Goal: Information Seeking & Learning: Check status

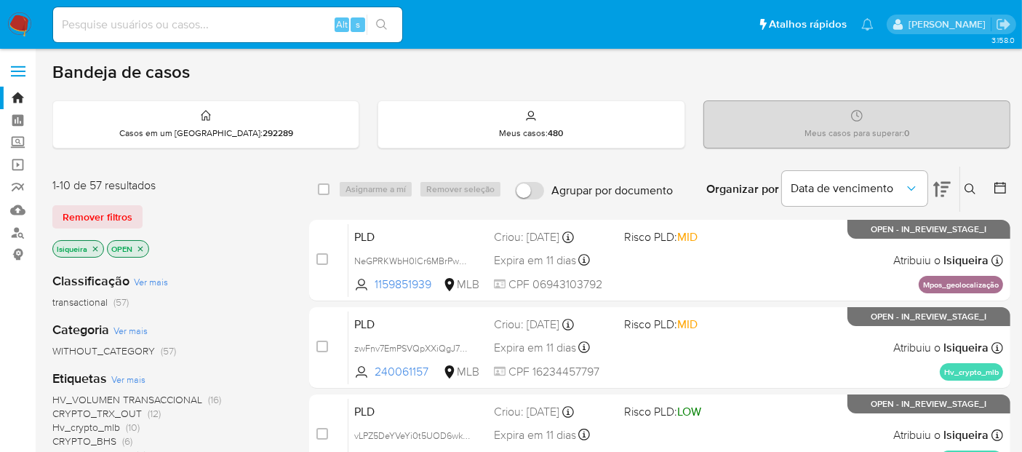
click at [942, 191] on icon at bounding box center [942, 188] width 17 height 17
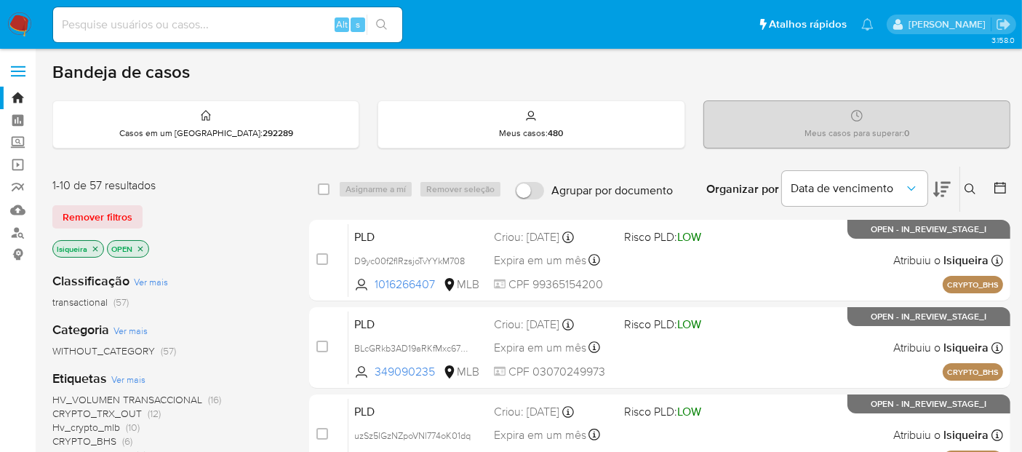
click at [942, 192] on icon at bounding box center [942, 188] width 17 height 17
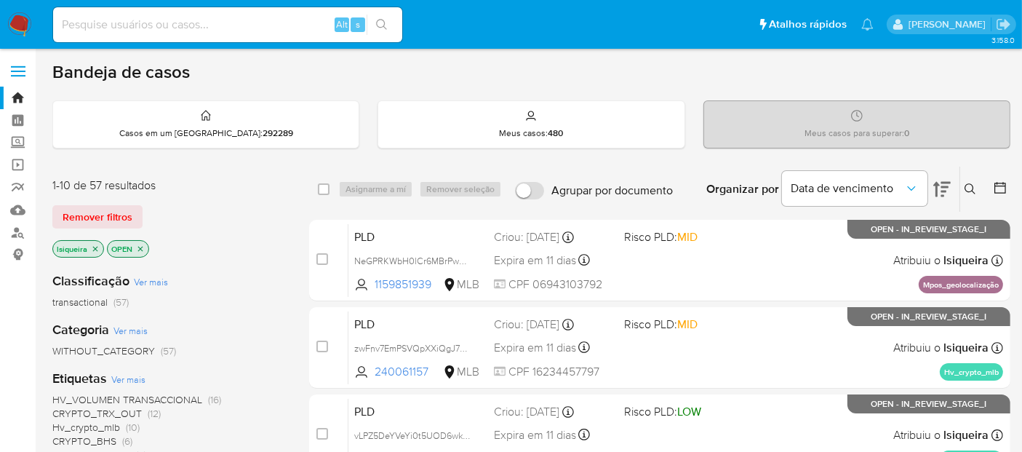
click at [1001, 185] on icon at bounding box center [1001, 188] width 12 height 12
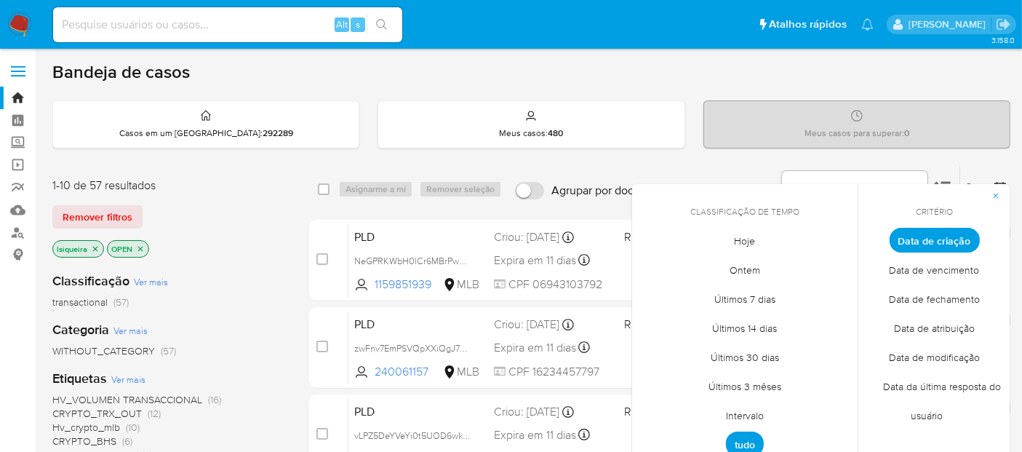
click at [749, 412] on span "Intervalo" at bounding box center [745, 416] width 68 height 30
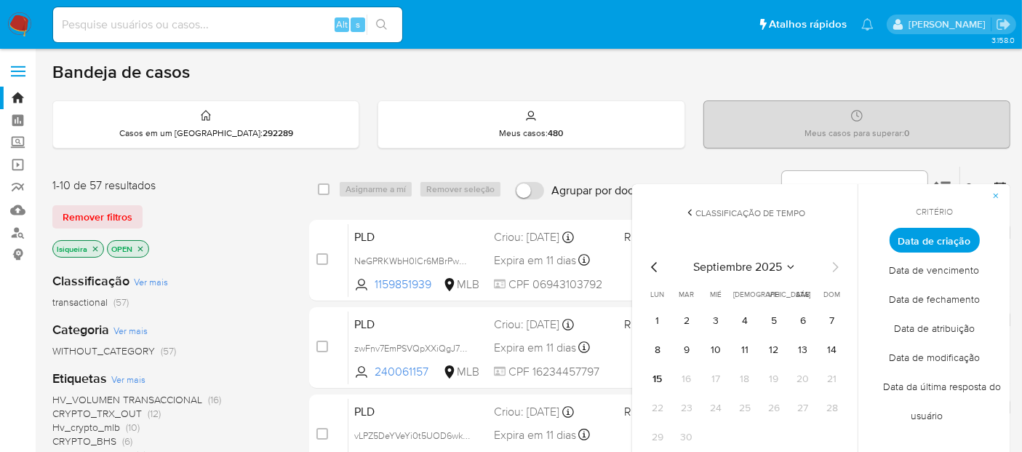
click at [649, 267] on icon "Mes anterior" at bounding box center [654, 266] width 17 height 17
click at [777, 322] on button "1" at bounding box center [774, 320] width 23 height 23
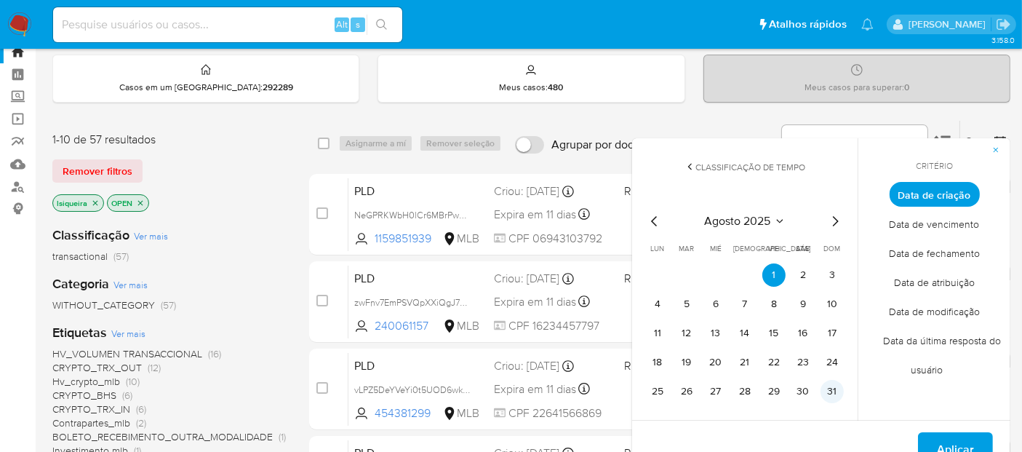
scroll to position [81, 0]
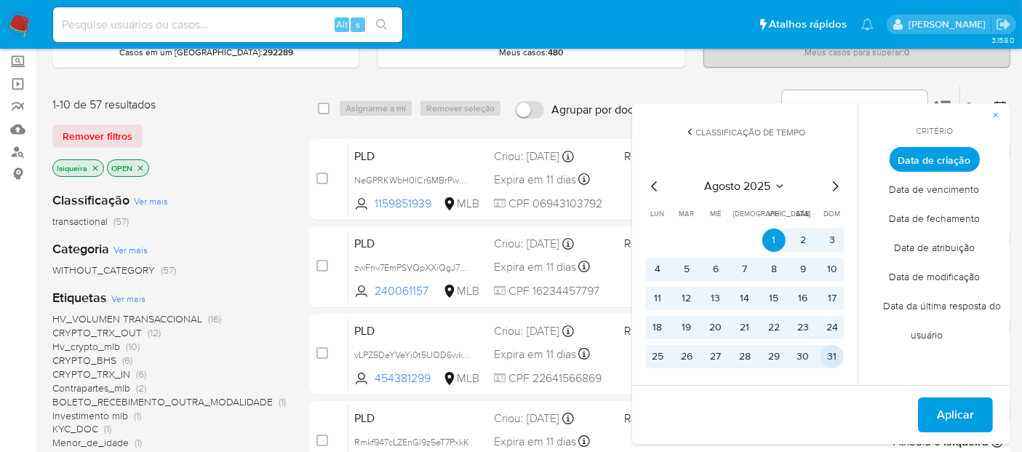
click at [837, 358] on button "31" at bounding box center [832, 356] width 23 height 23
click at [946, 405] on span "Aplicar" at bounding box center [955, 415] width 37 height 32
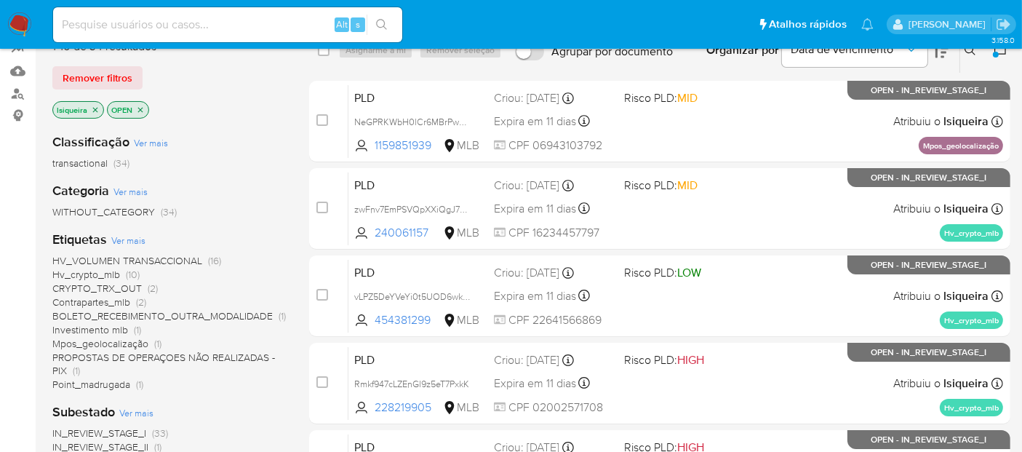
scroll to position [162, 0]
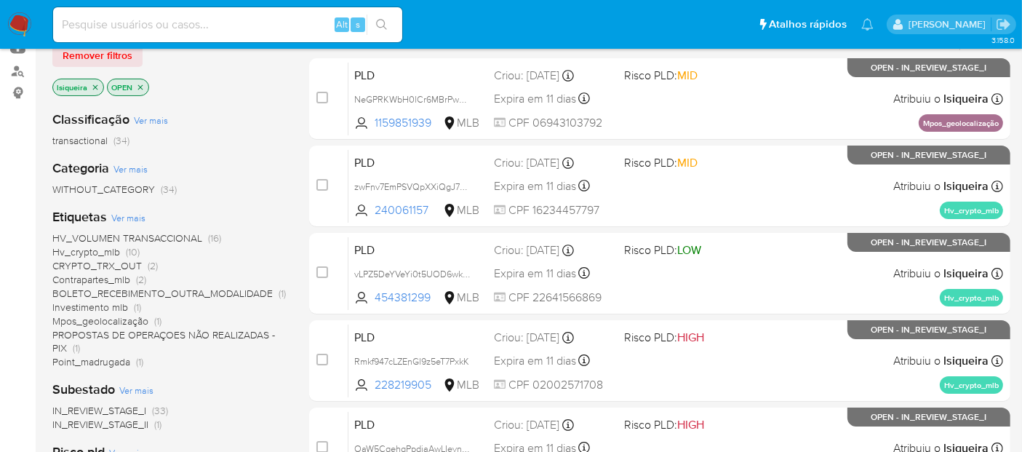
click at [88, 363] on span "Point_madrugada" at bounding box center [91, 361] width 78 height 15
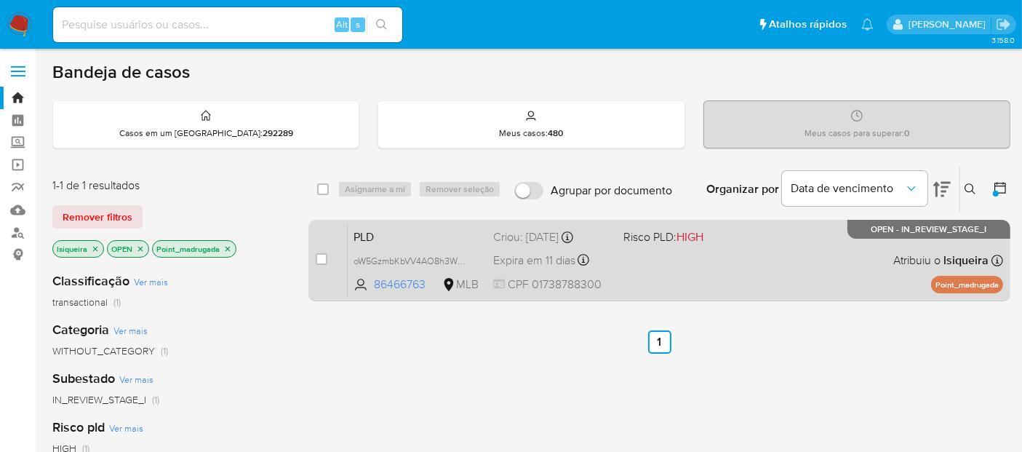
click at [700, 258] on div "PLD oW5GzmbKbVV4AO8h3WVNImN4 86466763 MLB Risco PLD: HIGH Criou: 12/08/2025 Cri…" at bounding box center [676, 259] width 656 height 73
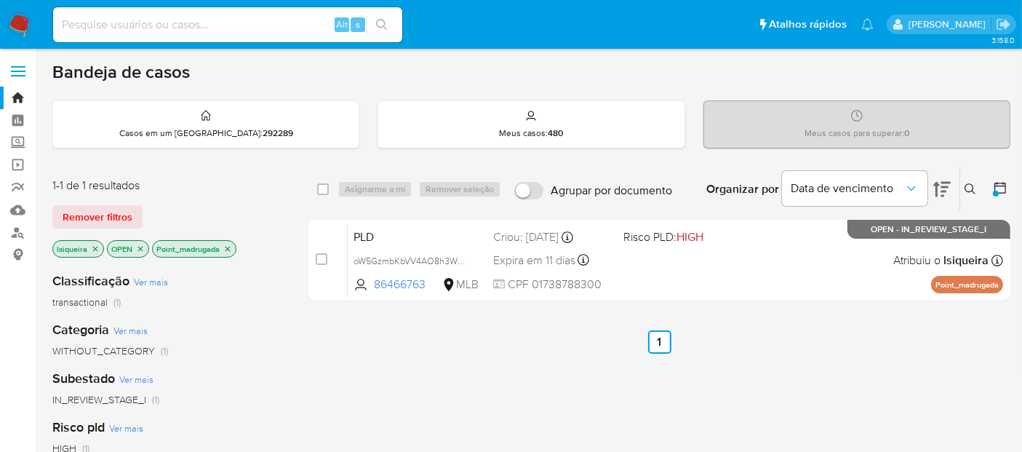
click at [224, 247] on icon "close-filter" at bounding box center [227, 248] width 9 height 9
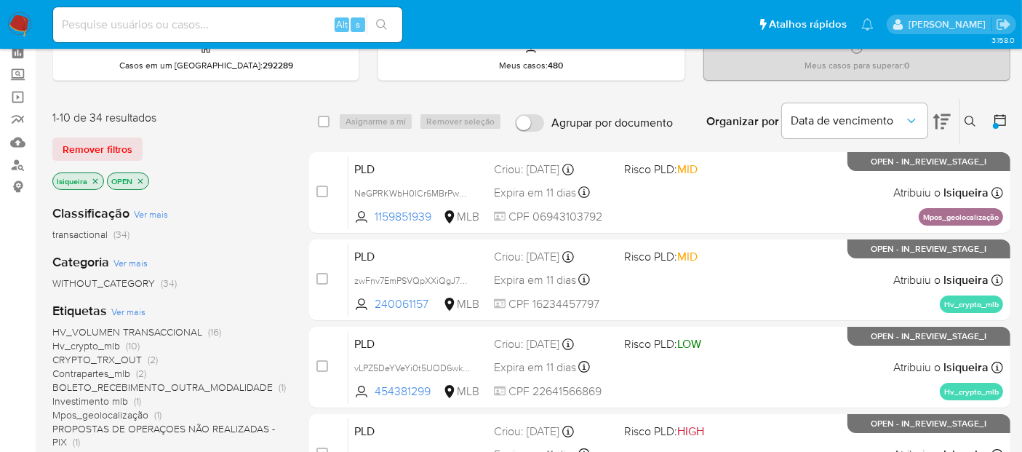
scroll to position [162, 0]
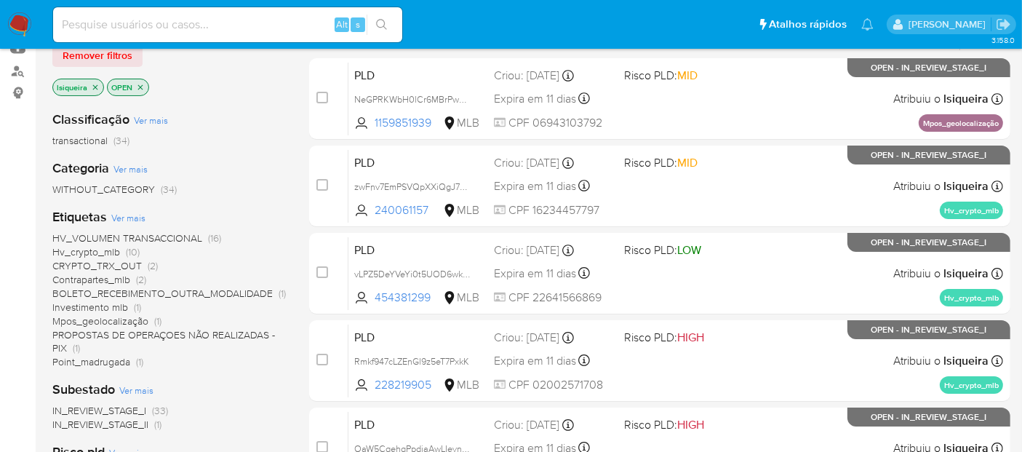
click at [66, 348] on span "PROPOSTAS DE OPERAÇOES NÃO REALIZADAS - PIX" at bounding box center [163, 341] width 223 height 28
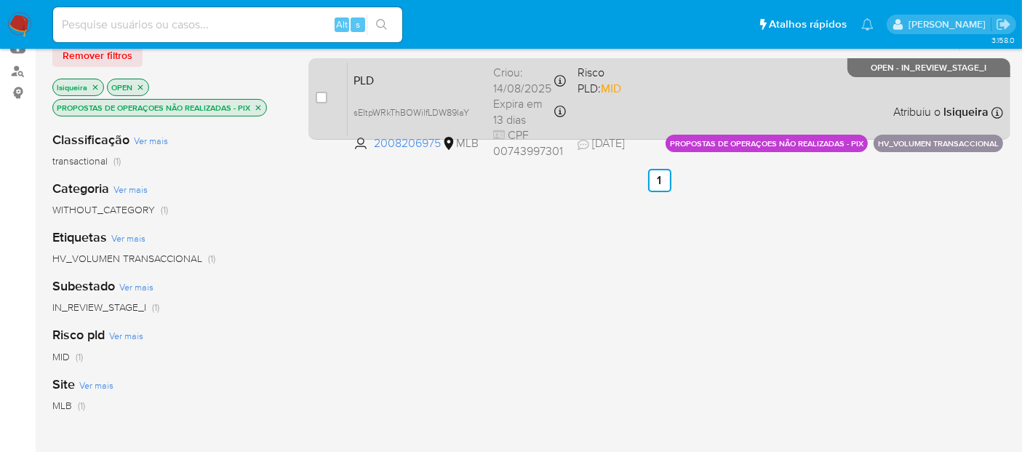
click at [792, 103] on div "PLD sEItpWRkThBOWilfLDW89IaY 2008206975 MLB Risco PLD: MID Criou: 14/08/2025 Cr…" at bounding box center [676, 98] width 656 height 73
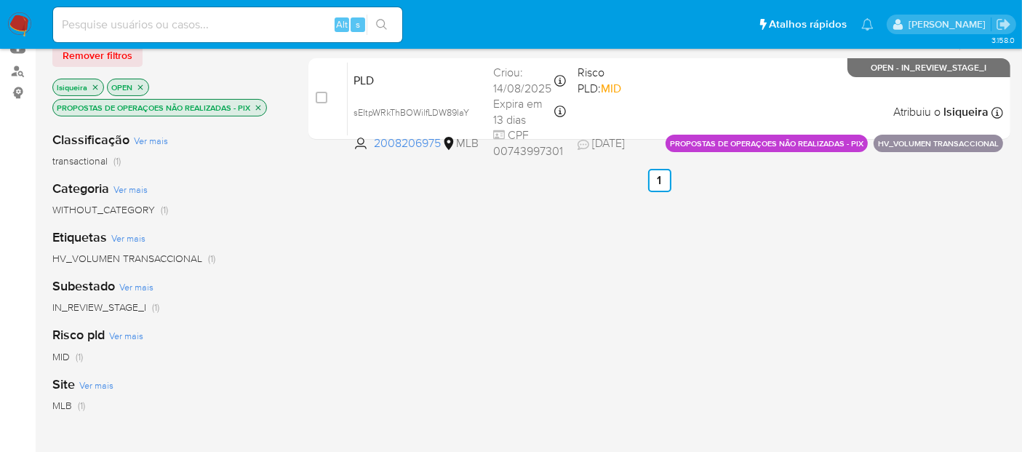
click at [260, 105] on icon "close-filter" at bounding box center [258, 107] width 5 height 5
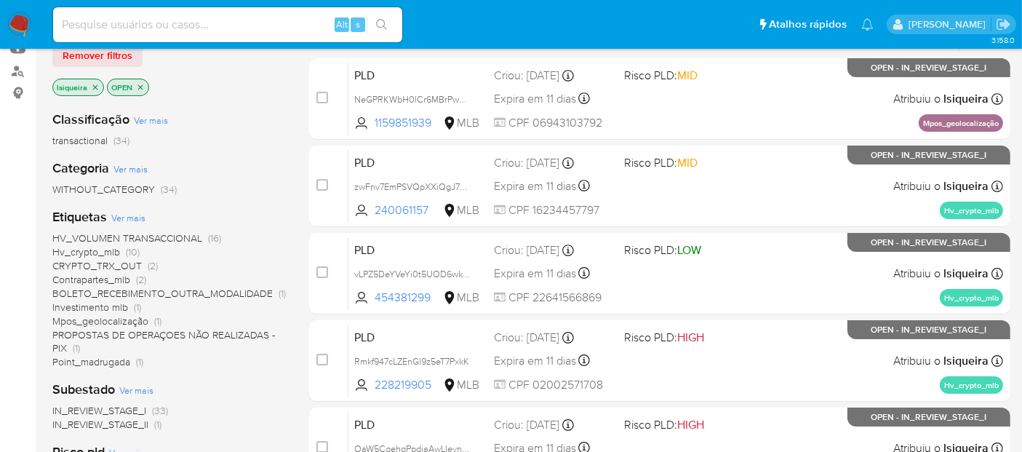
click at [92, 319] on span "Mpos_geolocalização" at bounding box center [100, 321] width 96 height 15
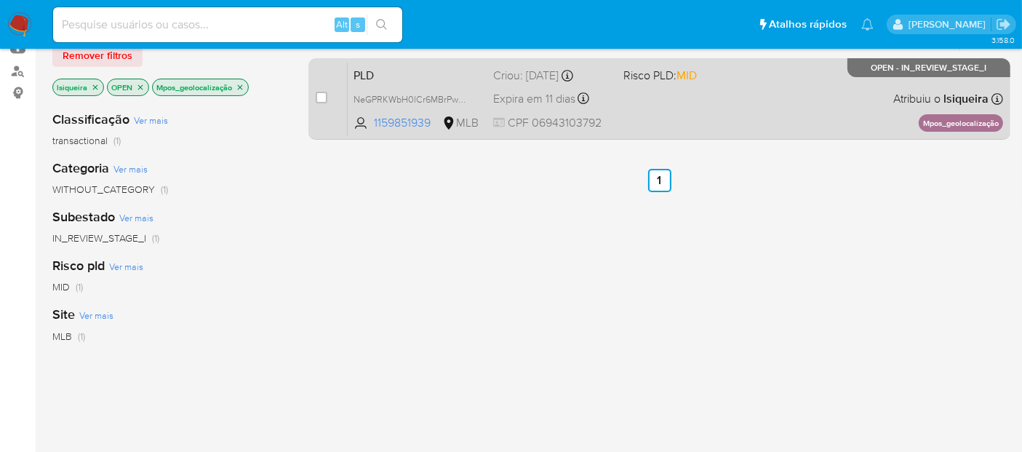
click at [672, 103] on div "PLD NeGPRKWbH0lCr6MBrPwhYeQx 1159851939 MLB Risco PLD: MID Criou: 12/08/2025 Cr…" at bounding box center [676, 98] width 656 height 73
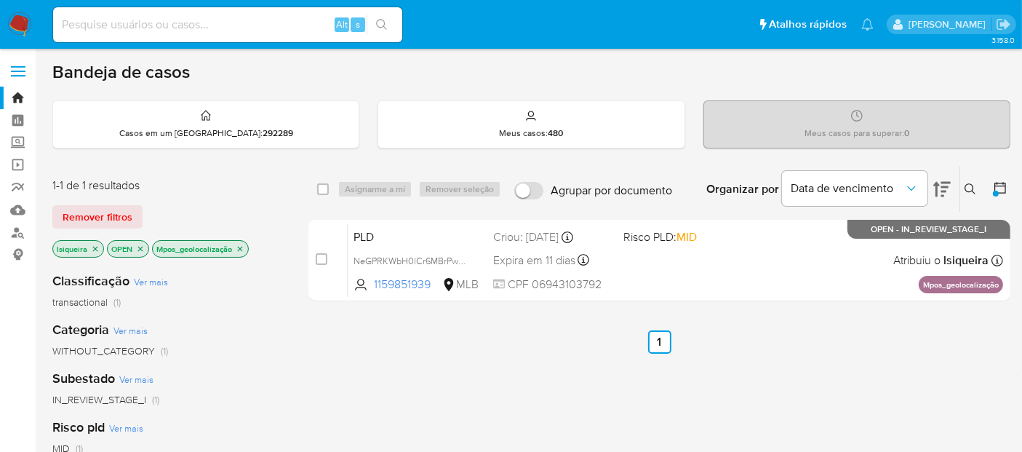
click at [242, 250] on icon "close-filter" at bounding box center [240, 248] width 9 height 9
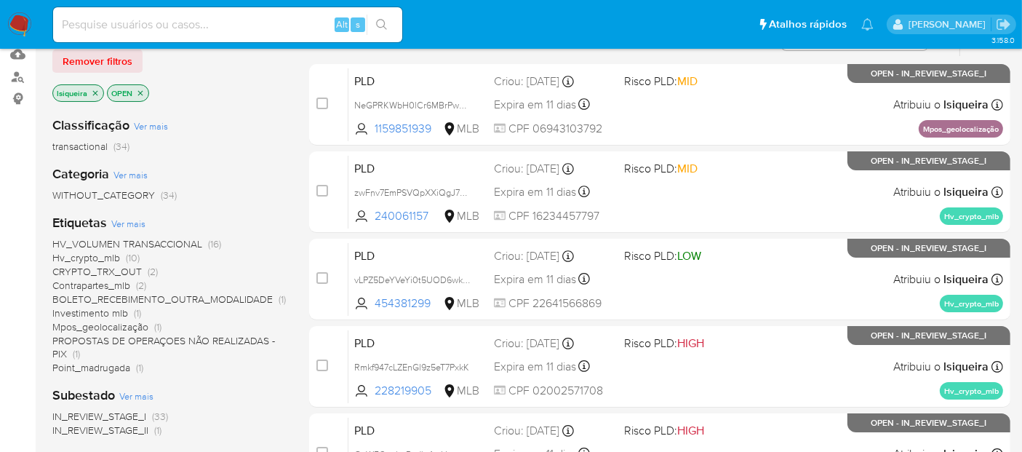
scroll to position [162, 0]
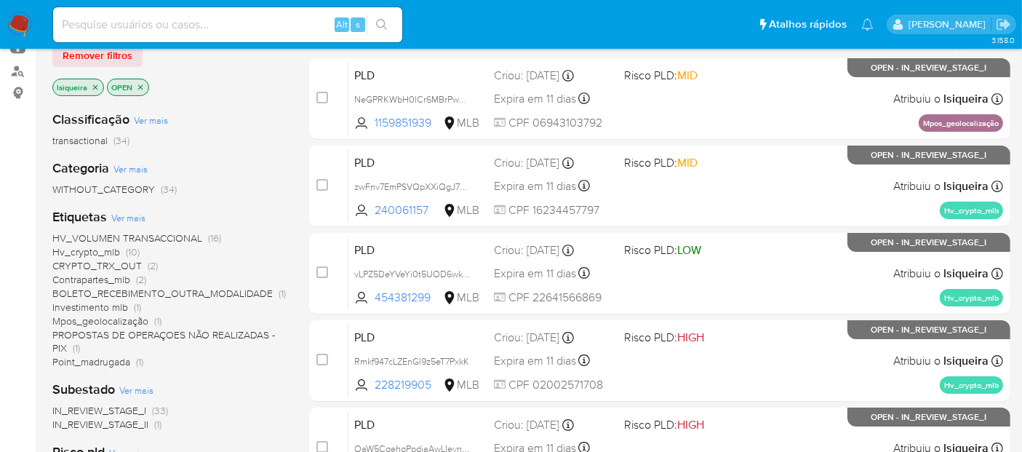
click at [95, 307] on span "Investimento mlb" at bounding box center [90, 307] width 76 height 15
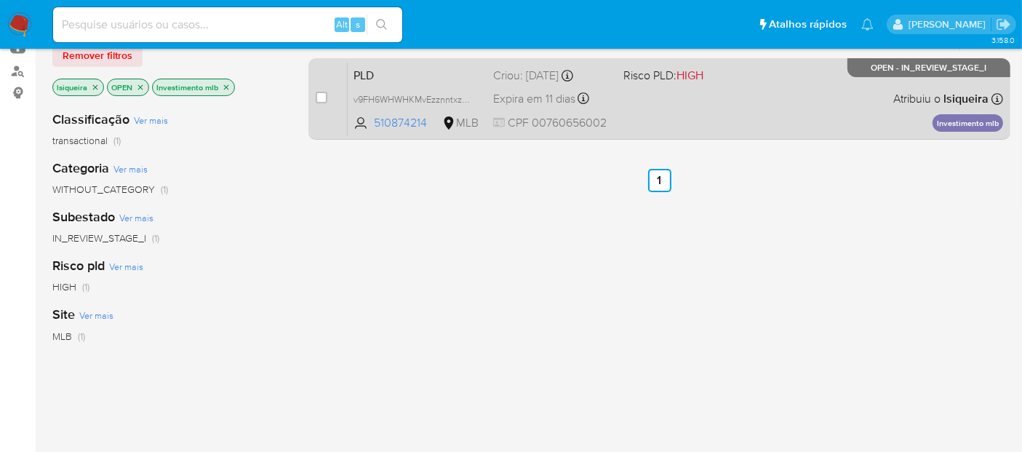
drag, startPoint x: 677, startPoint y: 77, endPoint x: 644, endPoint y: 56, distance: 39.6
click at [677, 77] on span "Risco PLD: HIGH" at bounding box center [664, 75] width 80 height 16
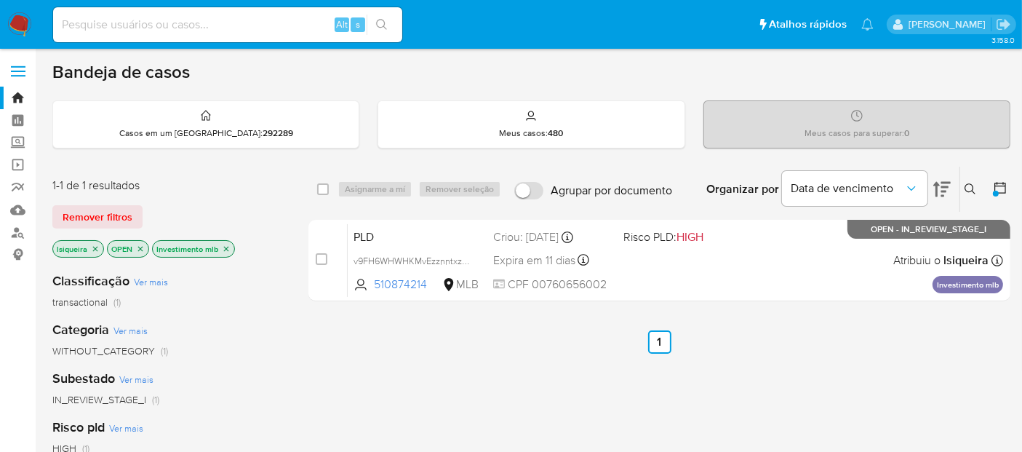
click at [219, 250] on p "Investimento mlb" at bounding box center [193, 249] width 81 height 16
click at [228, 248] on icon "close-filter" at bounding box center [226, 248] width 9 height 9
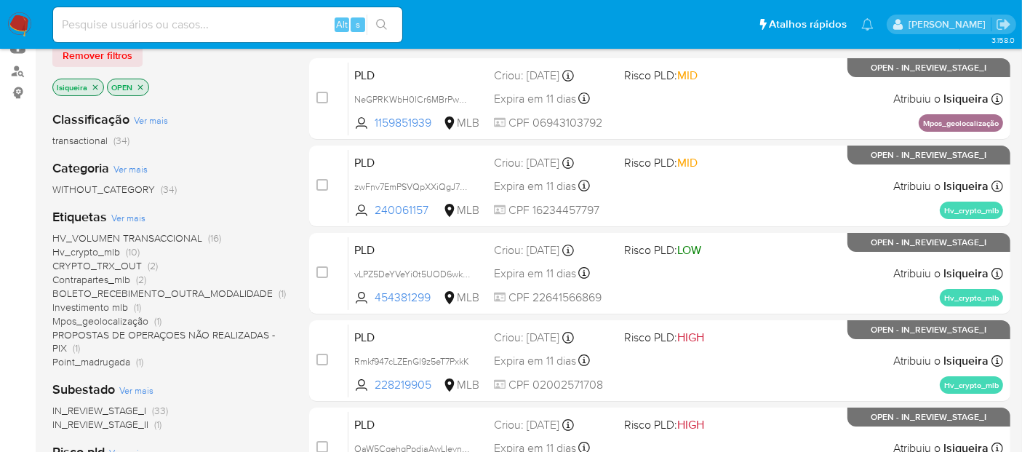
scroll to position [242, 0]
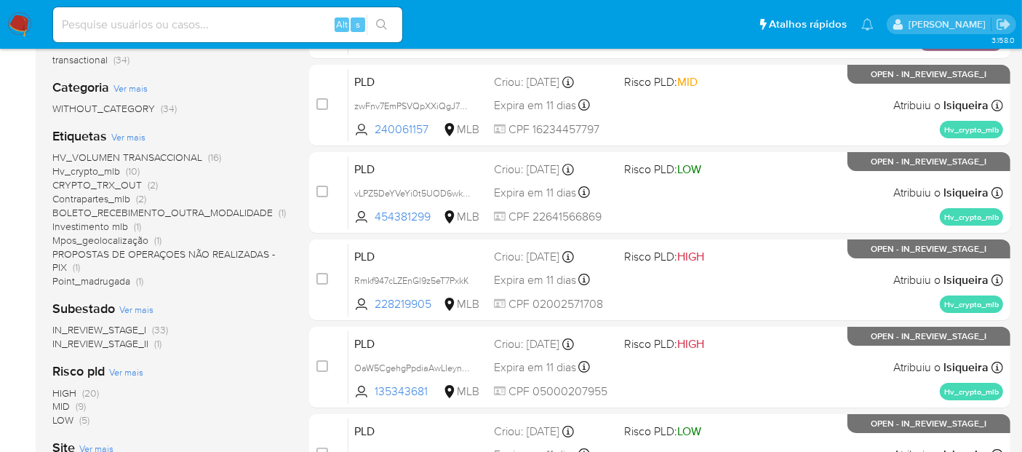
click at [143, 209] on span "BOLETO_RECEBIMENTO_OUTRA_MODALIDADE" at bounding box center [162, 212] width 220 height 15
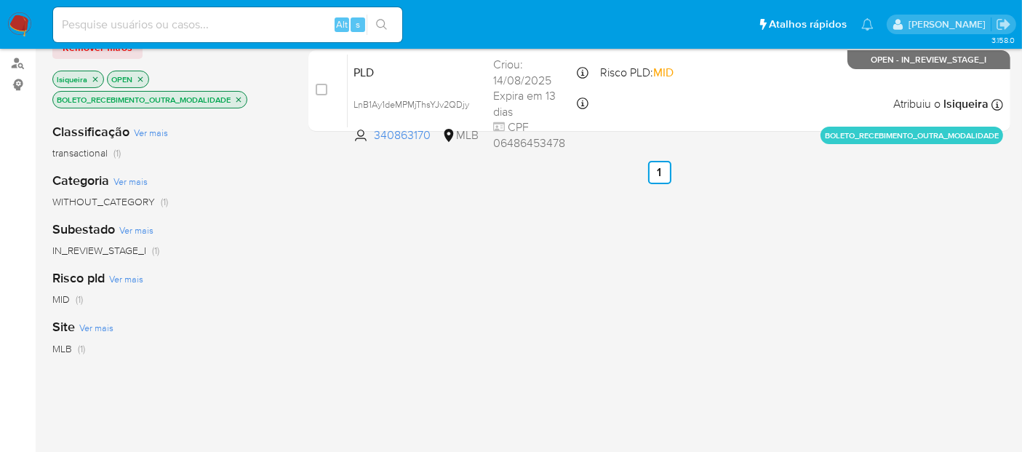
scroll to position [81, 0]
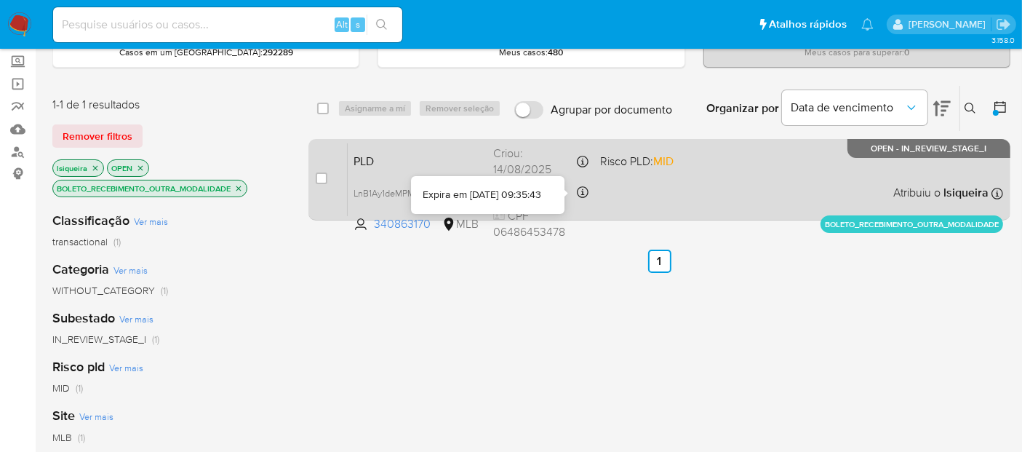
click at [631, 197] on div "PLD LnB1Ay1deMPMjThsYJv2QDjy 340863170 MLB Risco PLD: MID Criou: 14/08/2025 Cri…" at bounding box center [676, 179] width 656 height 73
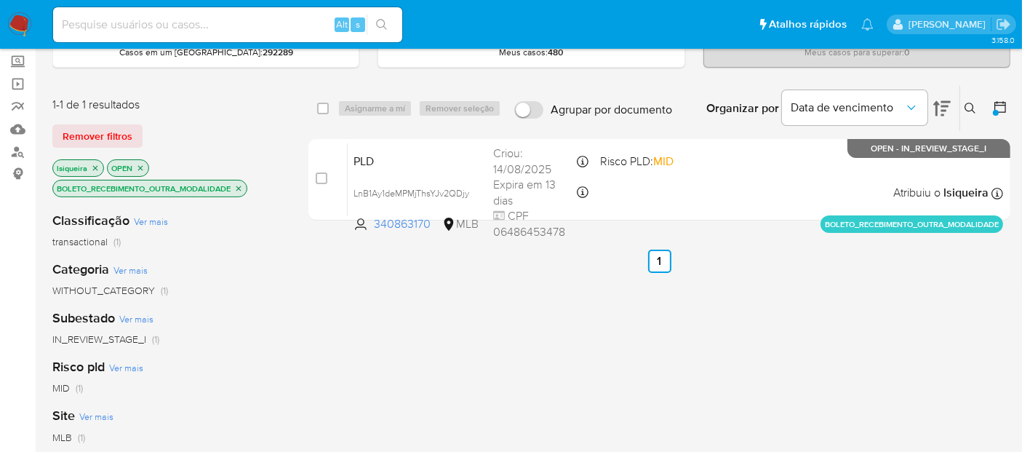
click at [239, 186] on icon "close-filter" at bounding box center [238, 188] width 9 height 9
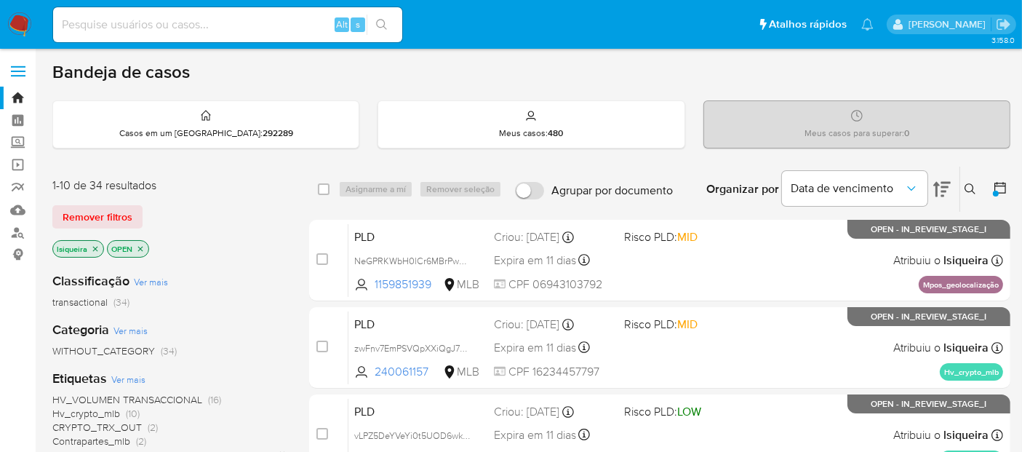
click at [939, 190] on icon at bounding box center [942, 188] width 17 height 17
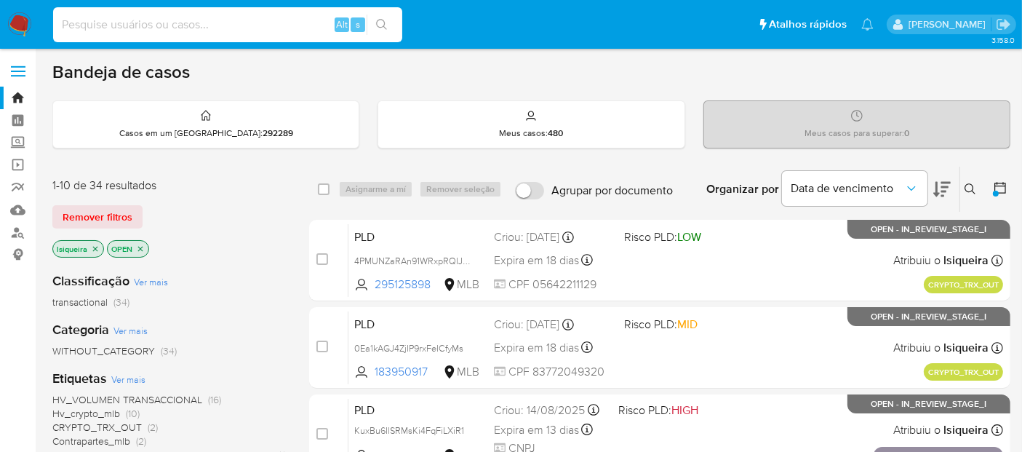
click at [186, 23] on input at bounding box center [227, 24] width 349 height 19
paste input "610296497"
type input "610296497"
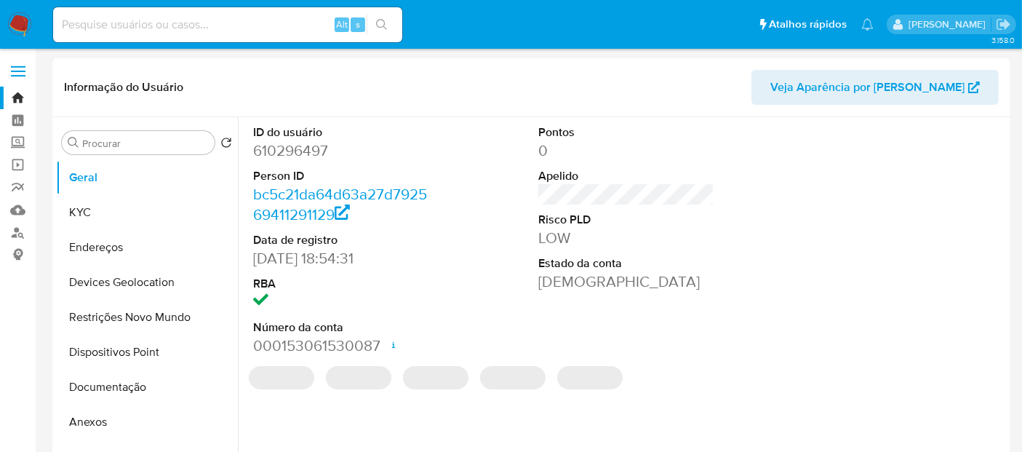
select select "10"
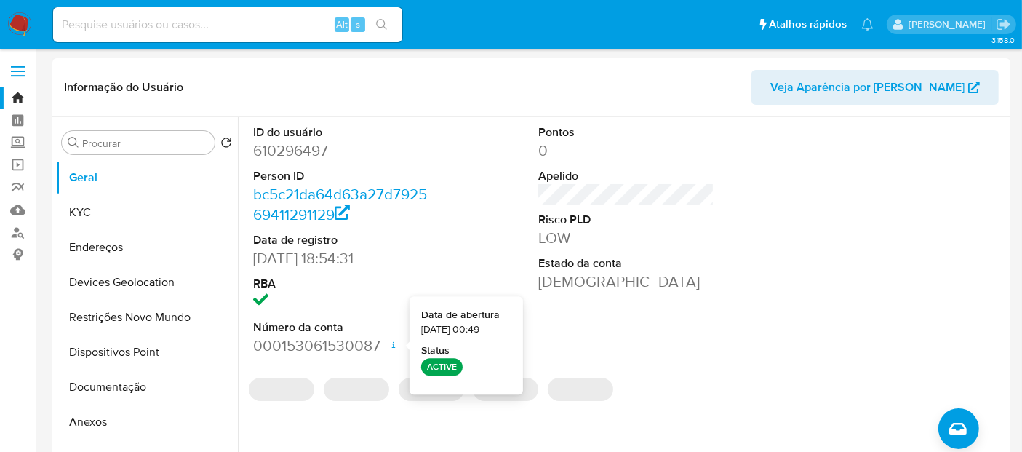
click at [768, 241] on div "ID do usuário 610296497 Person ID bc5c21da64d63a27d792569411291129 Data de regi…" at bounding box center [626, 240] width 761 height 246
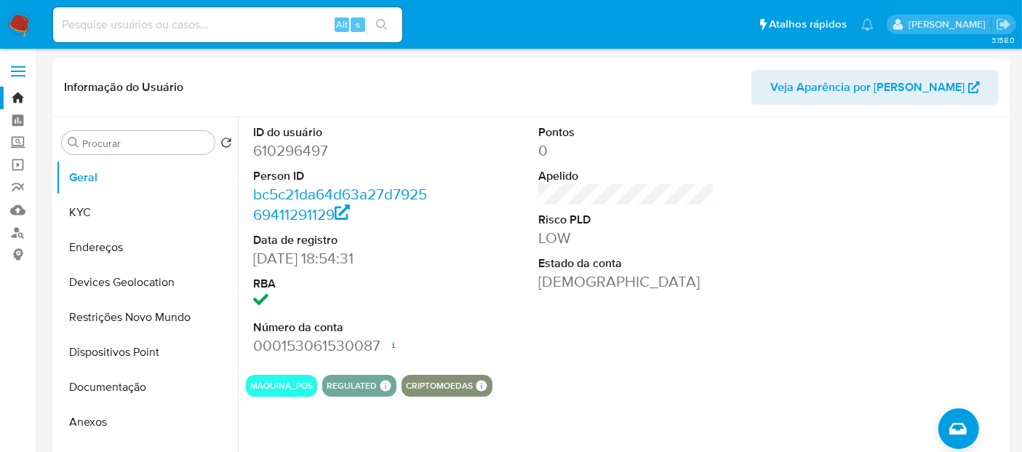
click at [195, 16] on input at bounding box center [227, 24] width 349 height 19
paste input "1439258534"
type input "1439258534"
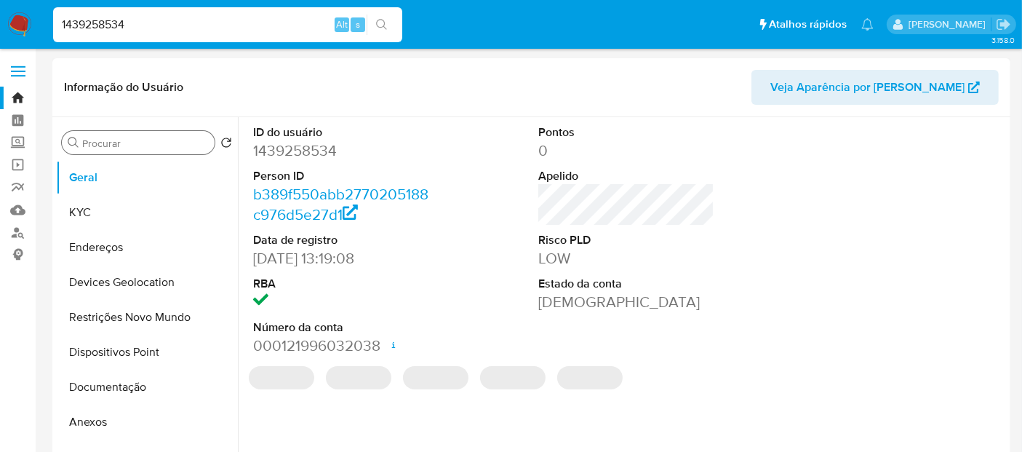
select select "10"
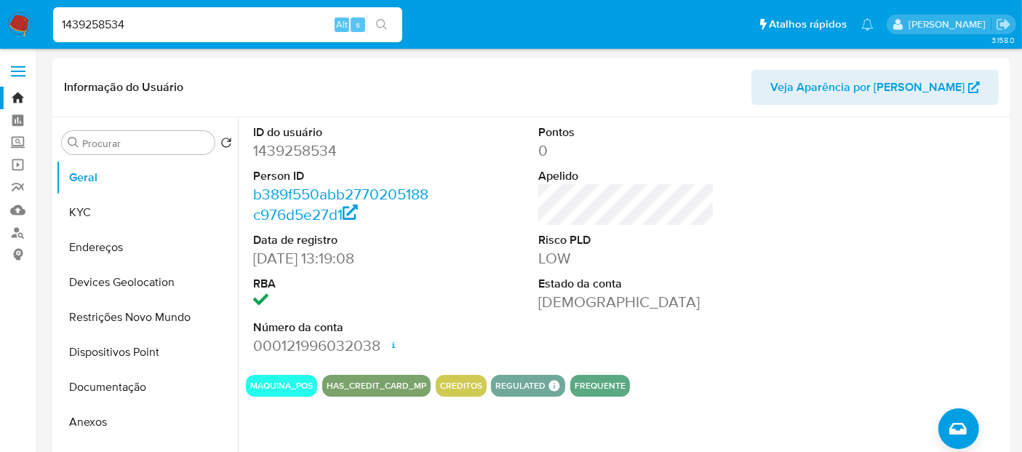
click at [17, 22] on img at bounding box center [19, 24] width 25 height 25
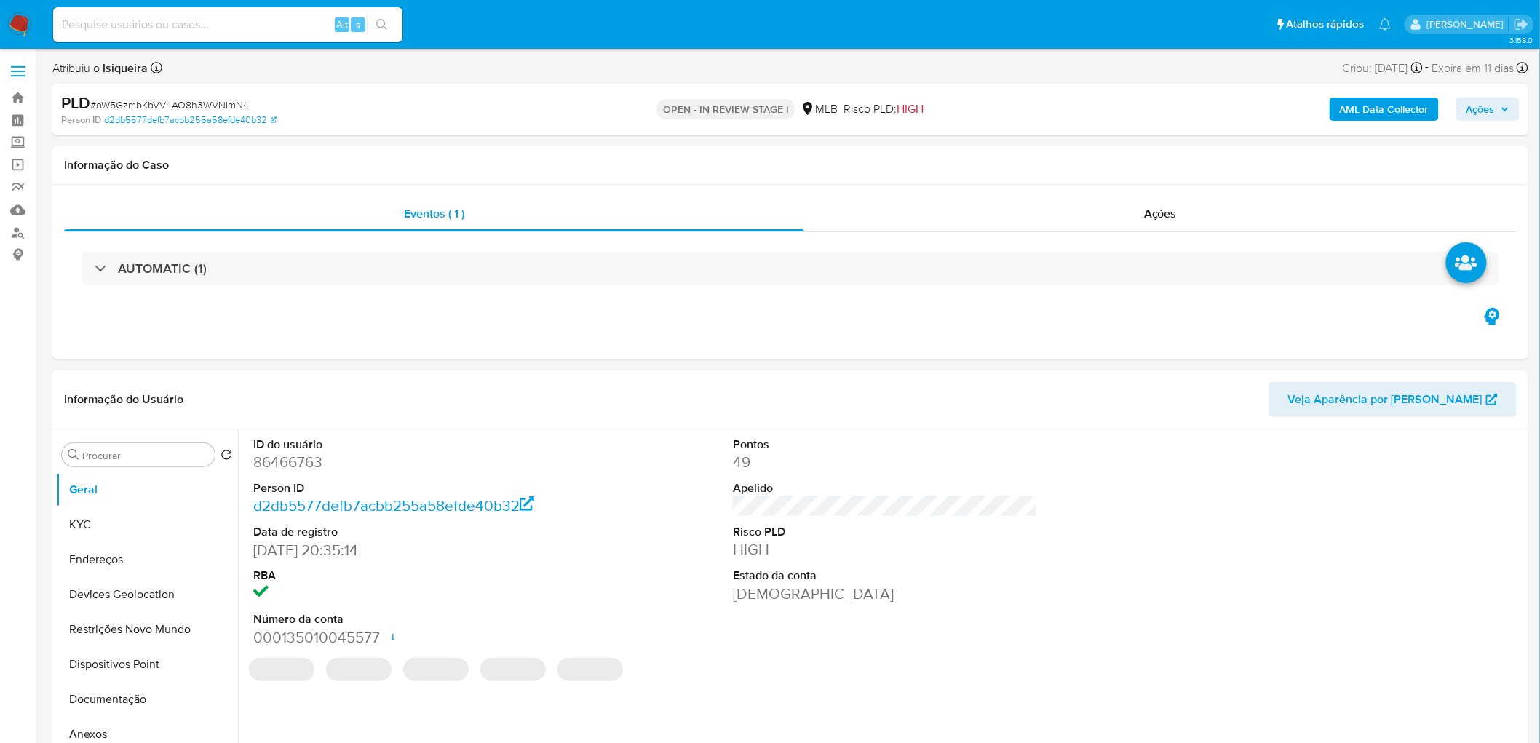
drag, startPoint x: 121, startPoint y: 522, endPoint x: 9, endPoint y: 539, distance: 113.4
click at [120, 451] on button "KYC" at bounding box center [147, 524] width 182 height 35
select select "10"
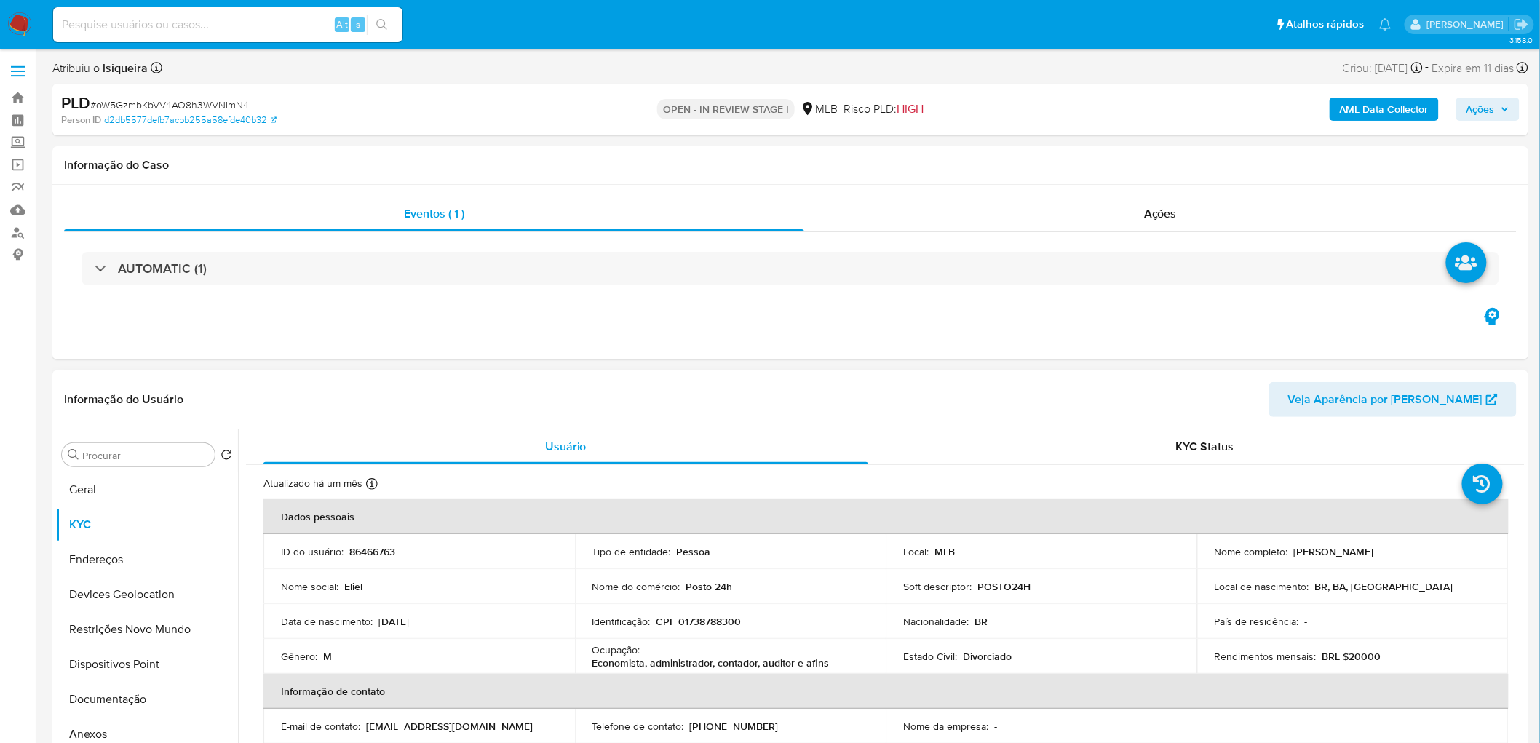
drag, startPoint x: 1412, startPoint y: 552, endPoint x: 1289, endPoint y: 552, distance: 123.7
click at [1034, 451] on div "Nome completo : Eliel Santos de Oliveira" at bounding box center [1352, 551] width 276 height 13
copy p "Eliel Santos de Oliveira"
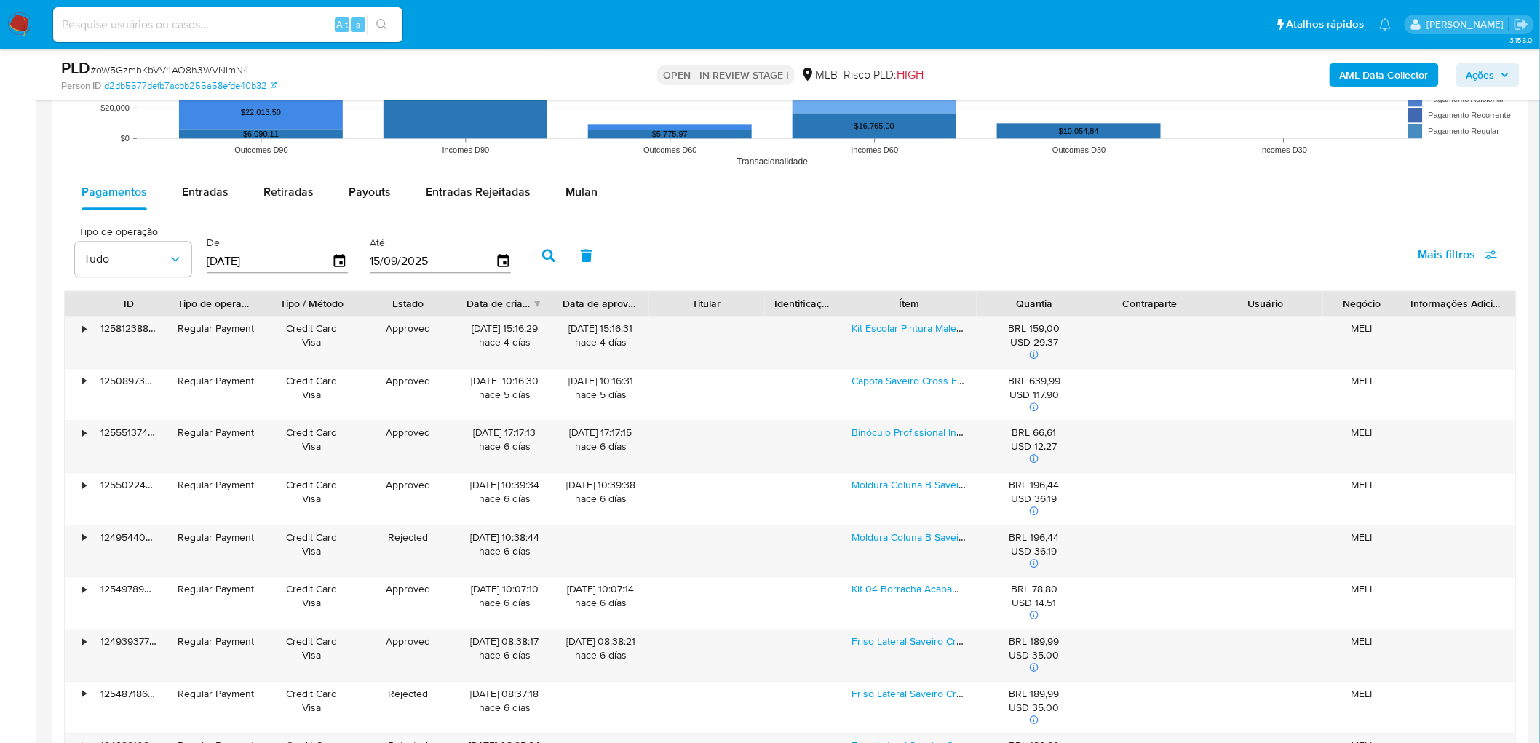
scroll to position [1468, 0]
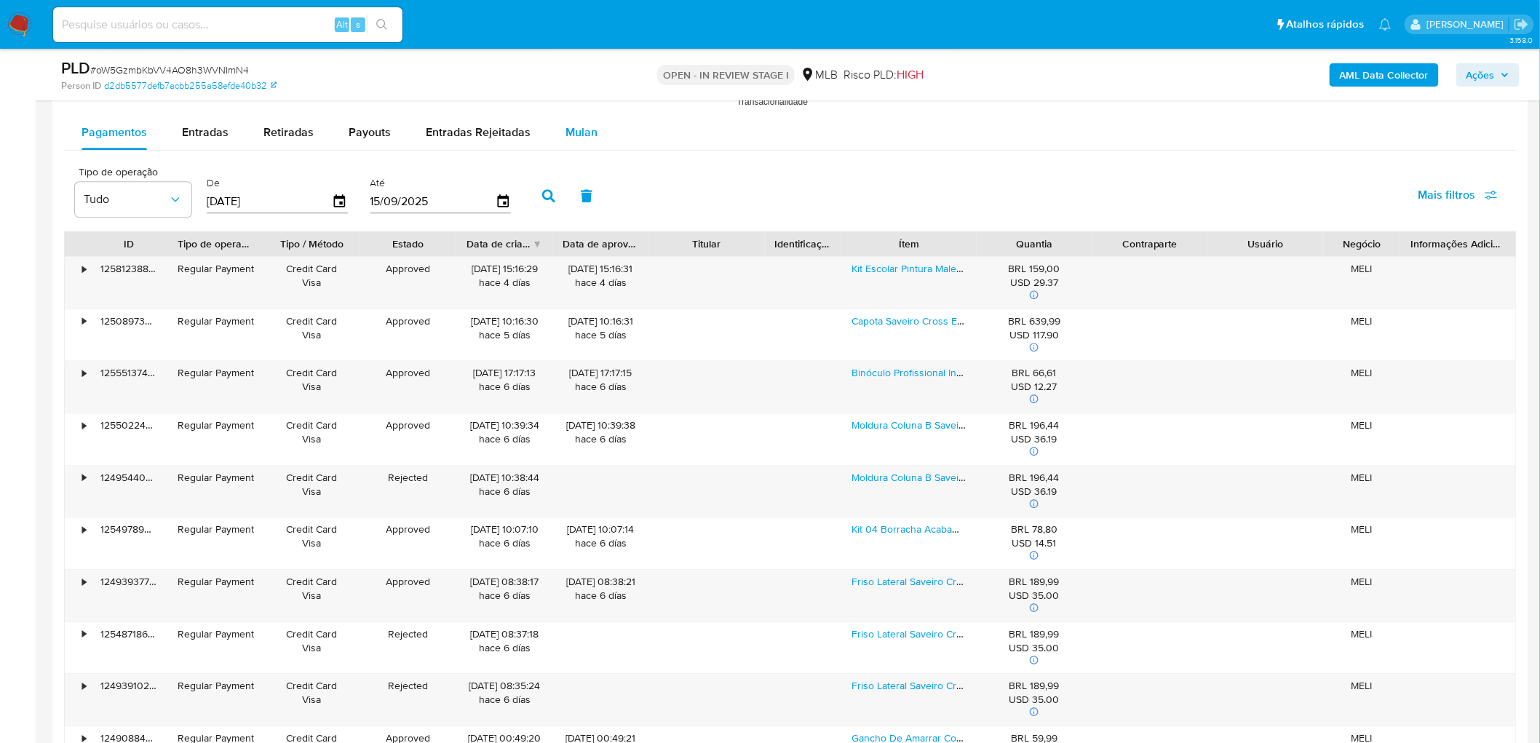
click at [572, 127] on span "Mulan" at bounding box center [581, 132] width 32 height 17
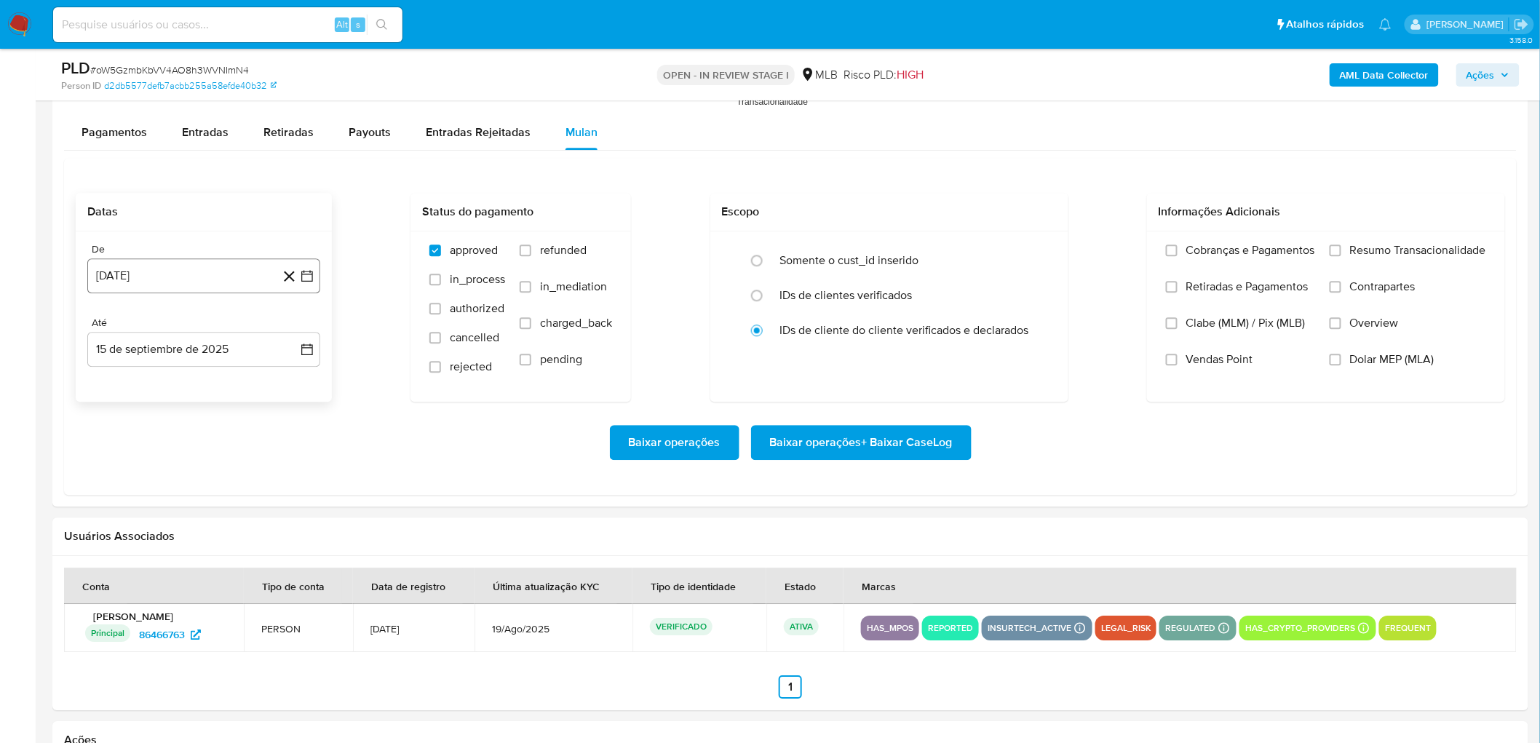
click at [143, 274] on button "[DATE]" at bounding box center [203, 275] width 233 height 35
click at [222, 326] on span "agosto 2024" at bounding box center [197, 329] width 66 height 15
click at [134, 451] on span "[DATE]" at bounding box center [140, 464] width 32 height 12
click at [118, 377] on button "1" at bounding box center [116, 382] width 23 height 23
click at [178, 351] on button "15 de septiembre de 2025" at bounding box center [203, 349] width 233 height 35
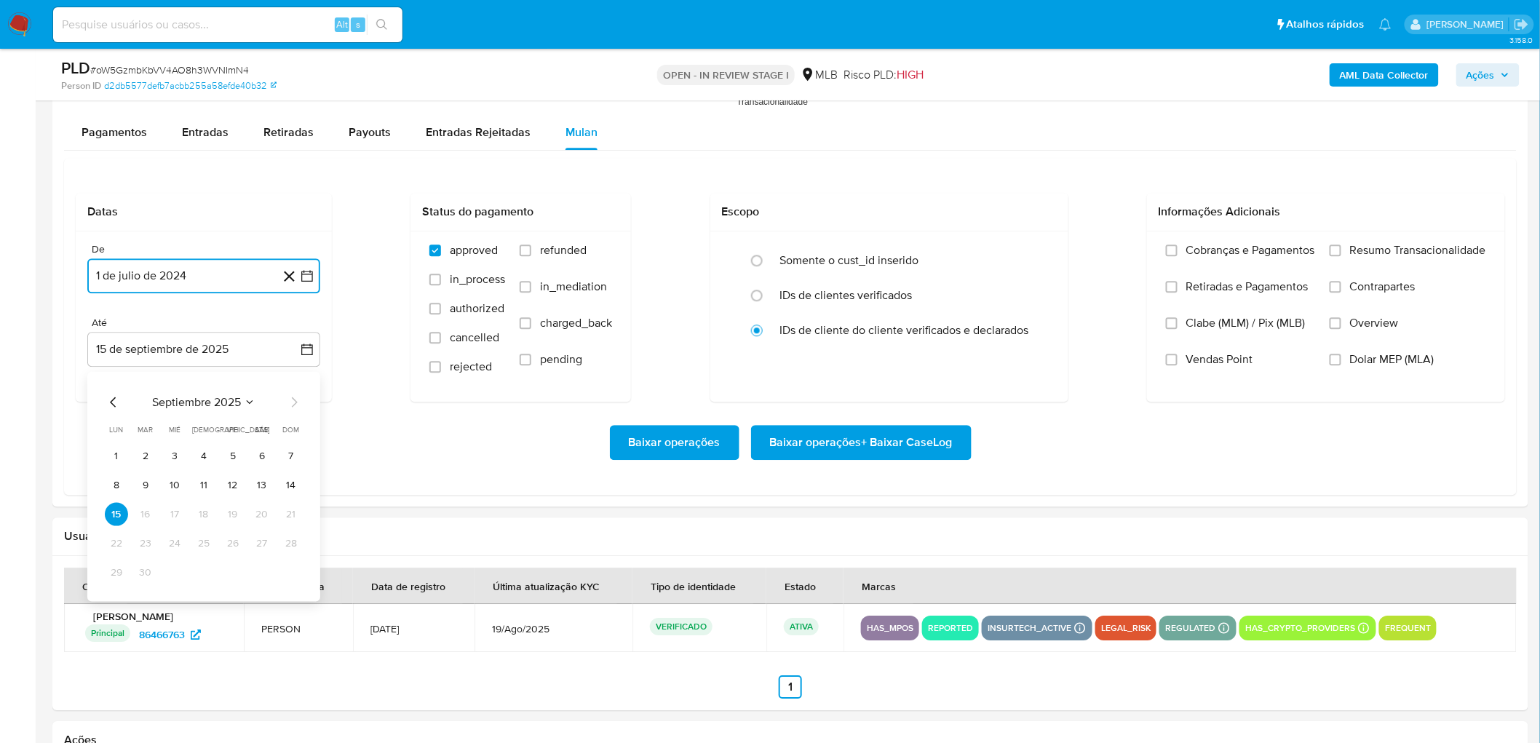
click at [272, 451] on button "13" at bounding box center [261, 485] width 23 height 23
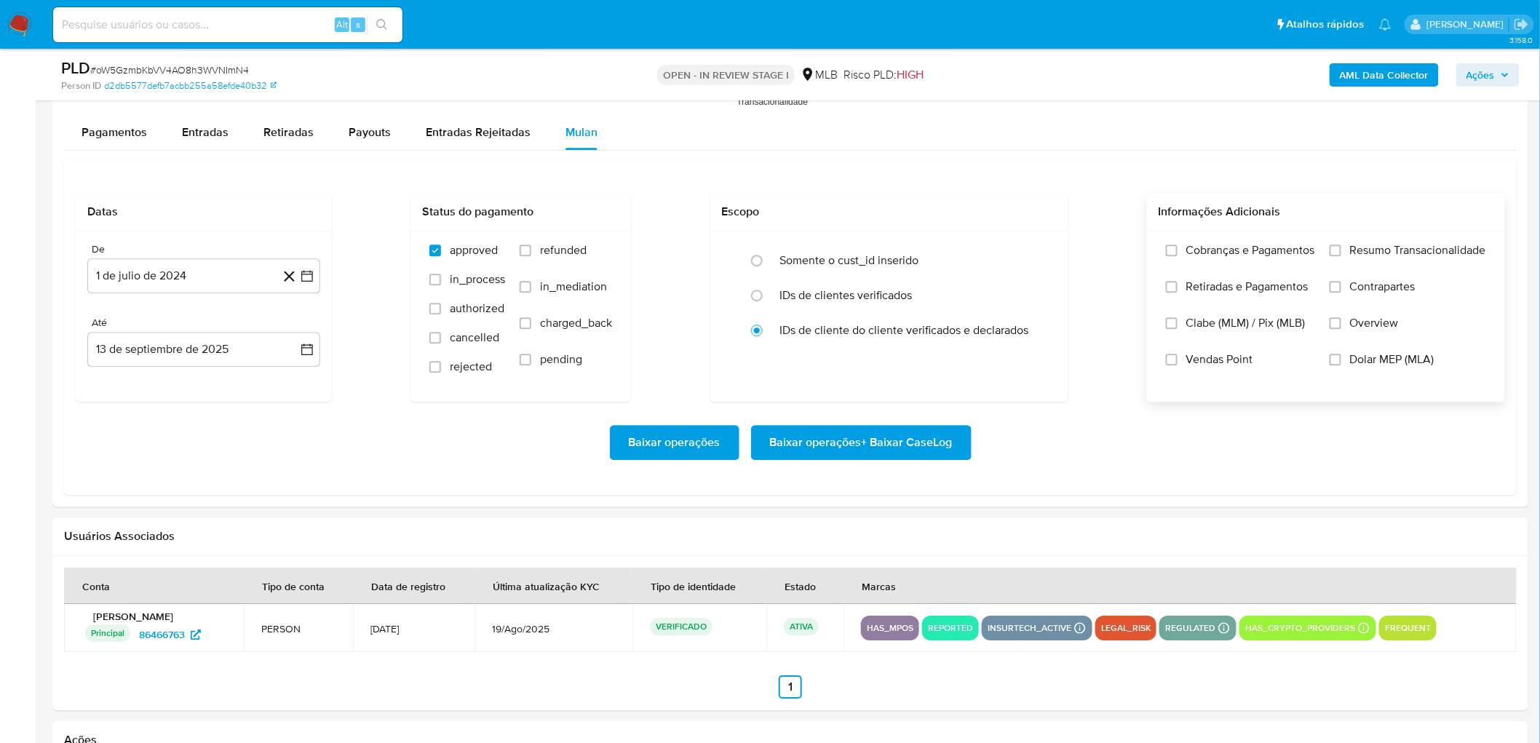
click at [1034, 249] on span "Resumo Transacionalidade" at bounding box center [1418, 250] width 136 height 15
click at [1034, 249] on input "Resumo Transacionalidade" at bounding box center [1335, 250] width 12 height 12
click at [1034, 359] on label "Vendas Point" at bounding box center [1240, 370] width 149 height 36
click at [1034, 359] on input "Vendas Point" at bounding box center [1172, 360] width 12 height 12
click at [934, 433] on span "Baixar operações + Baixar CaseLog" at bounding box center [861, 442] width 183 height 32
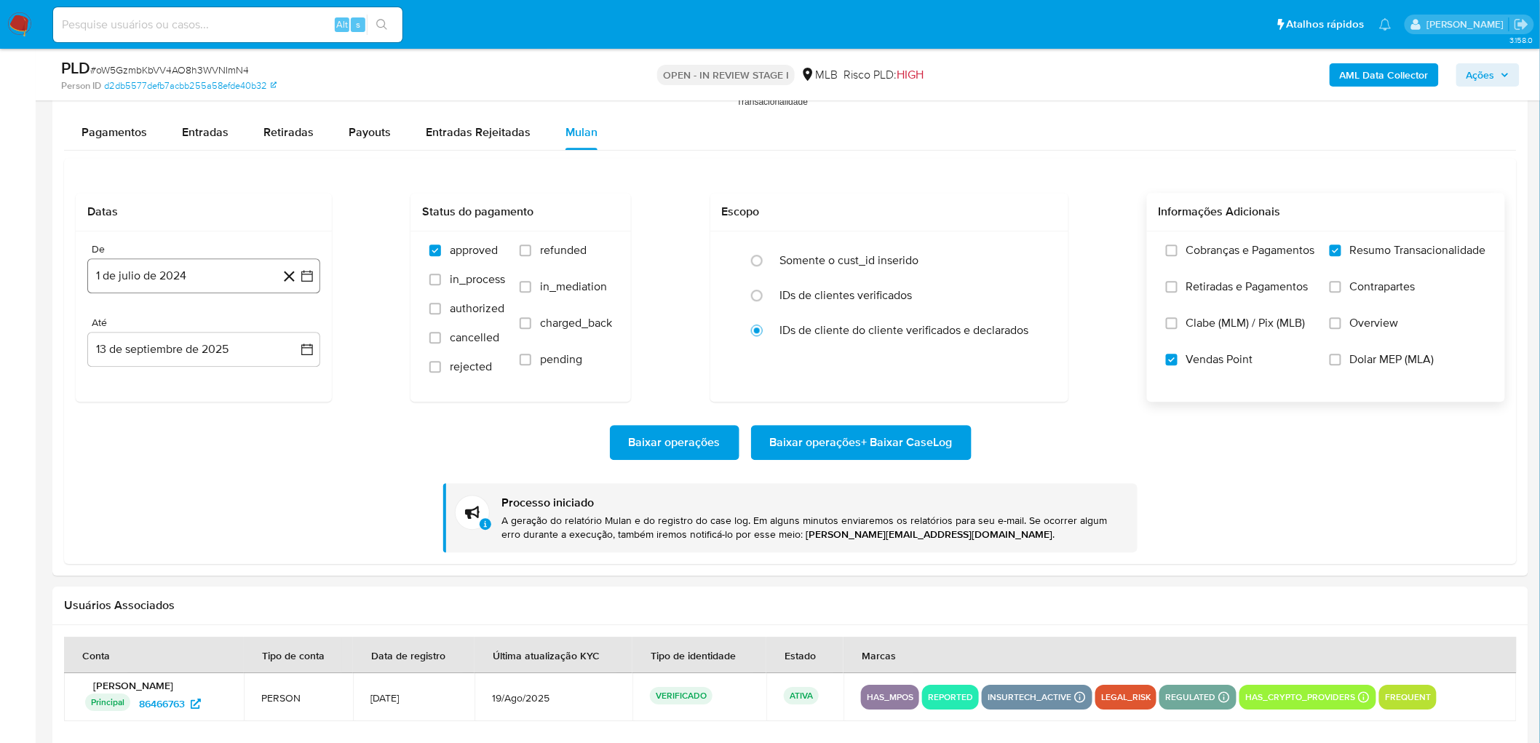
click at [191, 288] on button "1 de julio de 2024" at bounding box center [203, 275] width 233 height 35
click at [228, 330] on icon "Seleccionar mes y año" at bounding box center [233, 329] width 12 height 12
click at [293, 328] on icon "Año siguiente" at bounding box center [292, 328] width 6 height 10
click at [133, 451] on button "[DATE]" at bounding box center [139, 463] width 41 height 23
click at [143, 389] on button "1" at bounding box center [145, 382] width 23 height 23
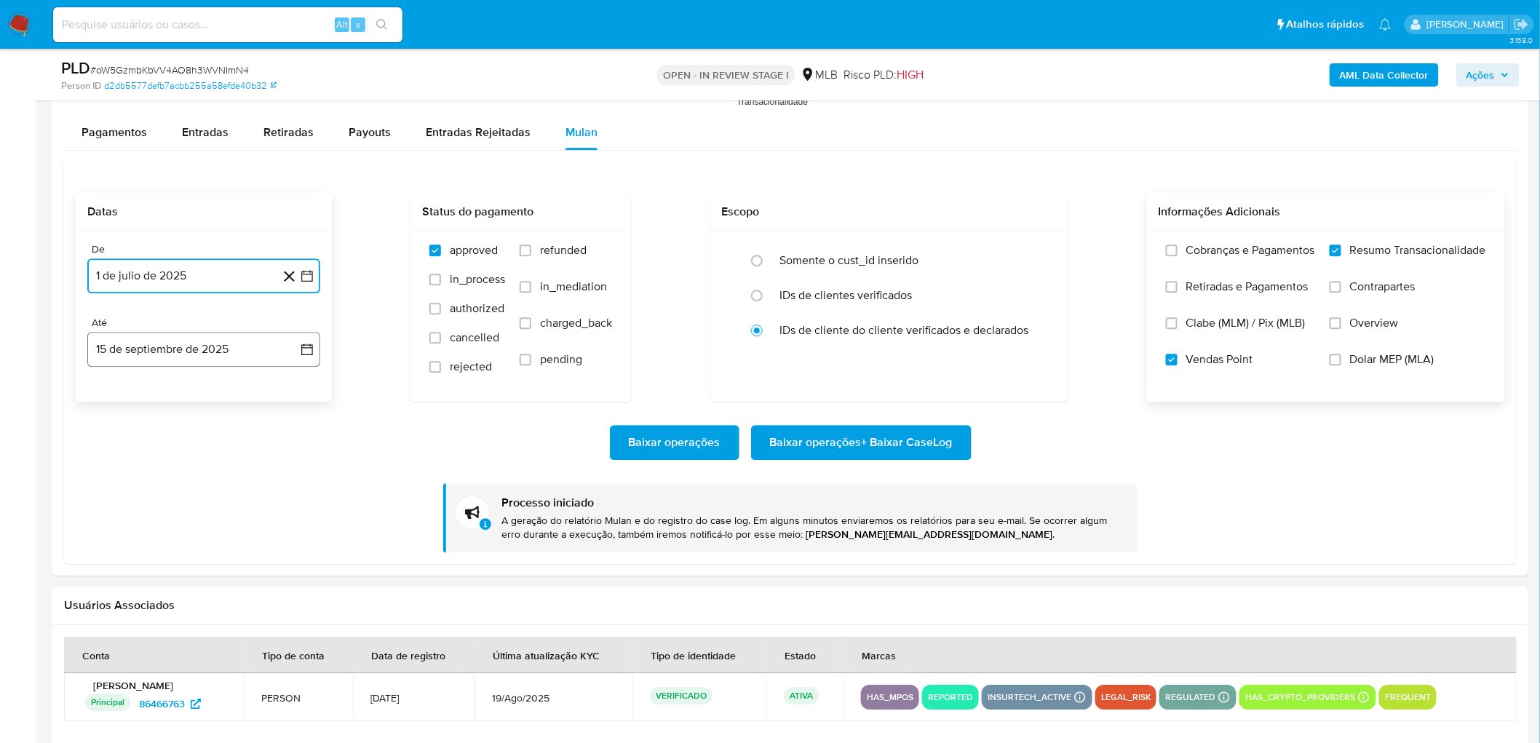
click at [136, 357] on button "15 de septiembre de 2025" at bounding box center [203, 349] width 233 height 35
drag, startPoint x: 262, startPoint y: 477, endPoint x: 314, endPoint y: 497, distance: 56.2
click at [262, 451] on button "13" at bounding box center [261, 485] width 23 height 23
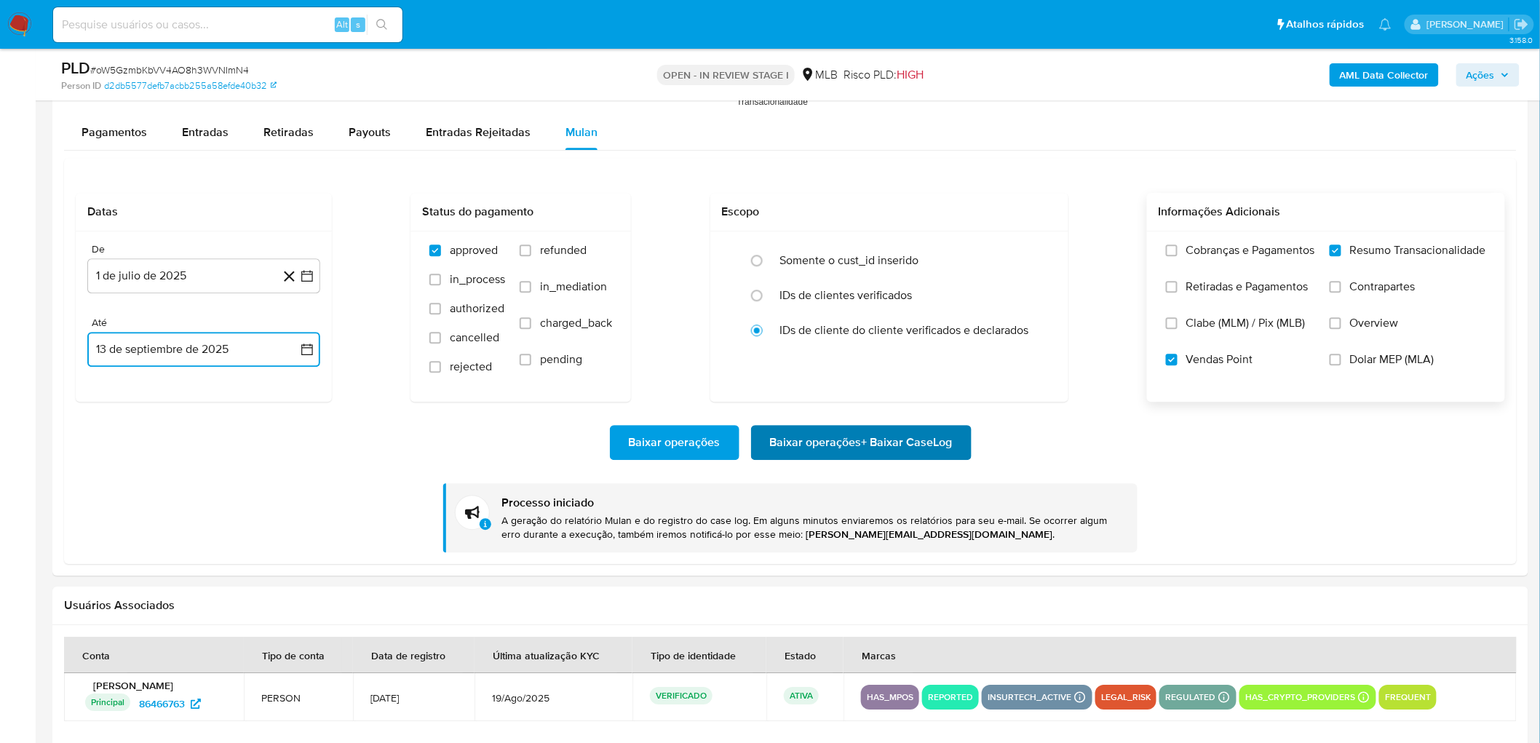
click at [827, 446] on span "Baixar operações + Baixar CaseLog" at bounding box center [861, 442] width 183 height 32
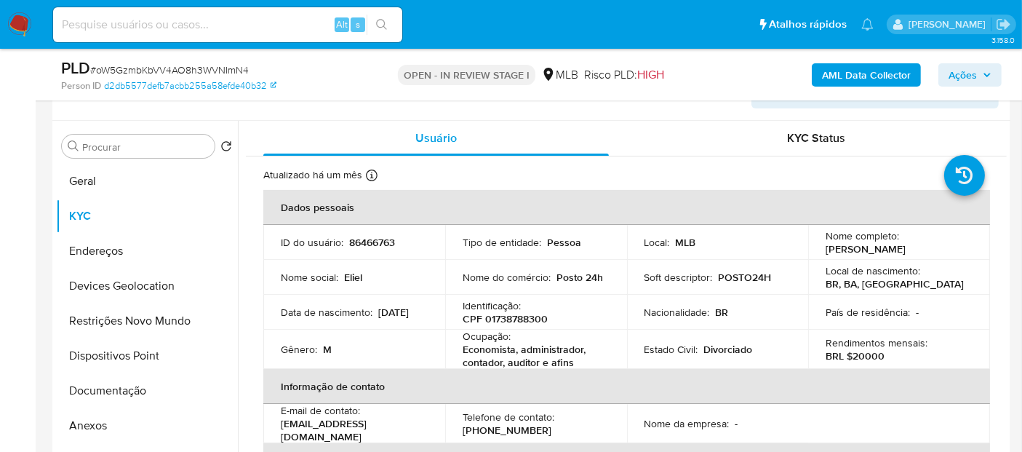
scroll to position [185, 0]
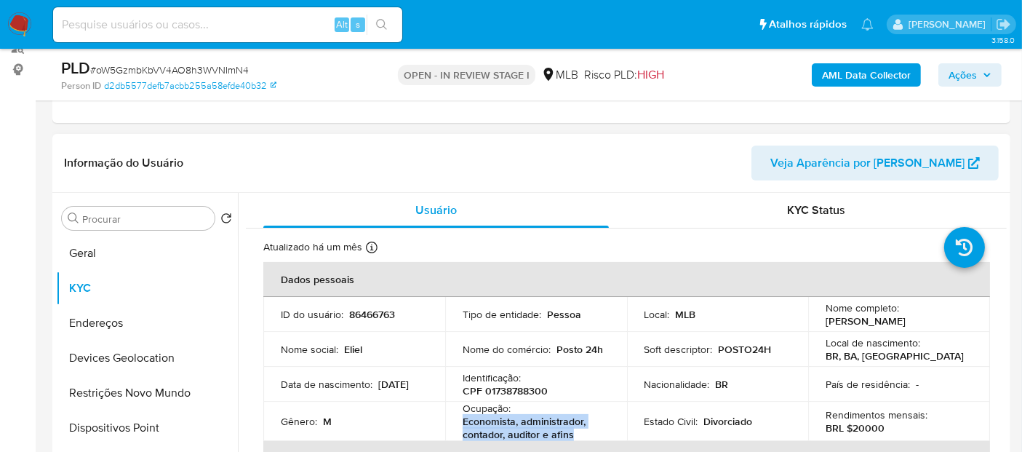
drag, startPoint x: 582, startPoint y: 439, endPoint x: 461, endPoint y: 421, distance: 122.0
click at [463, 421] on p "Economista, administrador, contador, auditor e afins" at bounding box center [533, 428] width 141 height 26
copy p "Economista, administrador, contador, auditor e afins"
click at [147, 256] on button "Geral" at bounding box center [141, 253] width 170 height 35
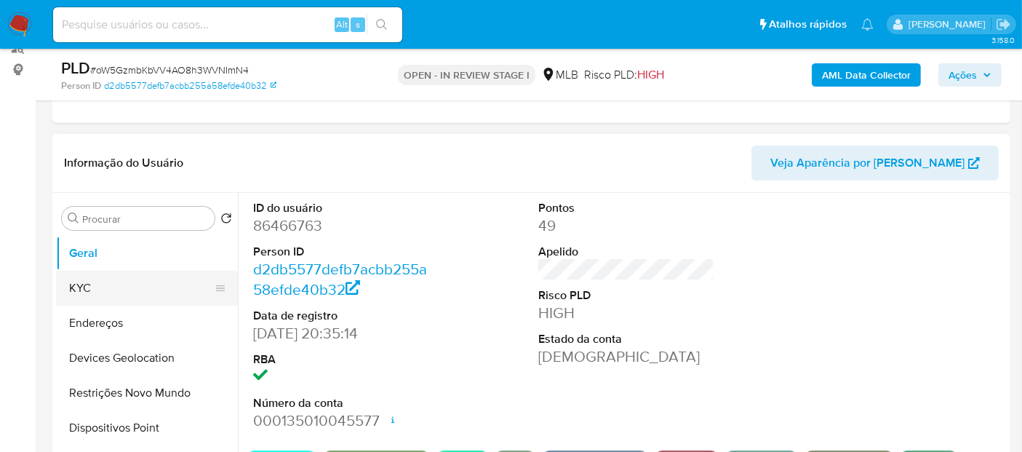
click at [151, 290] on button "KYC" at bounding box center [141, 288] width 170 height 35
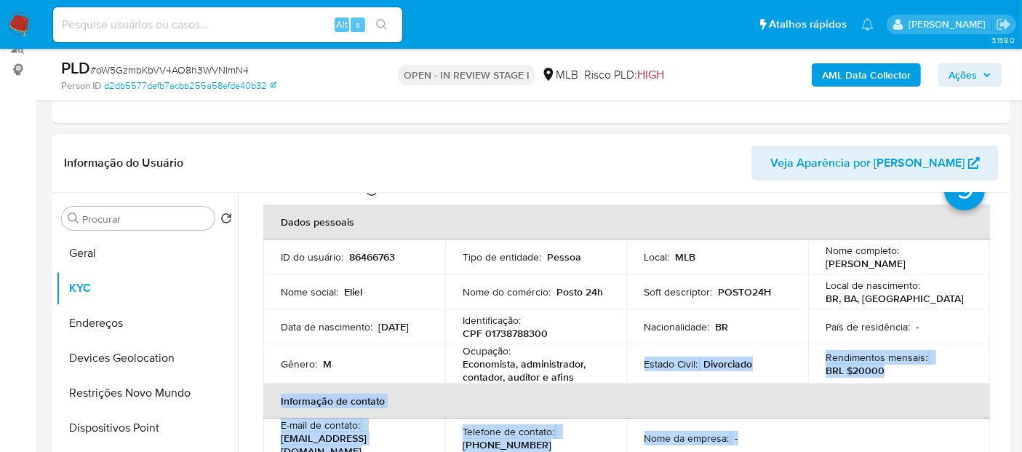
scroll to position [81, 0]
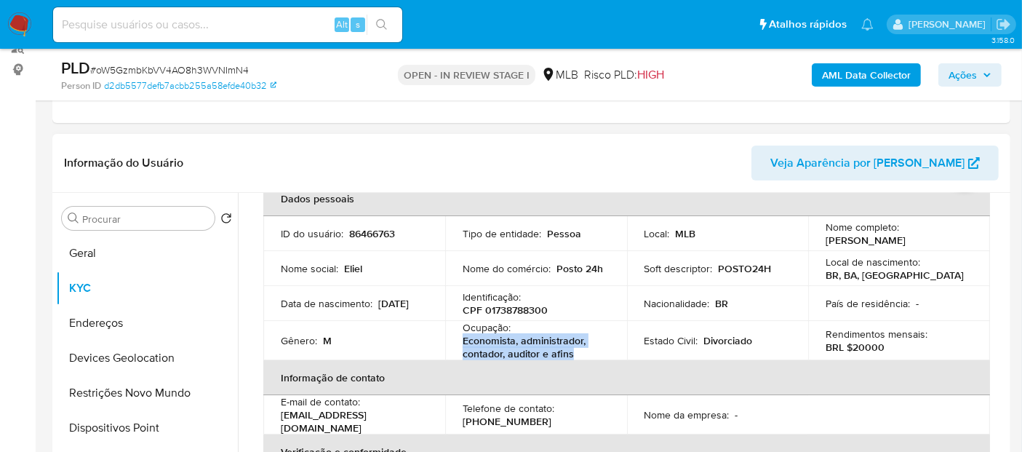
drag, startPoint x: 584, startPoint y: 432, endPoint x: 461, endPoint y: 341, distance: 152.8
click at [463, 341] on p "Economista, administrador, contador, auditor e afins" at bounding box center [533, 347] width 141 height 26
copy p "Economista, administrador, contador, auditor e afins"
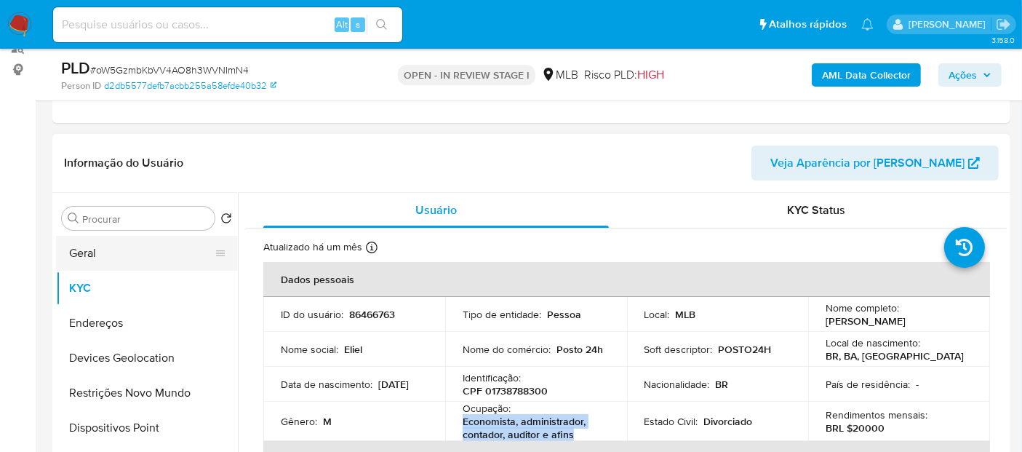
click at [103, 265] on button "Geral" at bounding box center [141, 253] width 170 height 35
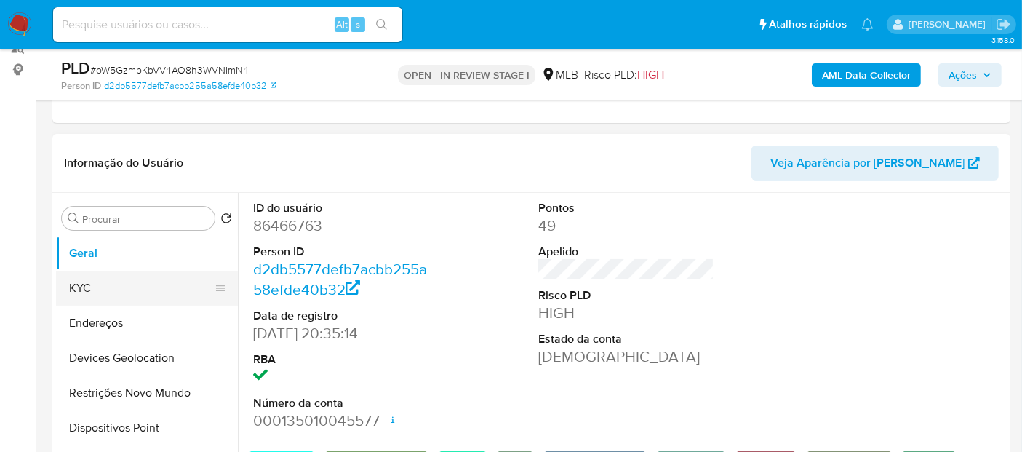
click at [72, 292] on button "KYC" at bounding box center [141, 288] width 170 height 35
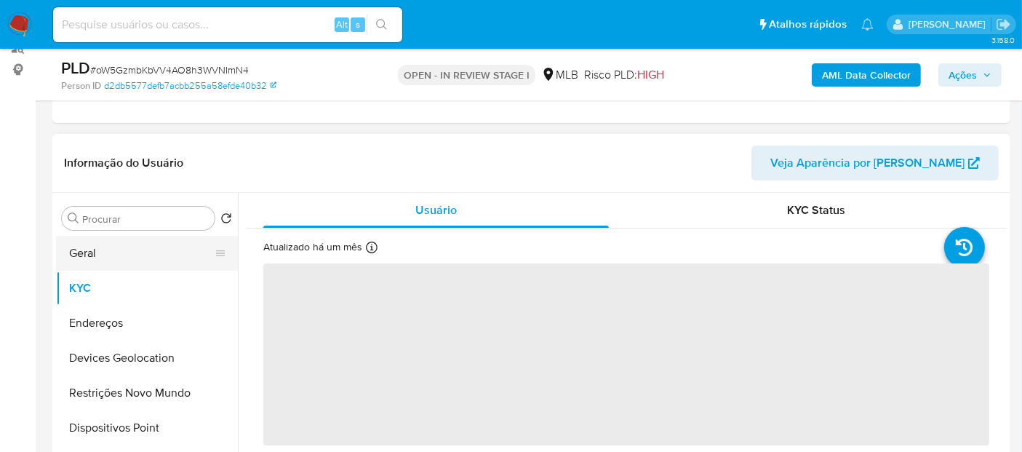
click at [133, 256] on button "Geral" at bounding box center [141, 253] width 170 height 35
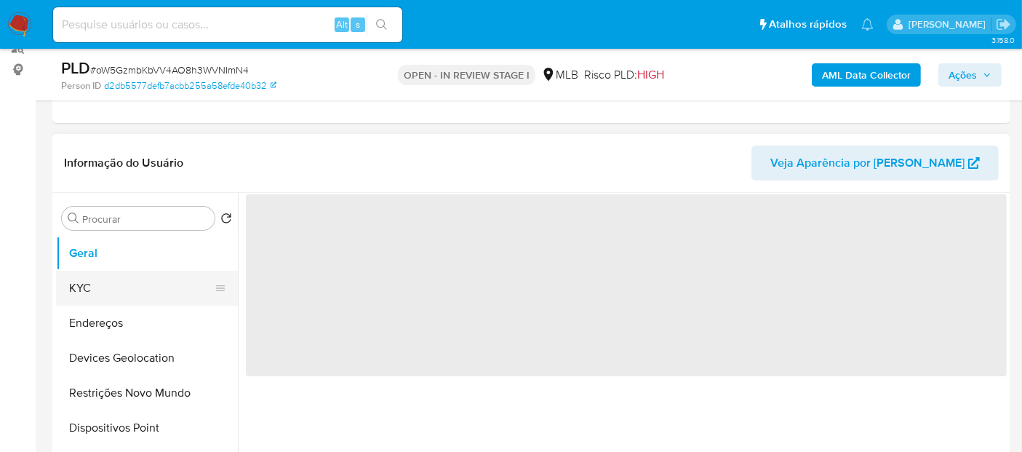
drag, startPoint x: 133, startPoint y: 256, endPoint x: 135, endPoint y: 275, distance: 19.0
click at [135, 275] on ul "Geral KYC Endereços Devices Geolocation Restrições Novo Mundo Dispositivos Poin…" at bounding box center [147, 400] width 182 height 328
click at [128, 284] on button "KYC" at bounding box center [141, 288] width 170 height 35
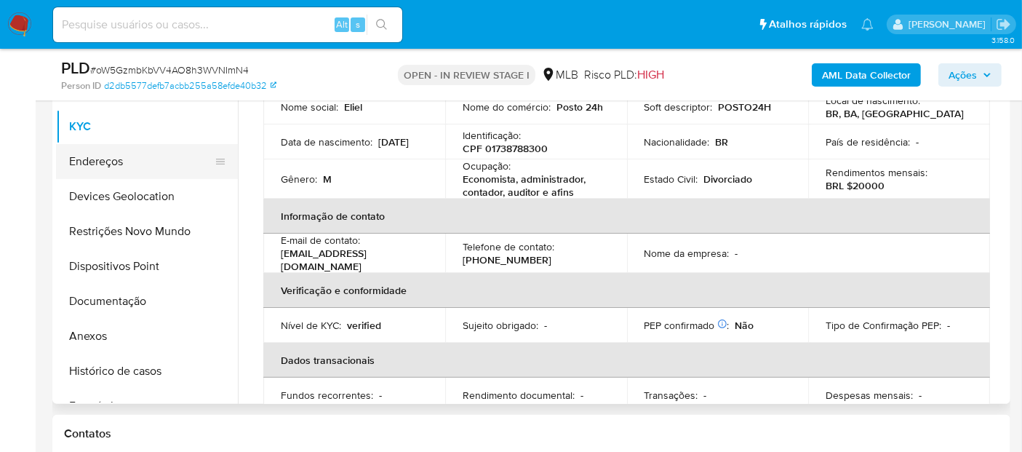
scroll to position [266, 0]
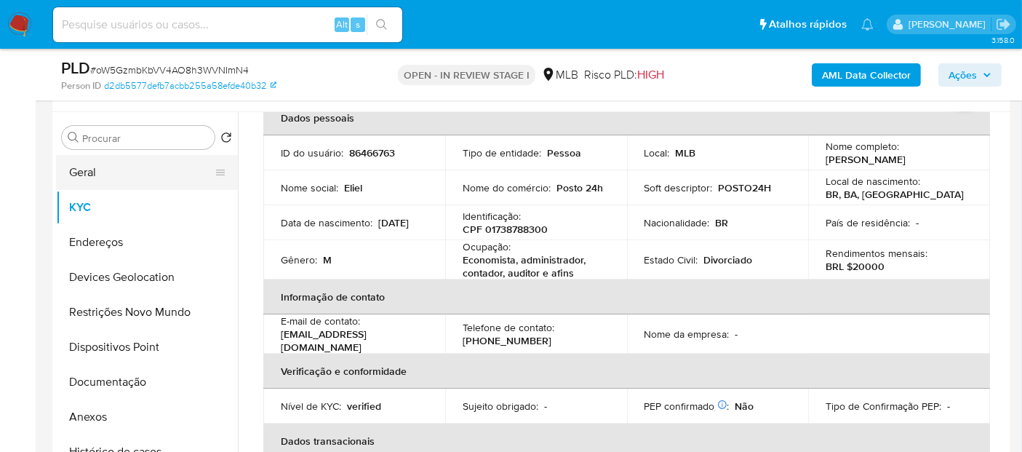
click at [118, 169] on button "Geral" at bounding box center [141, 172] width 170 height 35
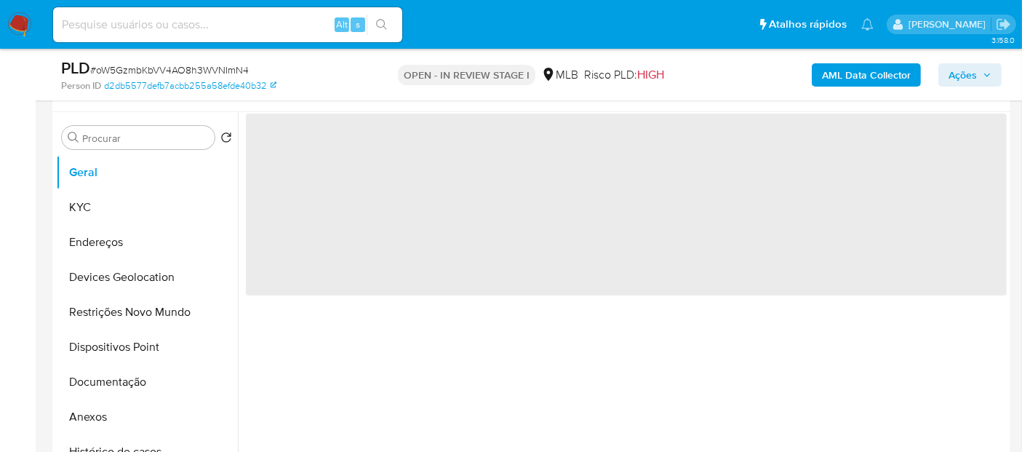
scroll to position [0, 0]
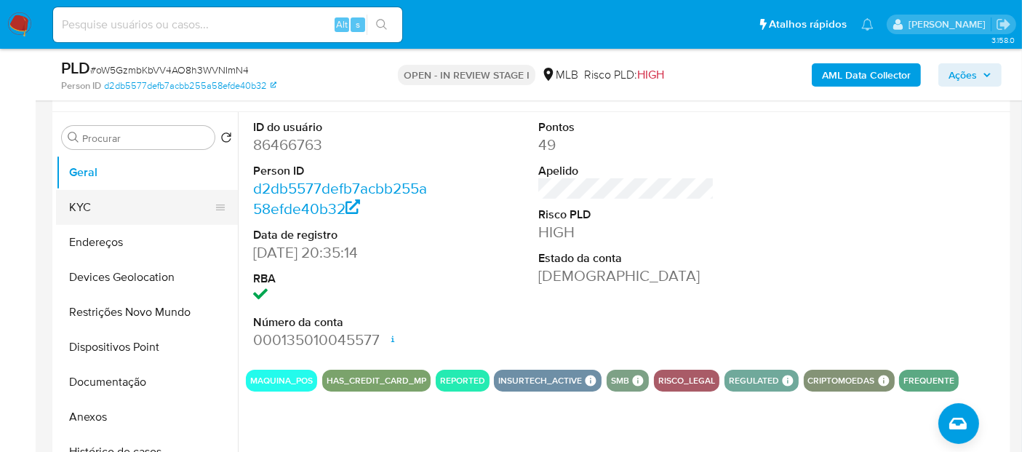
click at [76, 204] on button "KYC" at bounding box center [141, 207] width 170 height 35
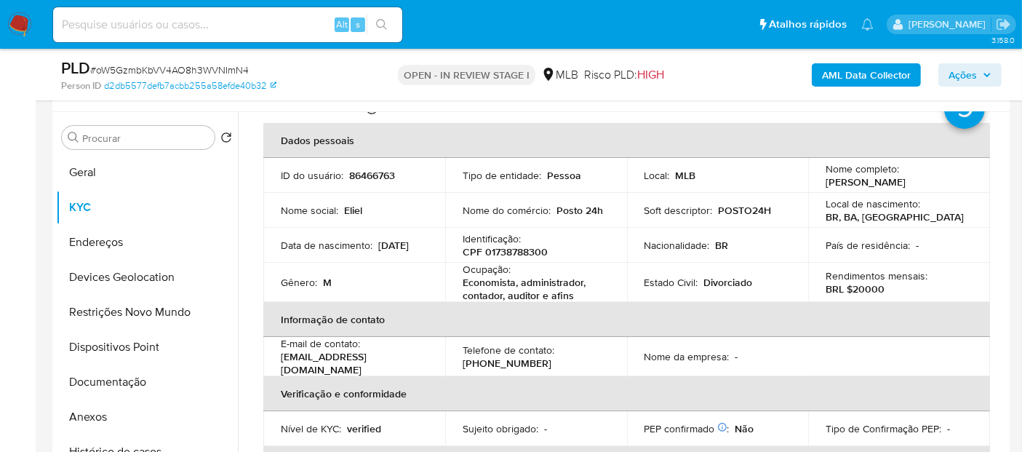
scroll to position [81, 0]
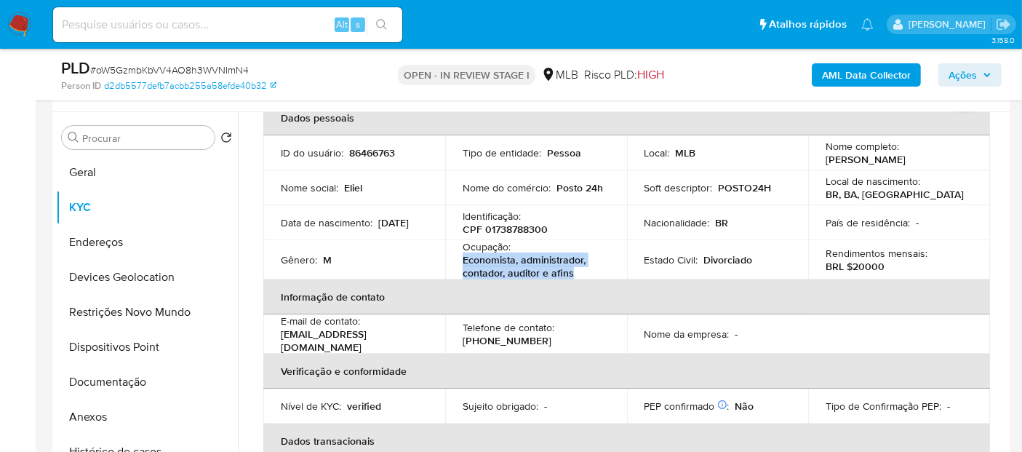
drag, startPoint x: 600, startPoint y: 273, endPoint x: 454, endPoint y: 257, distance: 147.1
click at [454, 257] on td "Ocupação : Economista, administrador, contador, auditor e afins" at bounding box center [536, 259] width 182 height 39
copy p "Economista, administrador, contador, auditor e afins"
click at [89, 380] on button "Documentação" at bounding box center [141, 382] width 170 height 35
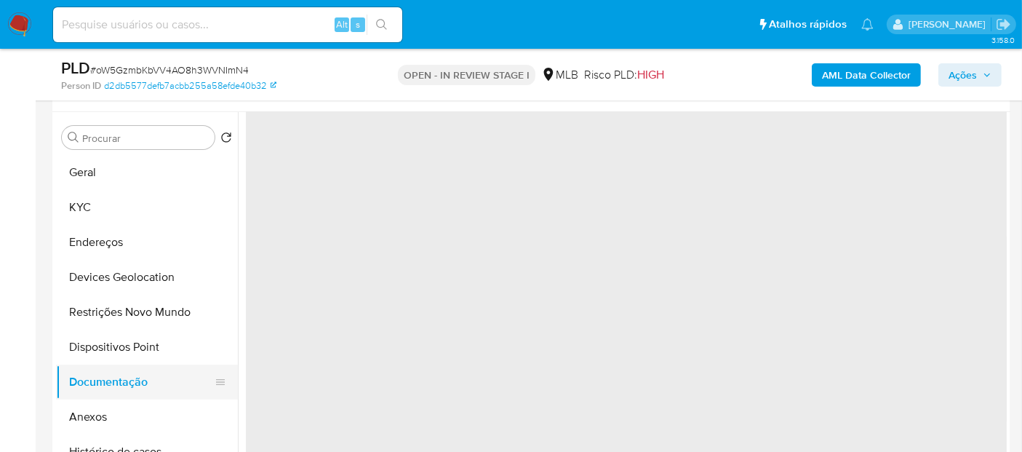
scroll to position [0, 0]
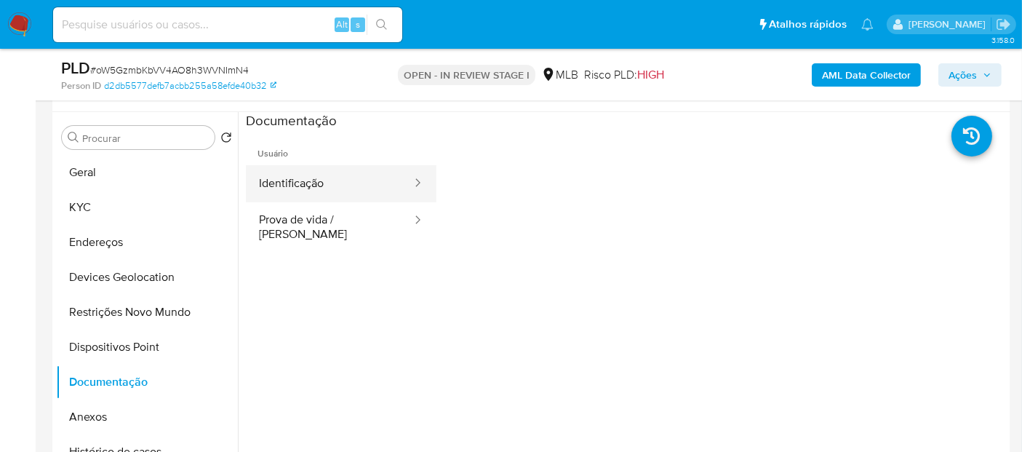
click at [291, 192] on button "Identificação" at bounding box center [329, 183] width 167 height 37
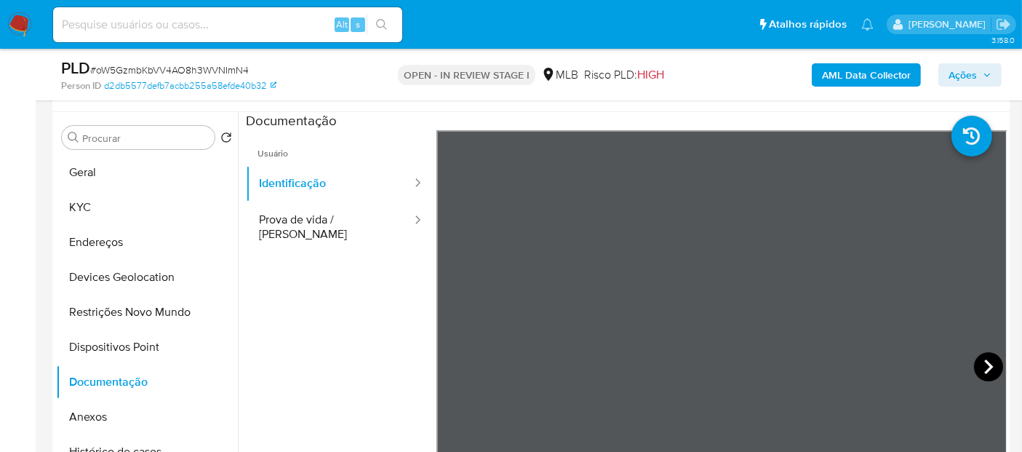
scroll to position [81, 0]
click at [987, 364] on icon at bounding box center [988, 366] width 29 height 29
click at [342, 167] on button "Identificação" at bounding box center [329, 183] width 167 height 37
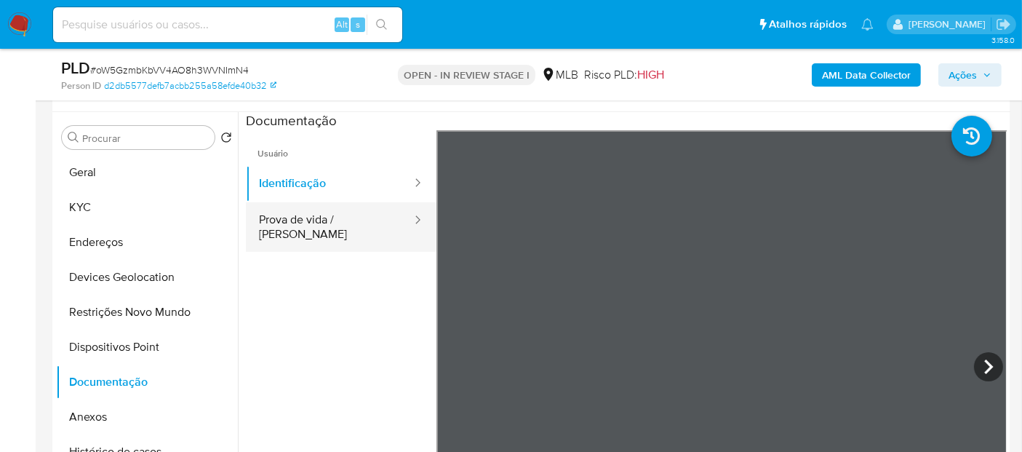
click at [351, 216] on button "Prova de vida / Selfie" at bounding box center [329, 226] width 167 height 49
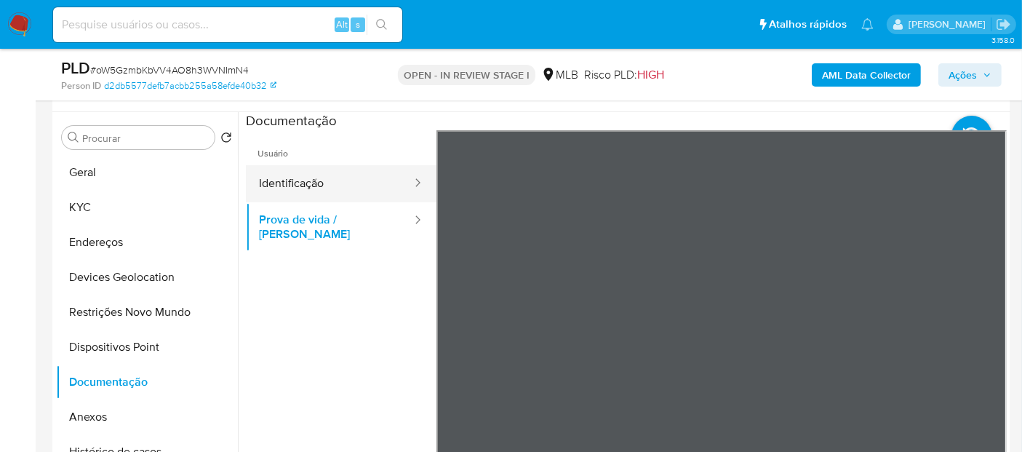
click at [282, 182] on button "Identificação" at bounding box center [329, 183] width 167 height 37
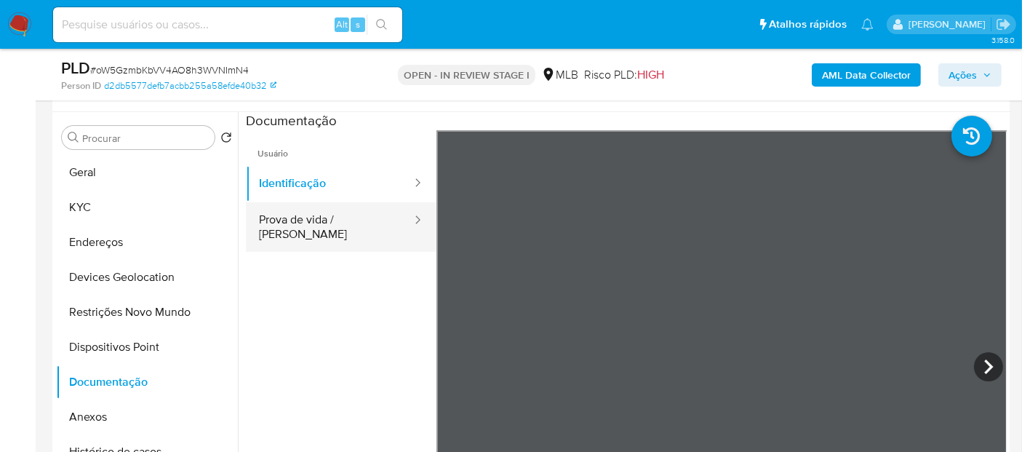
click at [299, 210] on button "Prova de vida / Selfie" at bounding box center [329, 226] width 167 height 49
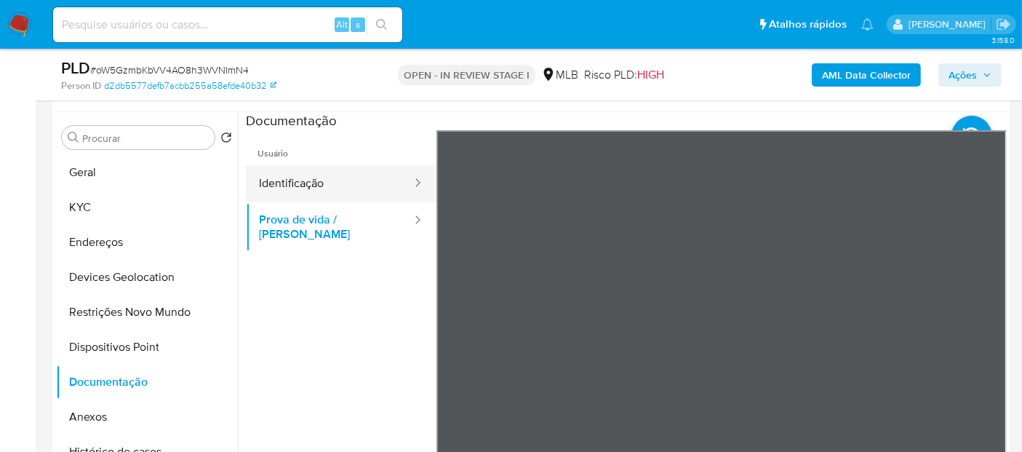
click at [314, 182] on button "Identificação" at bounding box center [329, 183] width 167 height 37
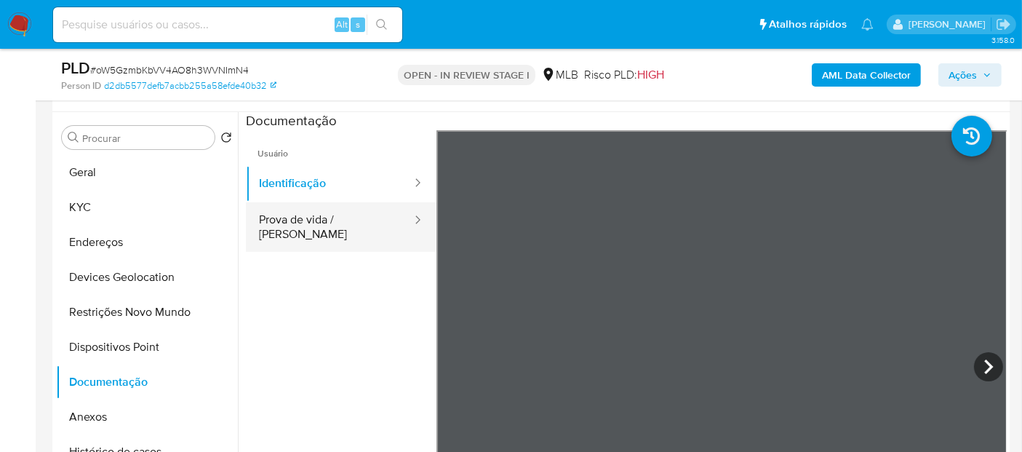
click at [305, 210] on button "Prova de vida / Selfie" at bounding box center [329, 226] width 167 height 49
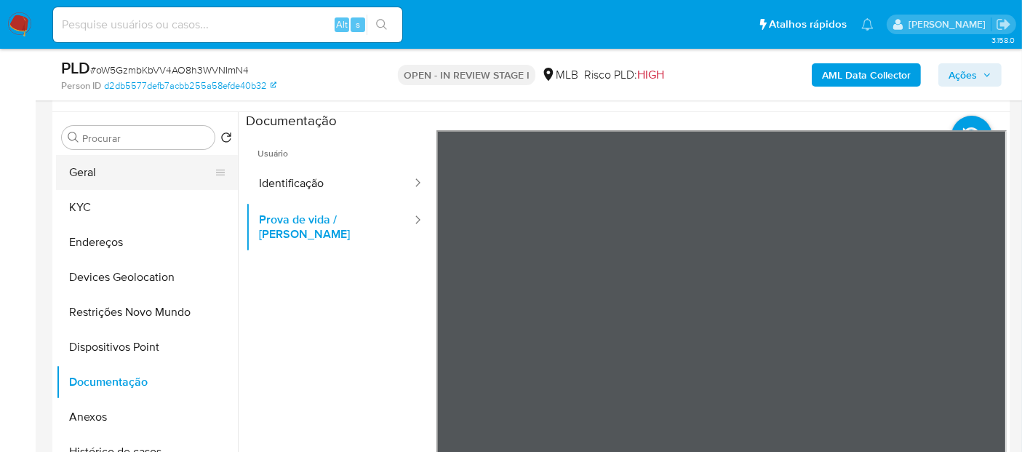
click at [114, 182] on button "Geral" at bounding box center [141, 172] width 170 height 35
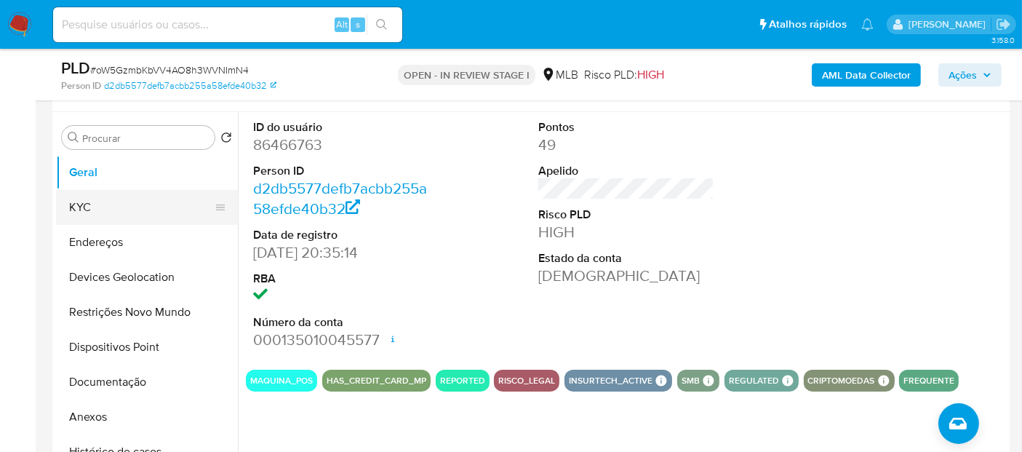
click at [119, 203] on button "KYC" at bounding box center [141, 207] width 170 height 35
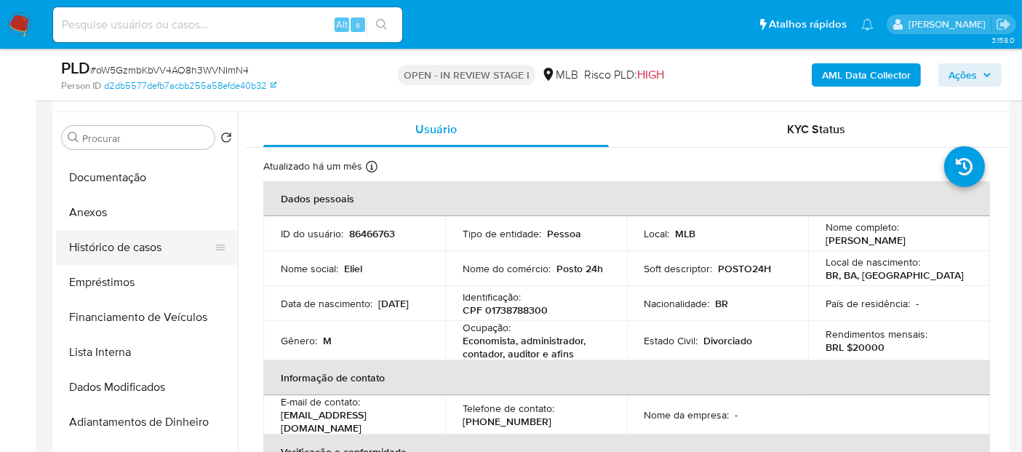
scroll to position [242, 0]
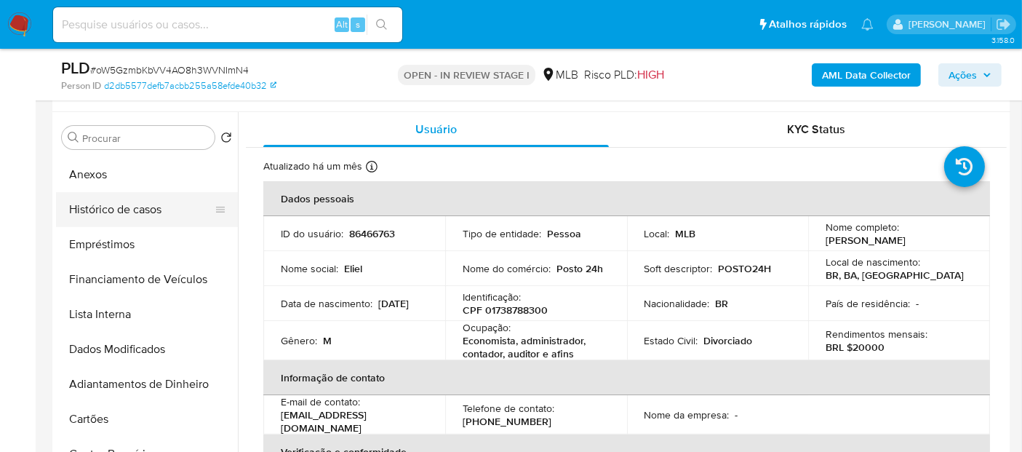
click at [118, 207] on button "Histórico de casos" at bounding box center [141, 209] width 170 height 35
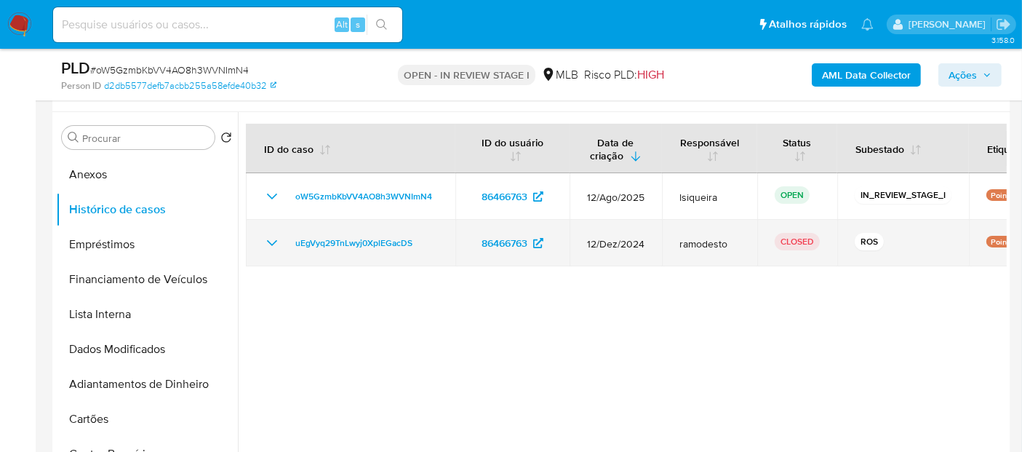
click at [268, 242] on icon "Mostrar/Ocultar" at bounding box center [271, 242] width 17 height 17
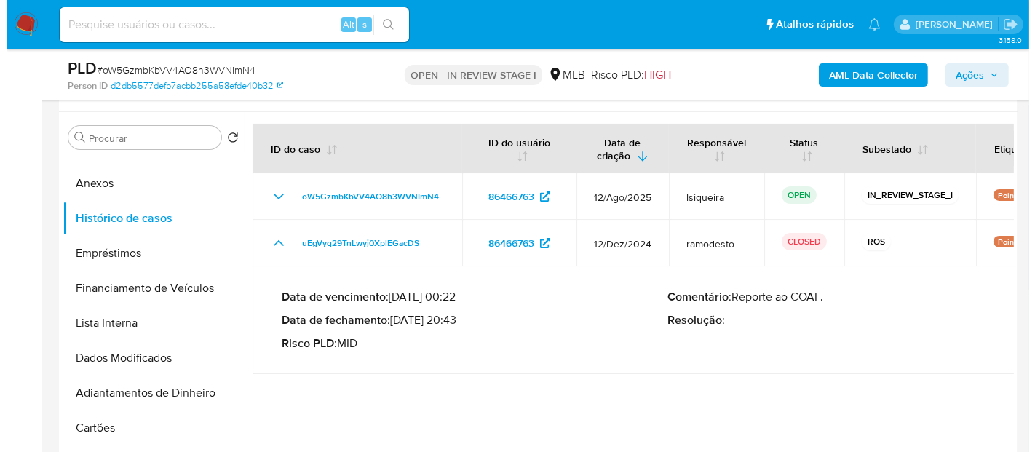
scroll to position [162, 0]
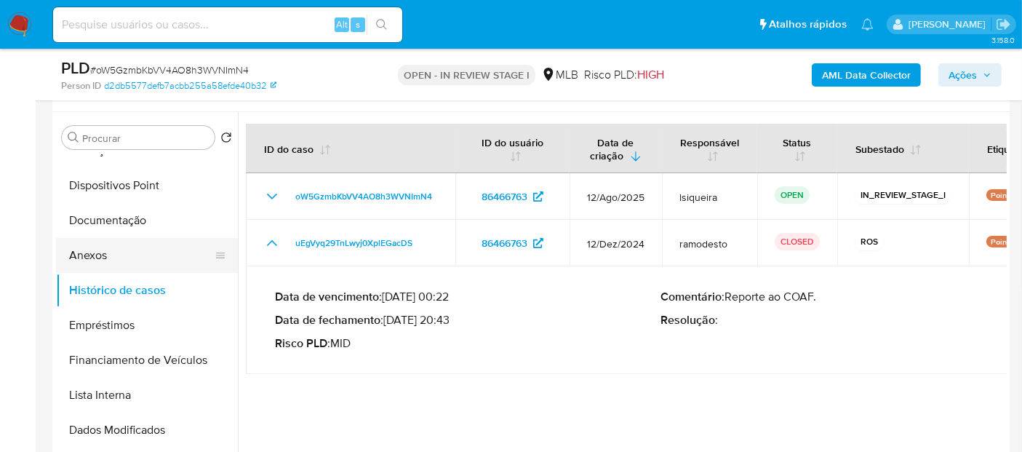
click at [95, 256] on button "Anexos" at bounding box center [141, 255] width 170 height 35
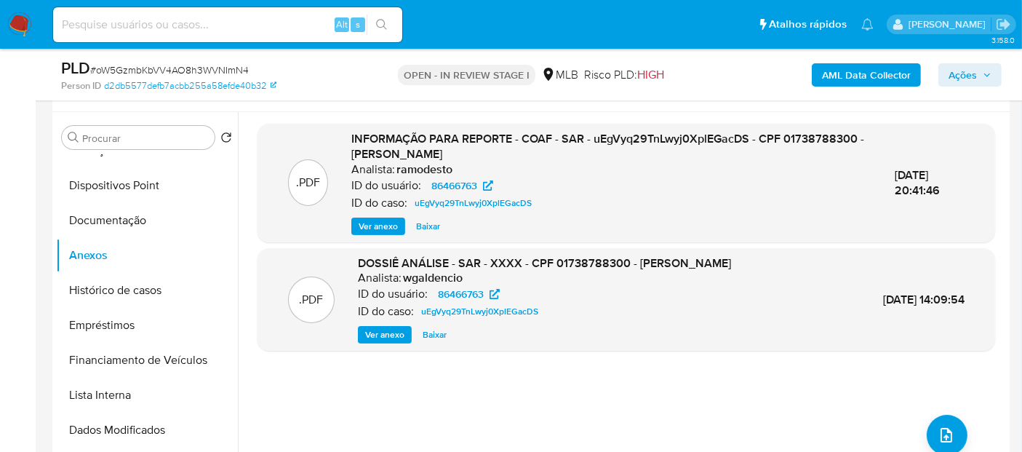
click at [365, 226] on span "Ver anexo" at bounding box center [378, 226] width 39 height 15
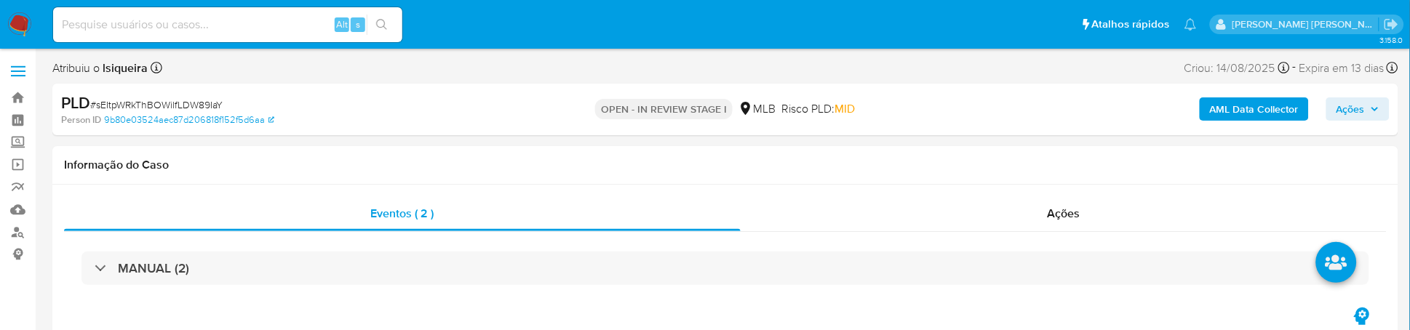
select select "10"
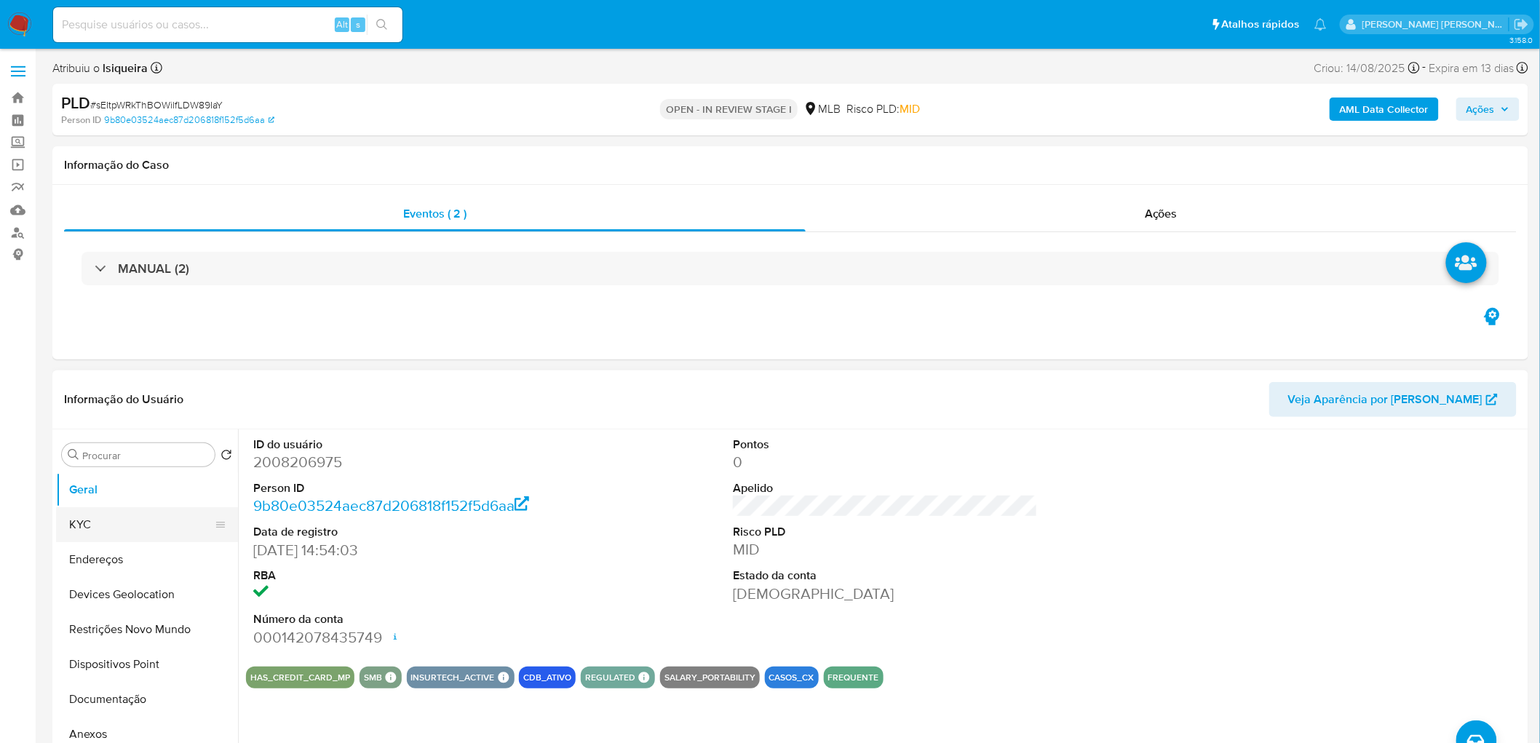
drag, startPoint x: 119, startPoint y: 525, endPoint x: 132, endPoint y: 527, distance: 13.2
click at [119, 451] on button "KYC" at bounding box center [141, 524] width 170 height 35
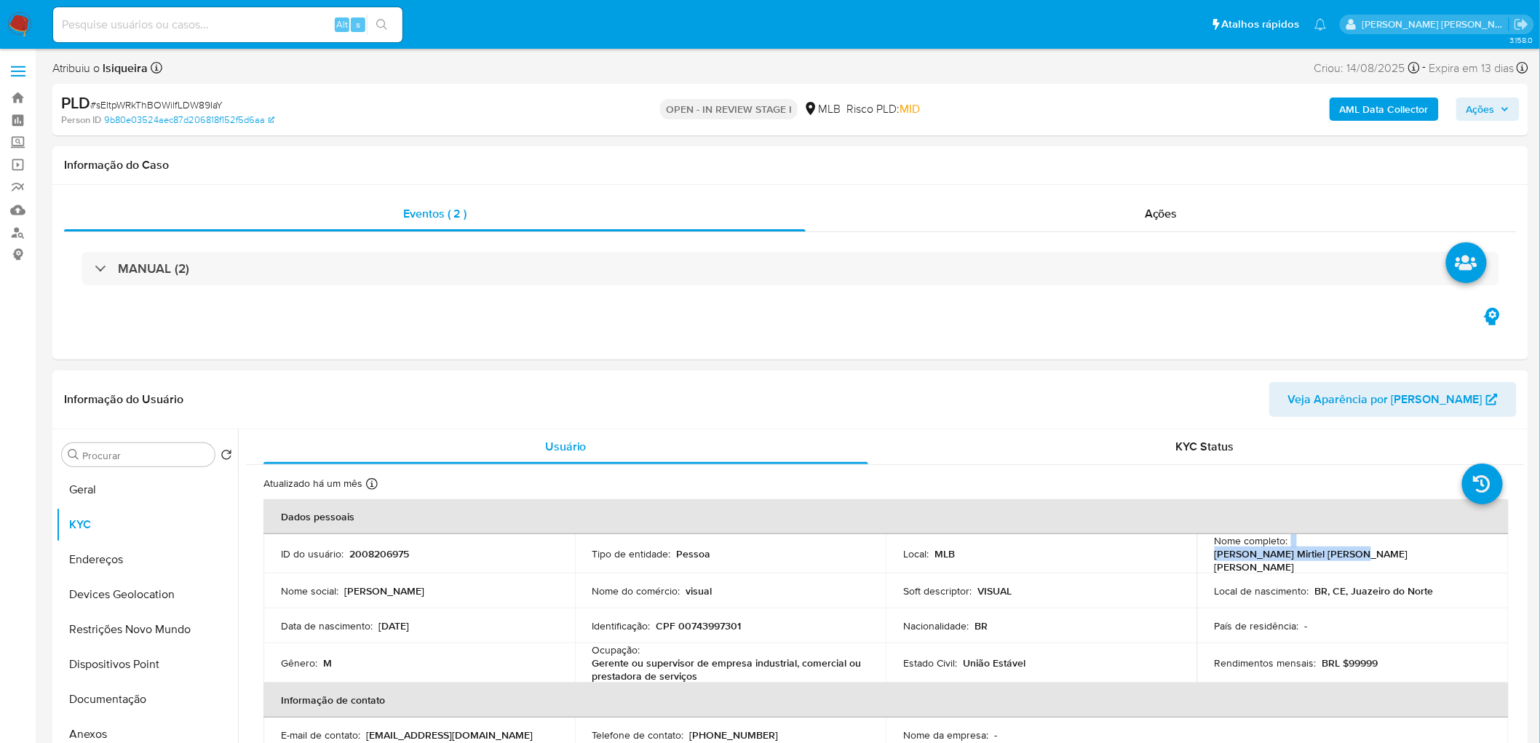
drag, startPoint x: 1441, startPoint y: 556, endPoint x: 1288, endPoint y: 555, distance: 153.5
click at [1034, 451] on div "Nome completo : Livio Mirtiel de Souza Soares" at bounding box center [1352, 553] width 276 height 39
copy div "Livio Mirtiel de Souza Soares"
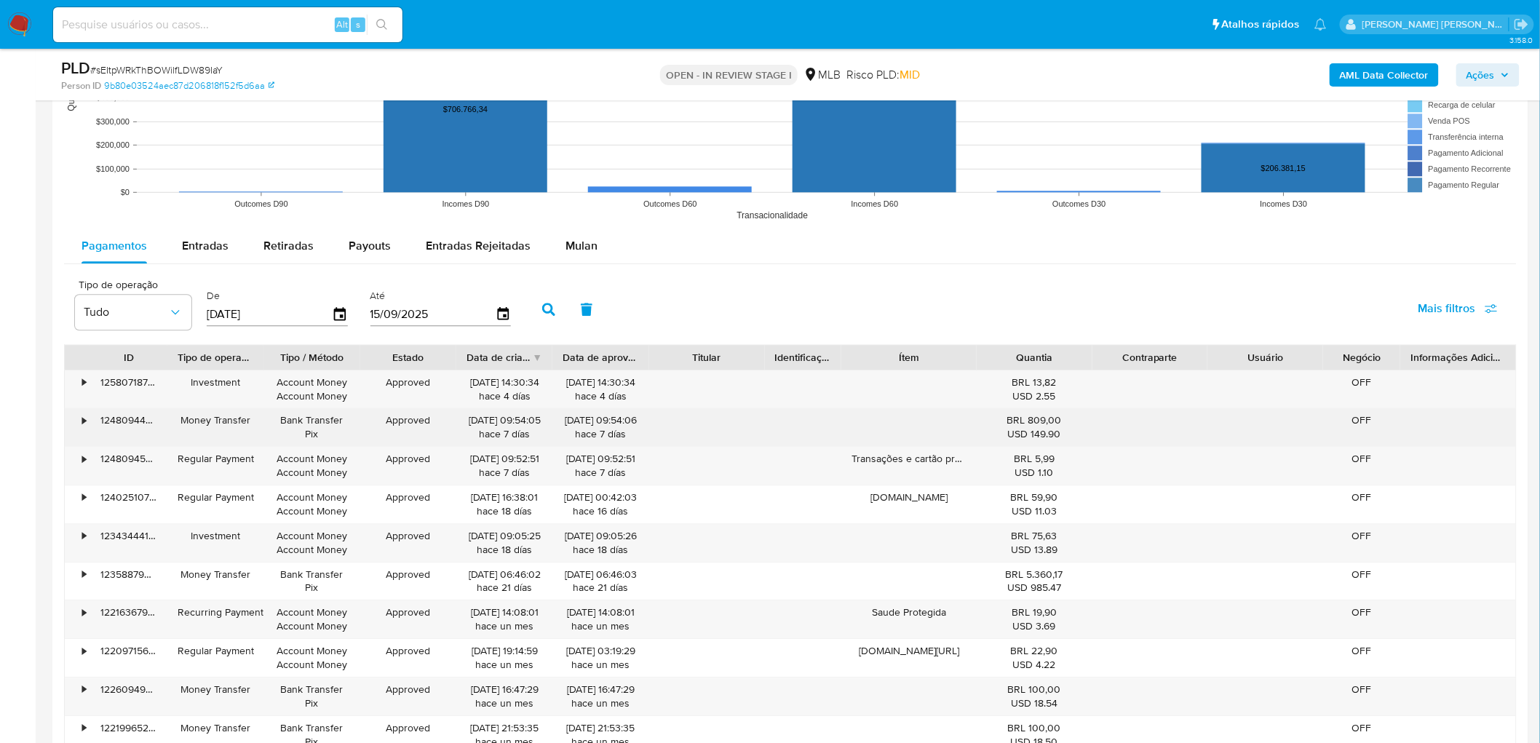
scroll to position [1460, 0]
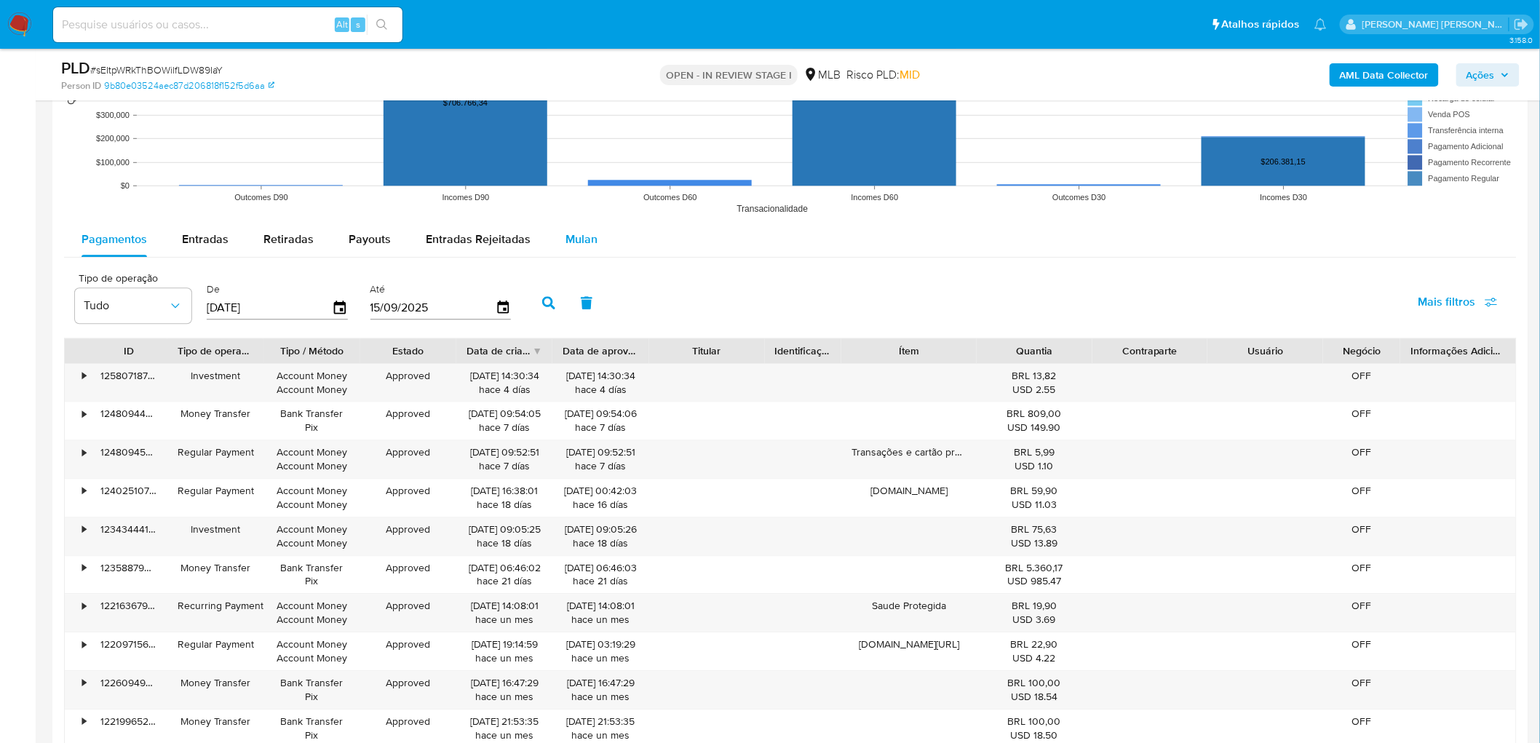
click at [581, 245] on span "Mulan" at bounding box center [581, 239] width 32 height 17
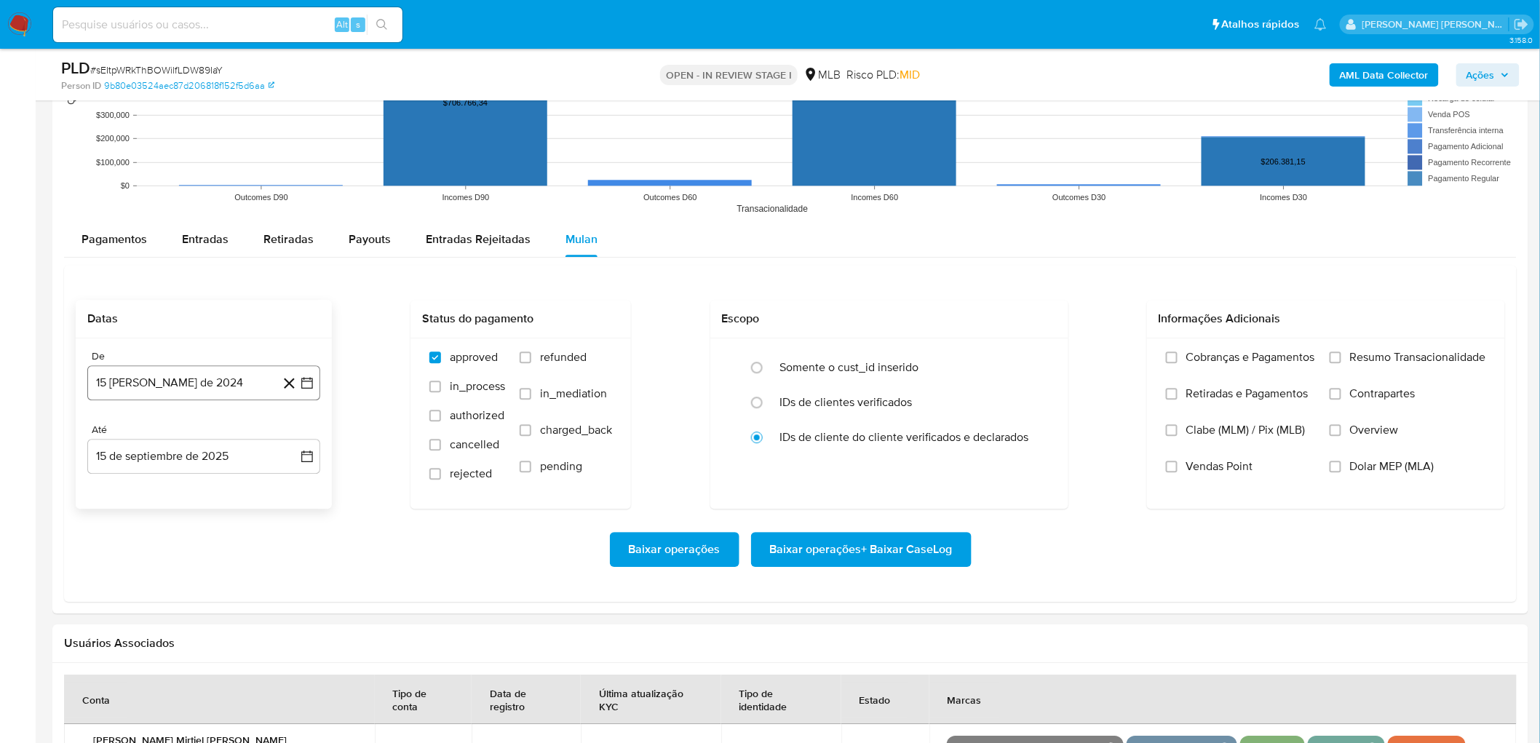
click at [191, 382] on button "[DATE]" at bounding box center [203, 382] width 233 height 35
drag, startPoint x: 205, startPoint y: 448, endPoint x: 207, endPoint y: 439, distance: 9.7
click at [205, 445] on div "agosto 2024 agosto 2024 lun lunes mar martes mié miércoles jue jueves vie viern…" at bounding box center [204, 521] width 198 height 191
click at [211, 434] on span "agosto 2024" at bounding box center [197, 435] width 66 height 15
click at [290, 431] on icon "Año siguiente" at bounding box center [290, 434] width 17 height 17
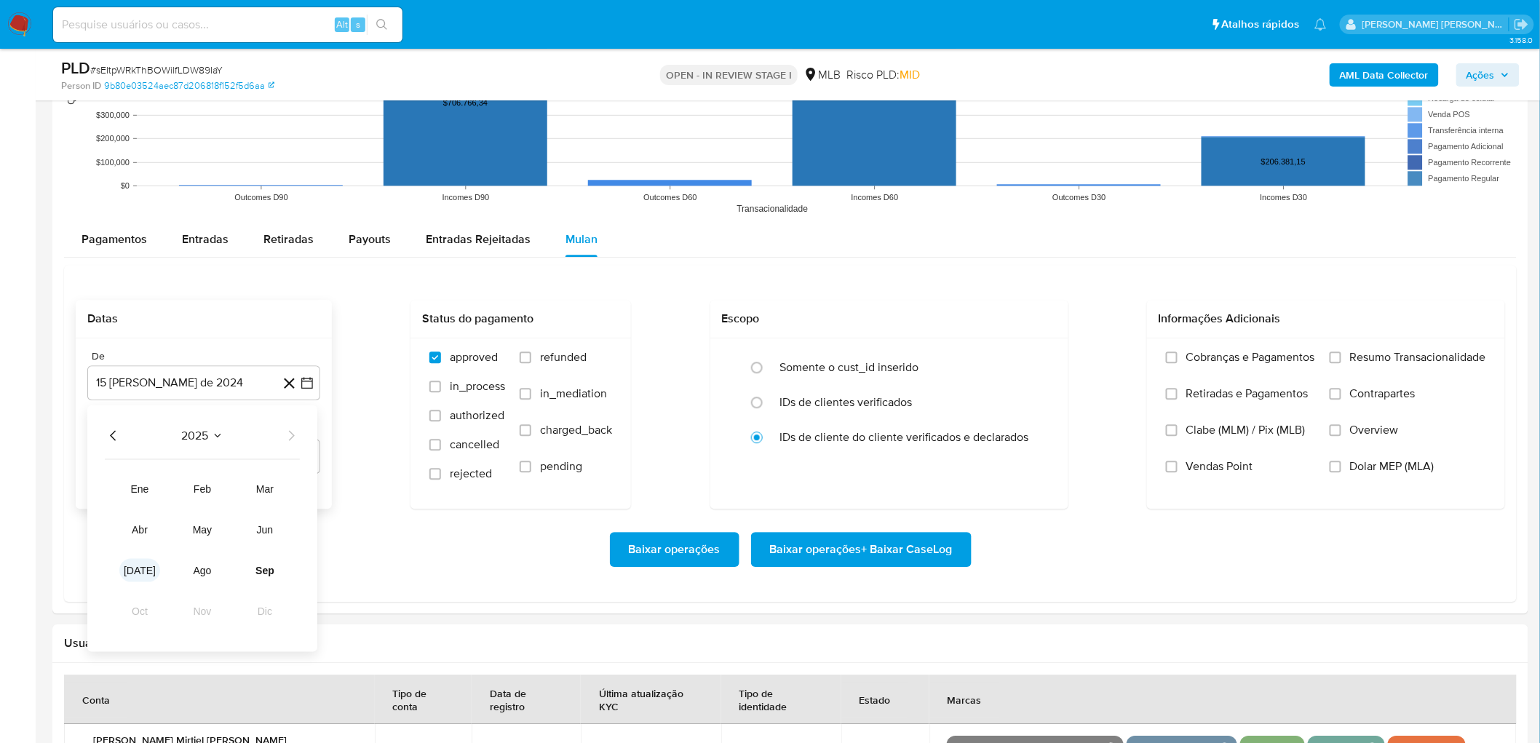
click at [140, 451] on span "[DATE]" at bounding box center [140, 570] width 32 height 12
click at [148, 451] on button "1" at bounding box center [145, 488] width 23 height 23
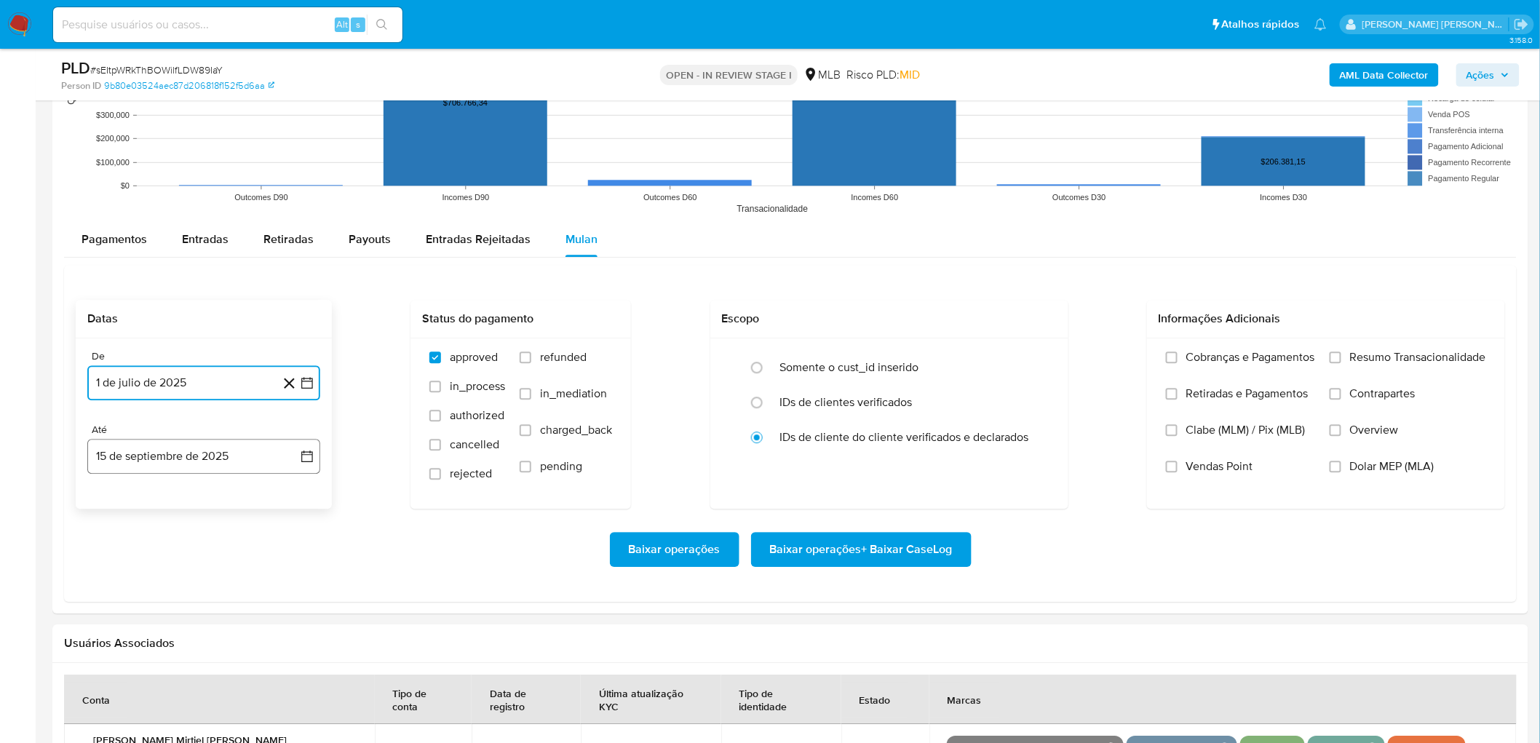
click at [195, 451] on button "15 de septiembre de 2025" at bounding box center [203, 456] width 233 height 35
click at [253, 451] on button "13" at bounding box center [261, 591] width 23 height 23
click at [1034, 354] on span "Resumo Transacionalidade" at bounding box center [1418, 357] width 136 height 15
click at [1034, 354] on input "Resumo Transacionalidade" at bounding box center [1335, 357] width 12 height 12
click at [1034, 451] on label "Vendas Point" at bounding box center [1240, 477] width 149 height 36
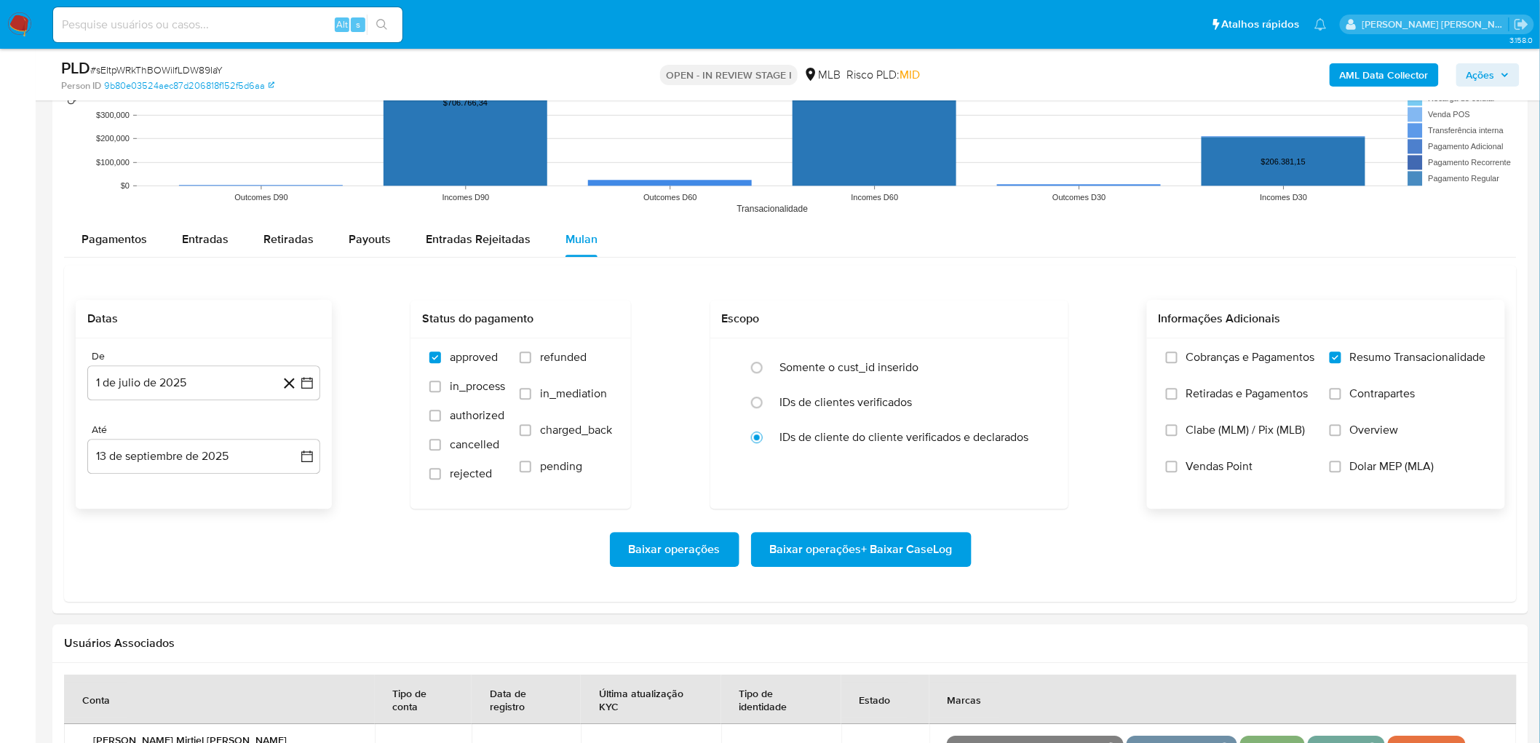
click at [1034, 451] on input "Vendas Point" at bounding box center [1172, 467] width 12 height 12
click at [899, 451] on span "Baixar operações + Baixar CaseLog" at bounding box center [861, 549] width 183 height 32
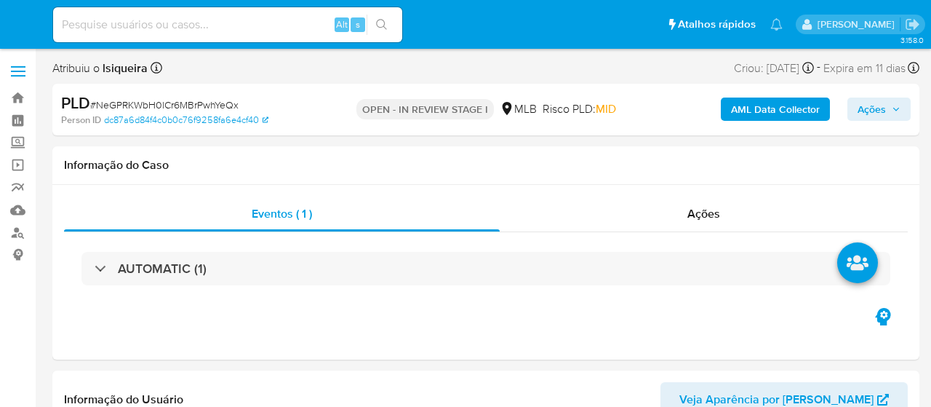
select select "10"
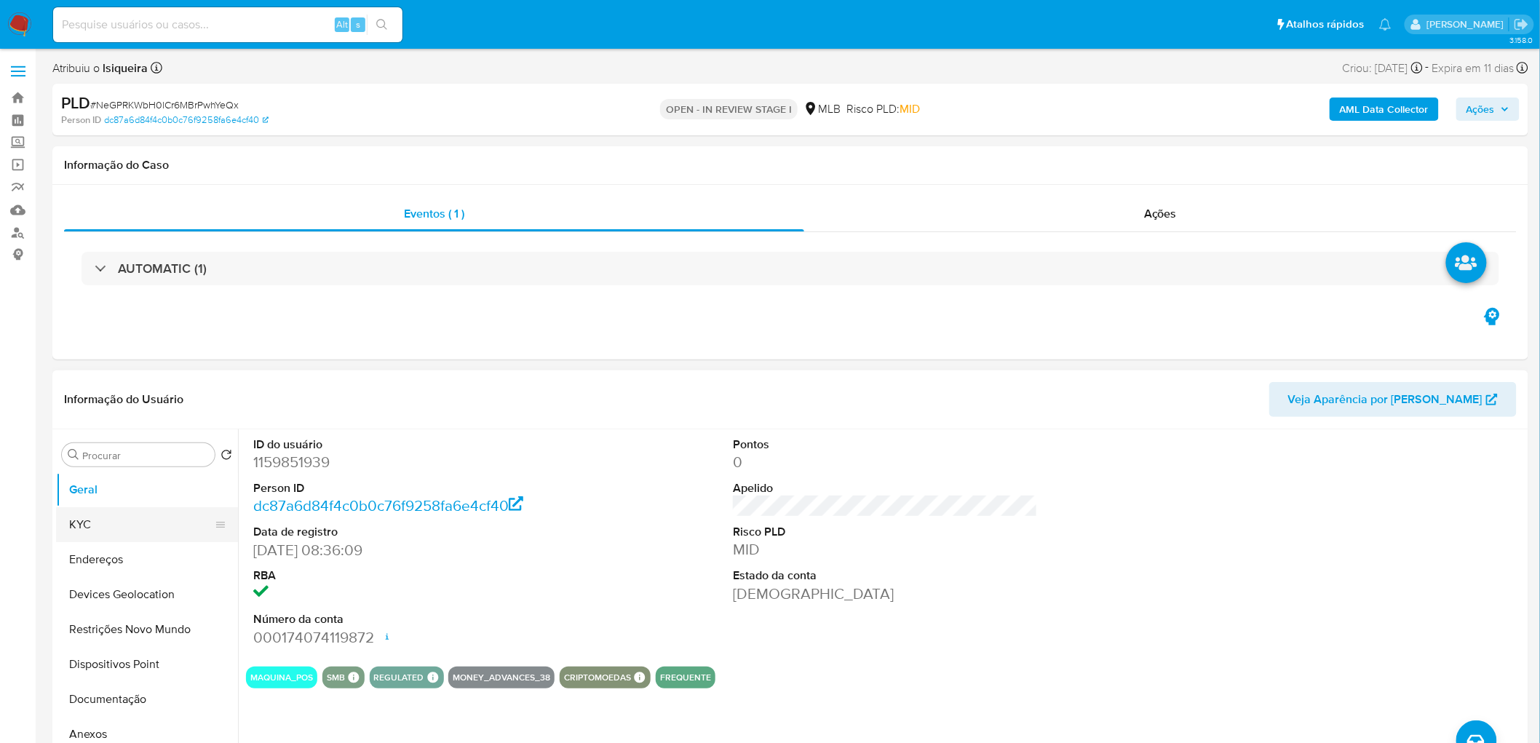
click at [107, 406] on button "KYC" at bounding box center [141, 524] width 170 height 35
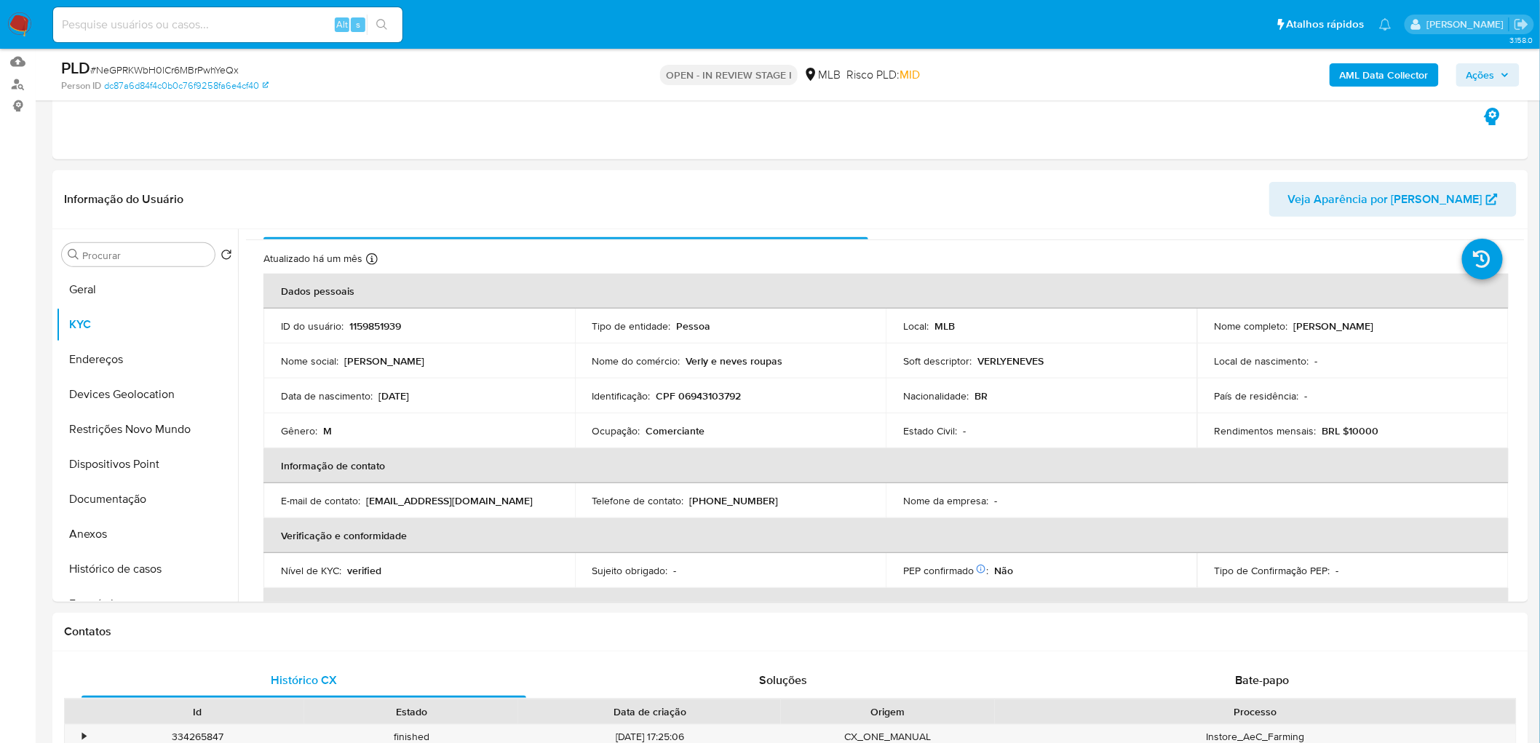
scroll to position [162, 0]
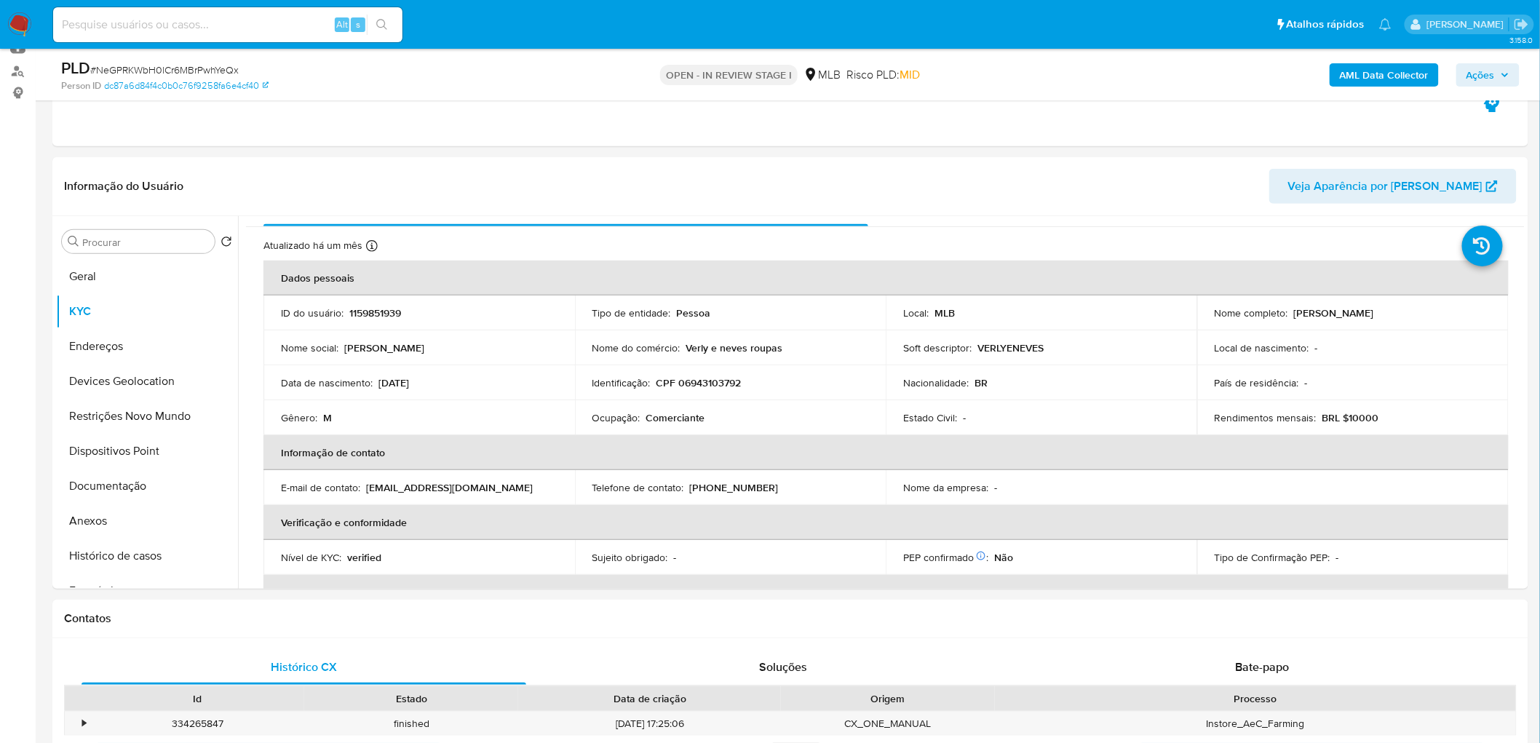
drag, startPoint x: 1379, startPoint y: 316, endPoint x: 1289, endPoint y: 311, distance: 90.4
click at [931, 311] on div "Nome completo : [PERSON_NAME]" at bounding box center [1352, 312] width 276 height 13
copy p "[PERSON_NAME]"
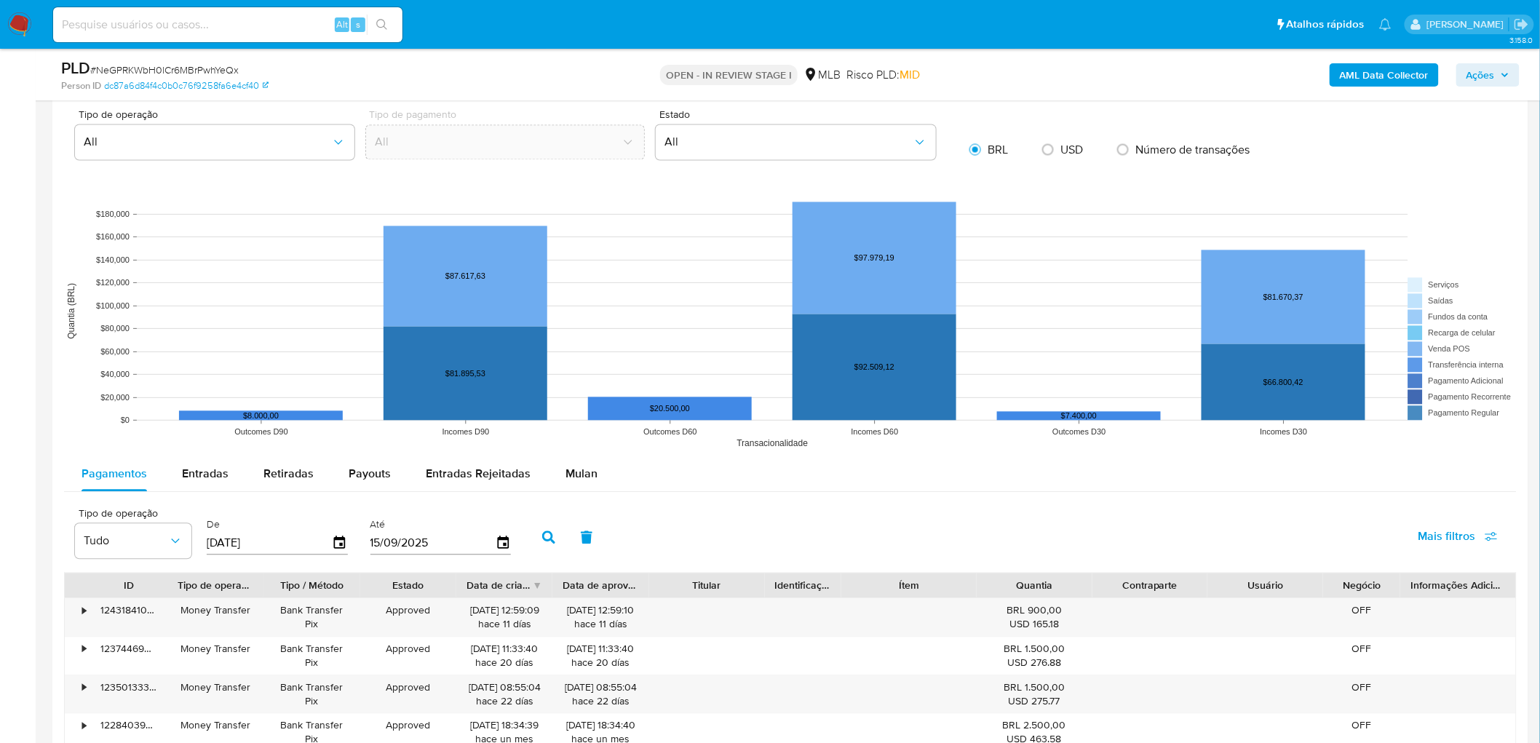
scroll to position [1293, 0]
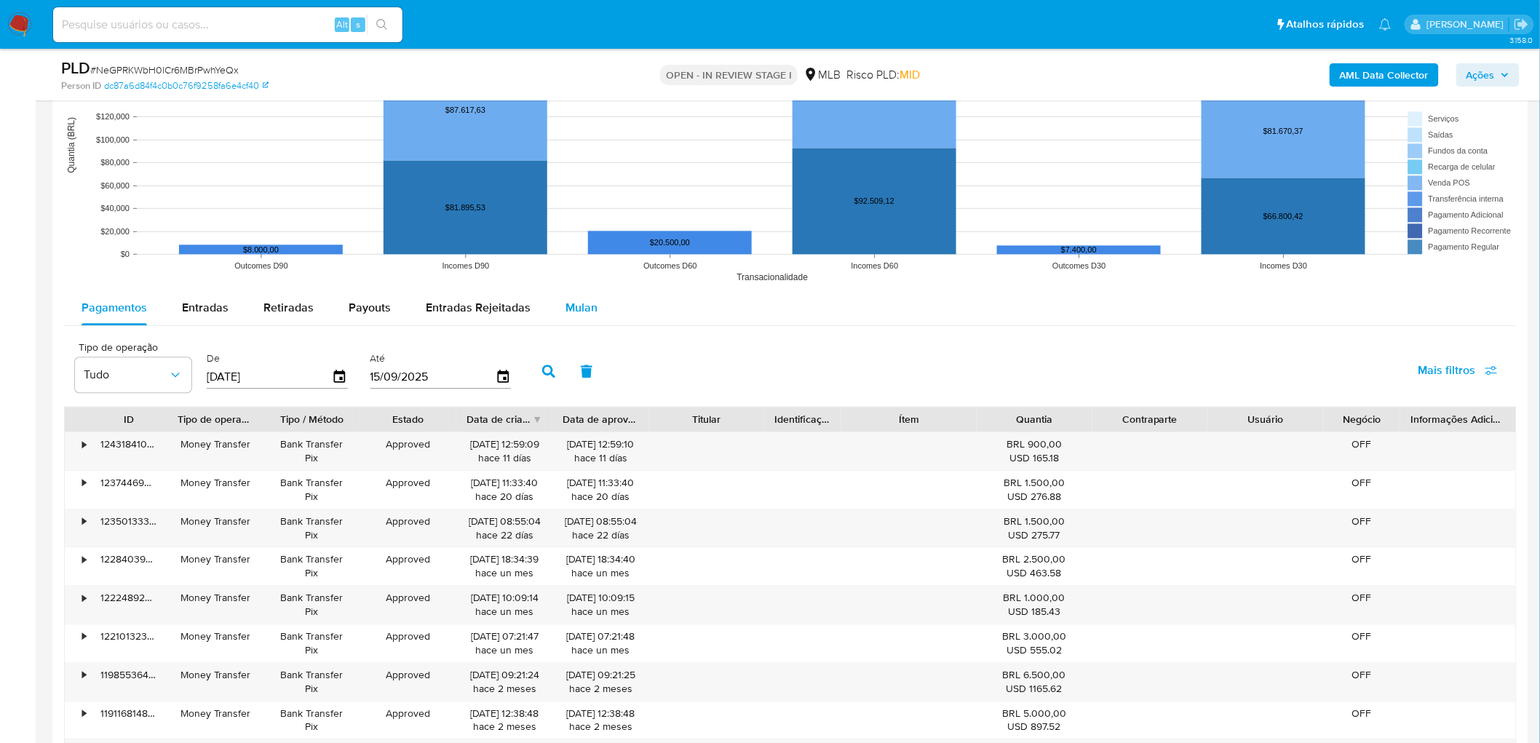
click at [572, 304] on span "Mulan" at bounding box center [581, 307] width 32 height 17
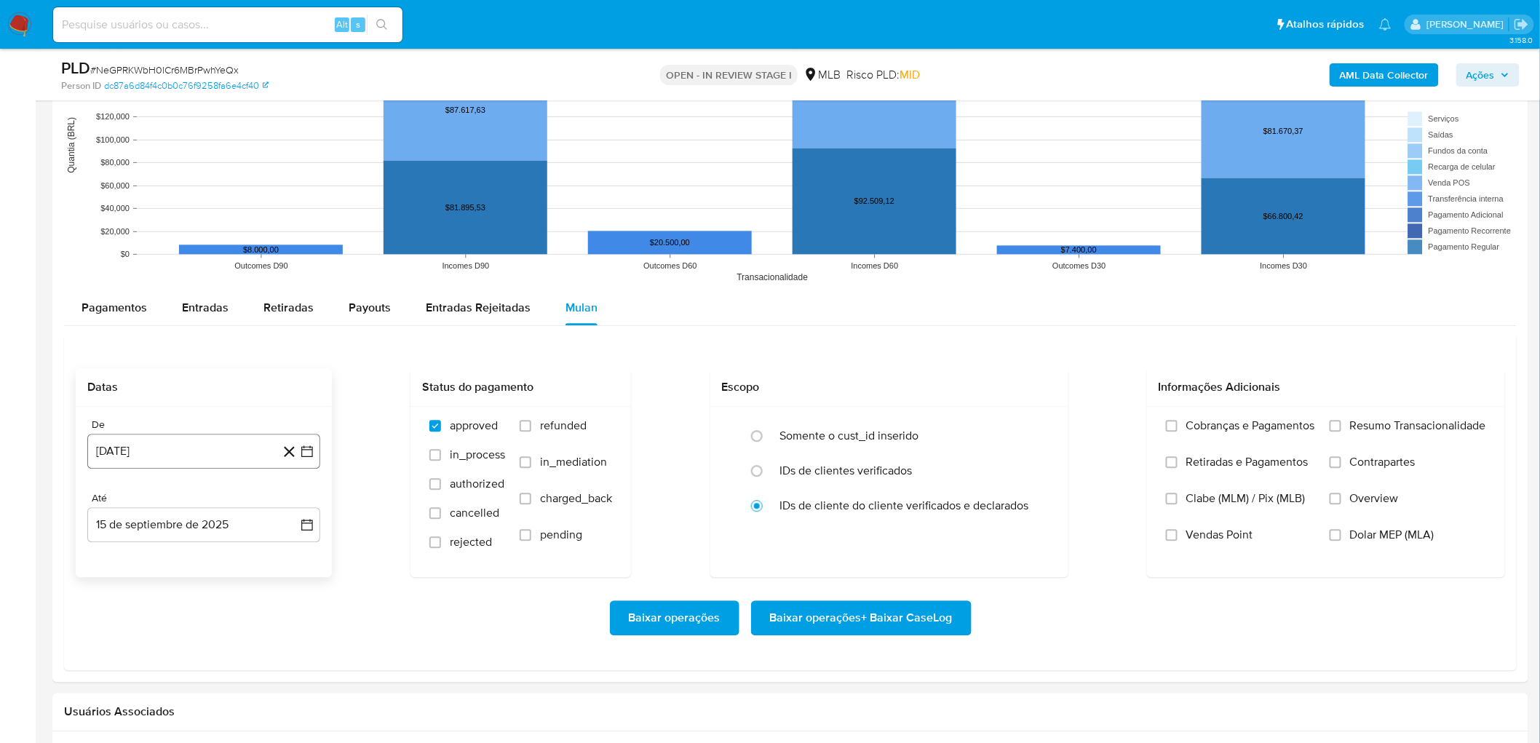
click at [164, 406] on button "15 de agosto de 2024" at bounding box center [203, 451] width 233 height 35
click at [185, 406] on span "agosto 2024" at bounding box center [197, 504] width 66 height 15
click at [289, 406] on icon "Año siguiente" at bounding box center [290, 503] width 17 height 17
click at [127, 406] on button "jul" at bounding box center [139, 638] width 41 height 23
click at [150, 406] on button "1" at bounding box center [145, 557] width 23 height 23
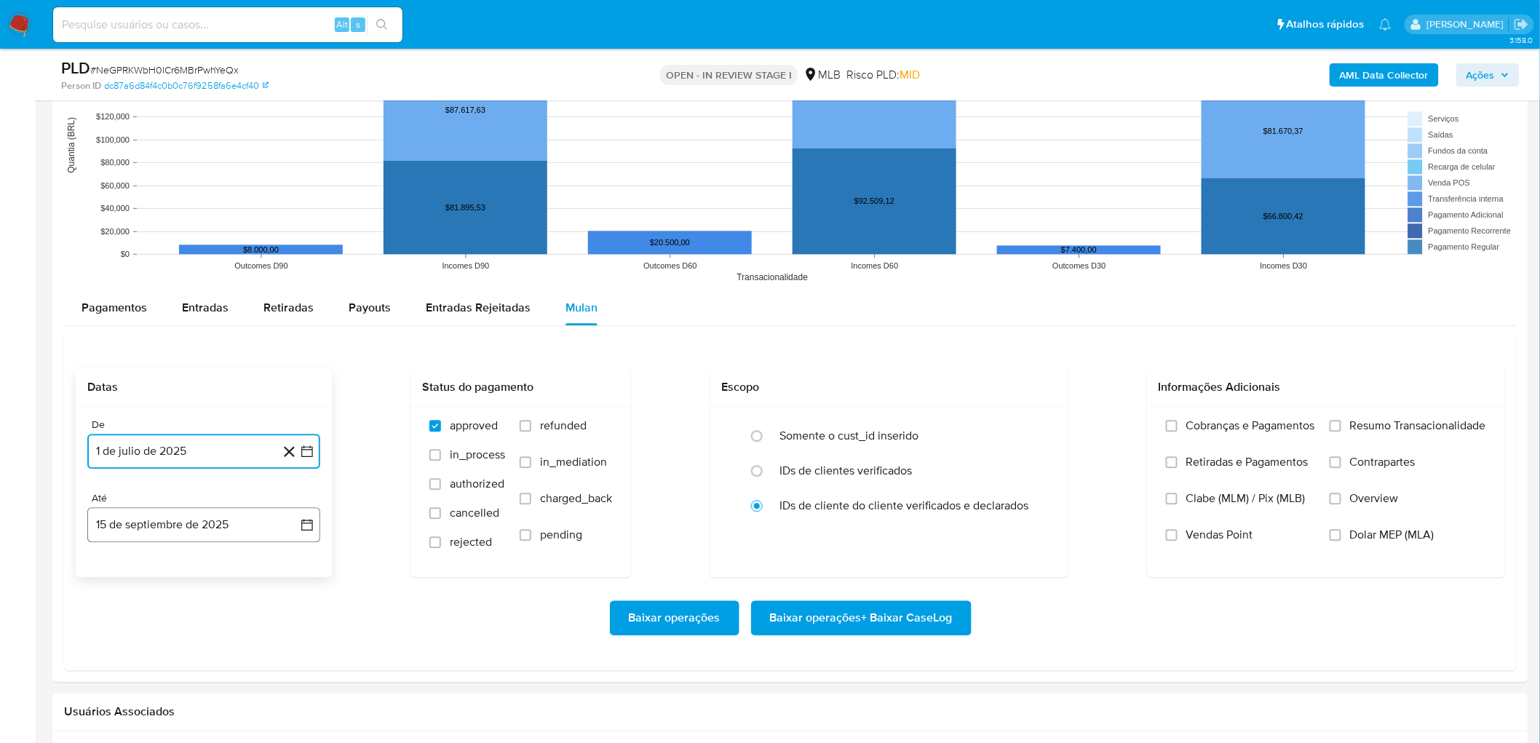
click at [211, 406] on button "15 de septiembre de 2025" at bounding box center [203, 524] width 233 height 35
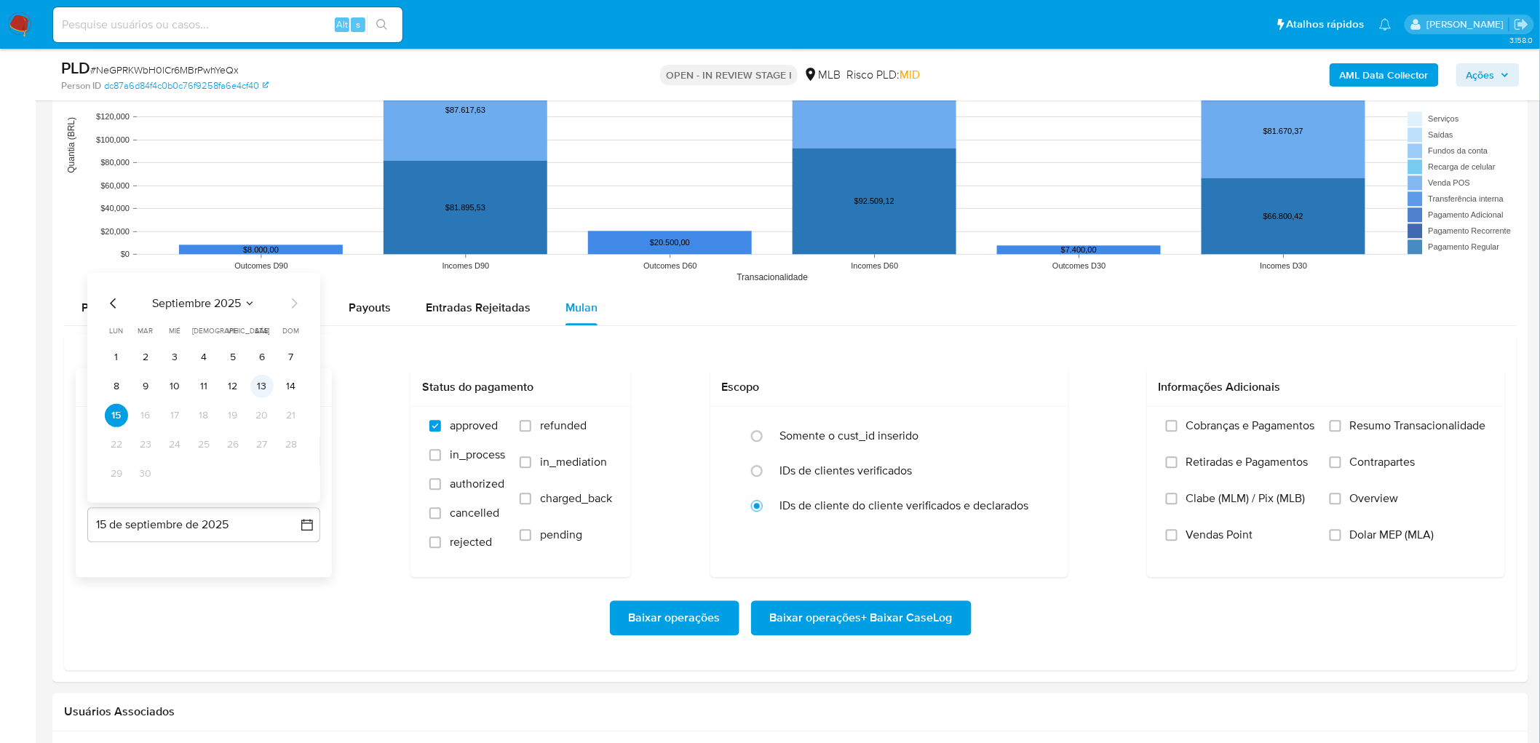
click at [260, 383] on button "13" at bounding box center [261, 386] width 23 height 23
click at [931, 406] on span "Resumo Transacionalidade" at bounding box center [1418, 425] width 136 height 15
click at [931, 406] on input "Resumo Transacionalidade" at bounding box center [1335, 426] width 12 height 12
click at [931, 406] on span "Vendas Point" at bounding box center [1219, 535] width 67 height 15
click at [931, 406] on input "Vendas Point" at bounding box center [1172, 535] width 12 height 12
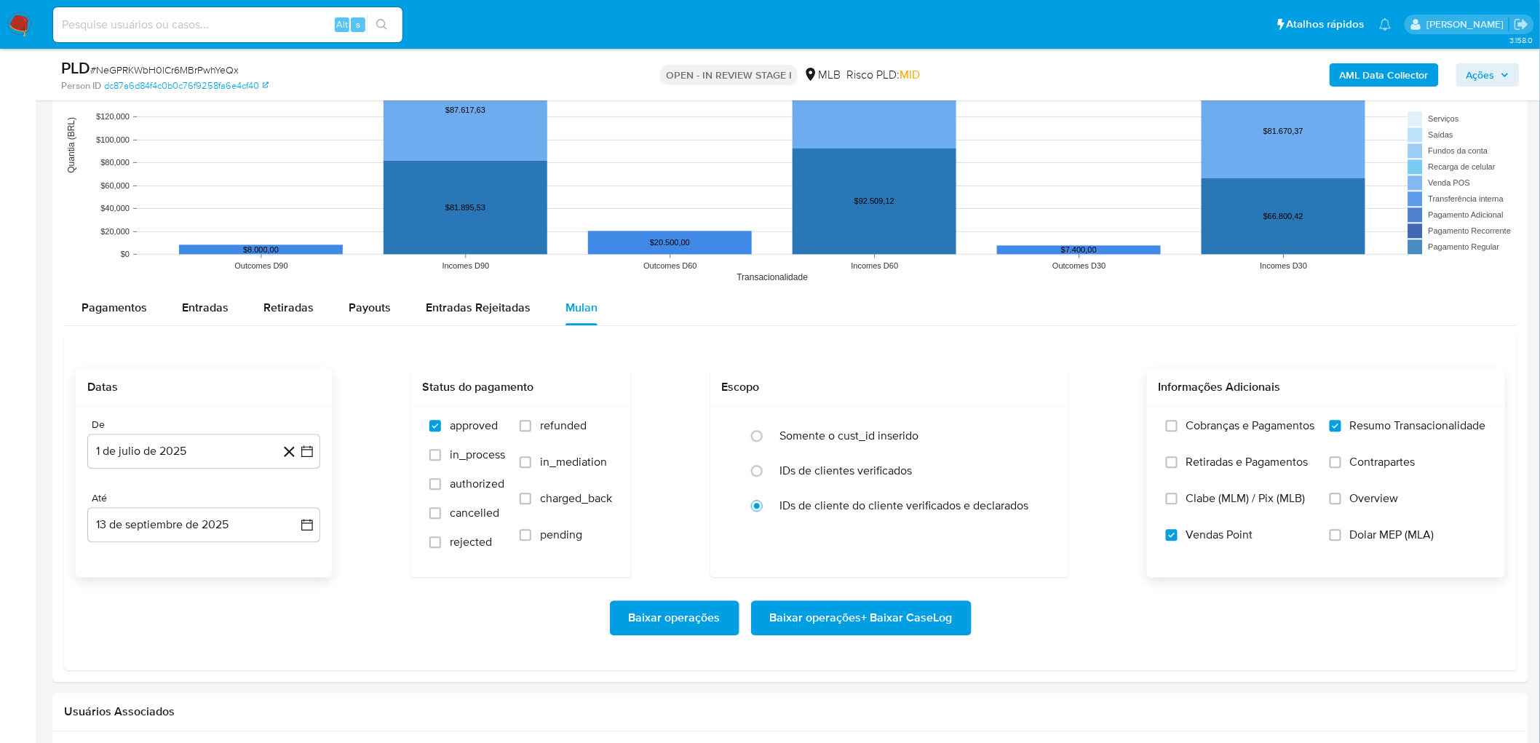
drag, startPoint x: 848, startPoint y: 626, endPoint x: 837, endPoint y: 624, distance: 10.3
click at [837, 406] on span "Baixar operações + Baixar CaseLog" at bounding box center [861, 618] width 183 height 32
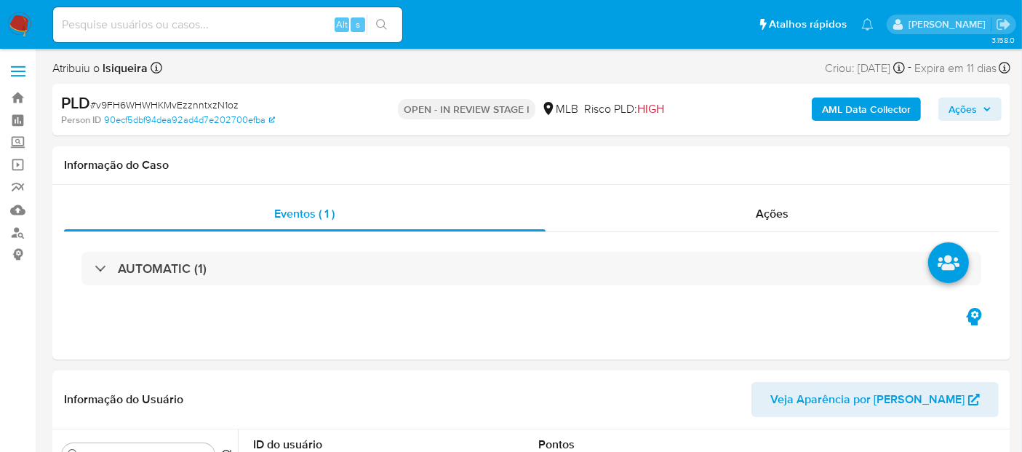
select select "10"
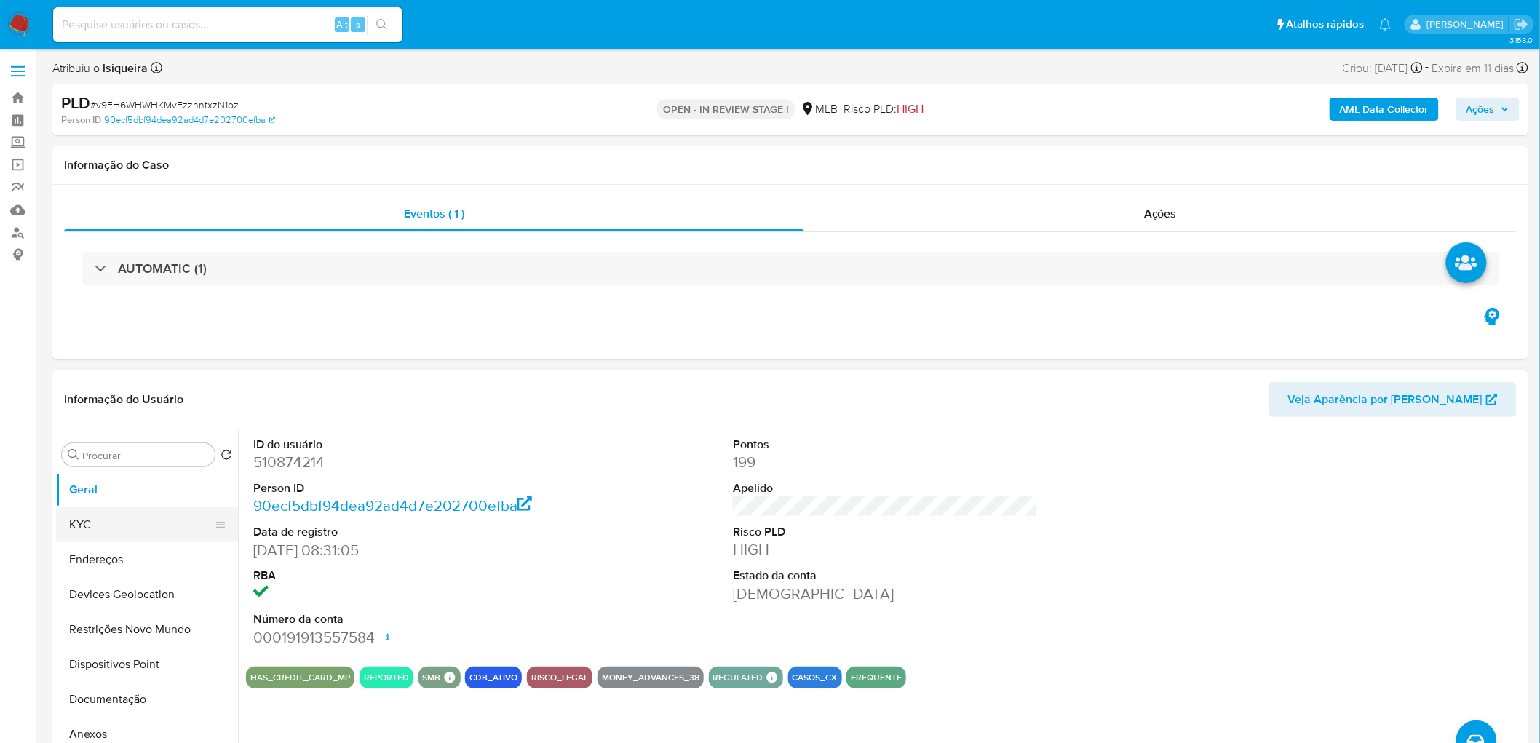
click at [124, 451] on button "KYC" at bounding box center [141, 524] width 170 height 35
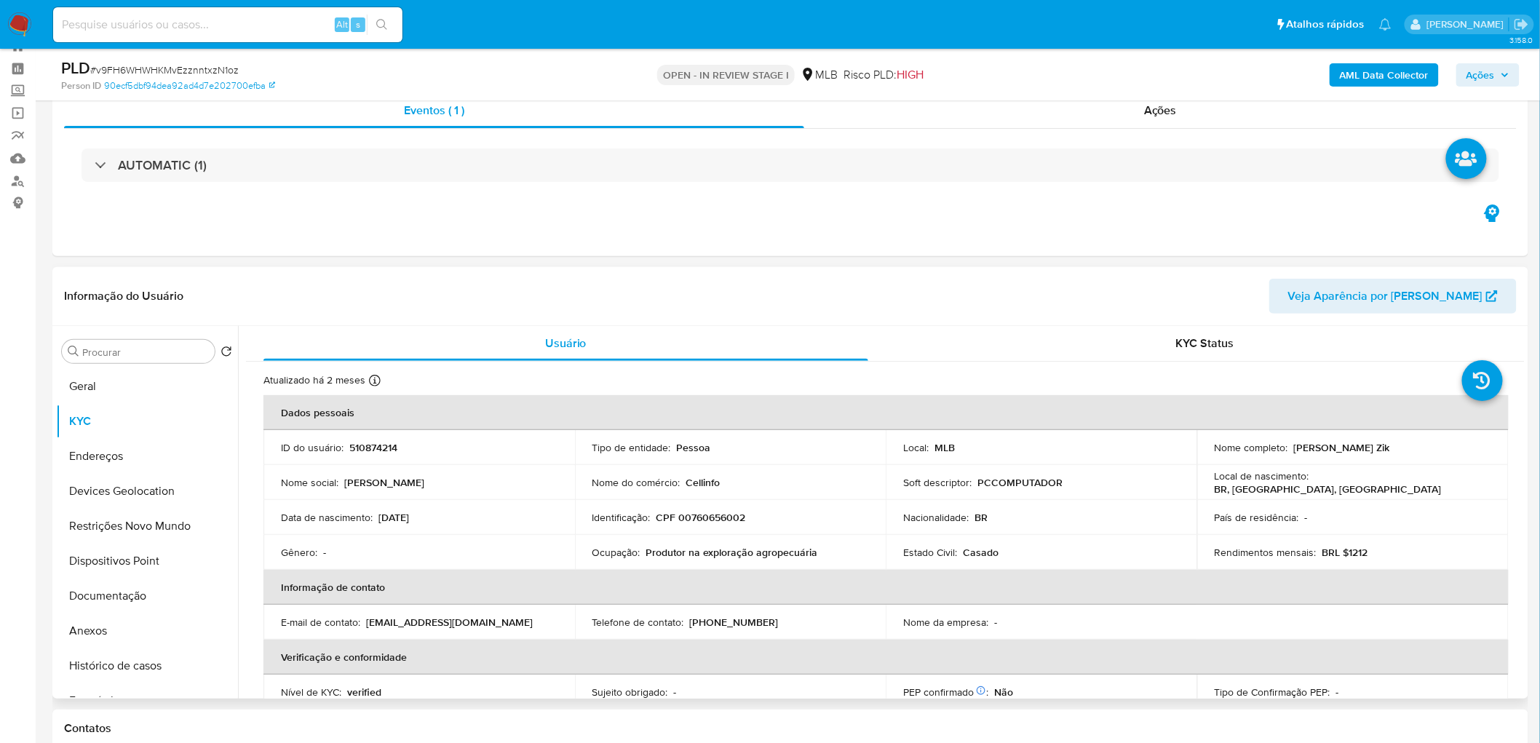
scroll to position [81, 0]
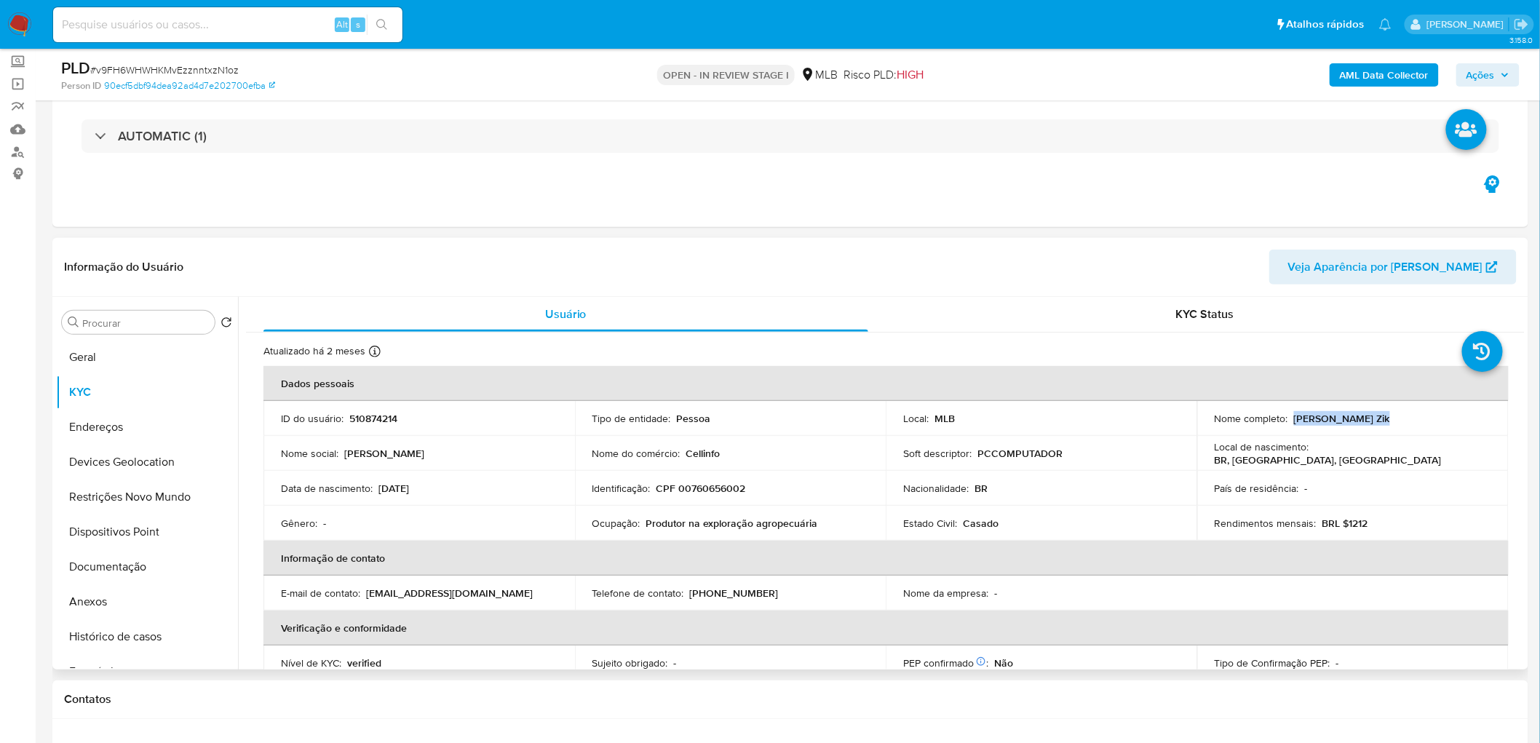
drag, startPoint x: 1376, startPoint y: 420, endPoint x: 1291, endPoint y: 419, distance: 85.1
click at [1034, 419] on div "Nome completo : [PERSON_NAME]" at bounding box center [1352, 418] width 276 height 13
copy p "[PERSON_NAME] Zik"
click at [717, 204] on div "Eventos ( 1 ) Ações AUTOMATIC (1)" at bounding box center [790, 139] width 1476 height 175
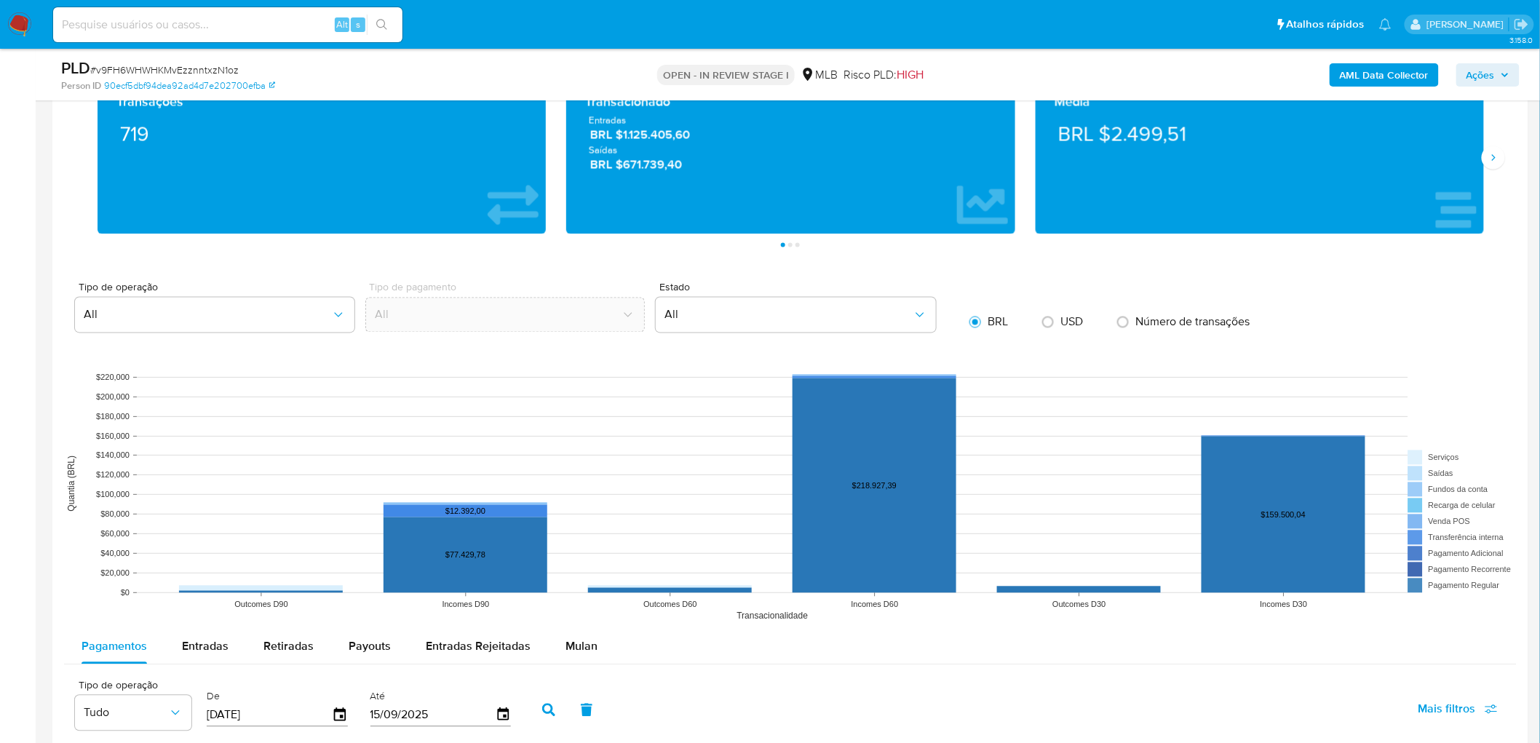
scroll to position [1131, 0]
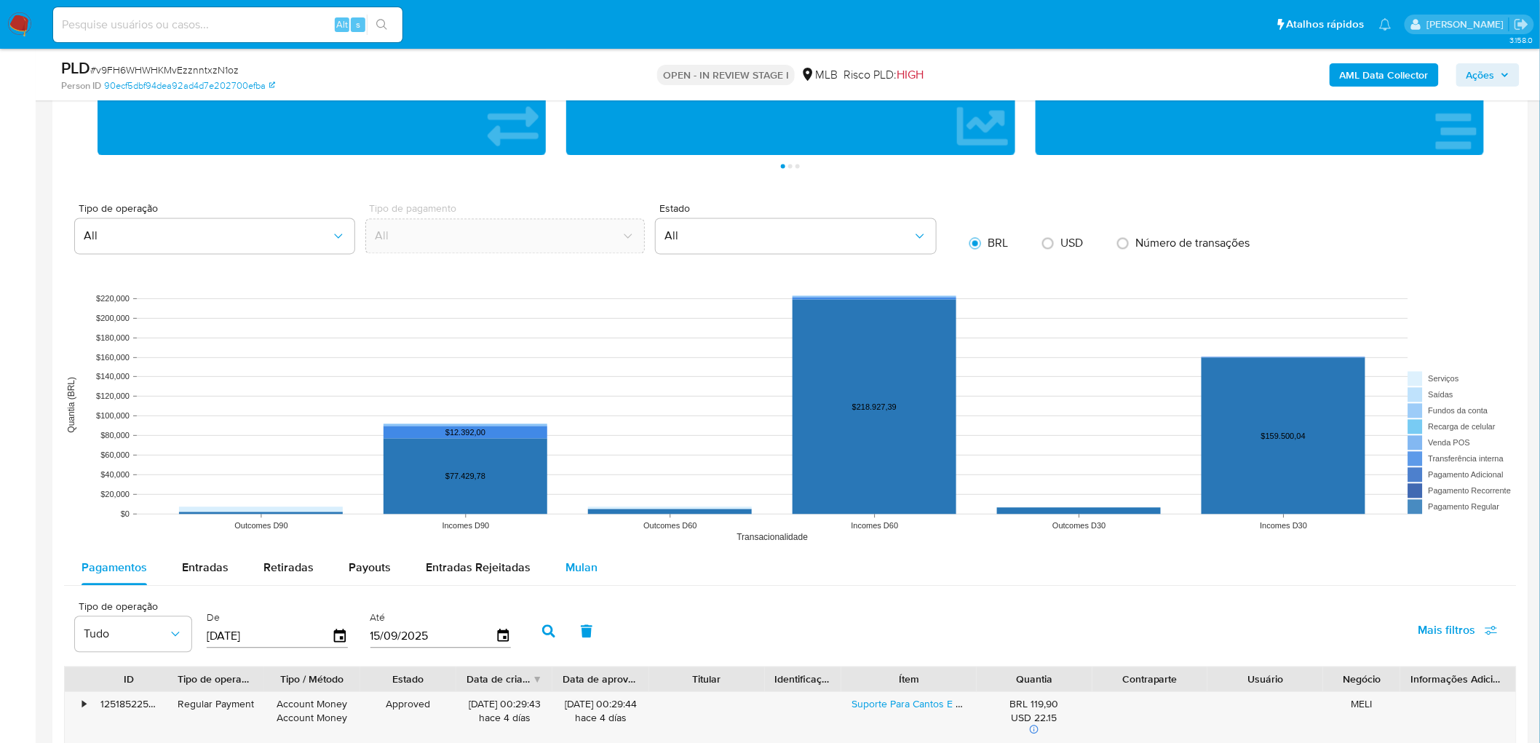
click at [569, 451] on div "Mulan" at bounding box center [581, 568] width 32 height 35
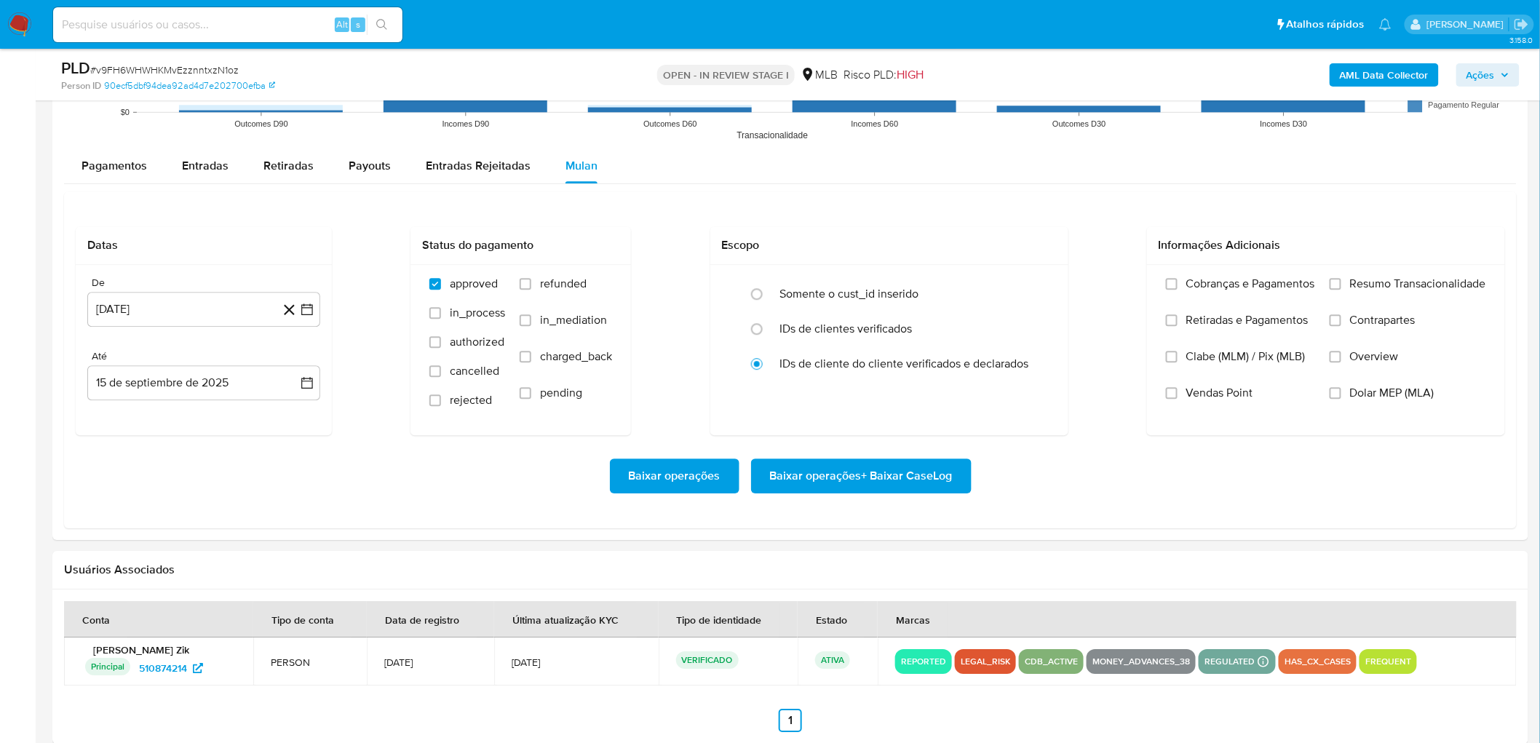
scroll to position [1536, 0]
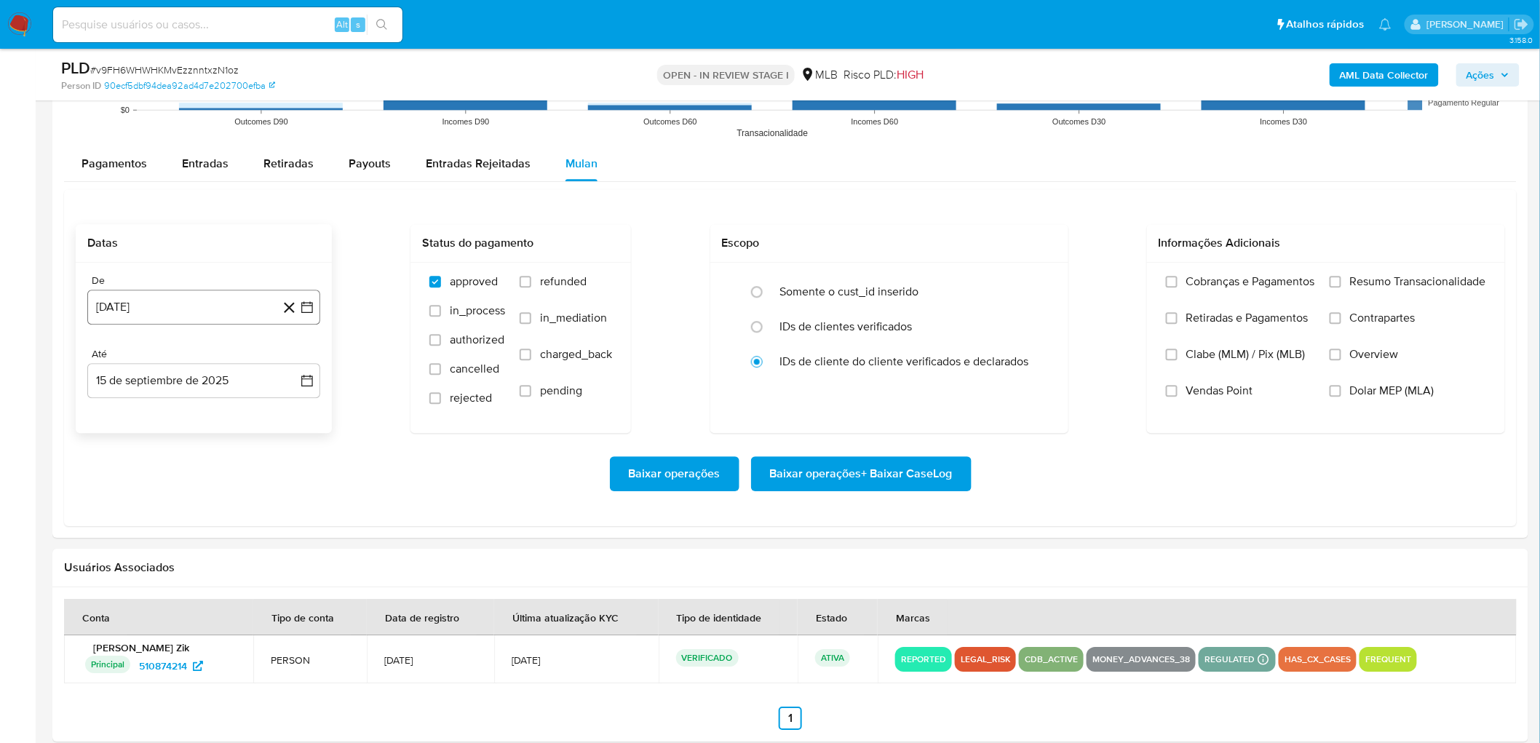
click at [147, 319] on button "[DATE]" at bounding box center [203, 307] width 233 height 35
click at [175, 352] on span "agosto 2024" at bounding box center [197, 359] width 66 height 15
click at [285, 365] on icon "Año siguiente" at bounding box center [290, 359] width 17 height 17
click at [136, 451] on span "[DATE]" at bounding box center [140, 494] width 32 height 12
click at [142, 413] on button "1" at bounding box center [145, 413] width 23 height 23
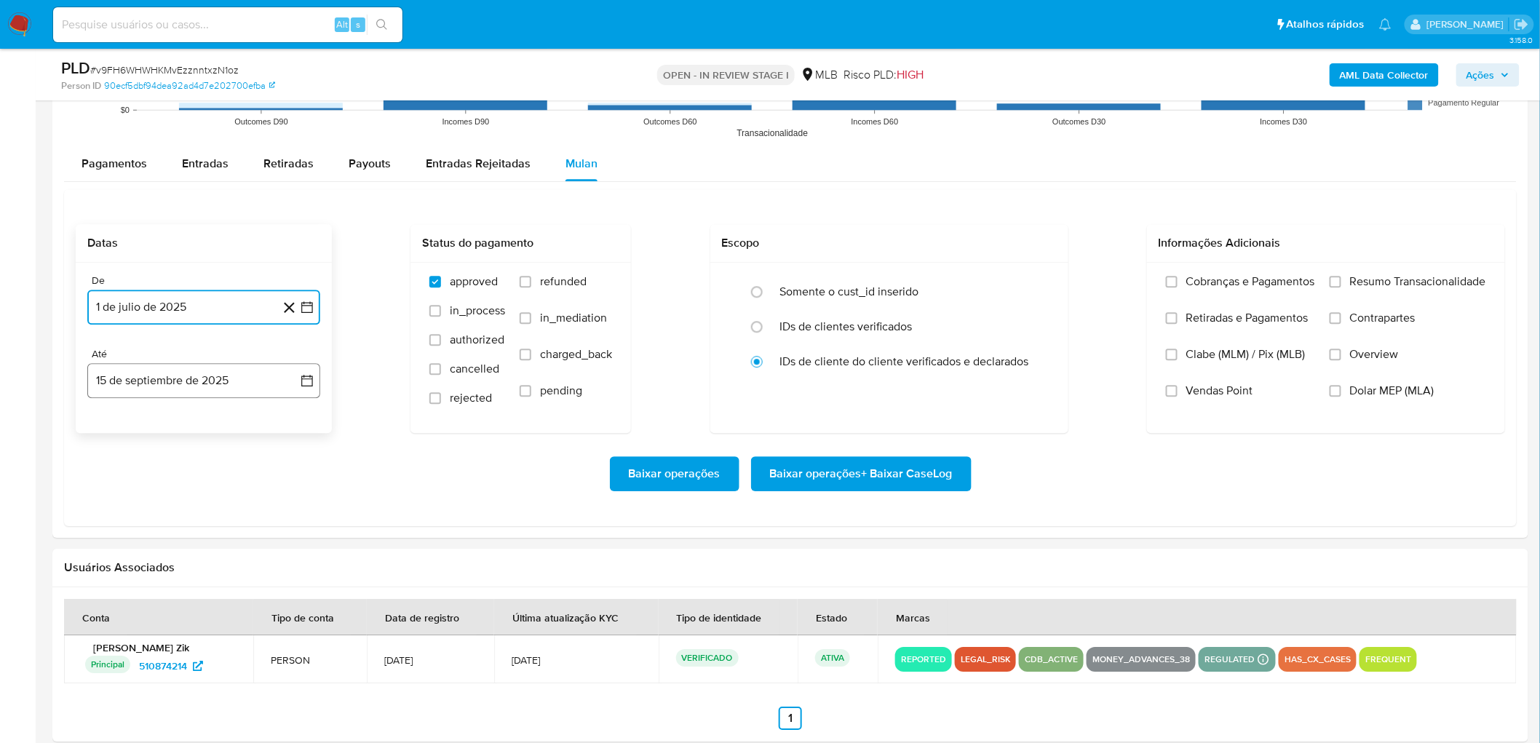
click at [160, 394] on button "15 de septiembre de 2025" at bounding box center [203, 380] width 233 height 35
click at [269, 451] on button "13" at bounding box center [261, 515] width 23 height 23
click at [1034, 284] on span "Resumo Transacionalidade" at bounding box center [1418, 281] width 136 height 15
click at [1034, 284] on input "Resumo Transacionalidade" at bounding box center [1335, 282] width 12 height 12
click at [1034, 397] on span "Vendas Point" at bounding box center [1219, 390] width 67 height 15
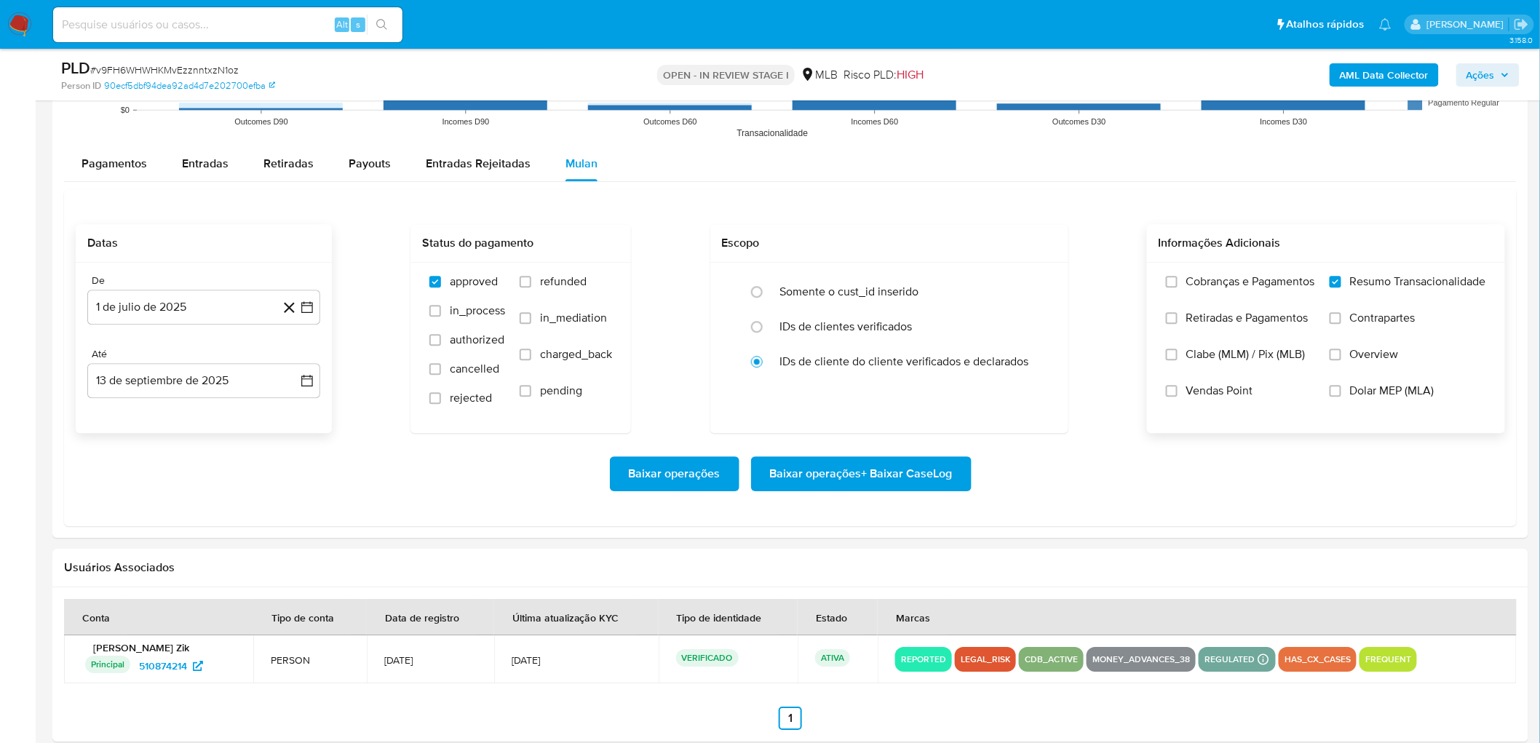
click at [1034, 397] on input "Vendas Point" at bounding box center [1172, 391] width 12 height 12
click at [841, 451] on span "Baixar operações + Baixar CaseLog" at bounding box center [861, 474] width 183 height 32
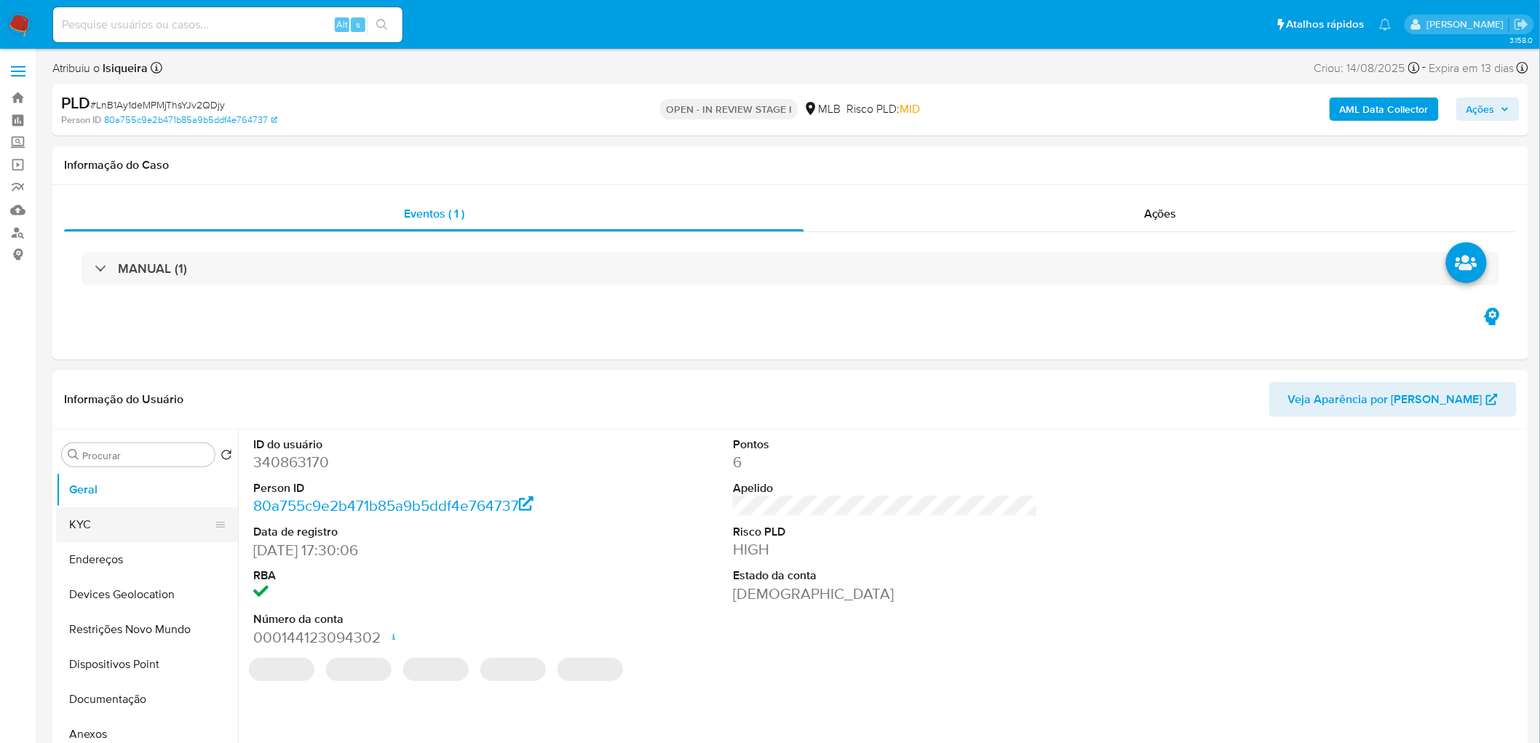
click at [97, 451] on button "KYC" at bounding box center [141, 524] width 170 height 35
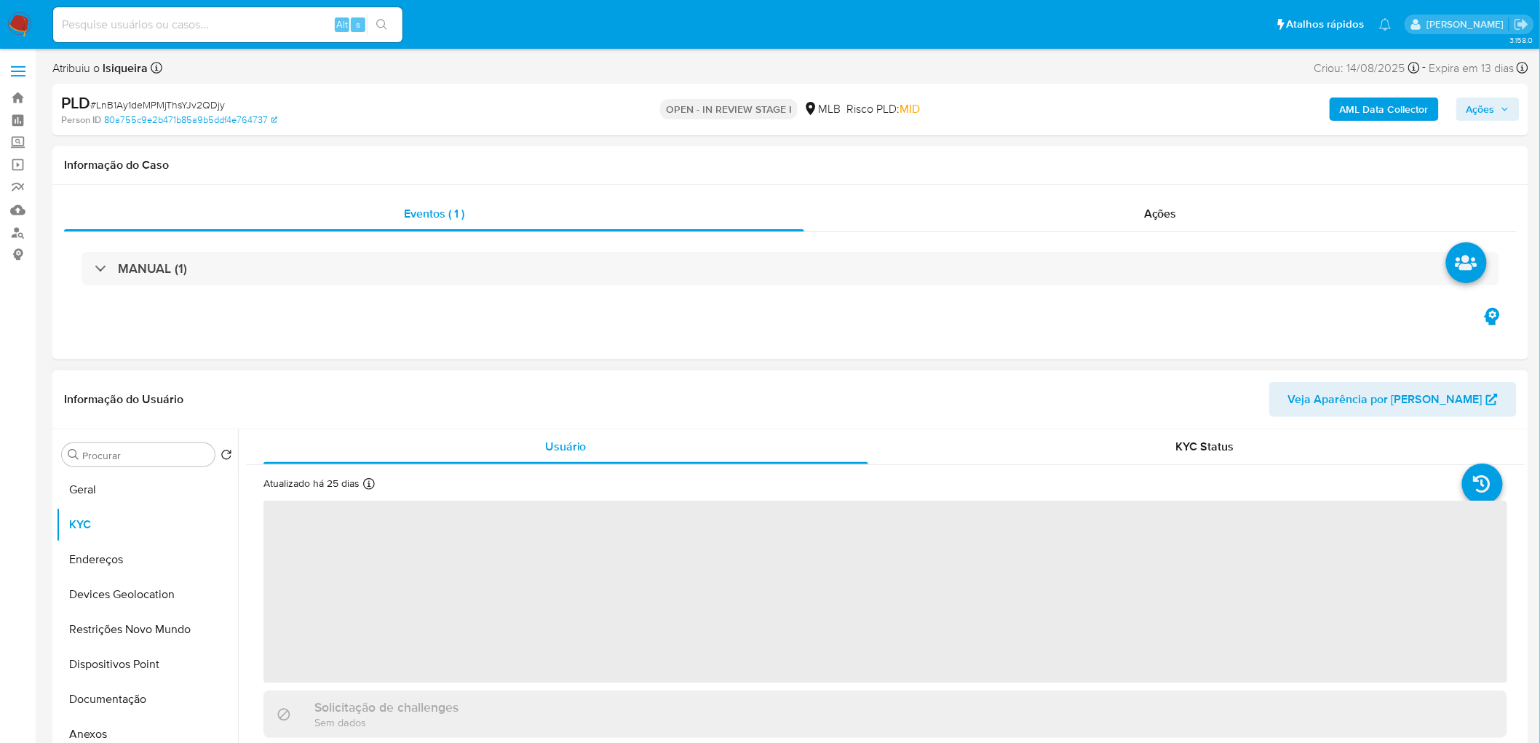
select select "10"
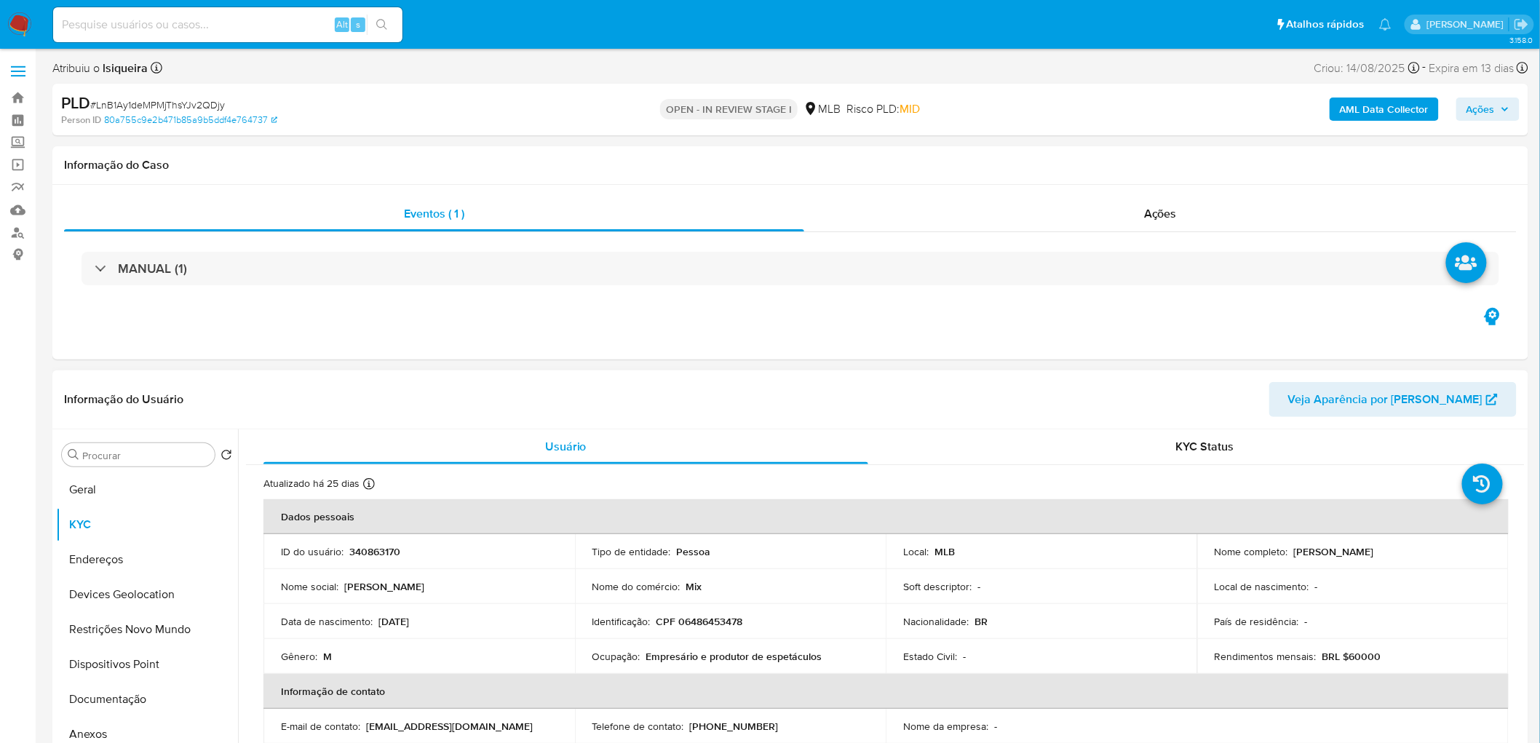
drag, startPoint x: 1393, startPoint y: 554, endPoint x: 1289, endPoint y: 553, distance: 104.8
click at [1034, 451] on div "Nome completo : [PERSON_NAME]" at bounding box center [1352, 551] width 276 height 13
copy p "[PERSON_NAME]"
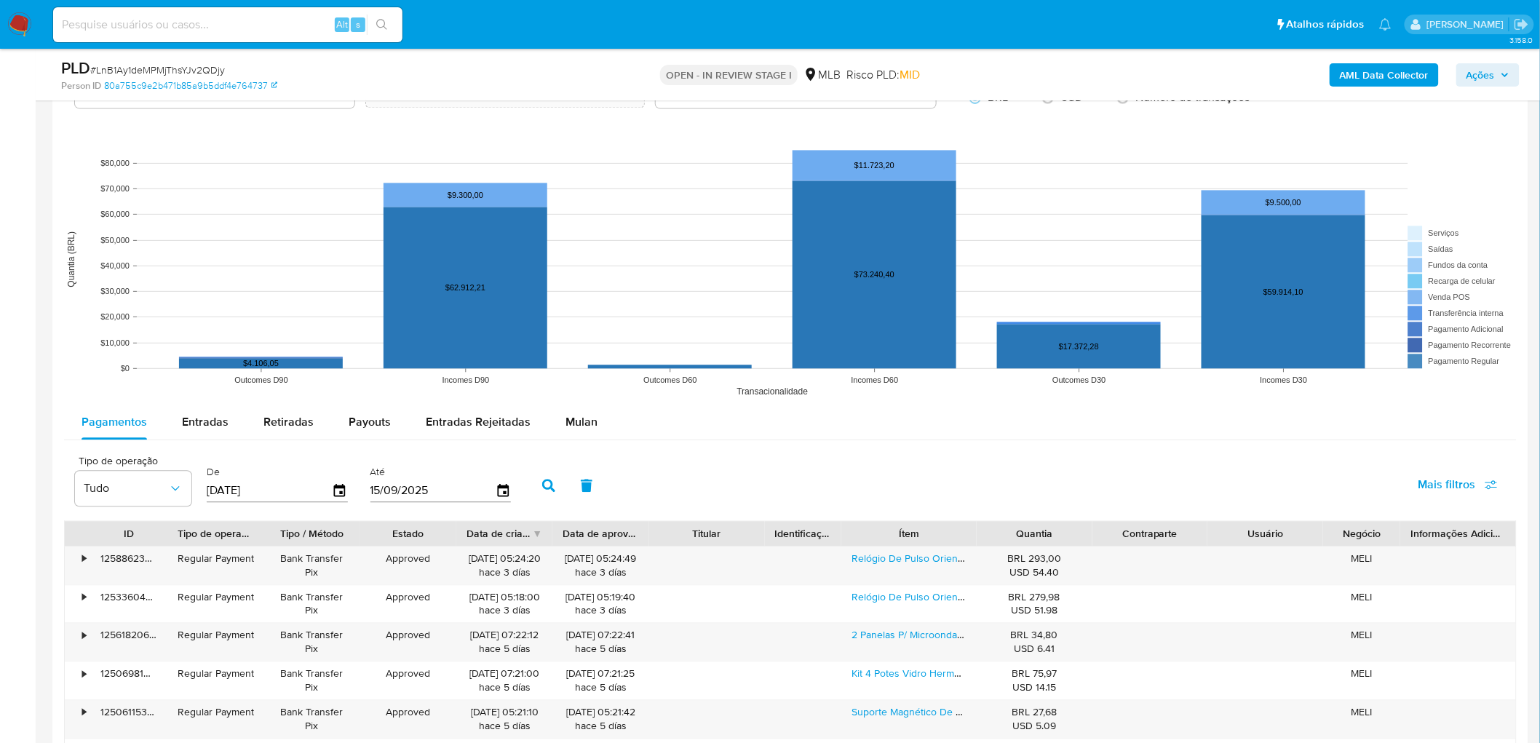
scroll to position [1293, 0]
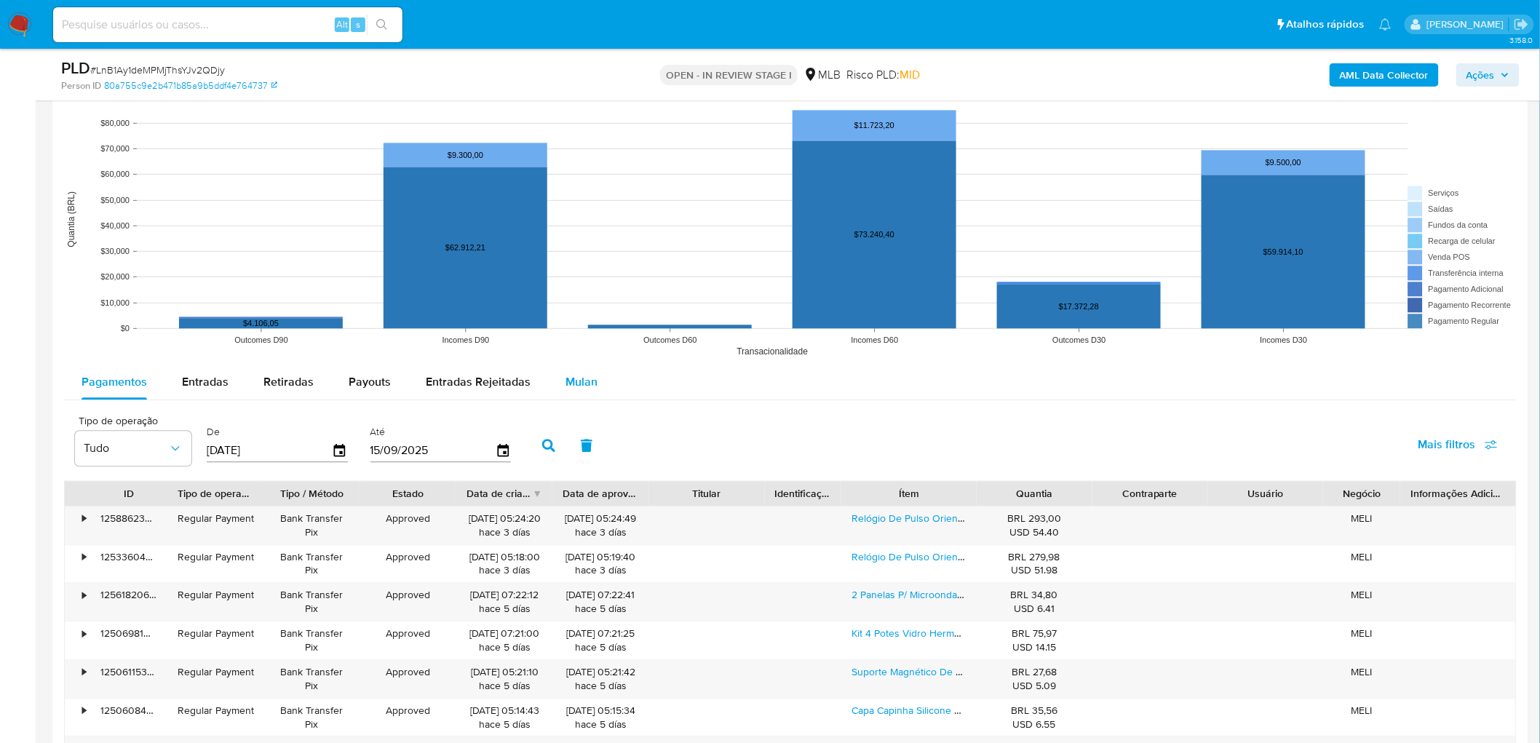
click at [597, 382] on button "Mulan" at bounding box center [581, 382] width 67 height 35
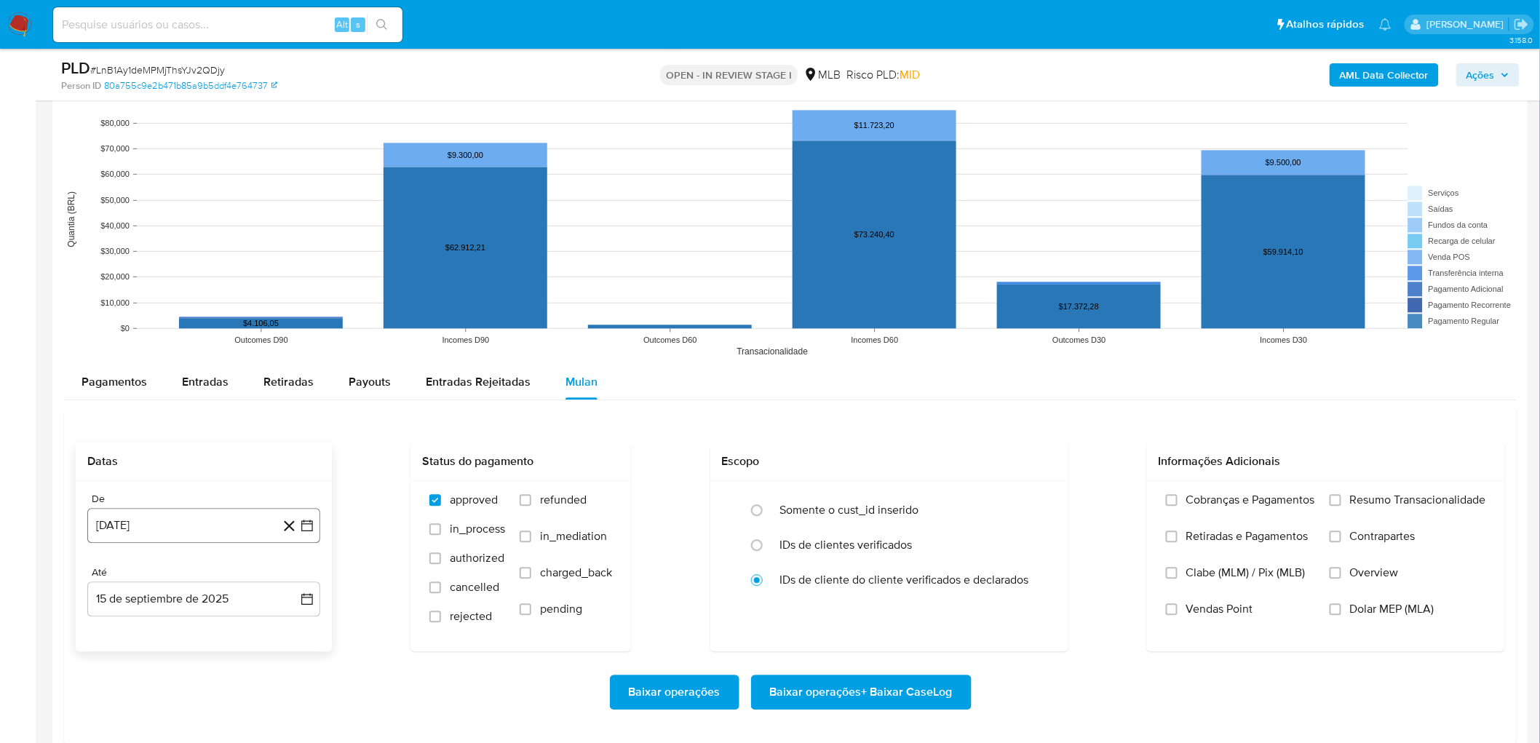
click at [189, 451] on button "[DATE]" at bounding box center [203, 525] width 233 height 35
click at [195, 311] on span "agosto 2024" at bounding box center [197, 303] width 66 height 15
click at [285, 295] on icon "Año siguiente" at bounding box center [290, 286] width 17 height 17
click at [132, 428] on button "[DATE]" at bounding box center [139, 421] width 41 height 23
click at [143, 366] on button "1" at bounding box center [145, 357] width 23 height 23
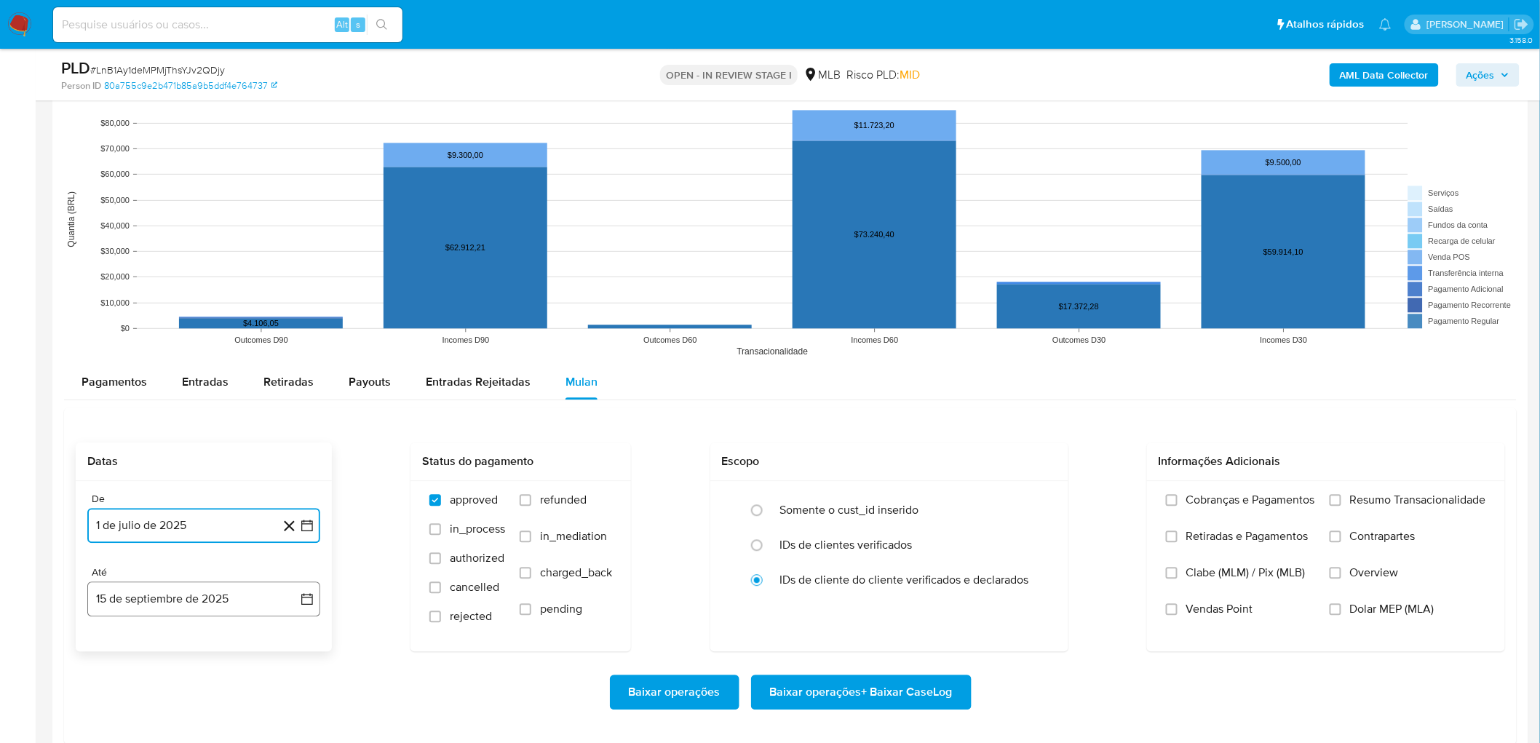
click at [112, 451] on button "15 de septiembre de 2025" at bounding box center [203, 598] width 233 height 35
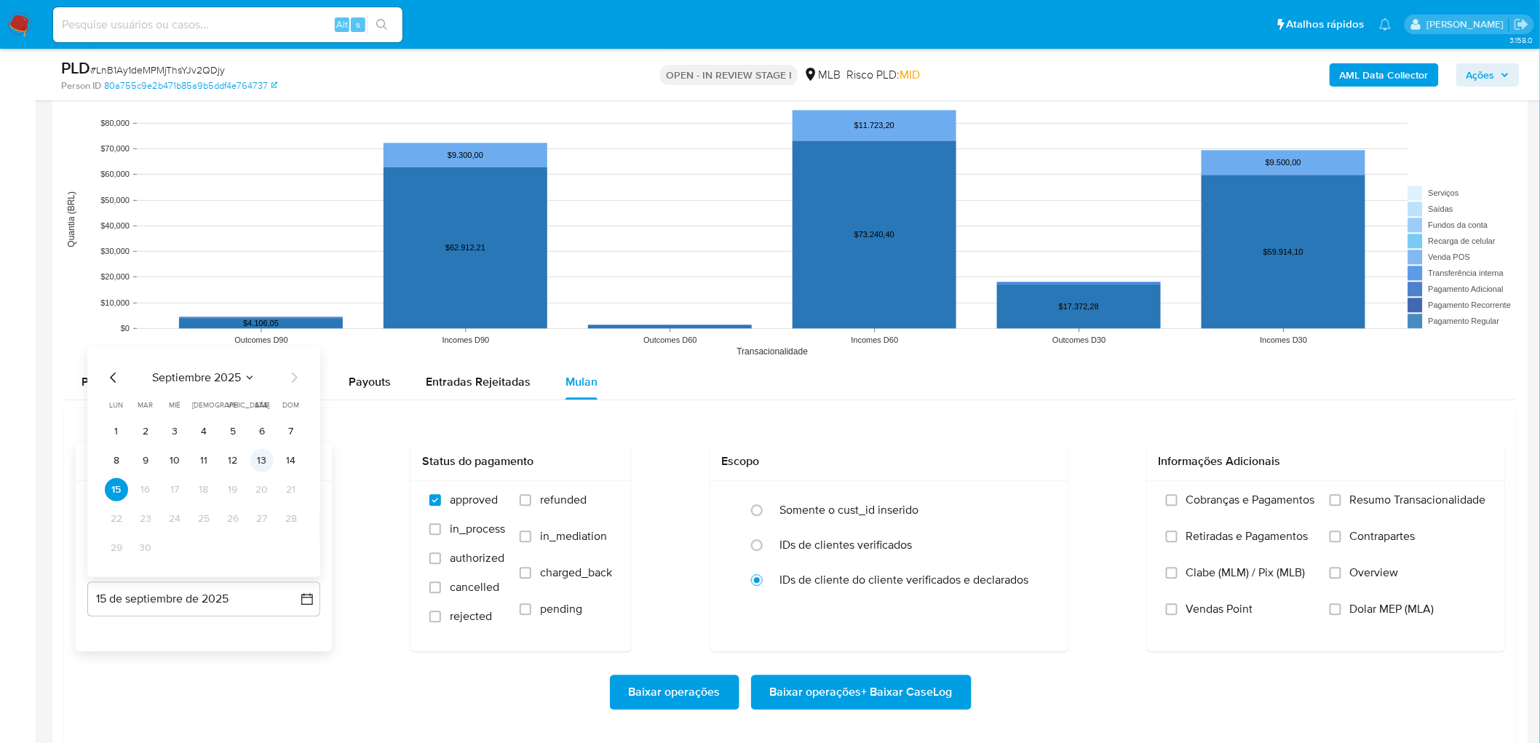
click at [252, 451] on button "13" at bounding box center [261, 459] width 23 height 23
click at [1034, 451] on span "Resumo Transacionalidade" at bounding box center [1418, 500] width 136 height 15
click at [1034, 451] on input "Resumo Transacionalidade" at bounding box center [1335, 500] width 12 height 12
drag, startPoint x: 1184, startPoint y: 616, endPoint x: 1158, endPoint y: 616, distance: 25.5
click at [1034, 451] on label "Vendas Point" at bounding box center [1240, 620] width 149 height 36
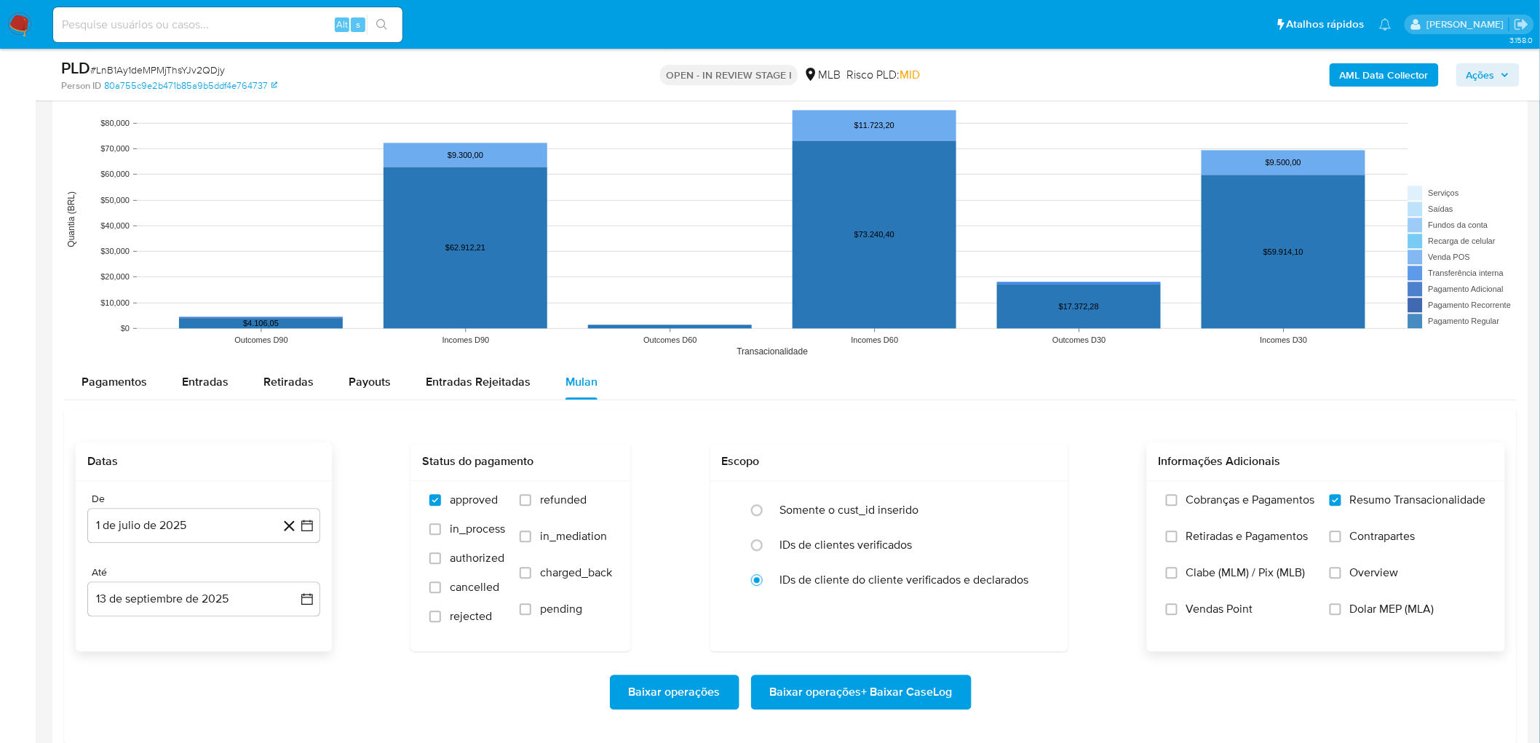
click at [1034, 451] on input "Vendas Point" at bounding box center [1172, 609] width 12 height 12
click at [855, 451] on span "Baixar operações + Baixar CaseLog" at bounding box center [861, 692] width 183 height 32
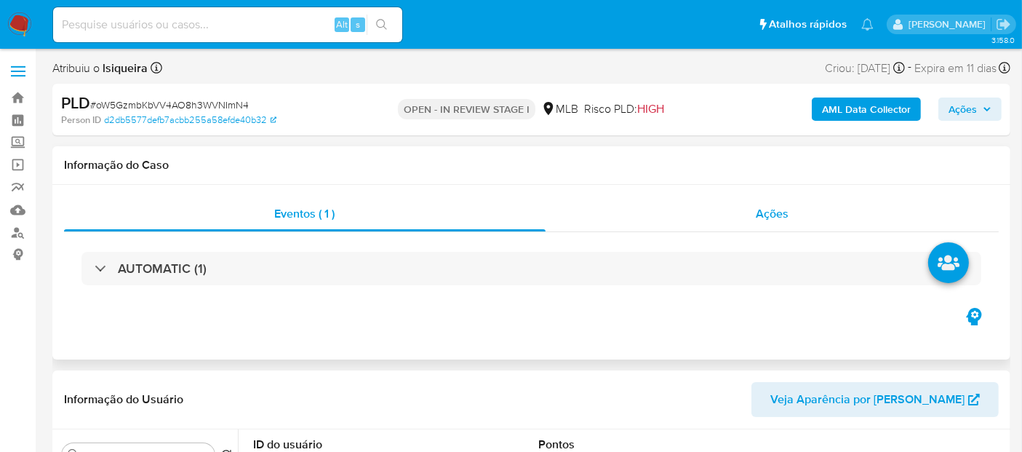
select select "10"
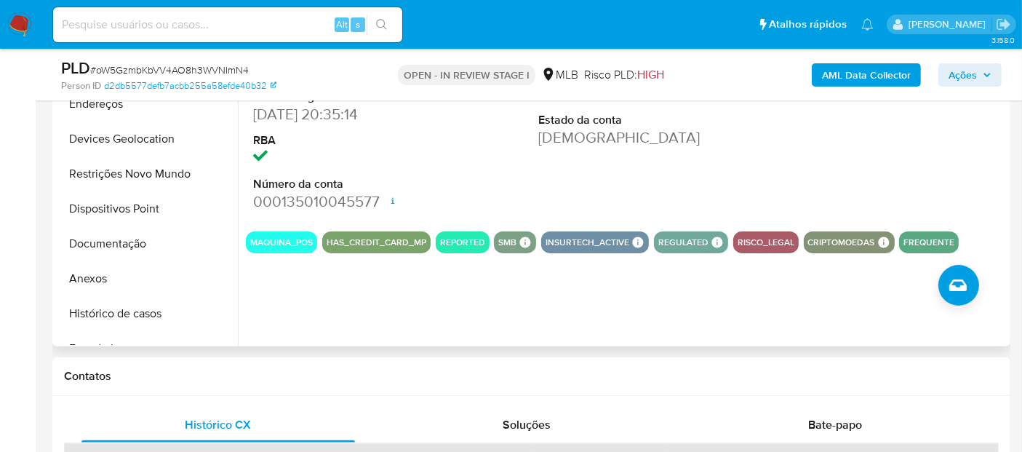
scroll to position [323, 0]
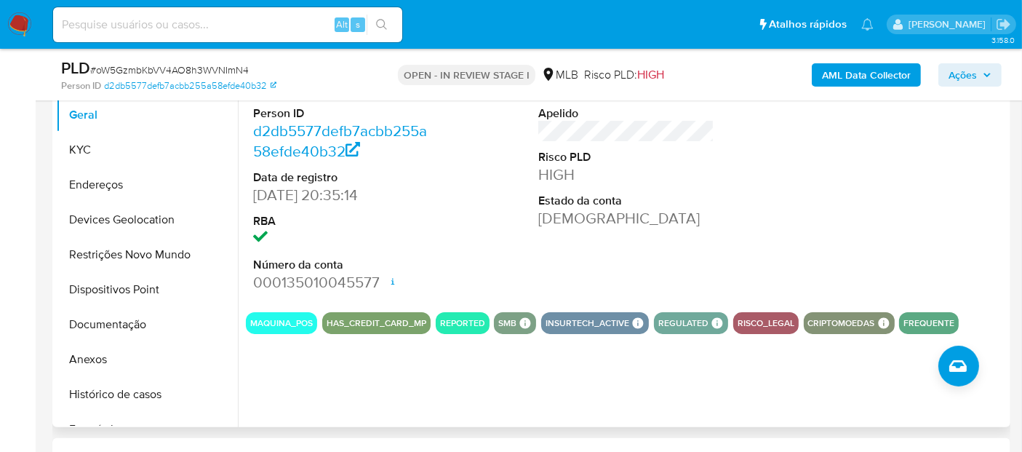
click at [522, 255] on div "ID do usuário 86466763 Person ID d2db5577defb7acbb255a58efde40b32 Data de regis…" at bounding box center [626, 178] width 761 height 246
click at [140, 121] on button "Geral" at bounding box center [141, 114] width 170 height 35
click at [178, 122] on button "Geral" at bounding box center [141, 114] width 170 height 35
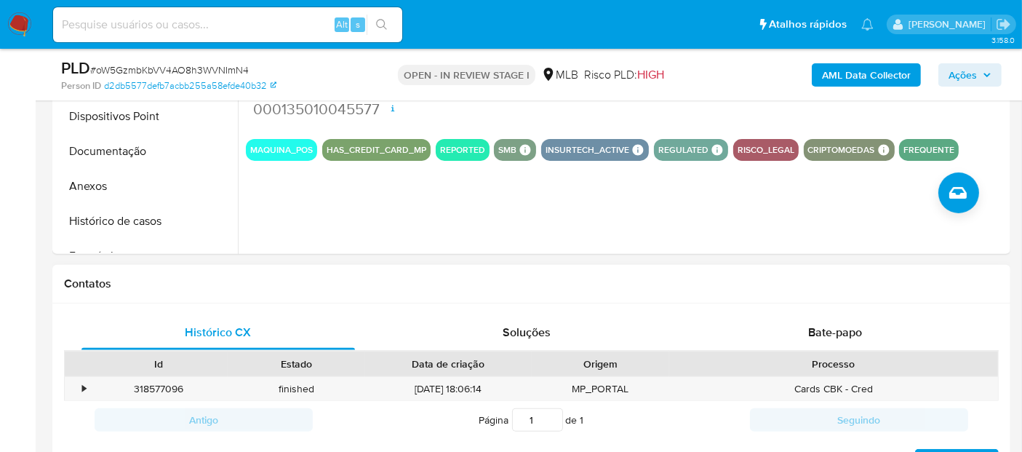
scroll to position [323, 0]
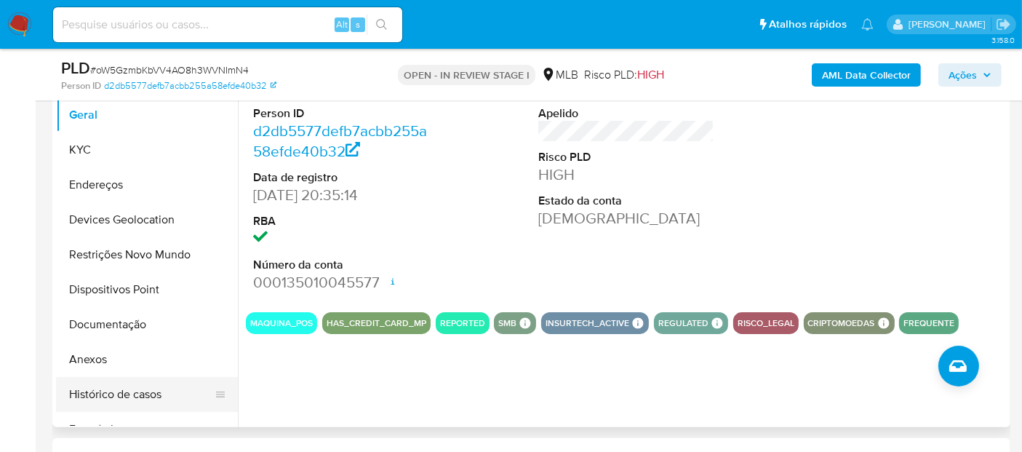
click at [119, 389] on button "Histórico de casos" at bounding box center [141, 394] width 170 height 35
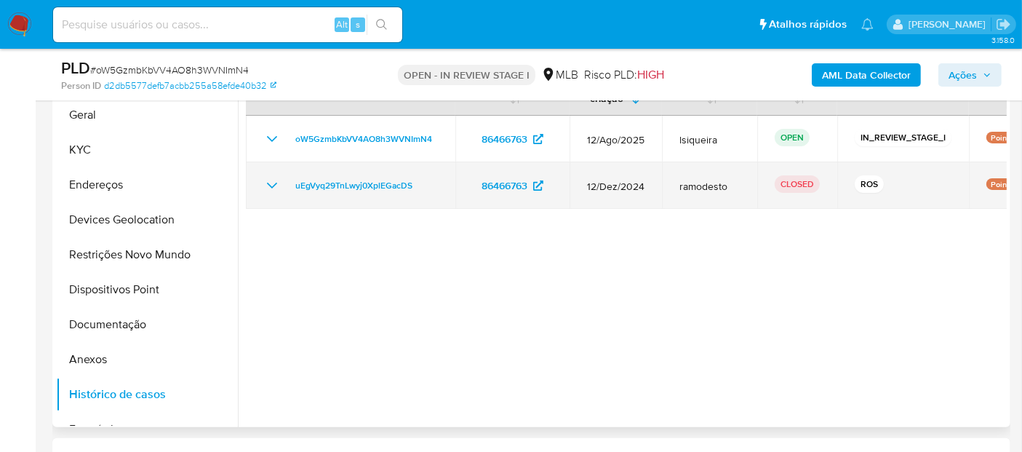
click at [267, 183] on icon "Mostrar/Ocultar" at bounding box center [272, 186] width 10 height 6
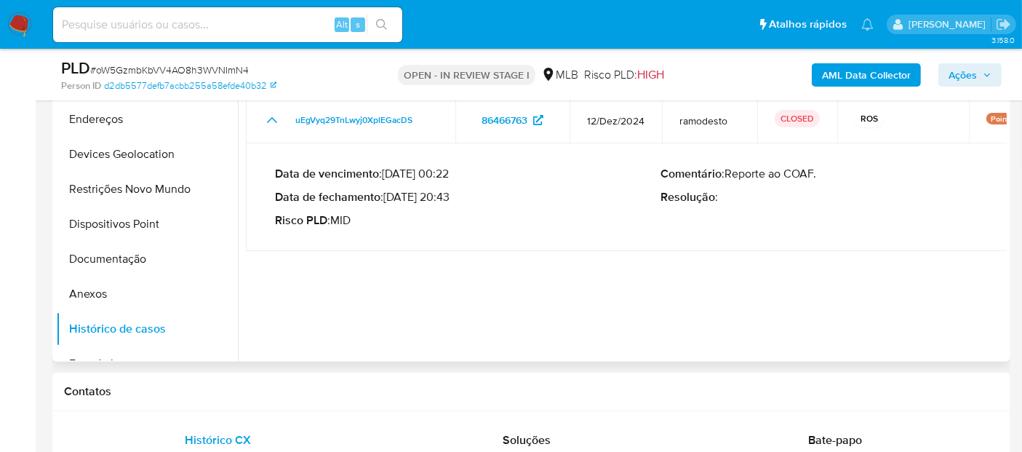
scroll to position [404, 0]
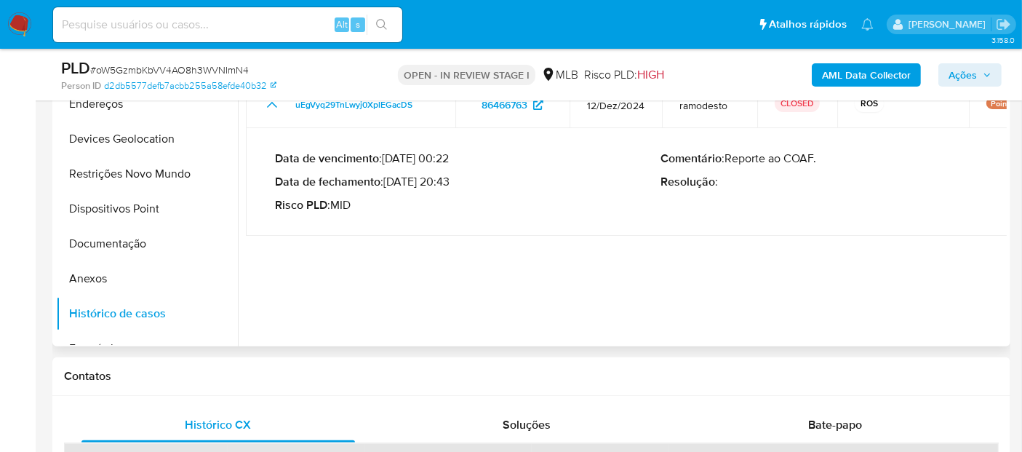
drag, startPoint x: 445, startPoint y: 261, endPoint x: 388, endPoint y: 180, distance: 99.7
click at [388, 180] on p "Data de fechamento : 17/01/2025 20:43" at bounding box center [468, 182] width 386 height 15
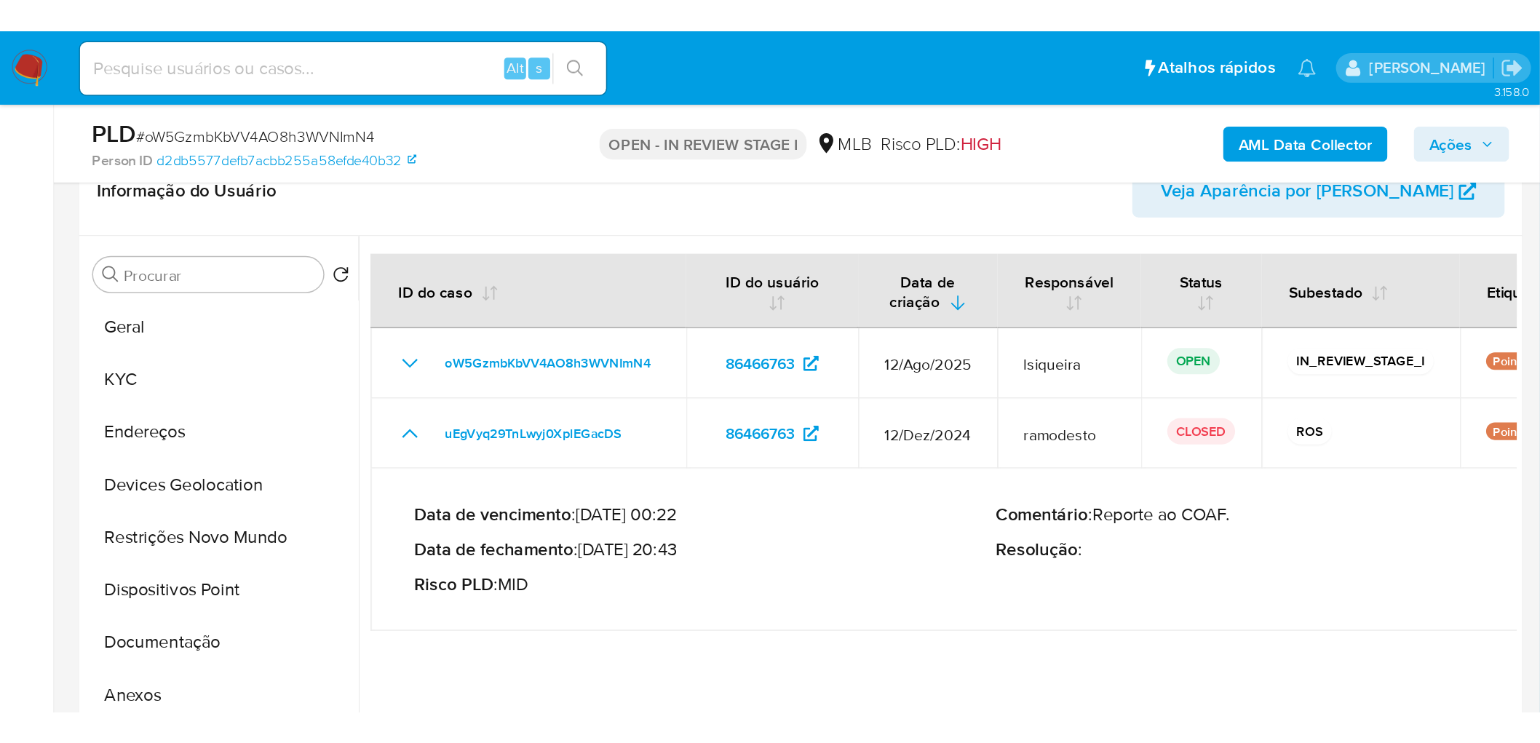
scroll to position [242, 0]
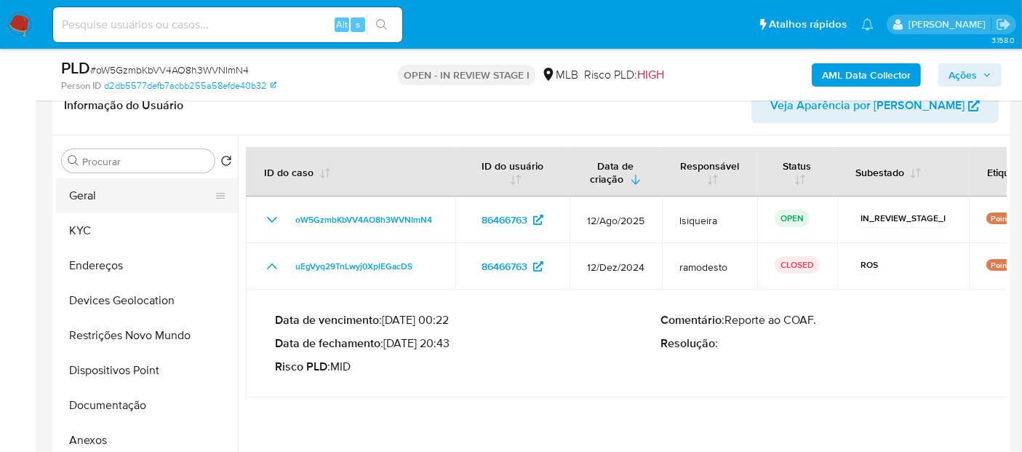
click at [108, 204] on button "Geral" at bounding box center [141, 195] width 170 height 35
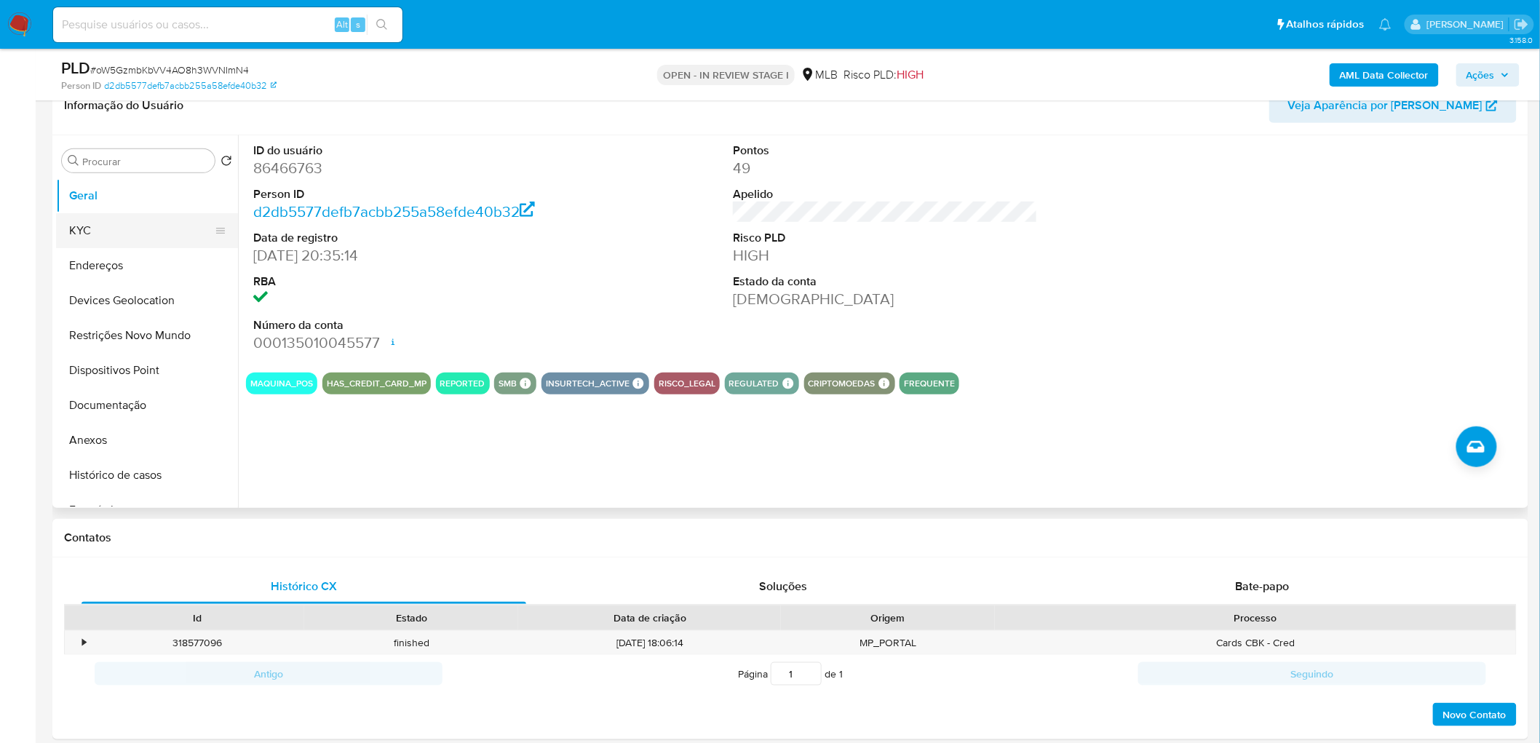
click at [116, 235] on button "KYC" at bounding box center [141, 230] width 170 height 35
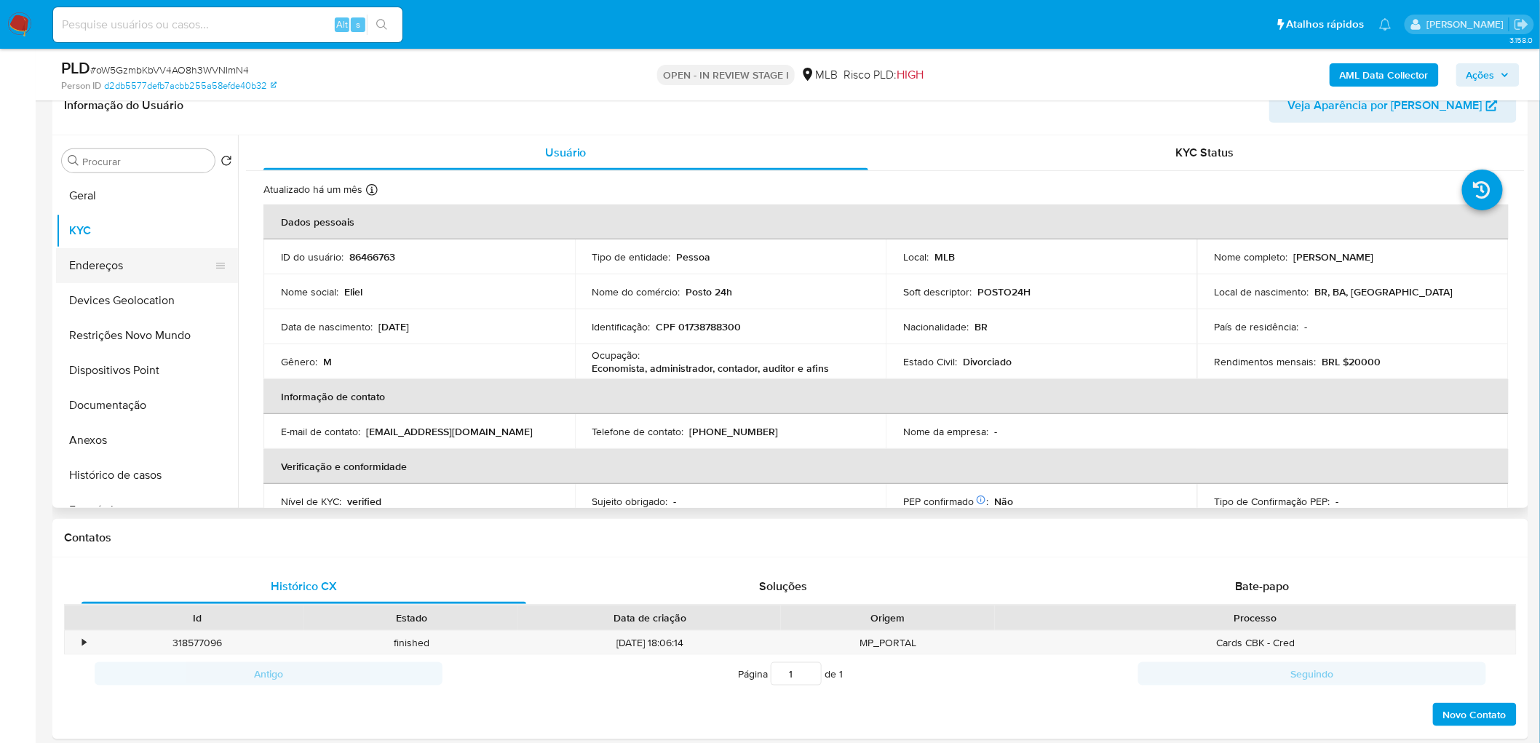
click at [121, 265] on button "Endereços" at bounding box center [141, 265] width 170 height 35
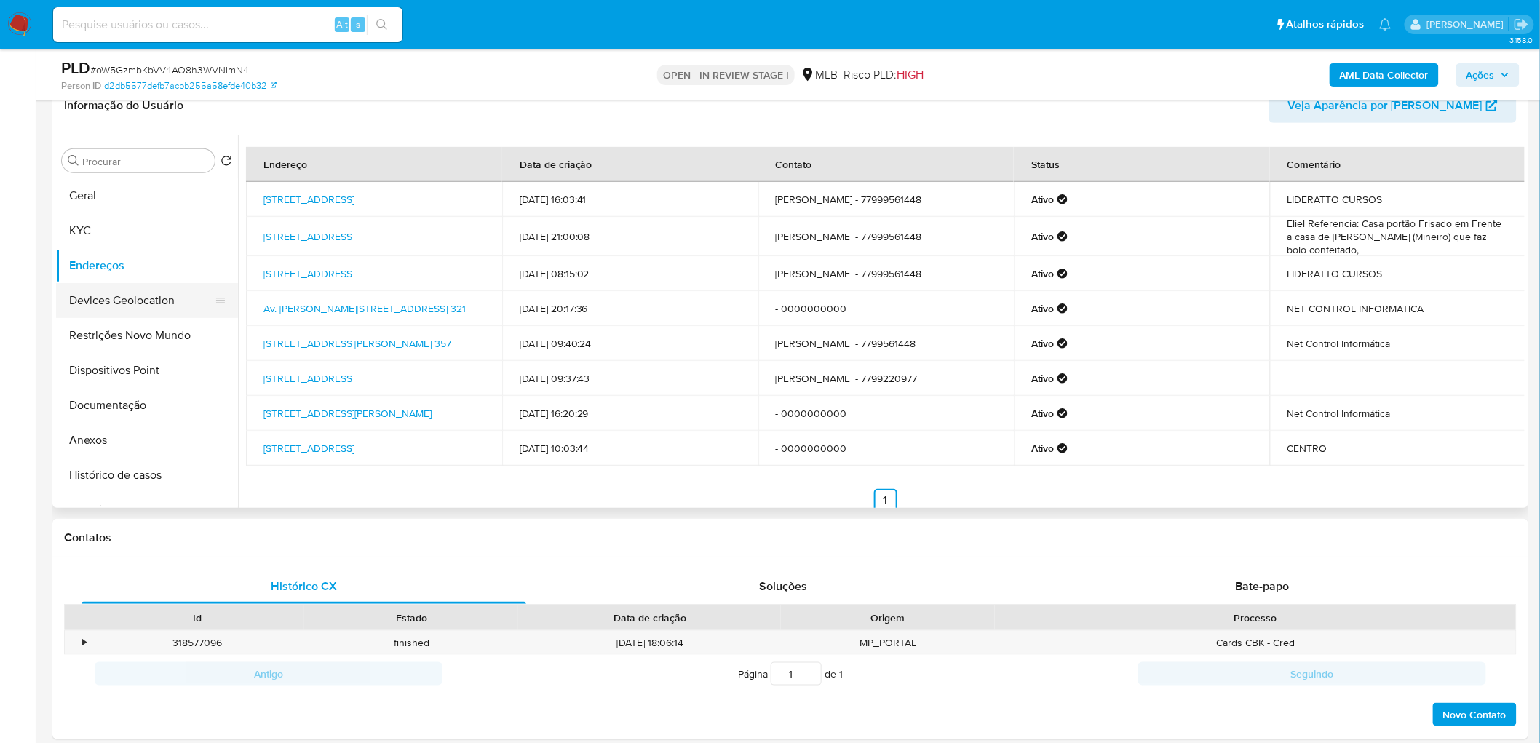
click at [151, 287] on button "Devices Geolocation" at bounding box center [141, 300] width 170 height 35
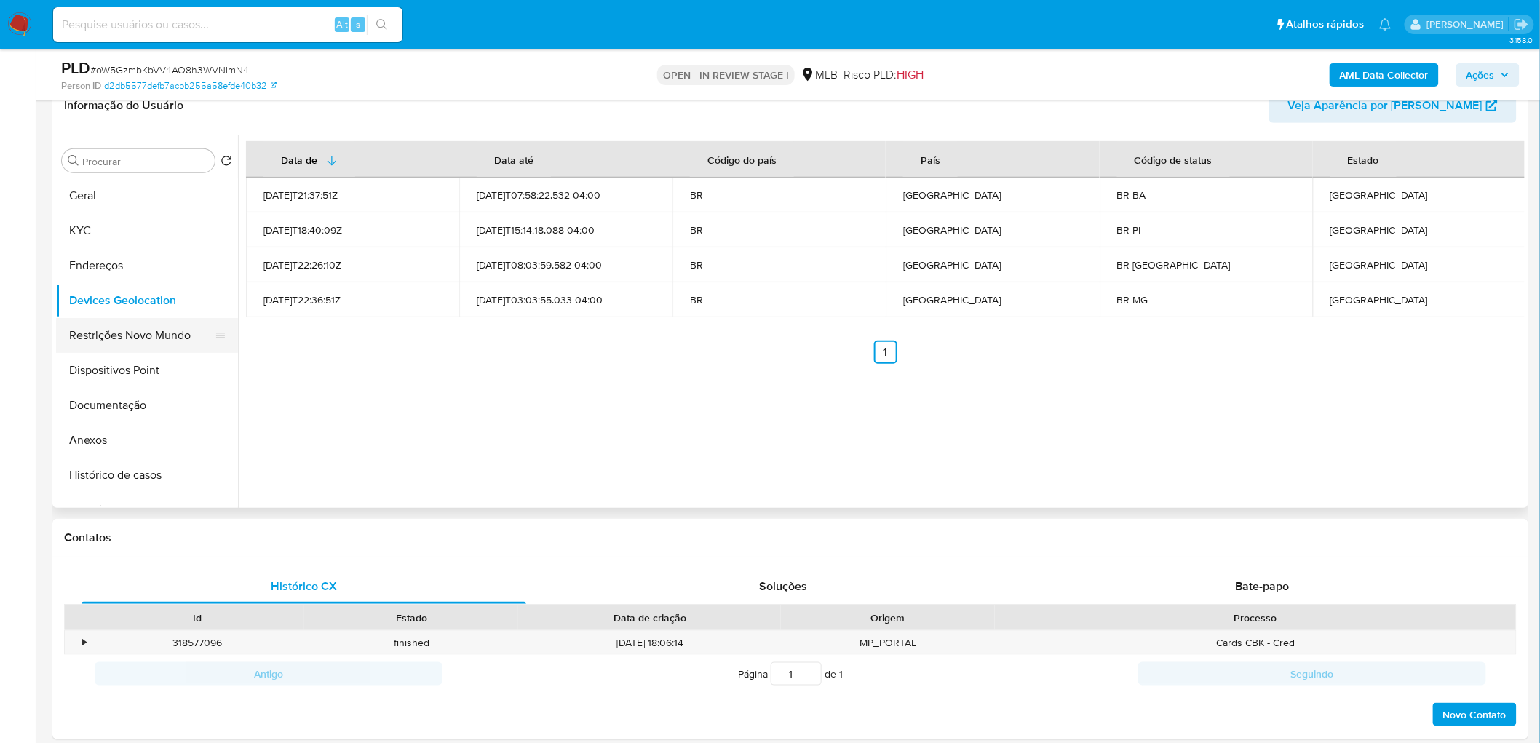
click at [119, 344] on button "Restrições Novo Mundo" at bounding box center [141, 335] width 170 height 35
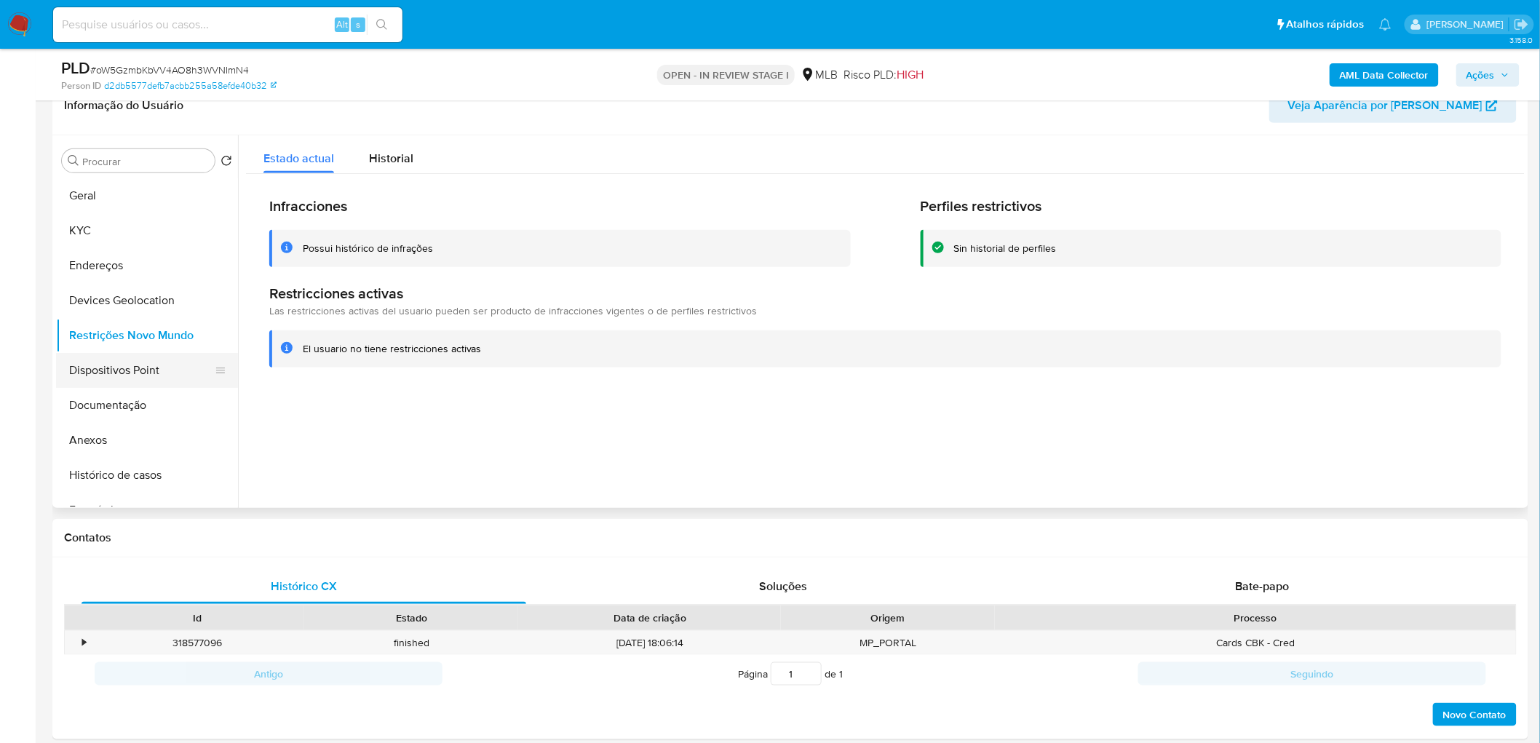
click at [121, 365] on button "Dispositivos Point" at bounding box center [141, 370] width 170 height 35
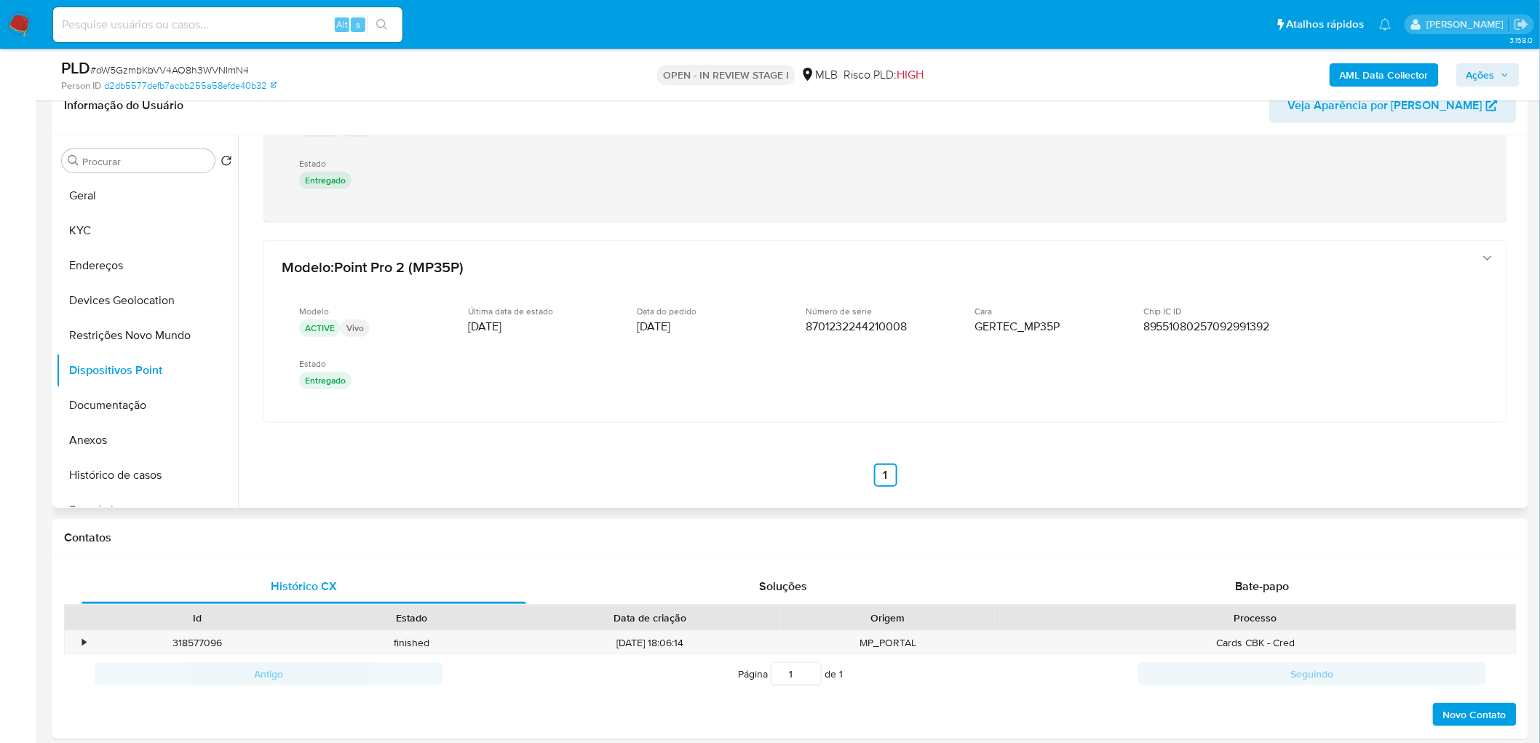
scroll to position [323, 0]
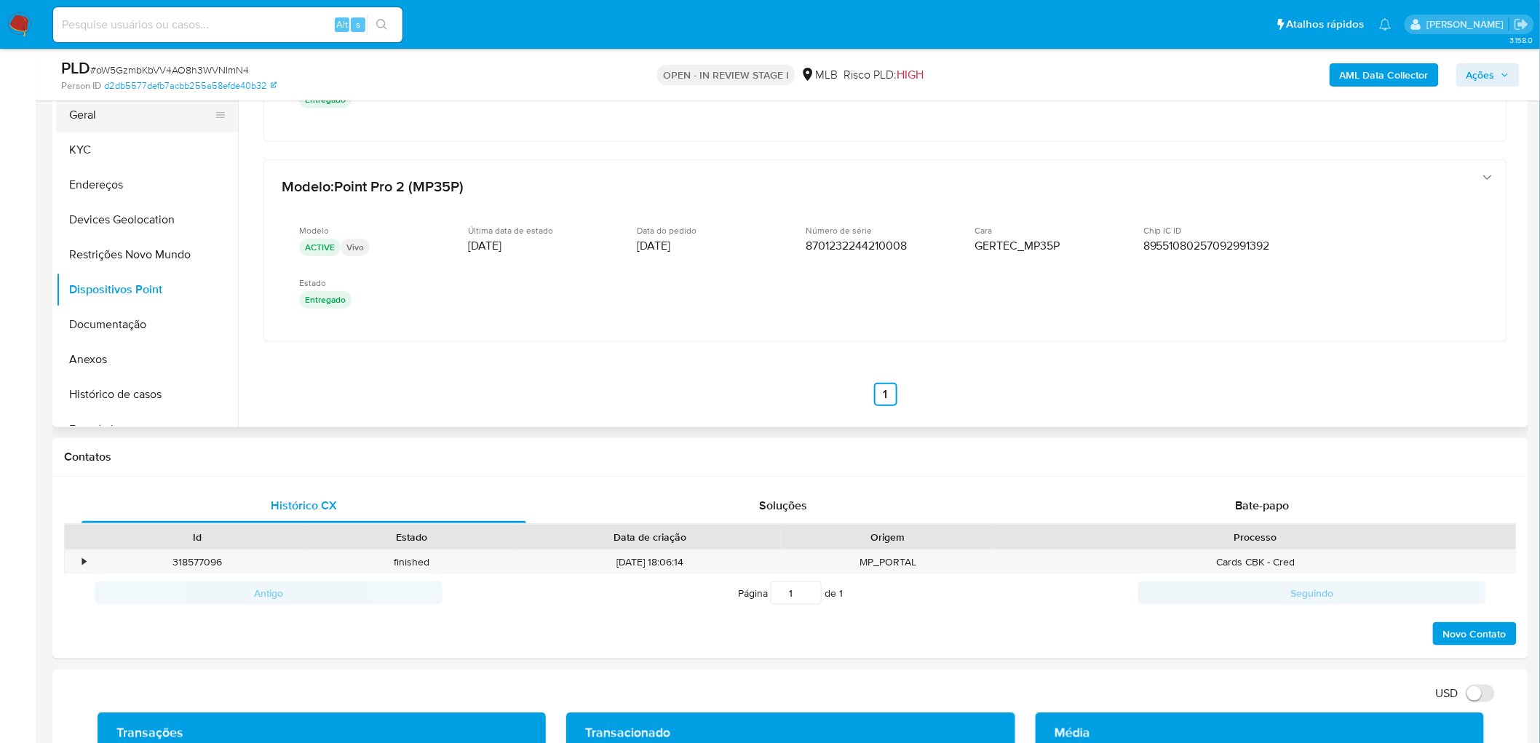
click at [122, 106] on button "Geral" at bounding box center [141, 114] width 170 height 35
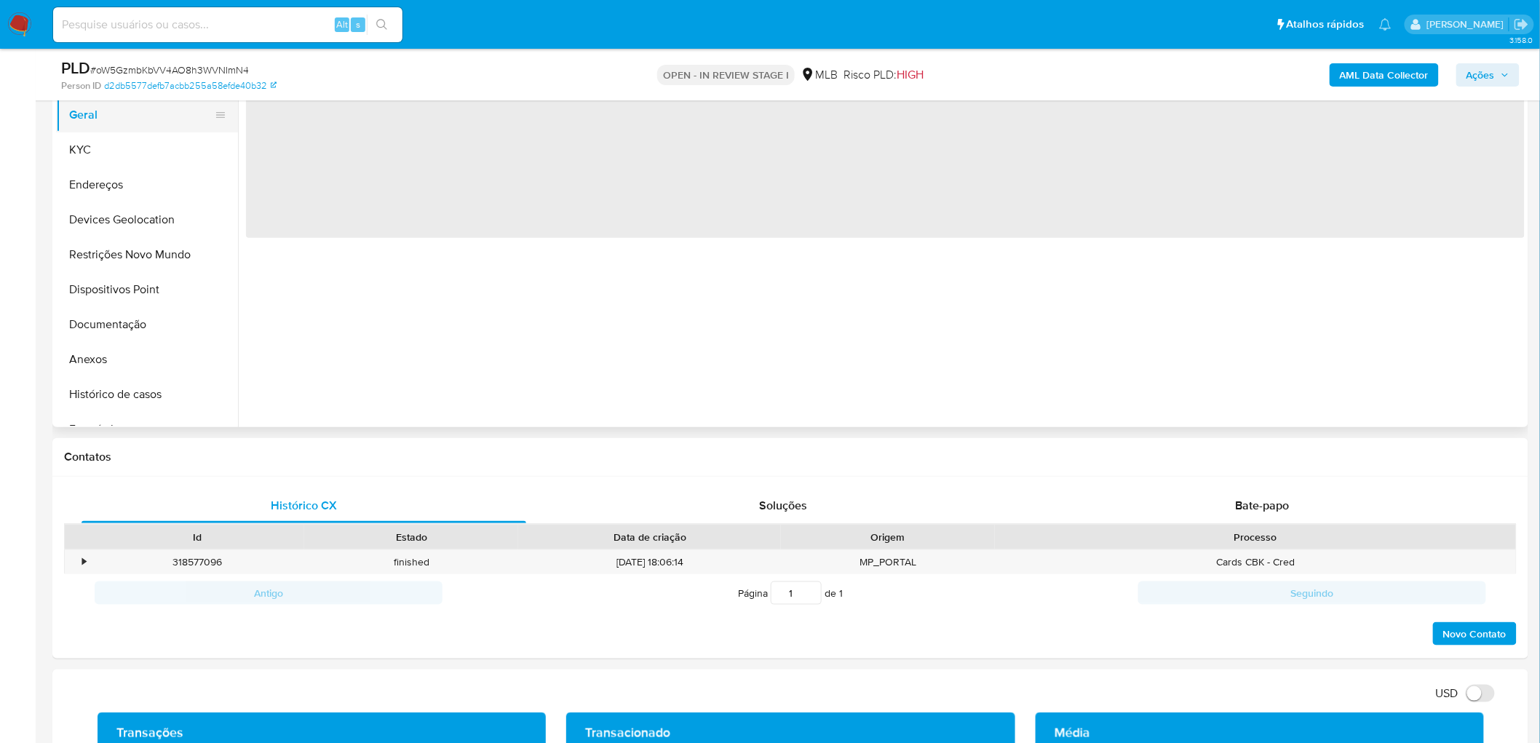
scroll to position [0, 0]
click at [122, 106] on button "Geral" at bounding box center [141, 114] width 170 height 35
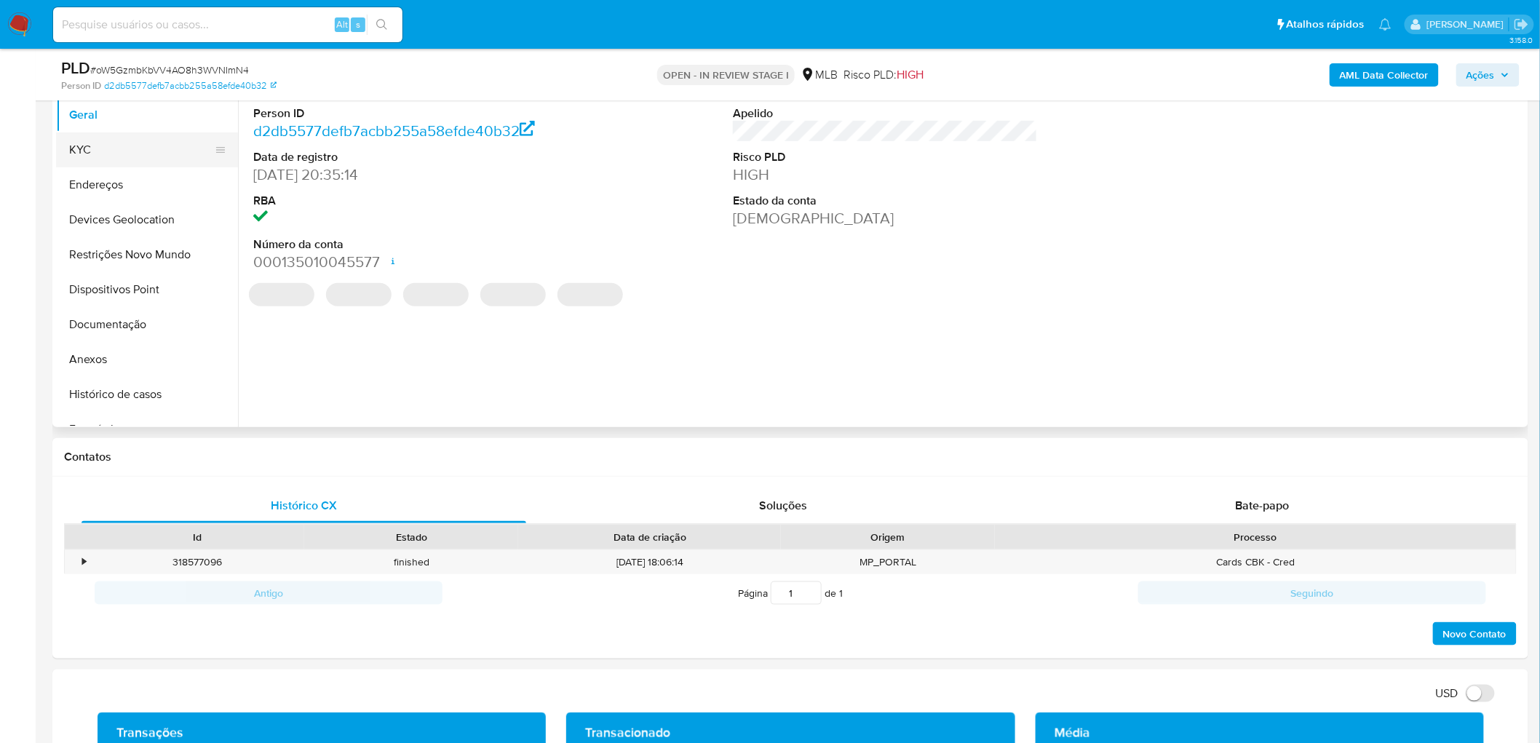
click at [118, 154] on button "KYC" at bounding box center [141, 149] width 170 height 35
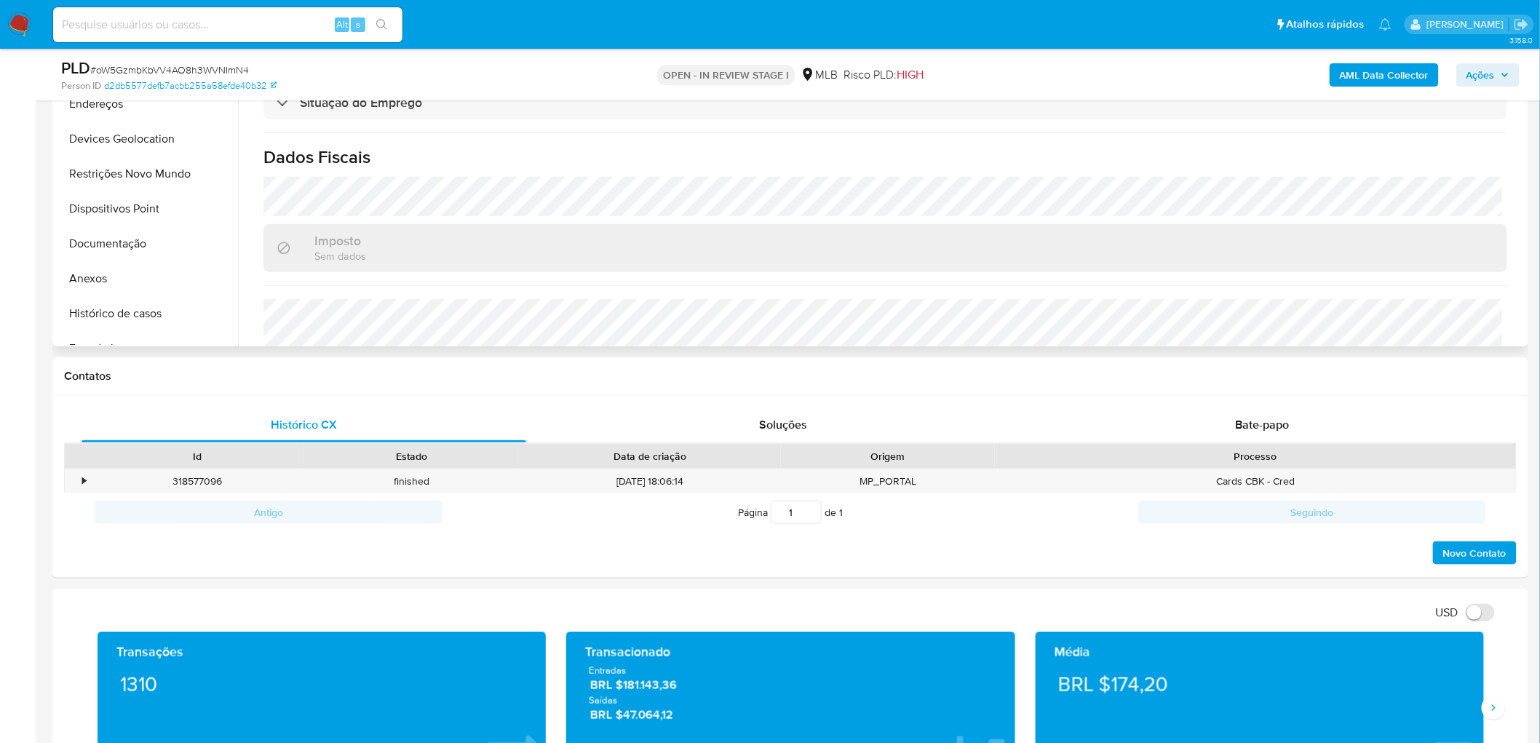
scroll to position [565, 0]
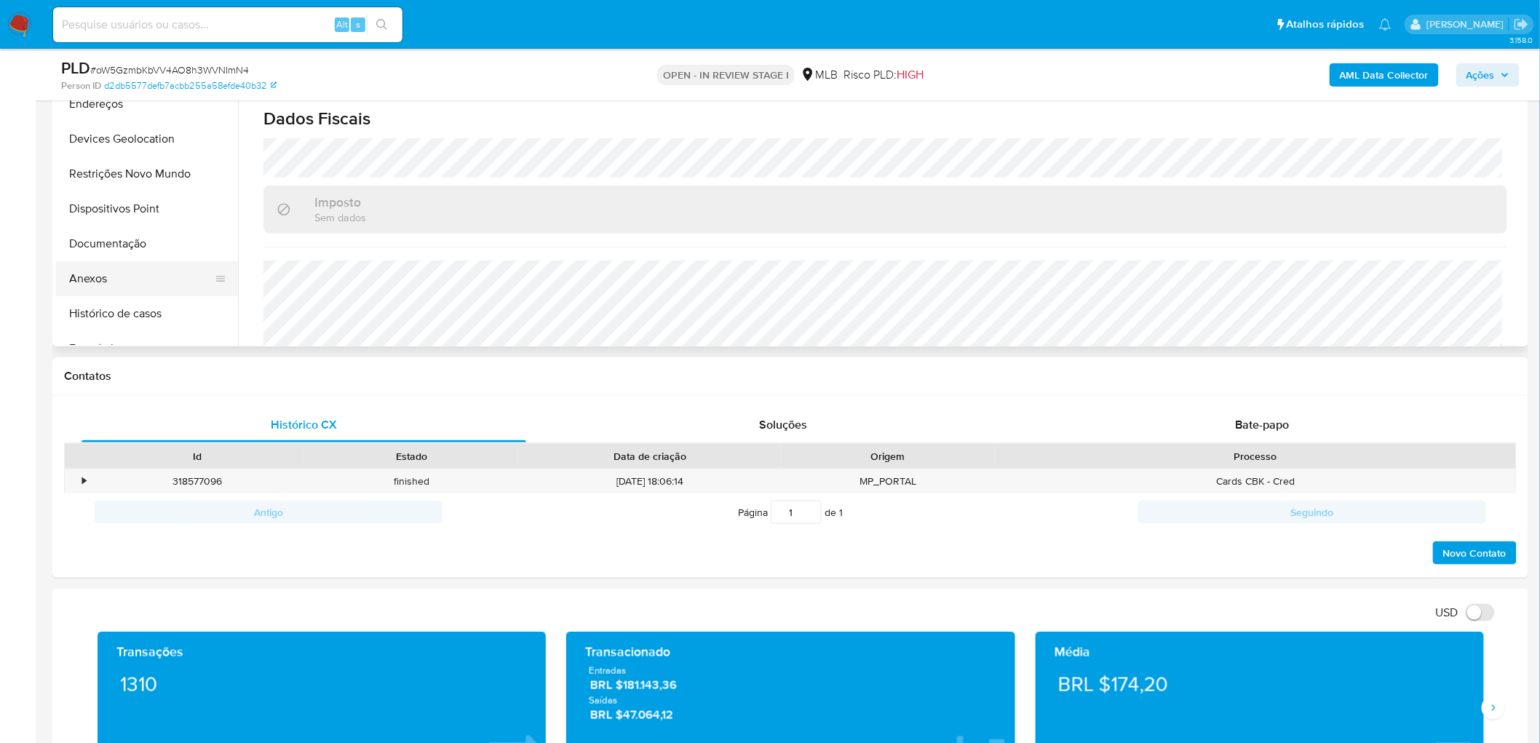
click at [114, 271] on button "Anexos" at bounding box center [141, 278] width 170 height 35
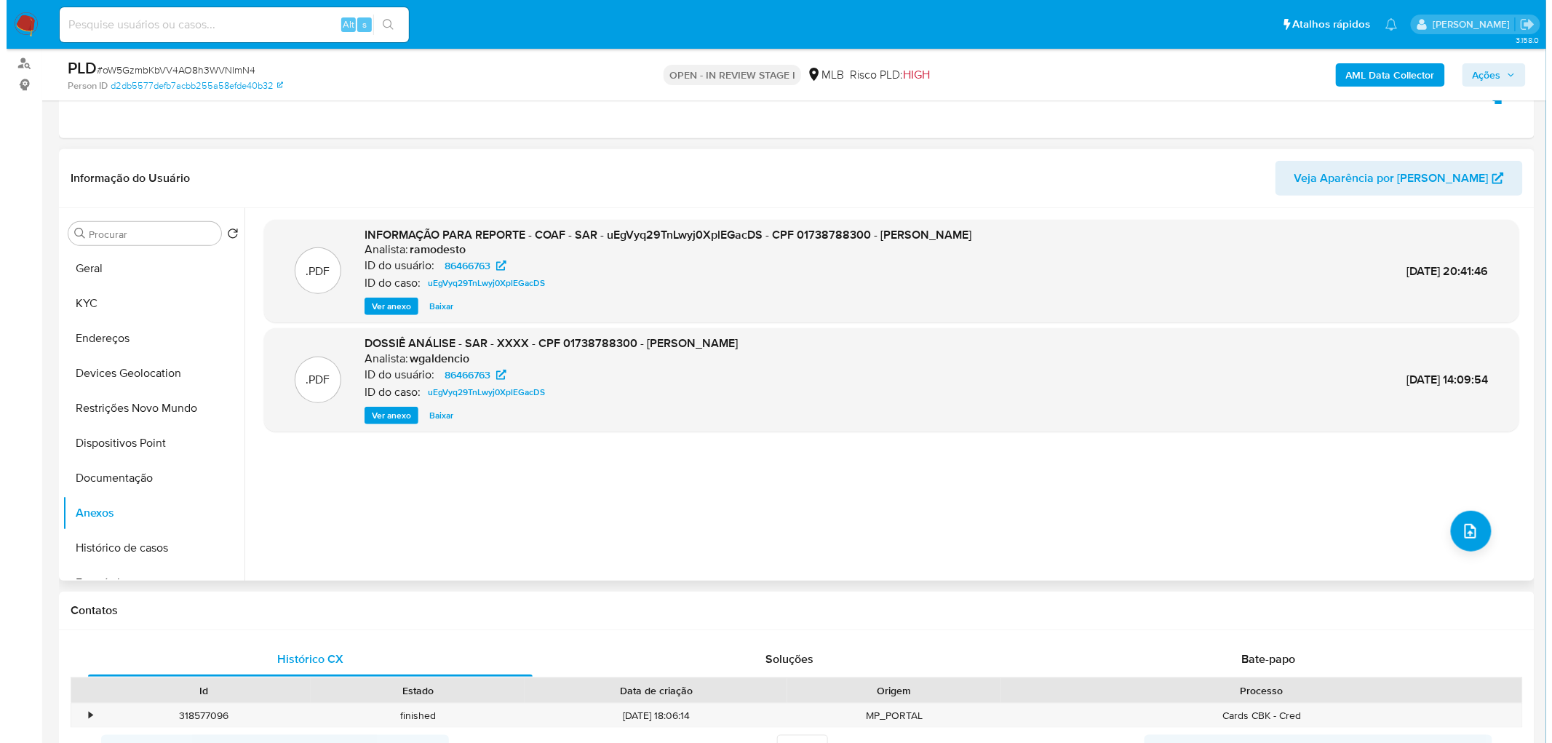
scroll to position [162, 0]
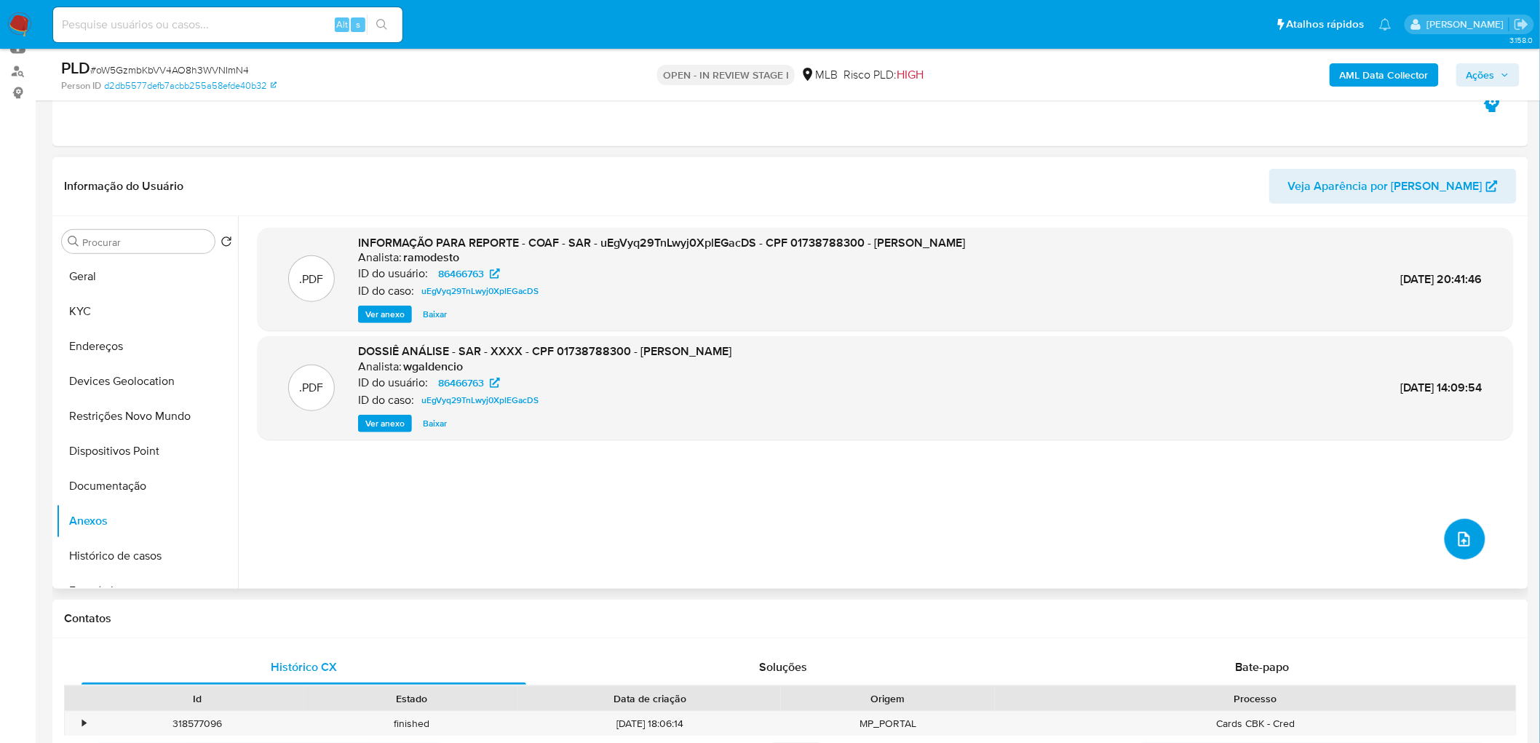
click at [1034, 451] on icon "upload-file" at bounding box center [1463, 538] width 17 height 17
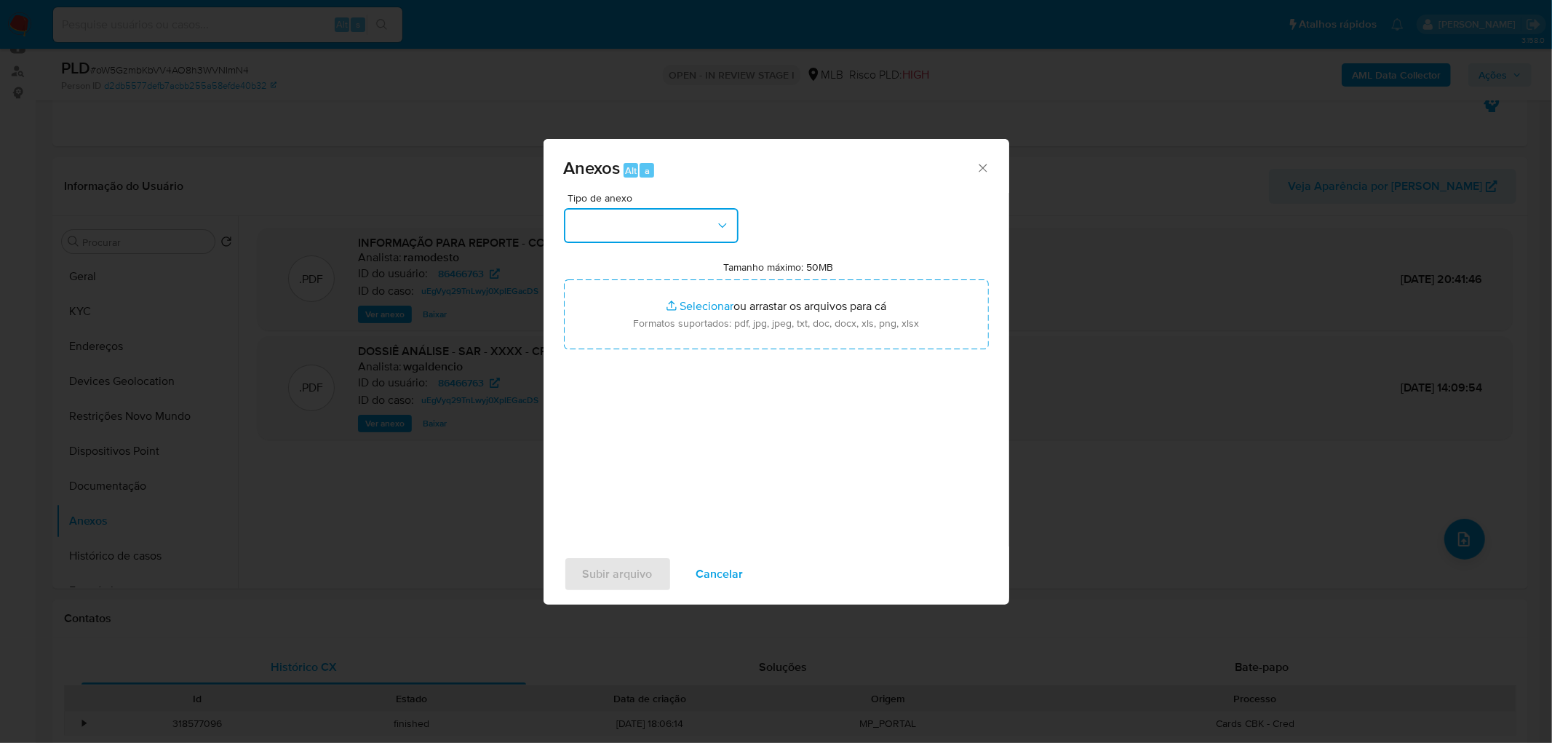
click at [671, 228] on button "button" at bounding box center [651, 225] width 175 height 35
click at [615, 364] on div "OUTROS" at bounding box center [646, 347] width 148 height 35
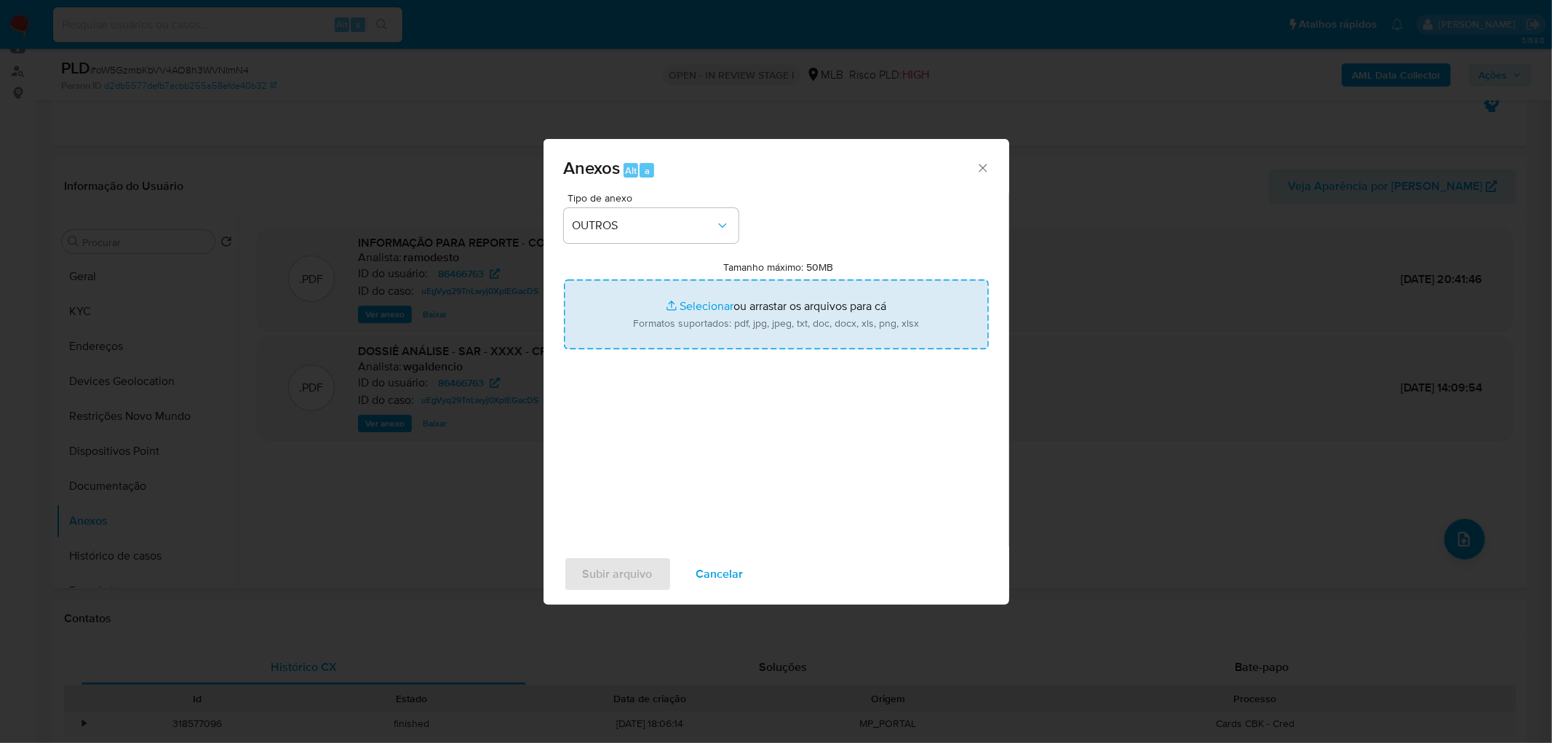
click at [706, 318] on input "Tamanho máximo: 50MB Selecionar arquivos" at bounding box center [776, 314] width 425 height 70
type input "C:\fakepath\Mulan 86466763_2025_09_15_07_45_12.xlsx"
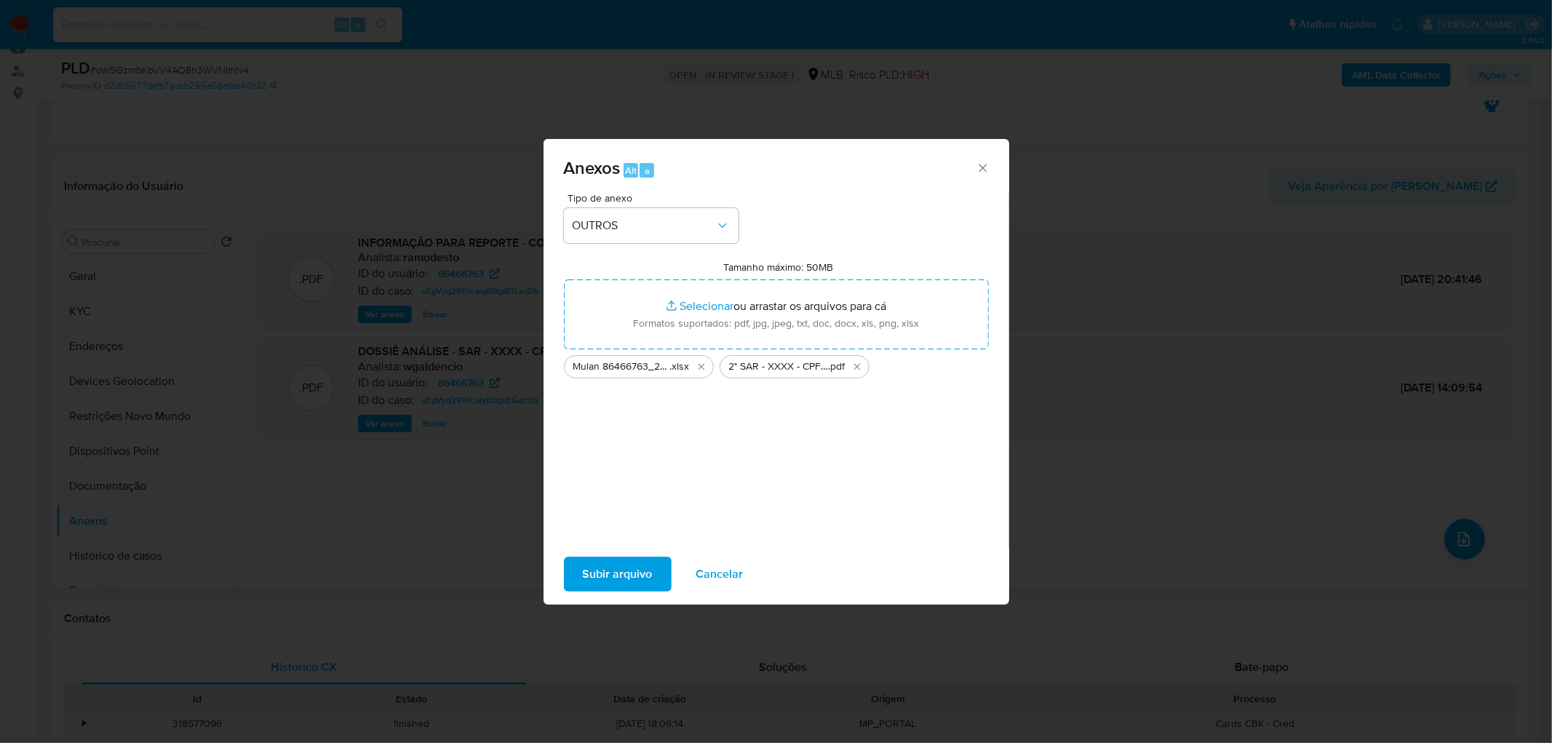
click at [608, 451] on span "Subir arquivo" at bounding box center [618, 574] width 70 height 32
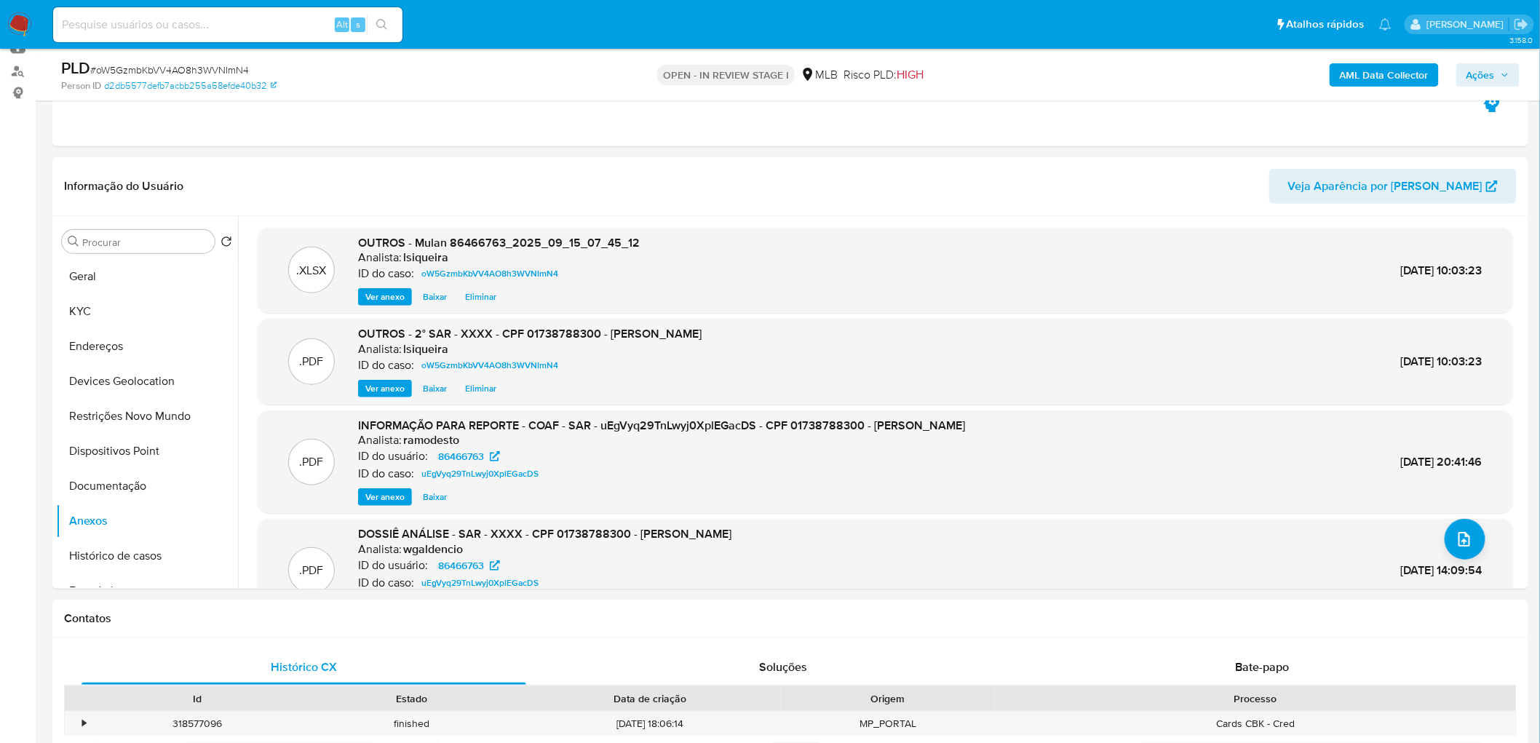
click at [1034, 76] on span "Ações" at bounding box center [1480, 74] width 28 height 23
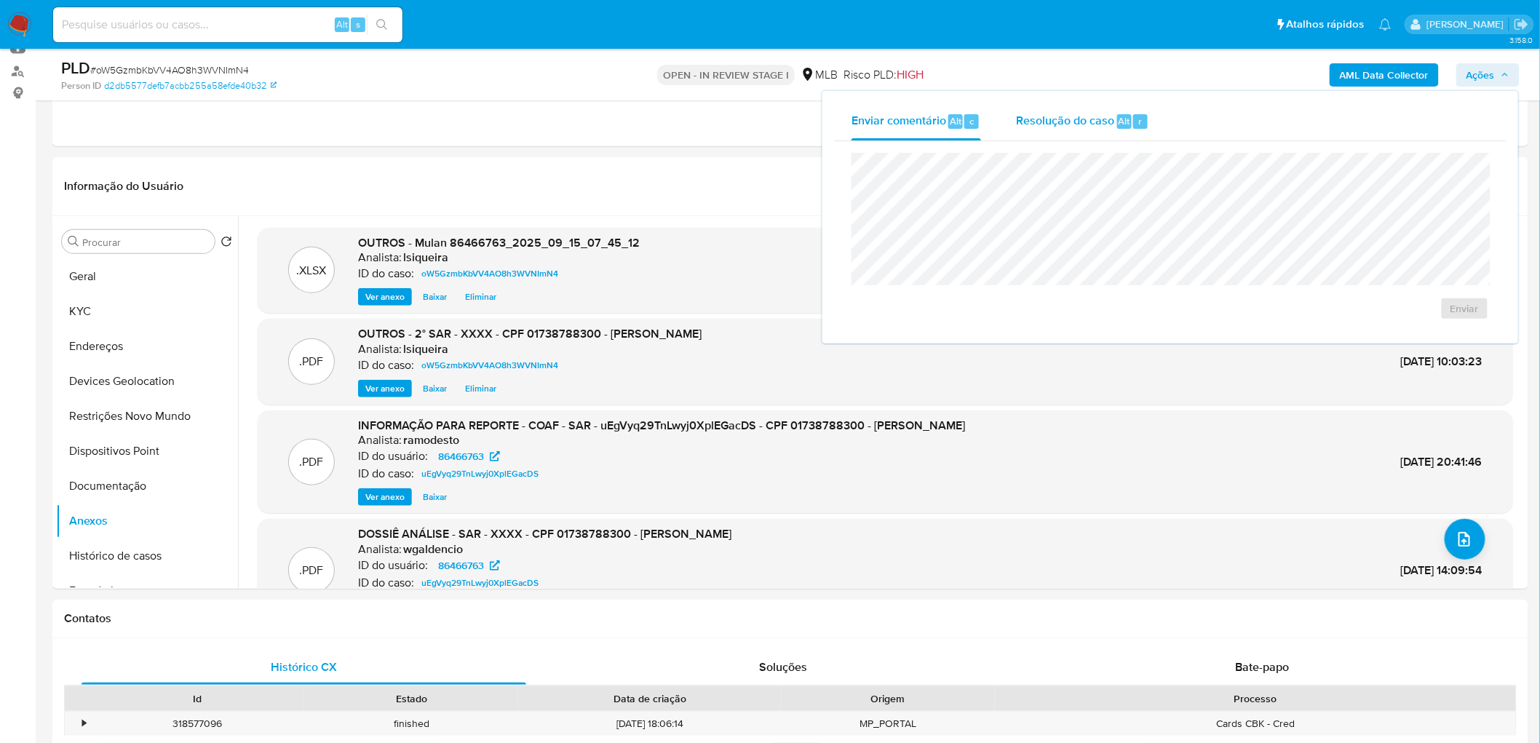
click at [1034, 131] on div "Resolução do caso Alt r" at bounding box center [1082, 122] width 133 height 38
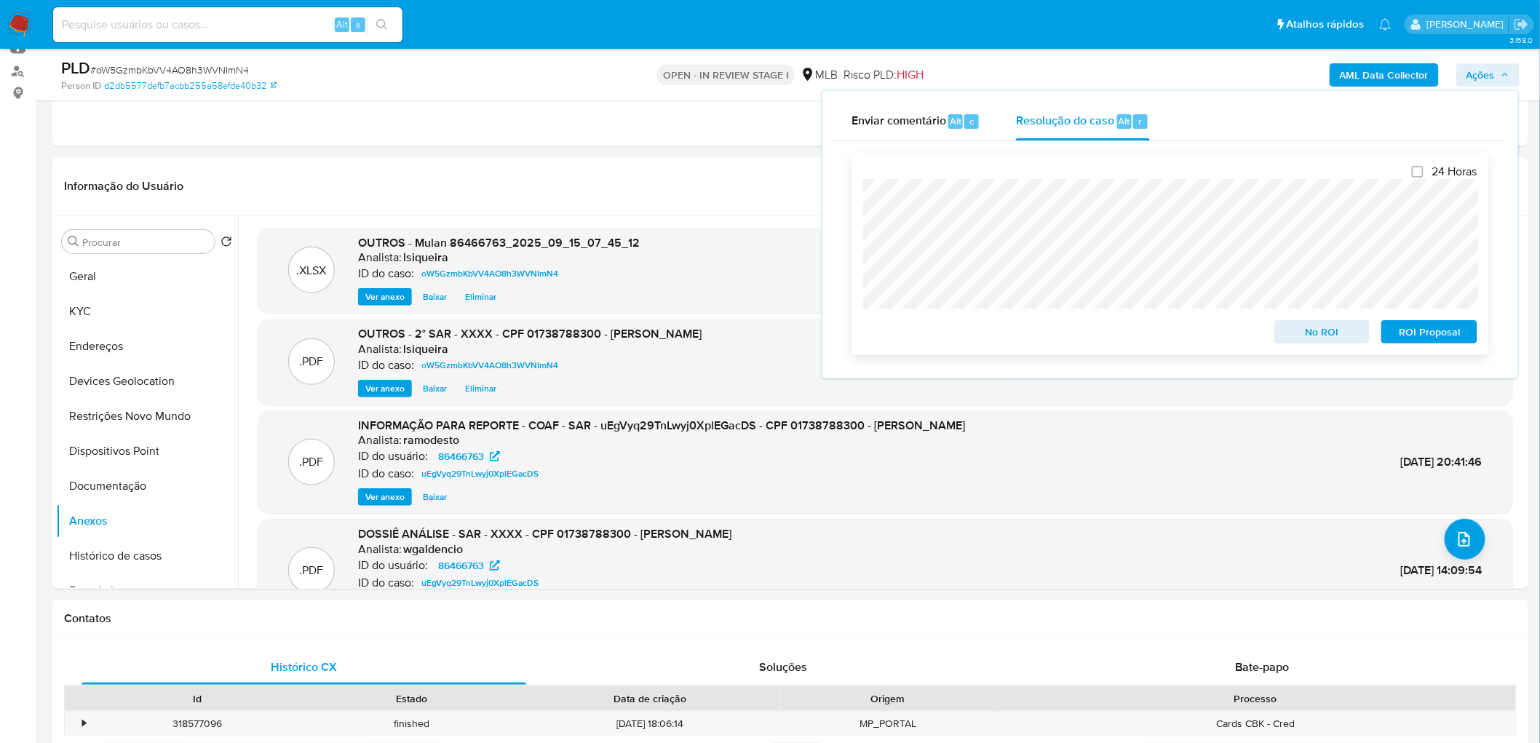
click at [1034, 335] on span "ROI Proposal" at bounding box center [1429, 332] width 76 height 20
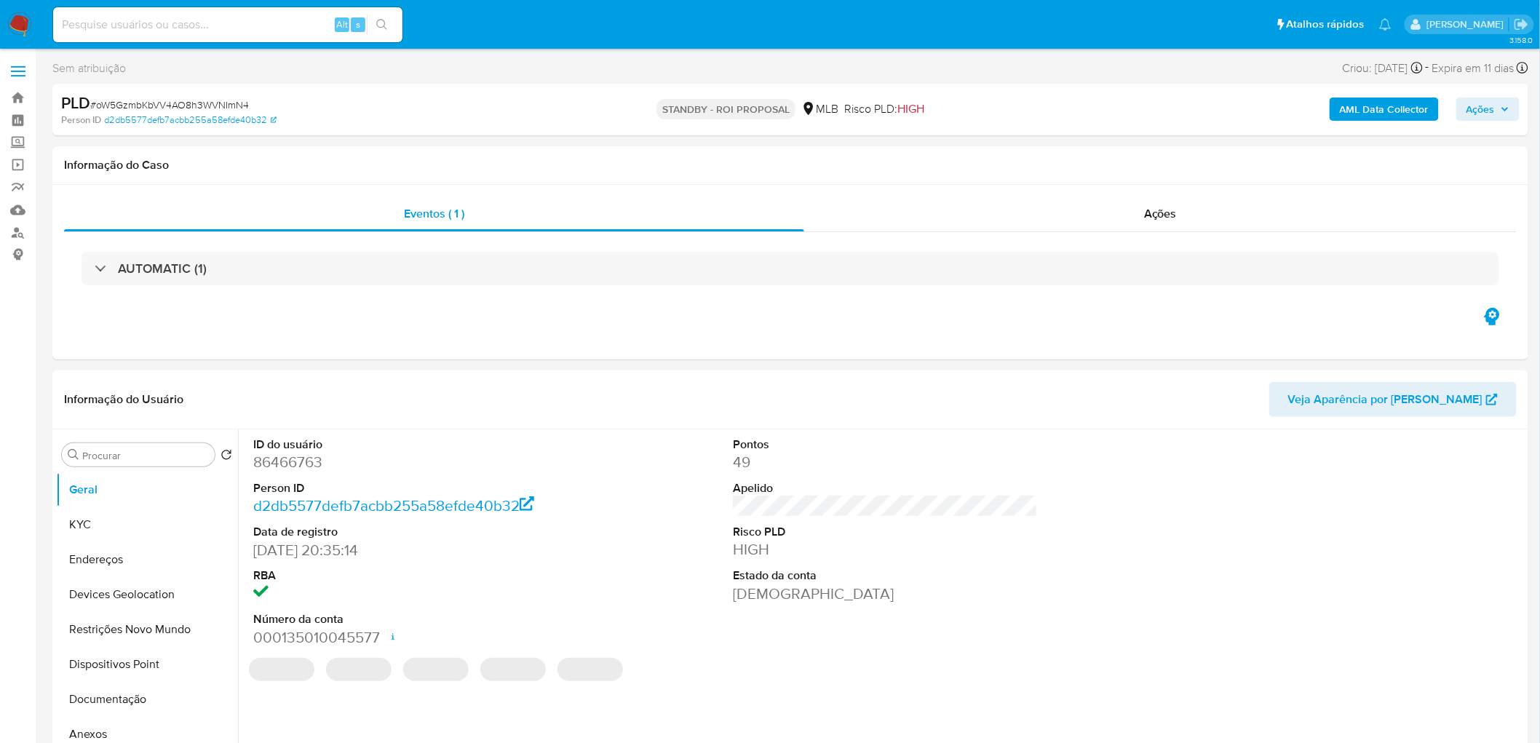
select select "10"
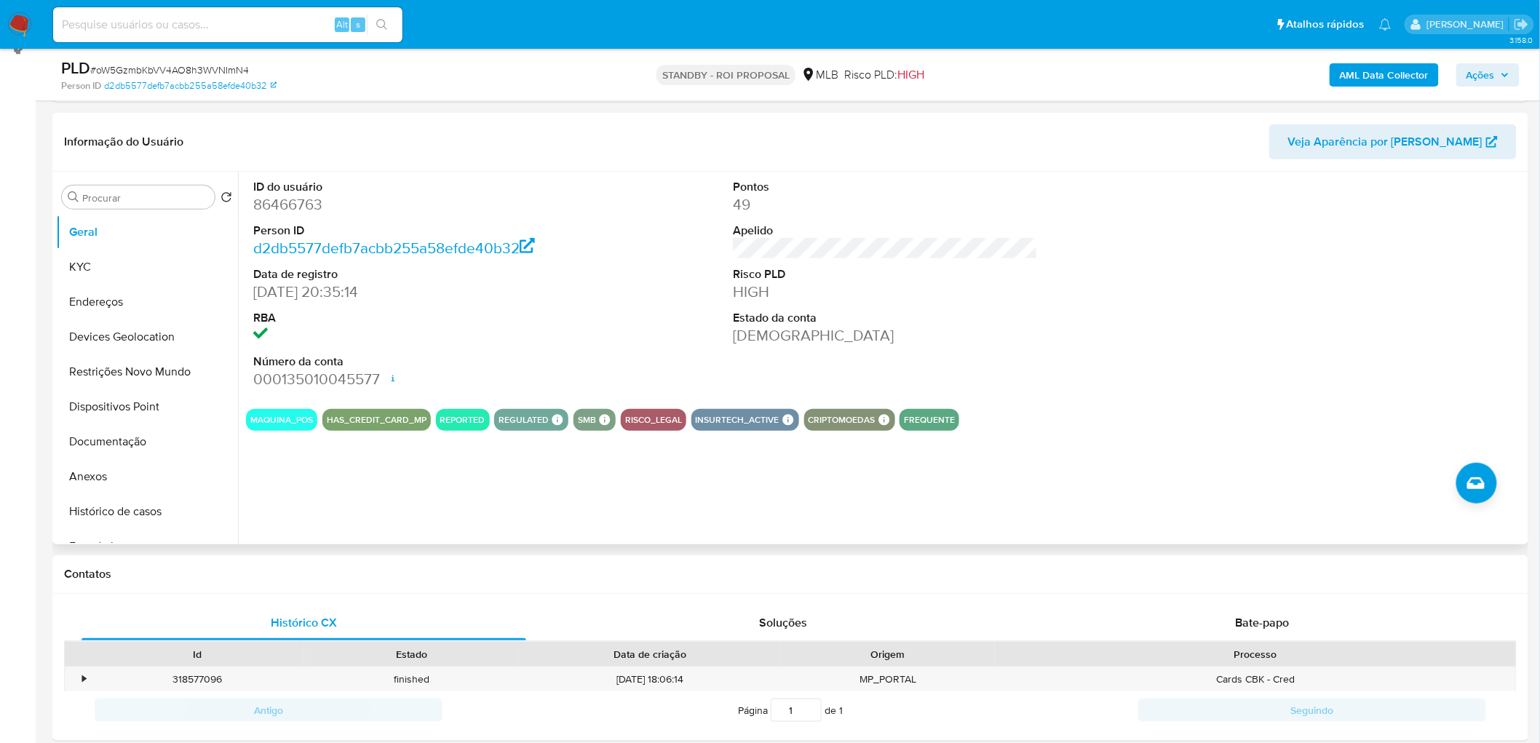
scroll to position [242, 0]
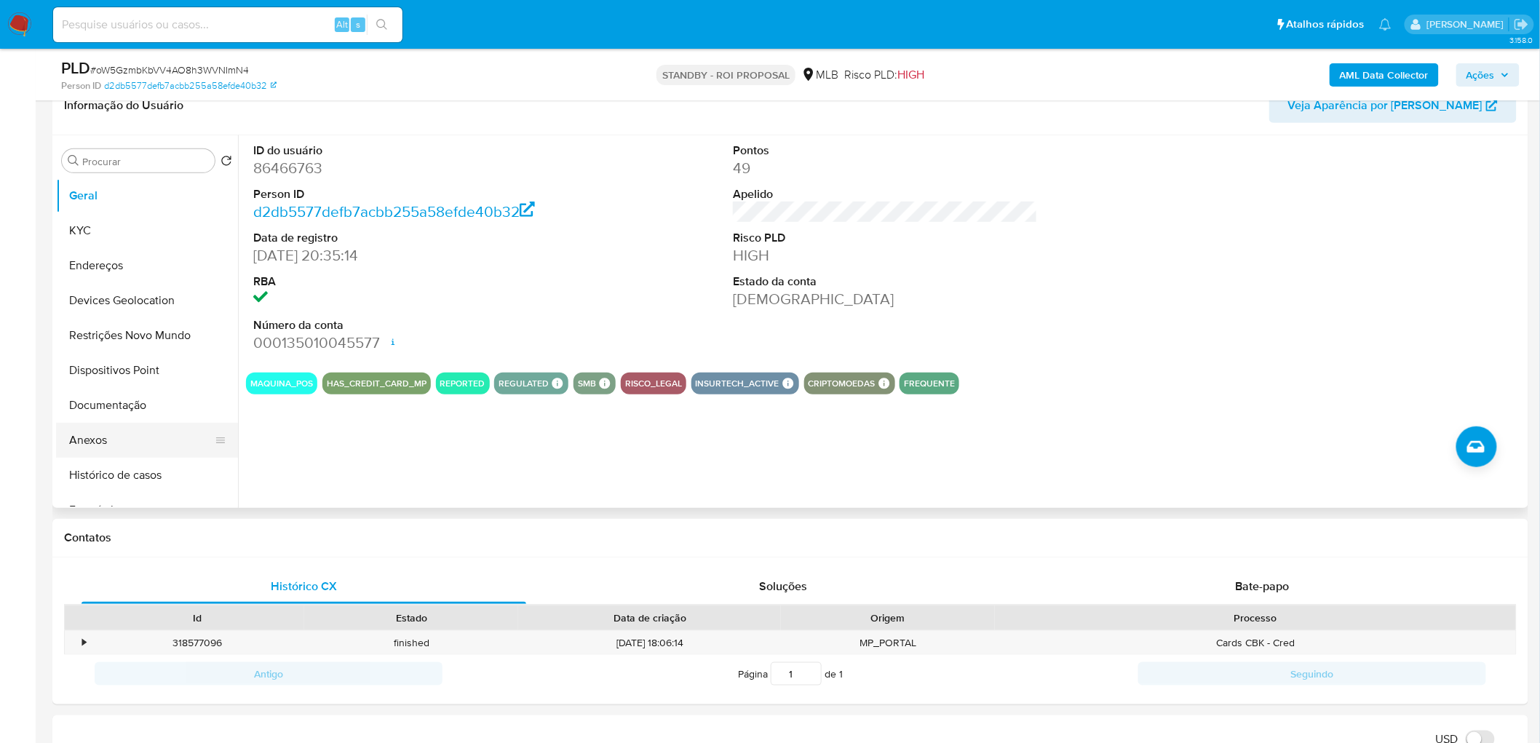
click at [119, 448] on button "Anexos" at bounding box center [141, 440] width 170 height 35
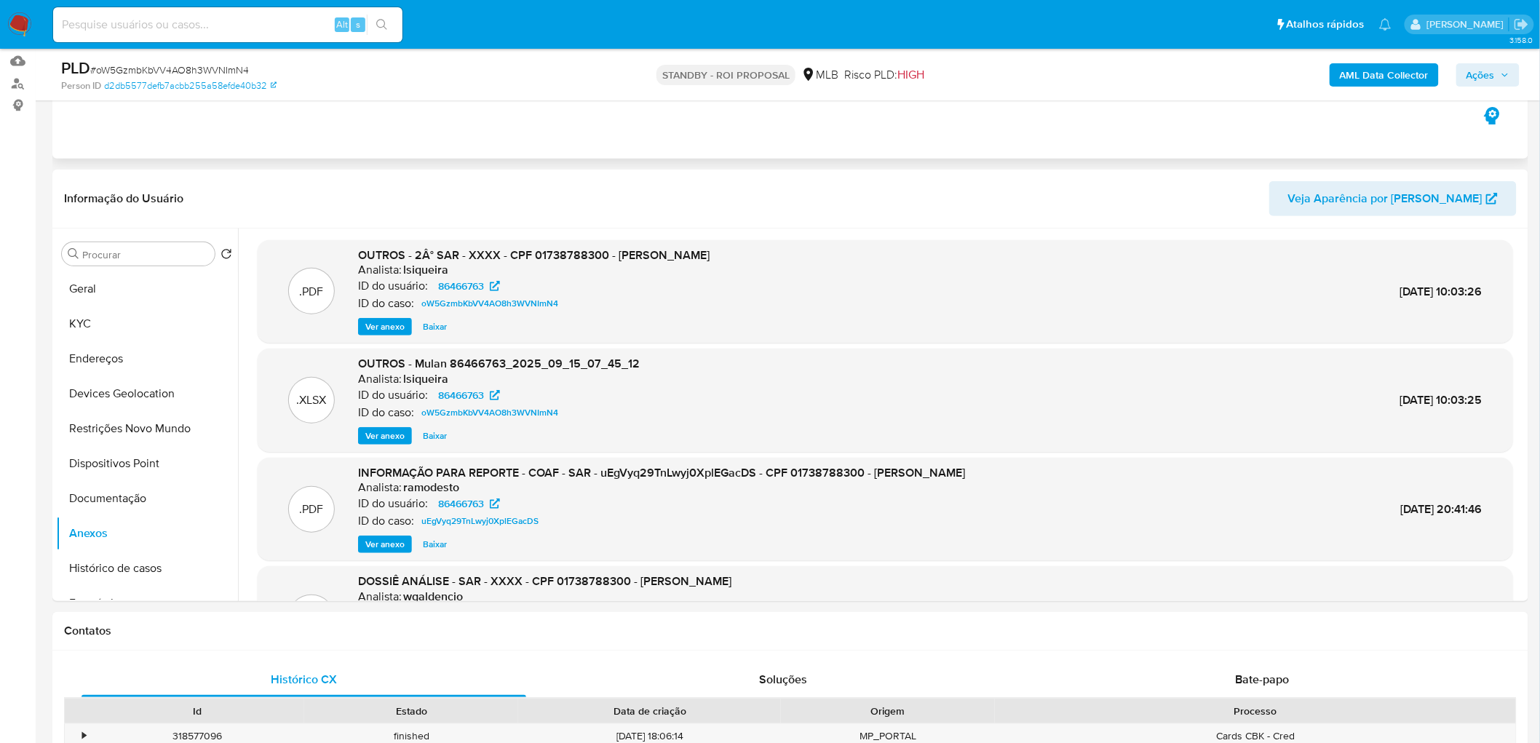
scroll to position [162, 0]
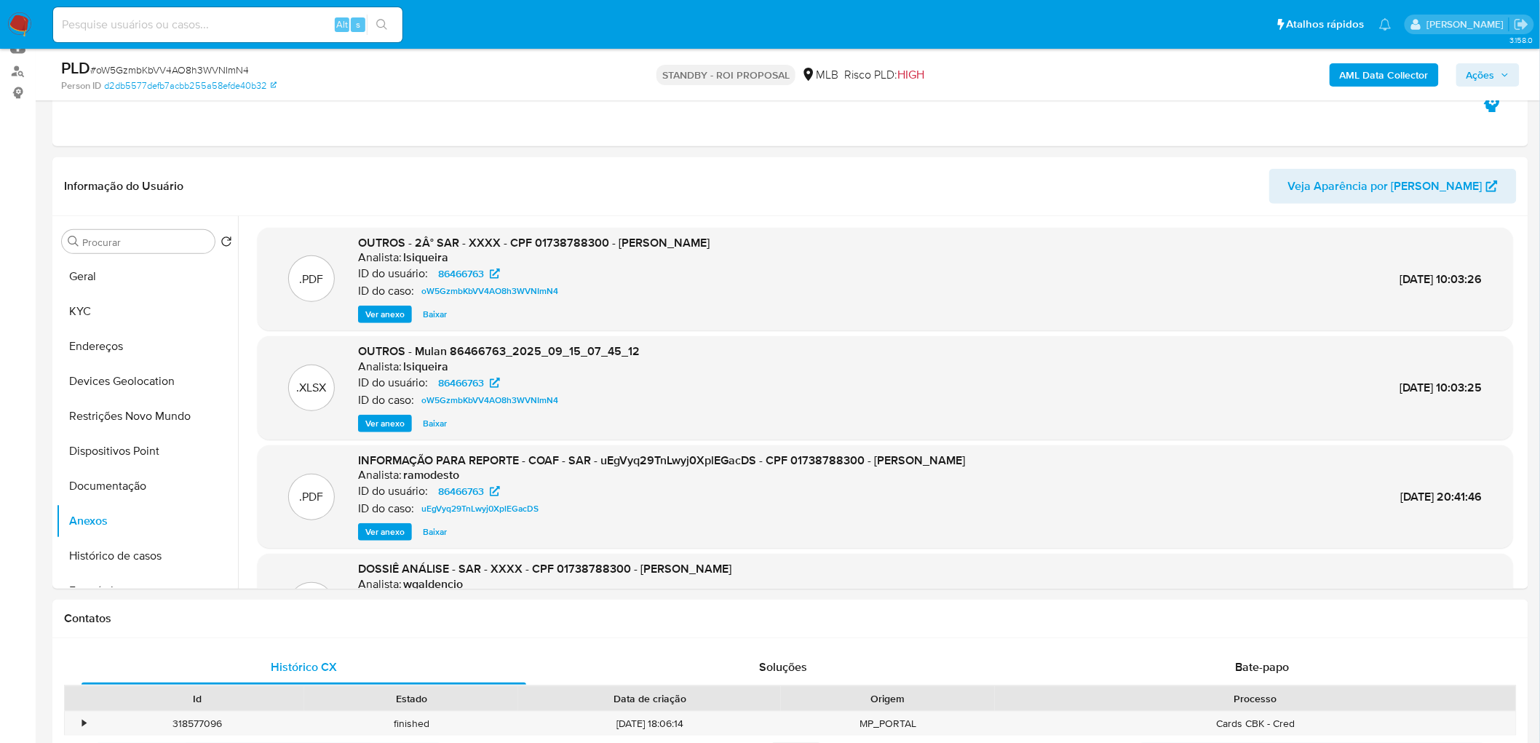
click at [1494, 78] on span "Ações" at bounding box center [1480, 74] width 28 height 23
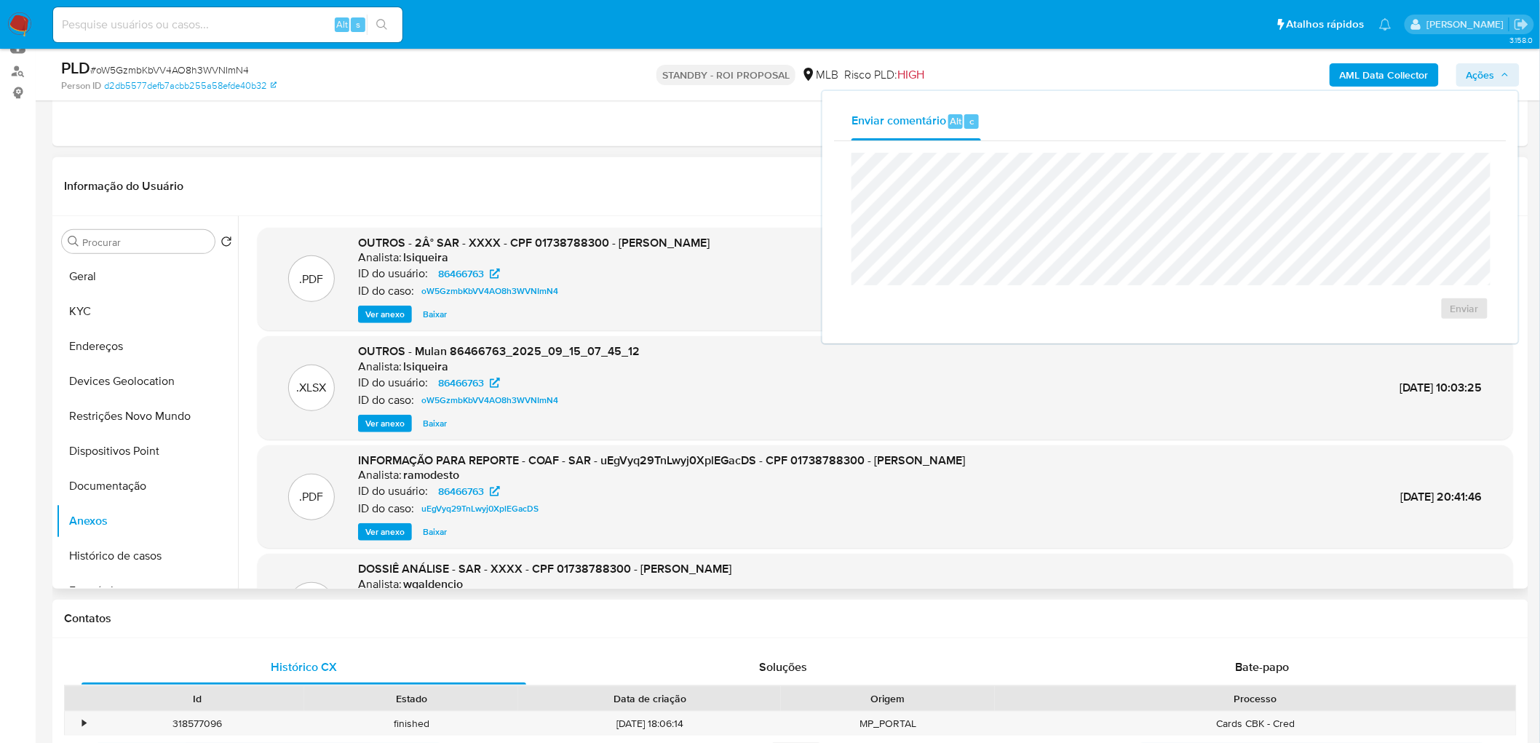
drag, startPoint x: 697, startPoint y: 130, endPoint x: 299, endPoint y: 235, distance: 411.7
click at [678, 136] on div "Eventos ( 1 ) Ações AUTOMATIC (1)" at bounding box center [790, 59] width 1476 height 175
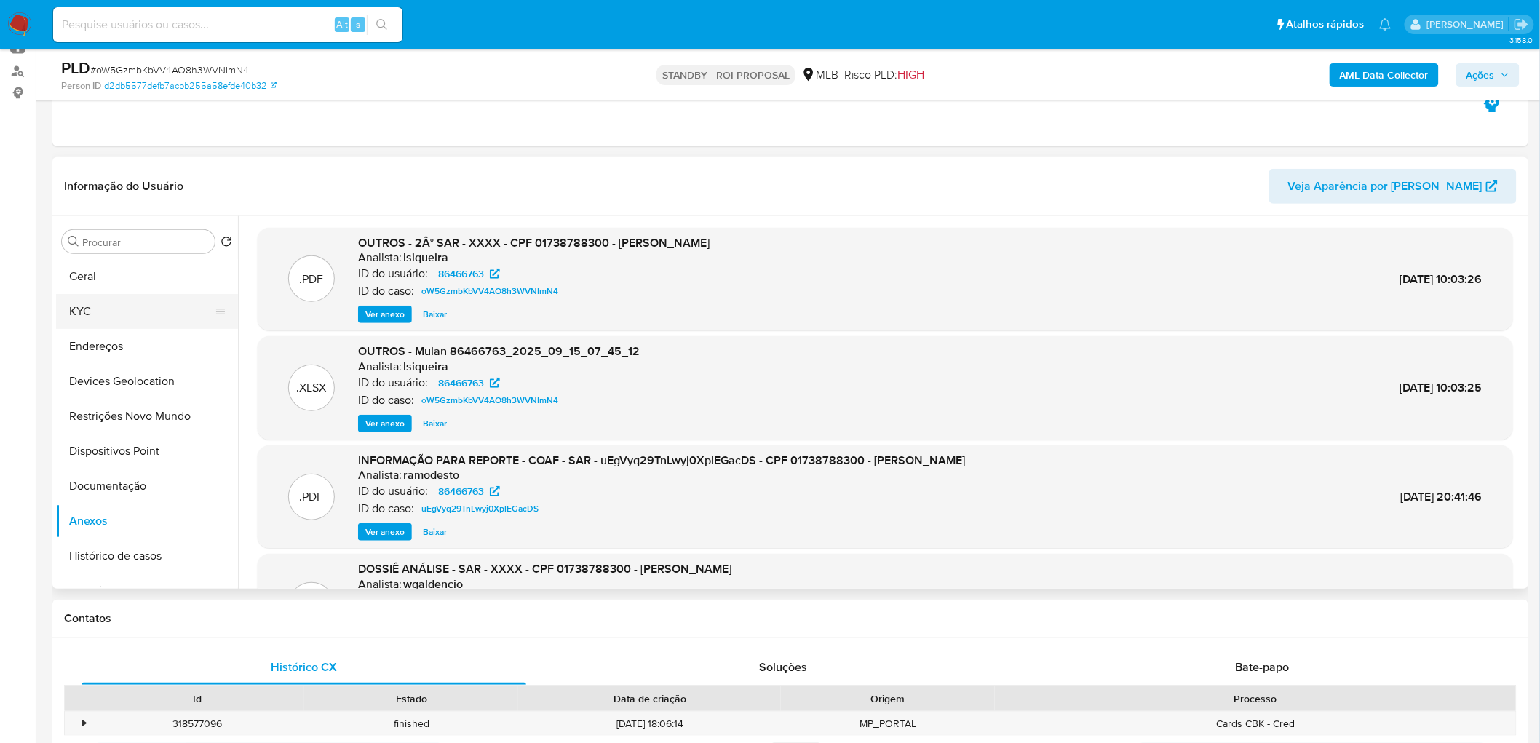
click at [132, 310] on button "KYC" at bounding box center [141, 311] width 170 height 35
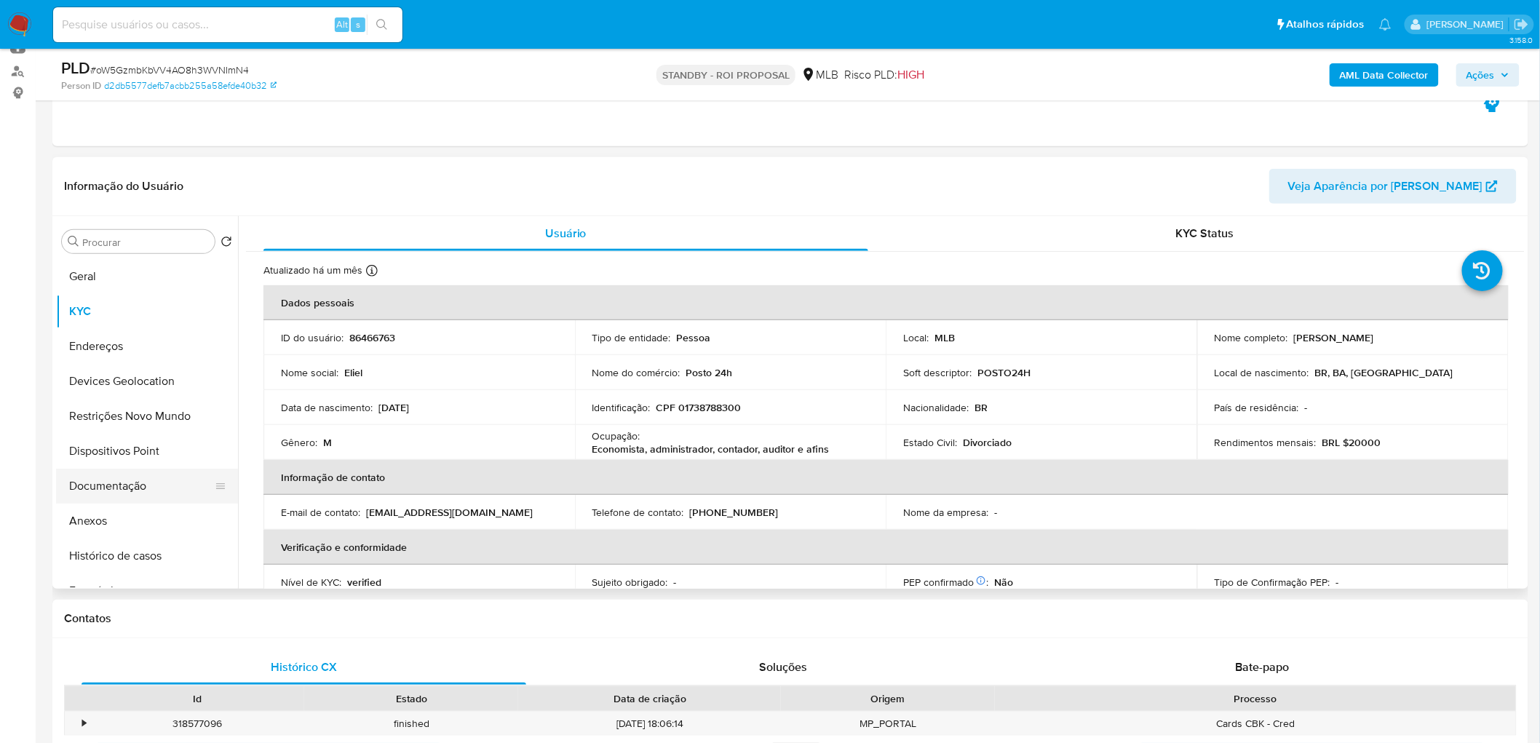
click at [177, 477] on button "Documentação" at bounding box center [141, 486] width 170 height 35
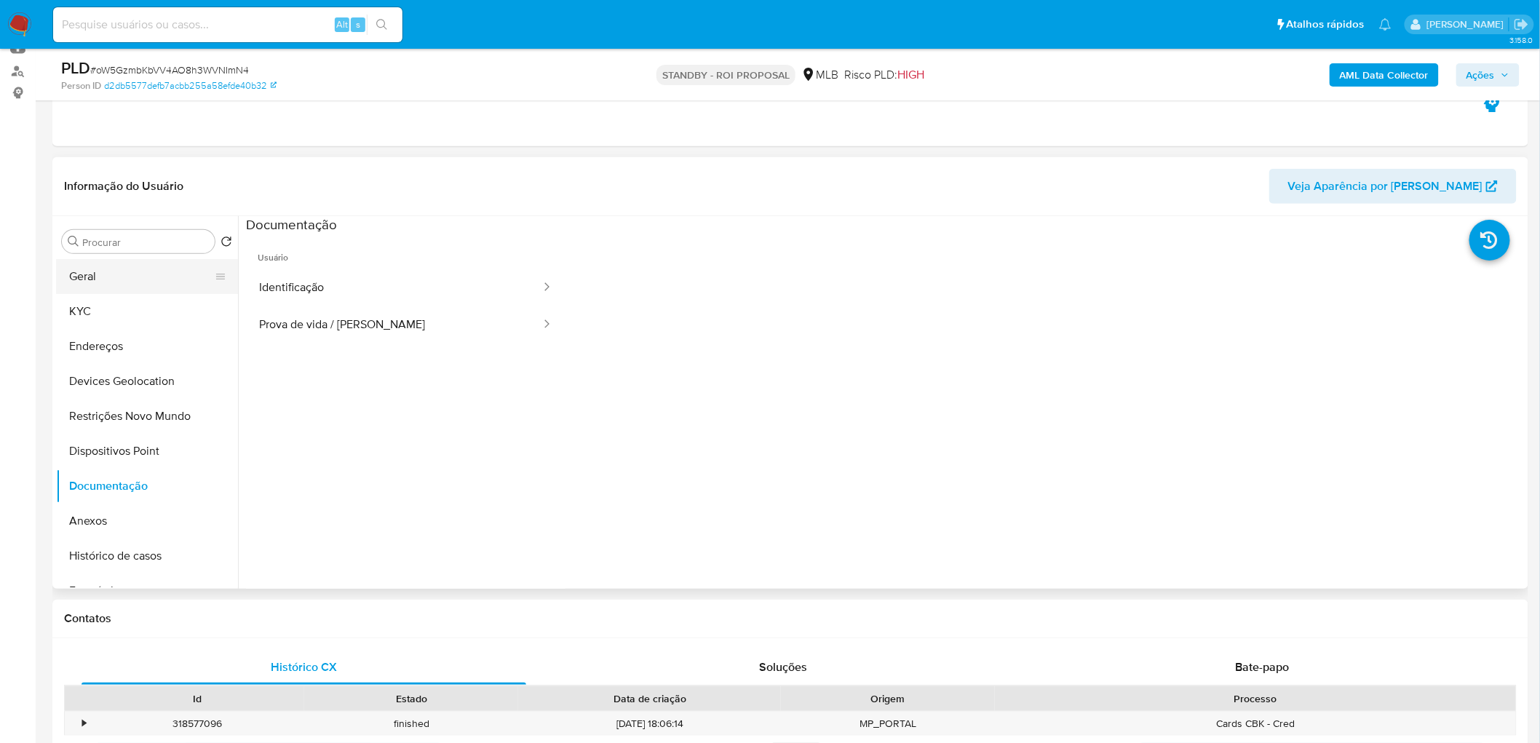
click at [129, 277] on button "Geral" at bounding box center [141, 276] width 170 height 35
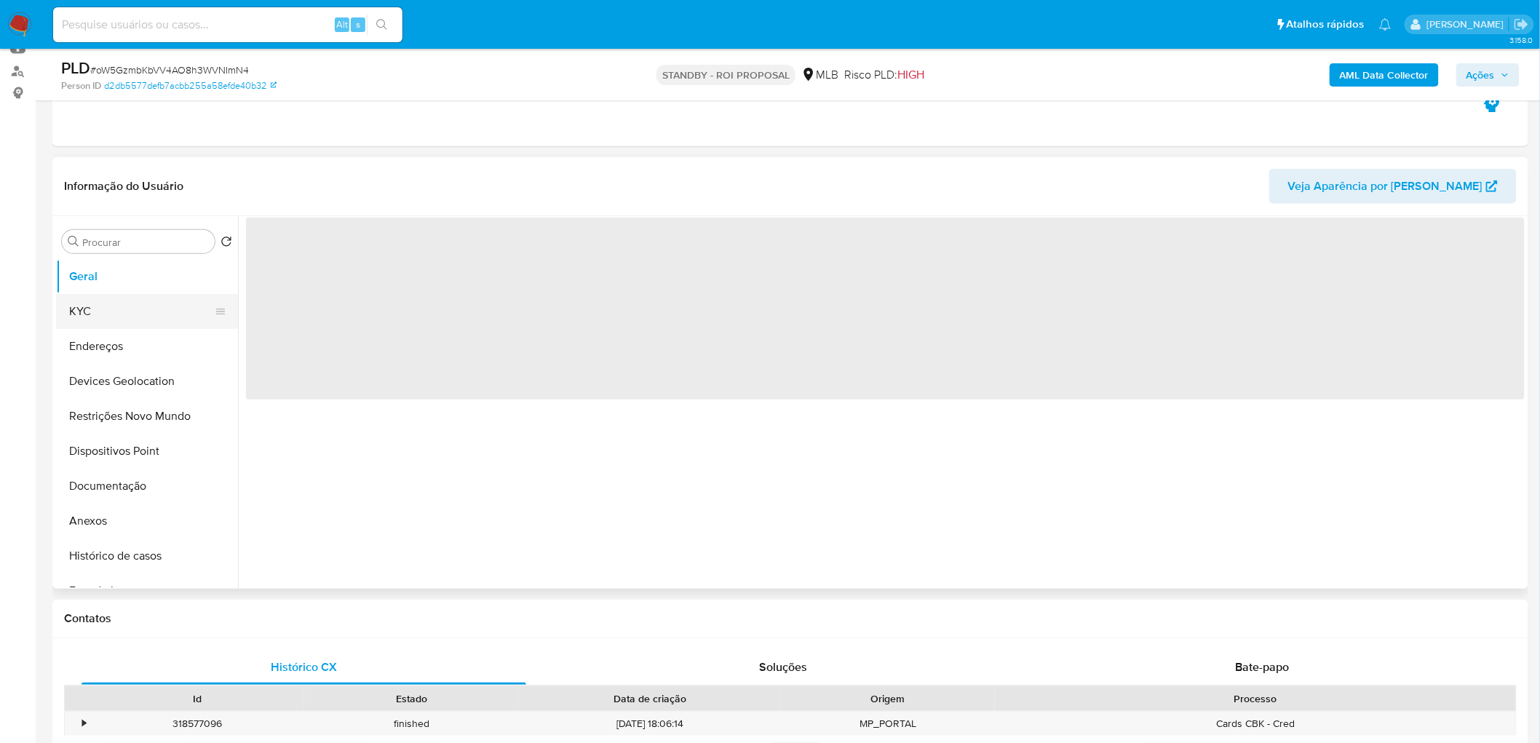
click at [114, 307] on button "KYC" at bounding box center [141, 311] width 170 height 35
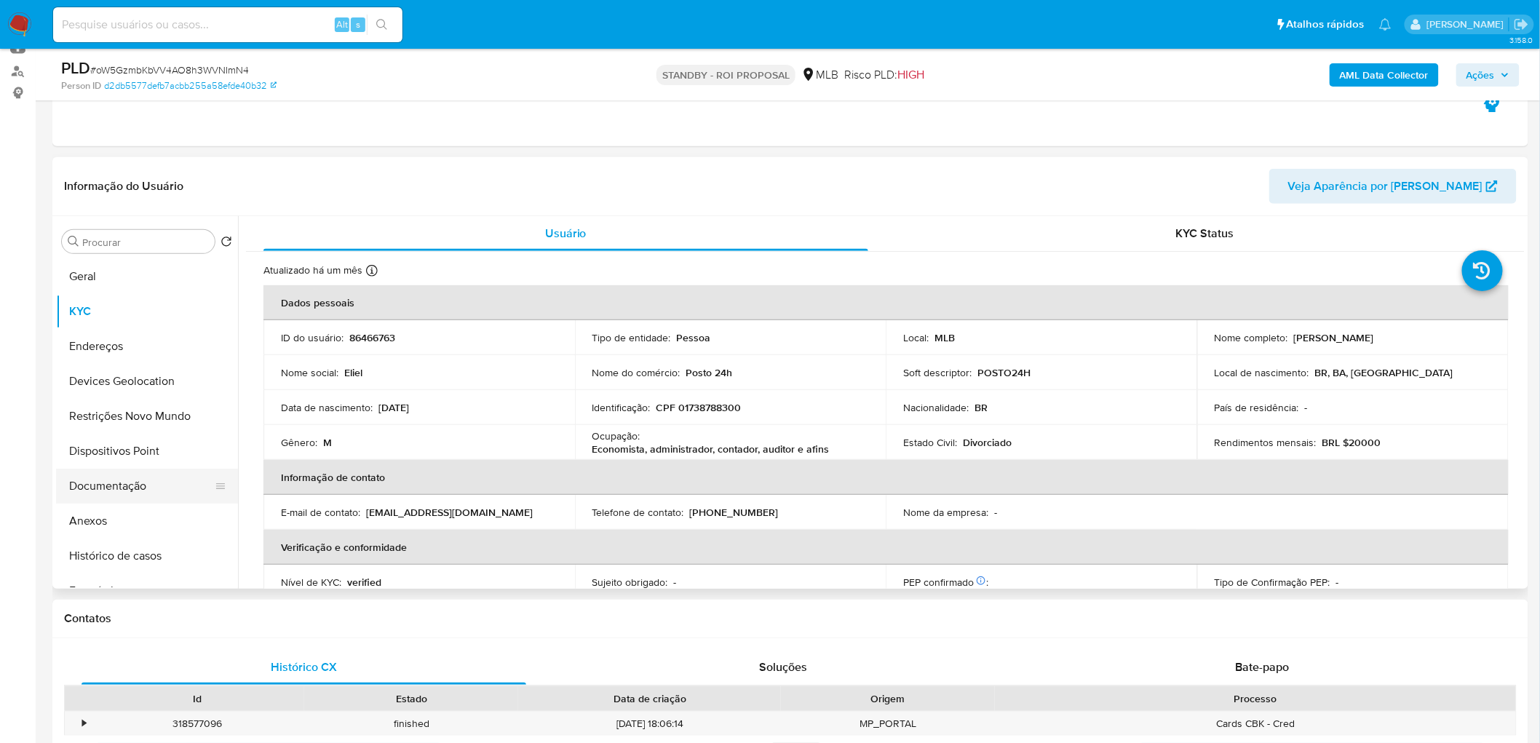
click at [128, 486] on button "Documentação" at bounding box center [141, 486] width 170 height 35
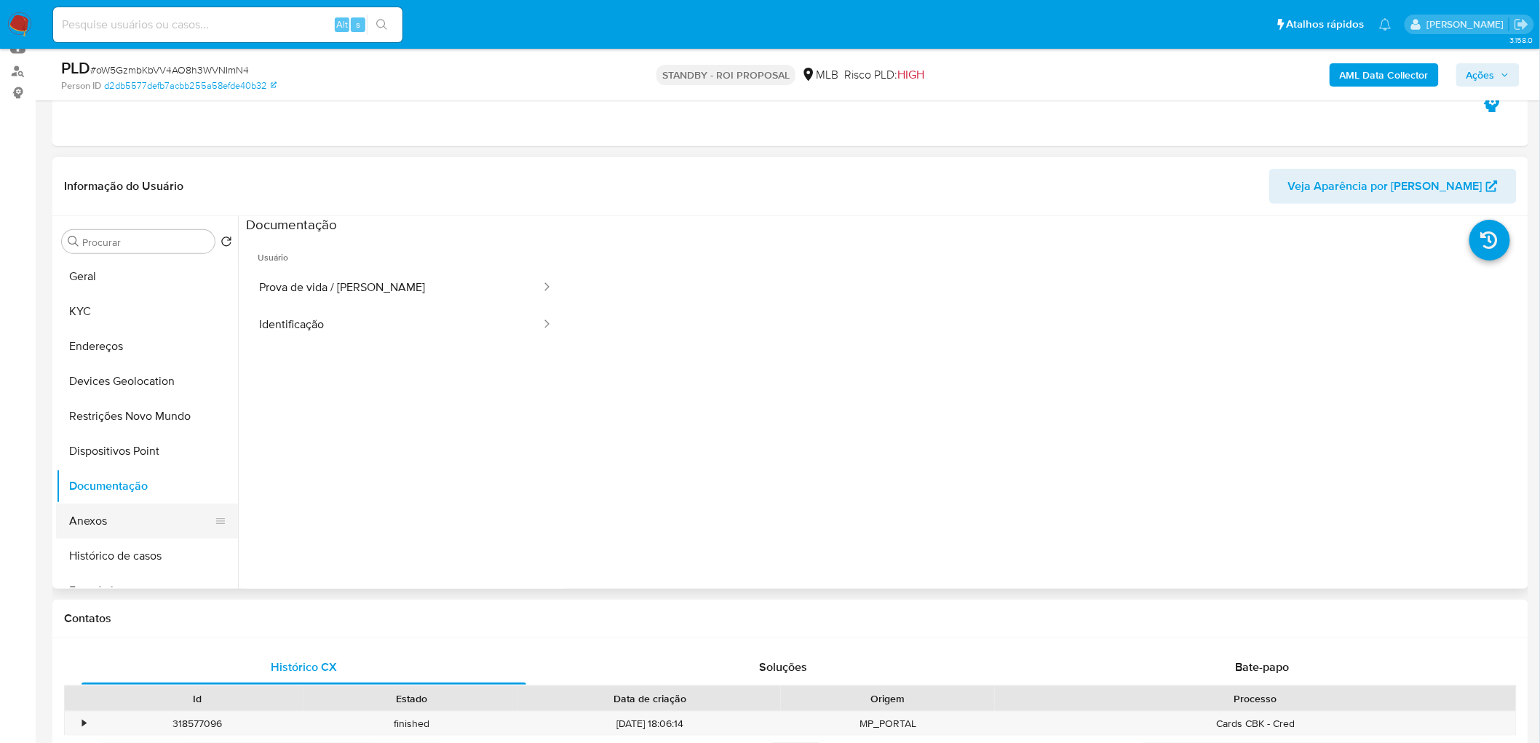
click at [100, 511] on button "Anexos" at bounding box center [141, 520] width 170 height 35
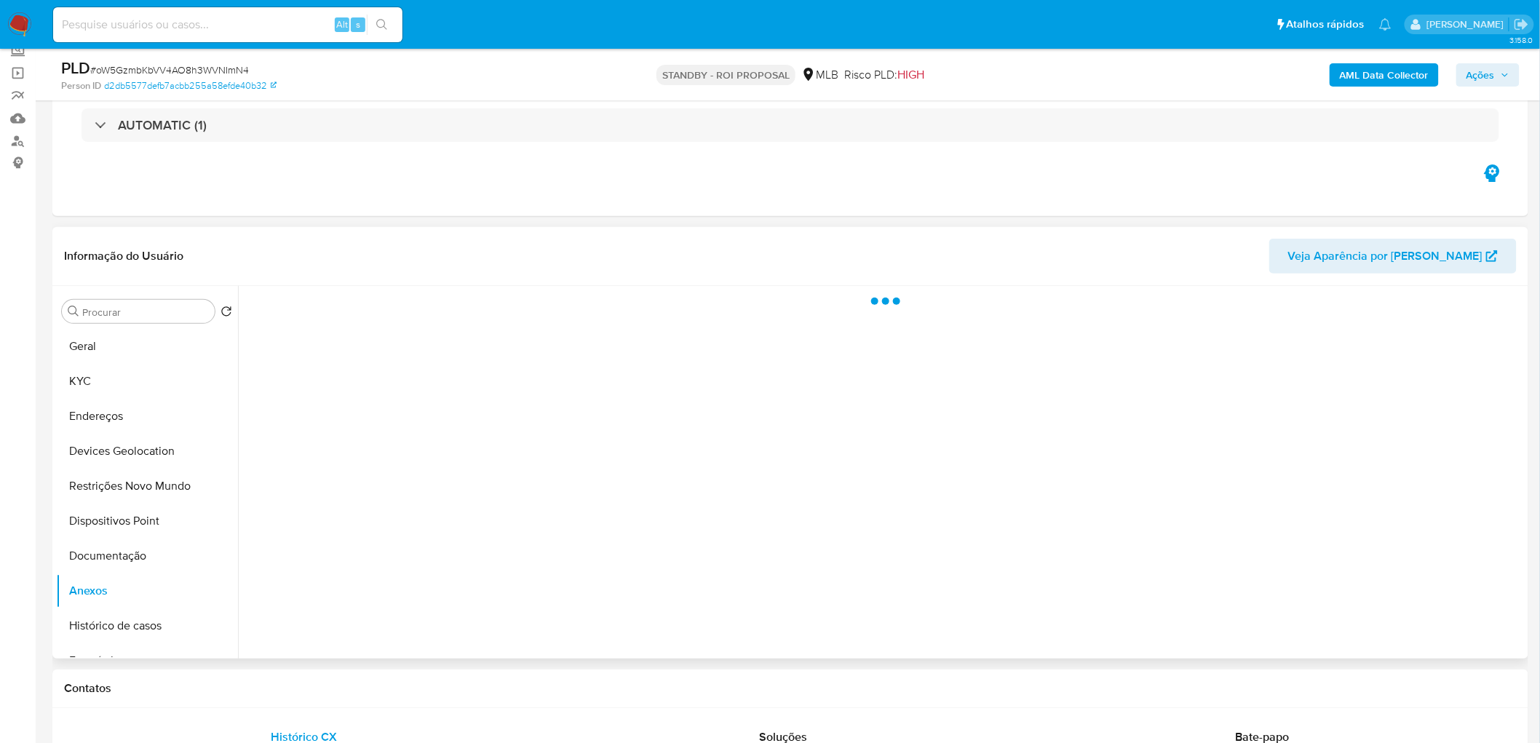
scroll to position [0, 0]
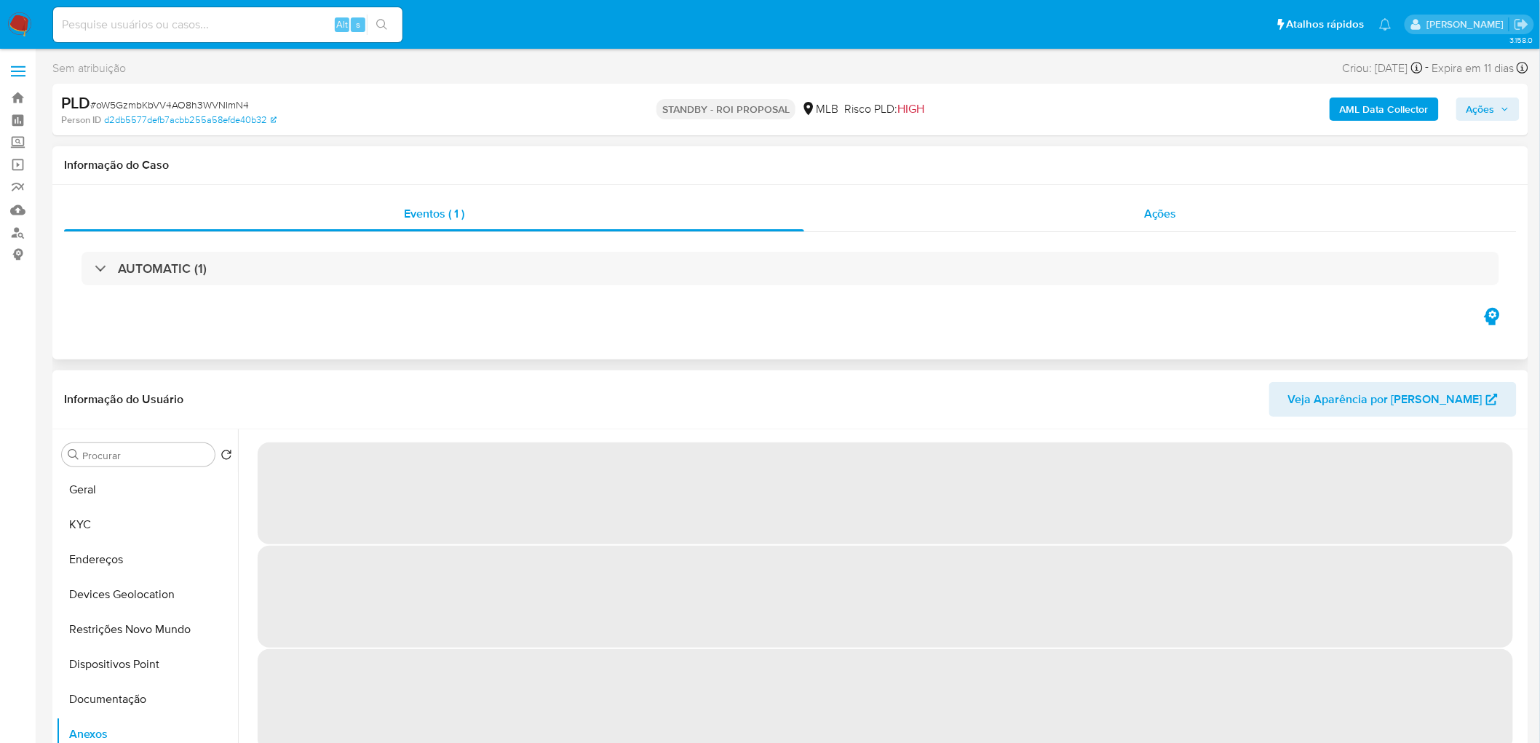
click at [1125, 215] on div "Ações" at bounding box center [1160, 213] width 712 height 35
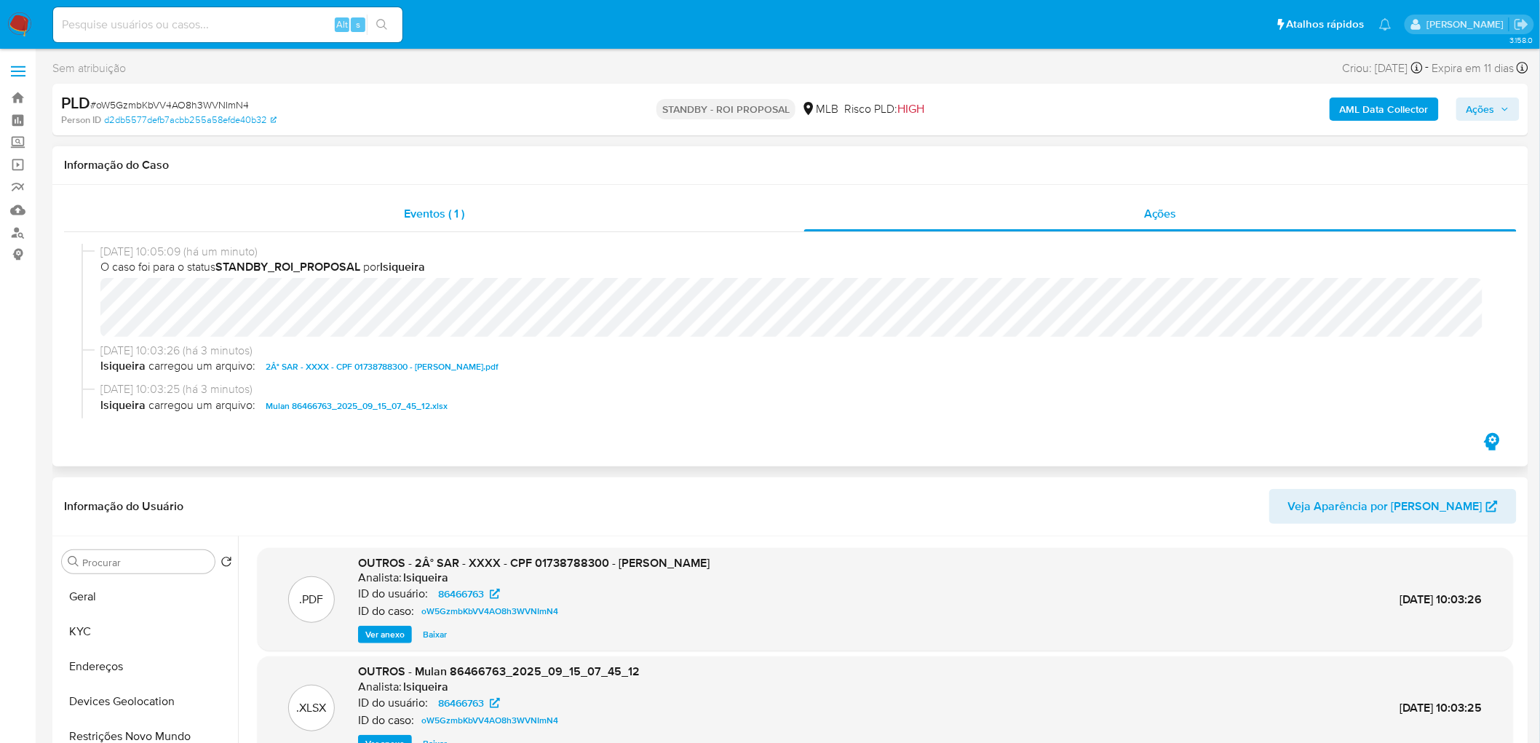
click at [452, 199] on div "Eventos ( 1 )" at bounding box center [434, 213] width 740 height 35
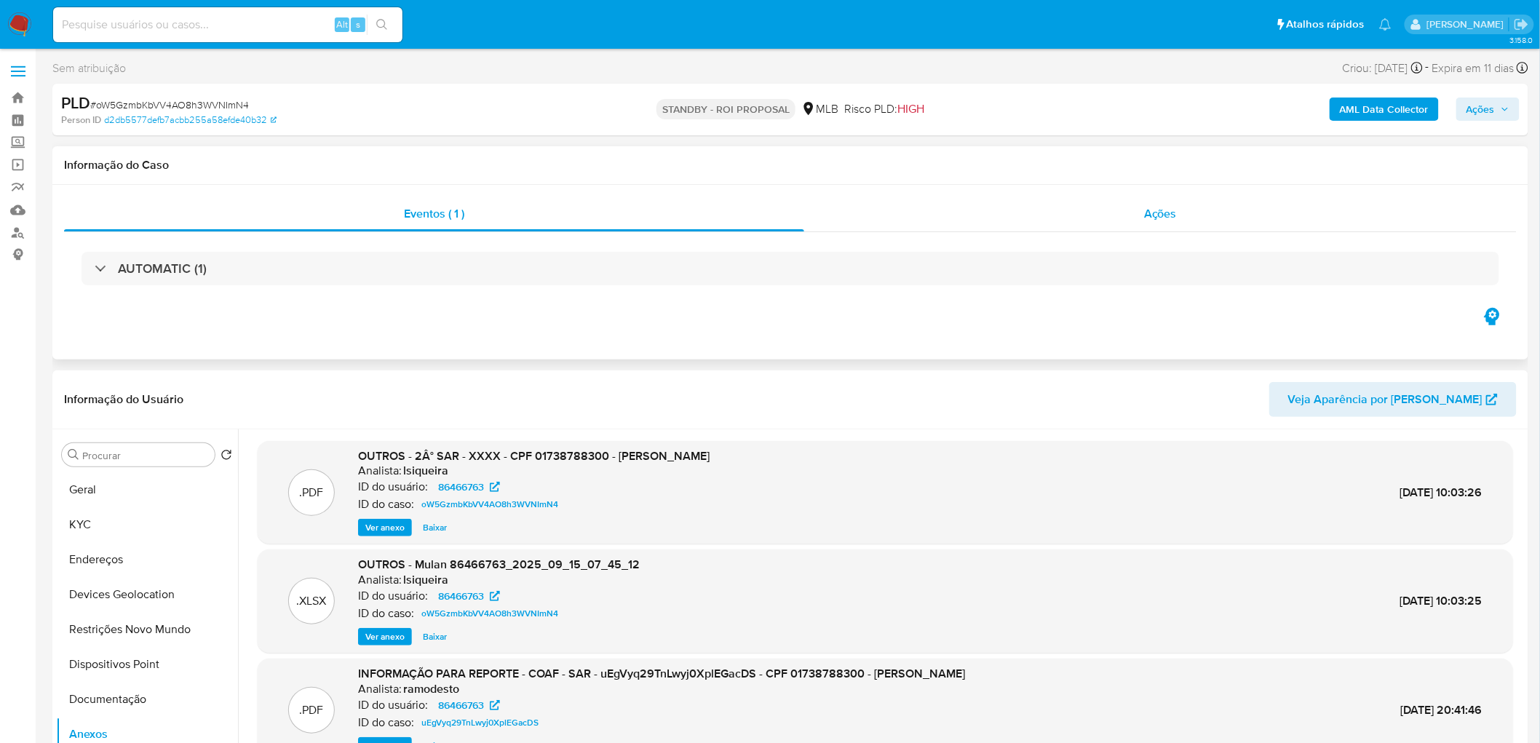
click at [1094, 210] on div "Ações" at bounding box center [1160, 213] width 712 height 35
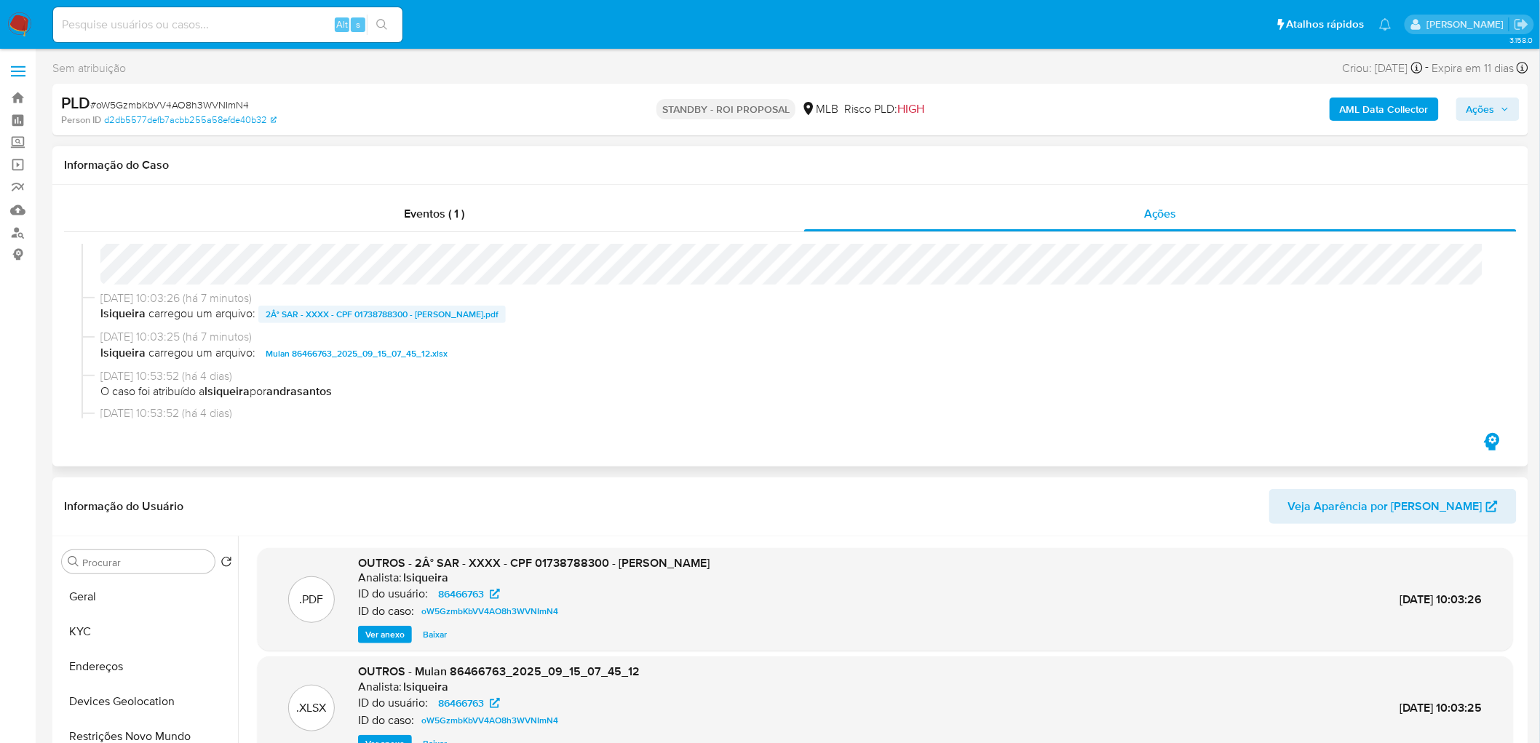
scroll to position [81, 0]
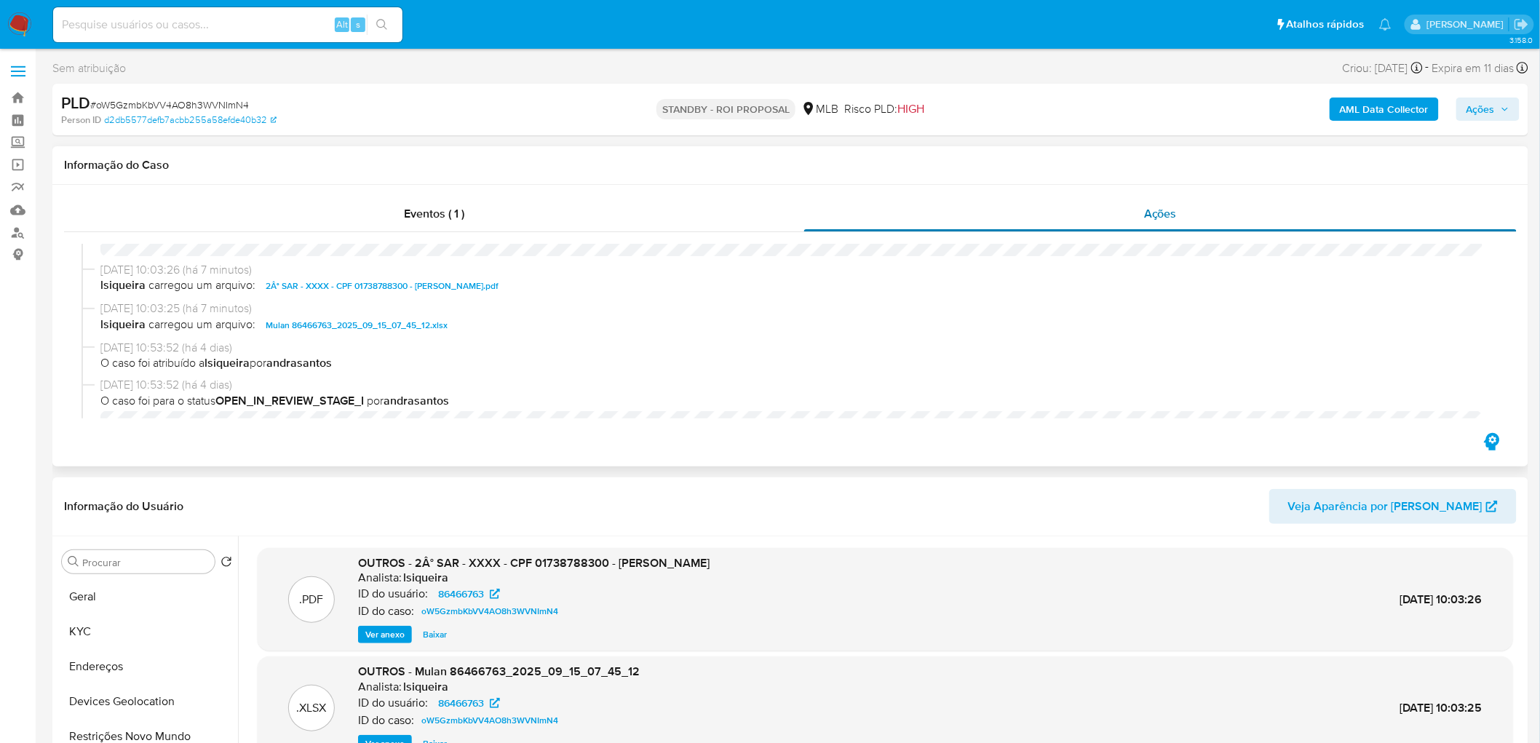
drag, startPoint x: 1150, startPoint y: 212, endPoint x: 907, endPoint y: 220, distance: 242.4
click at [1123, 215] on div "Ações" at bounding box center [1160, 213] width 712 height 35
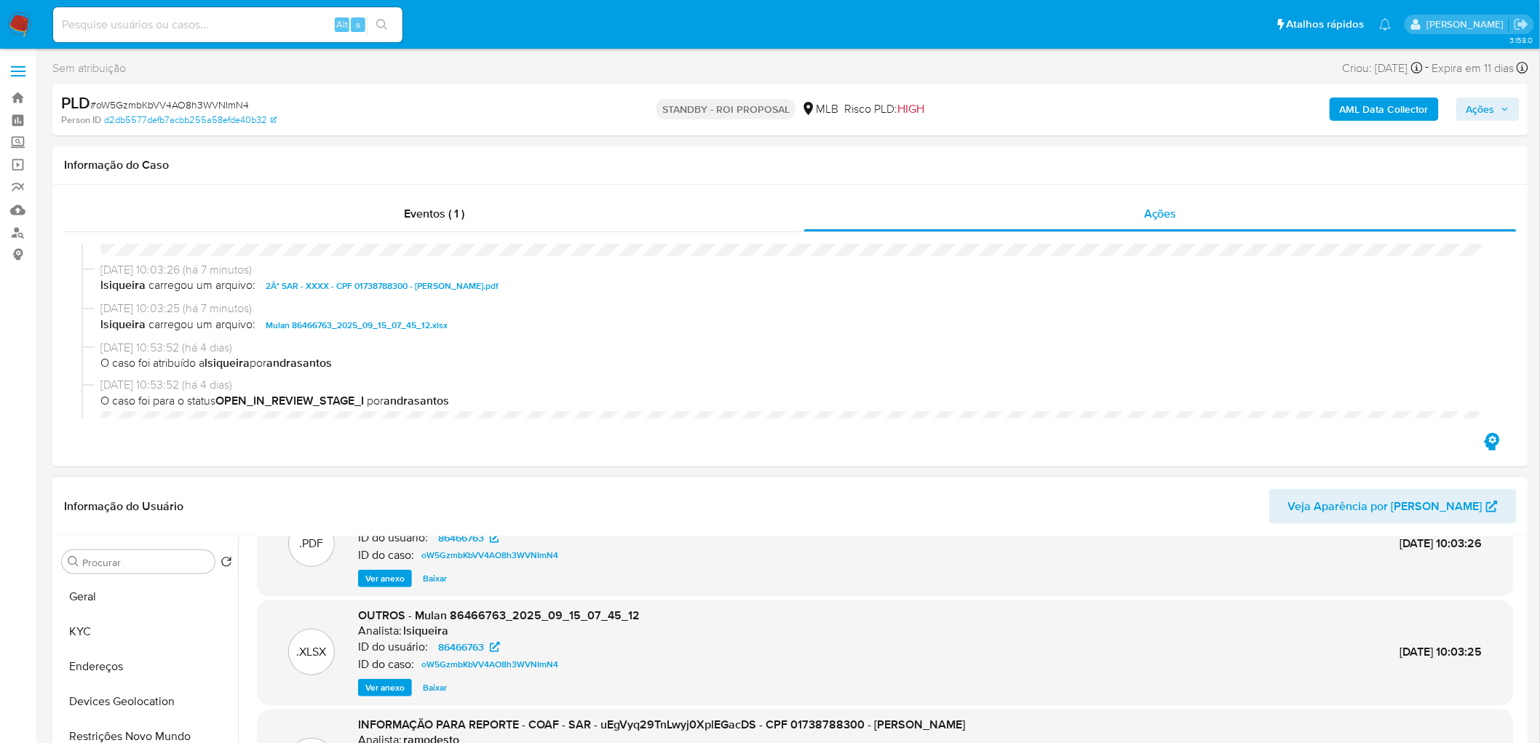
scroll to position [81, 0]
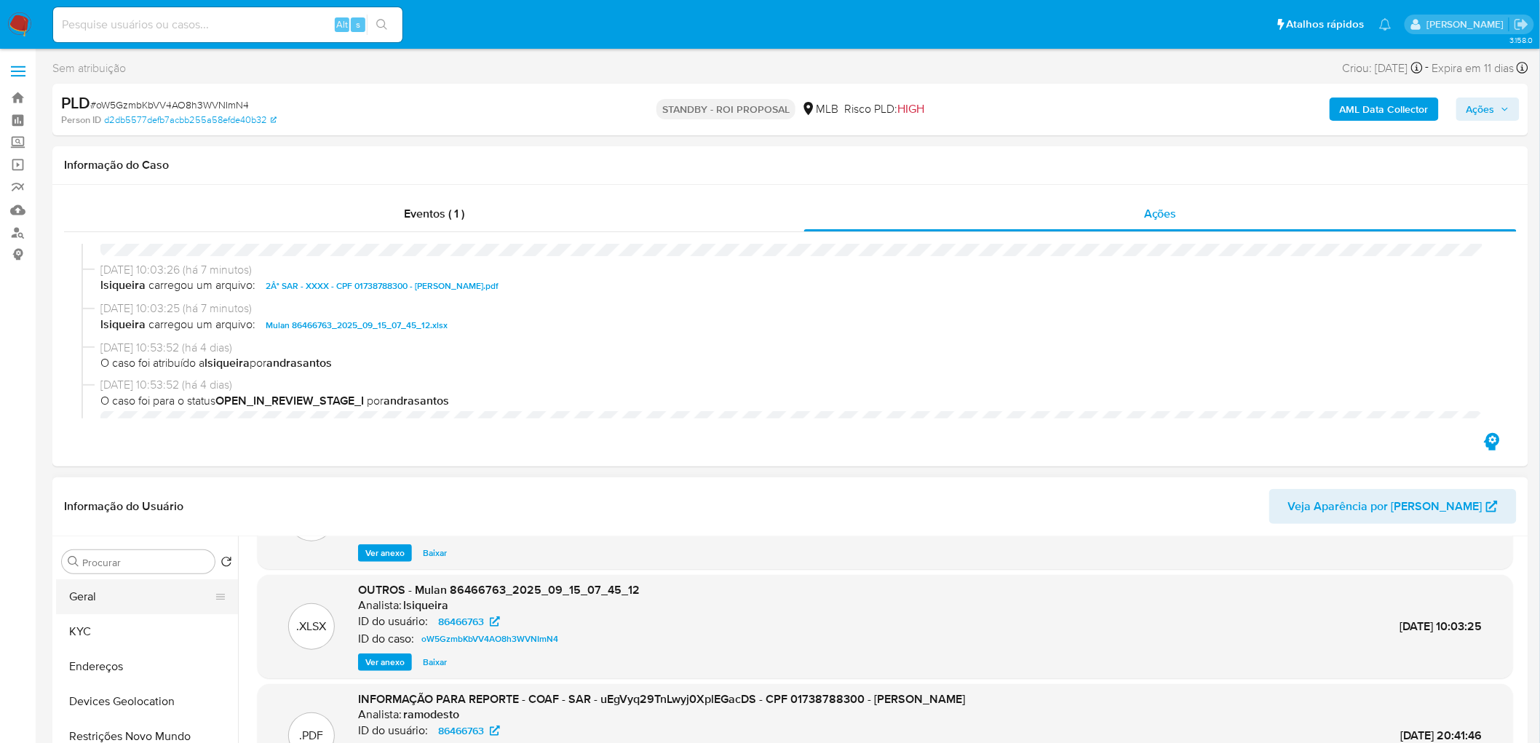
click at [102, 598] on button "Geral" at bounding box center [141, 596] width 170 height 35
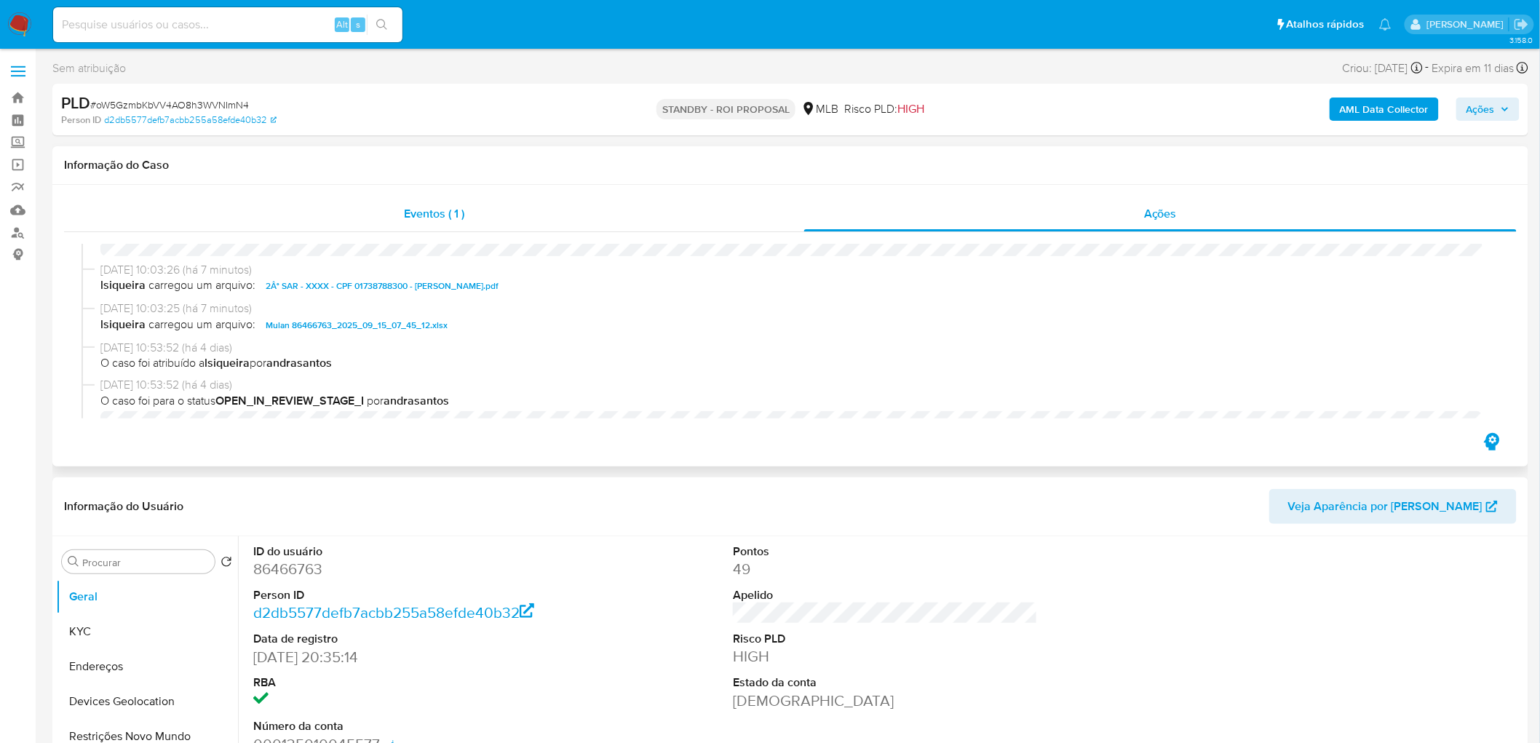
click at [474, 198] on div "Eventos ( 1 )" at bounding box center [434, 213] width 740 height 35
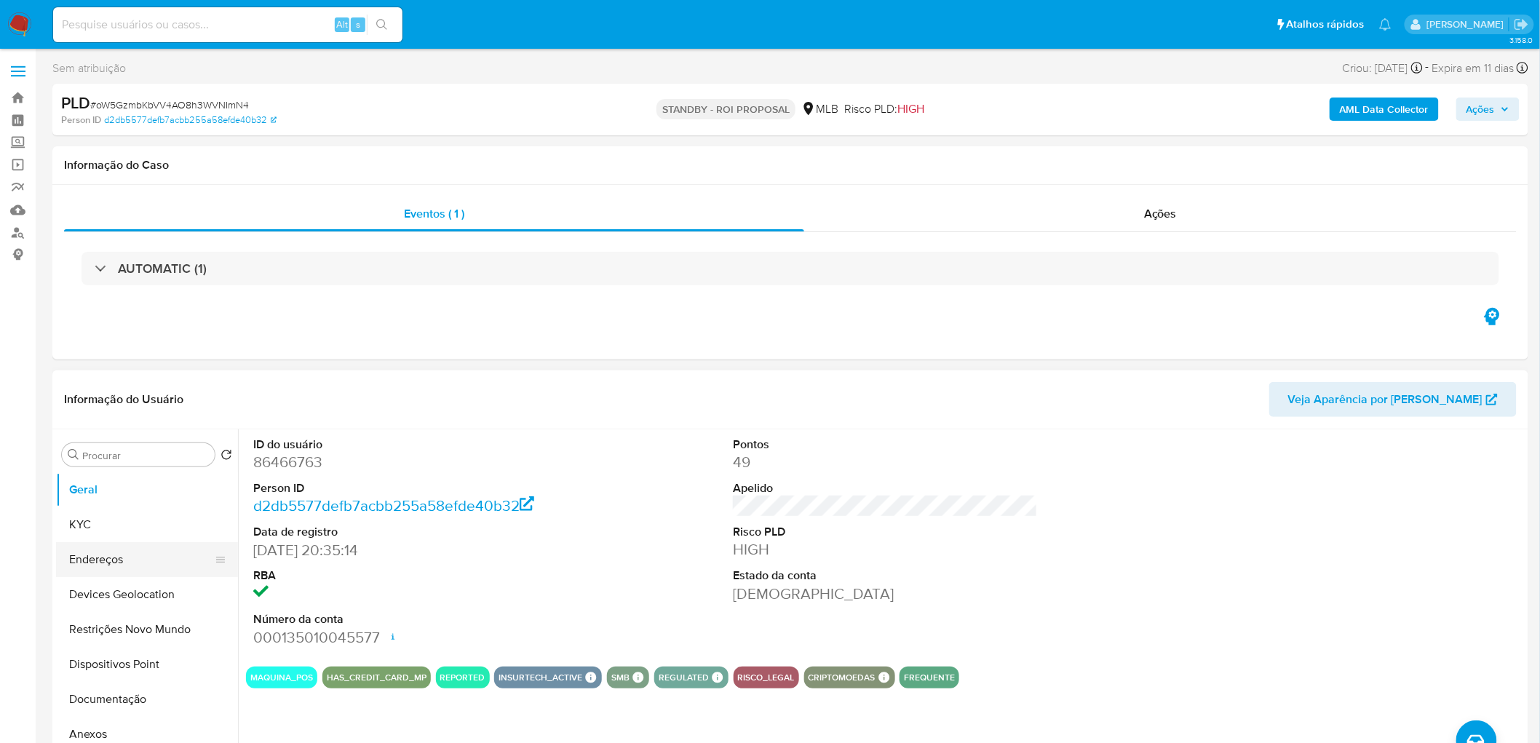
click at [99, 557] on button "Endereços" at bounding box center [141, 559] width 170 height 35
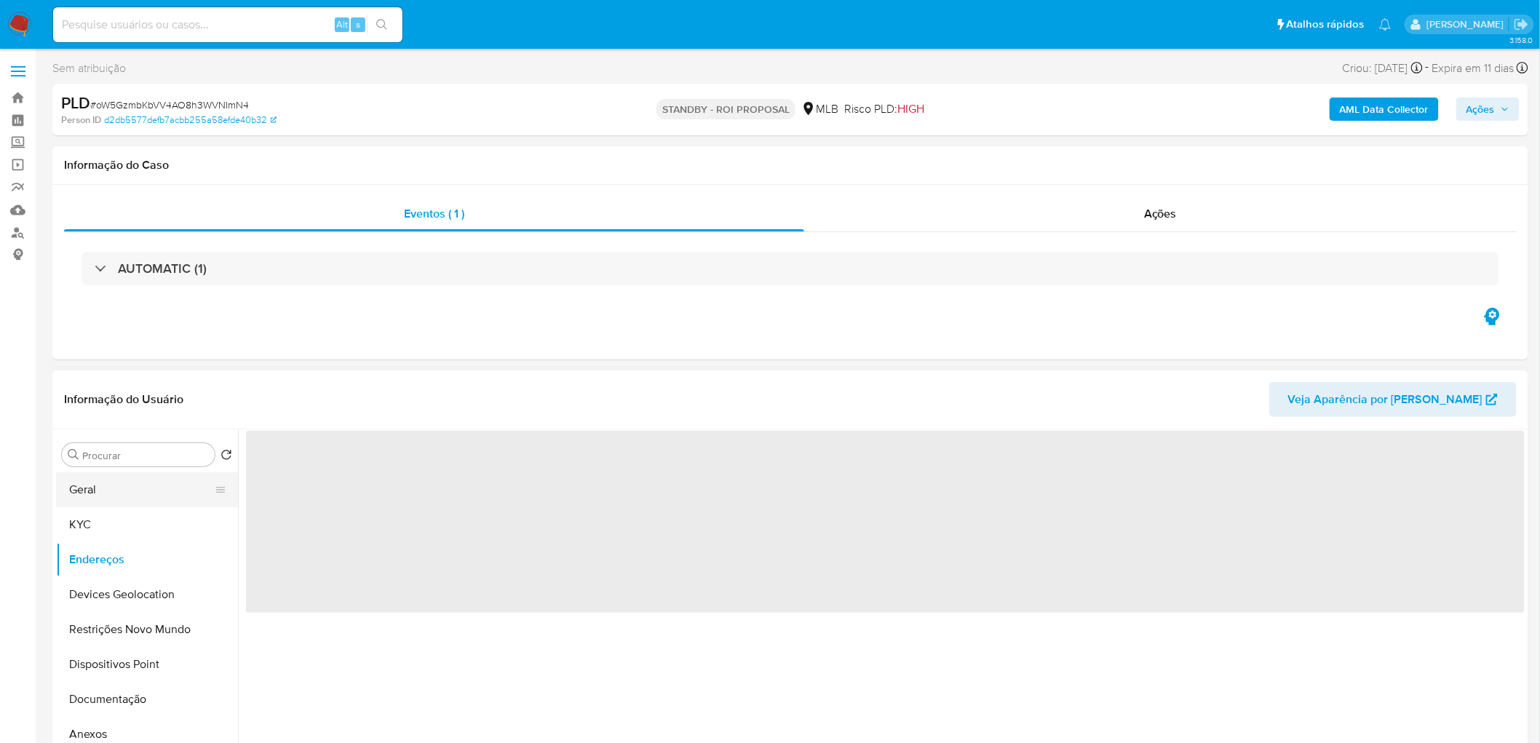
click at [116, 495] on button "Geral" at bounding box center [141, 489] width 170 height 35
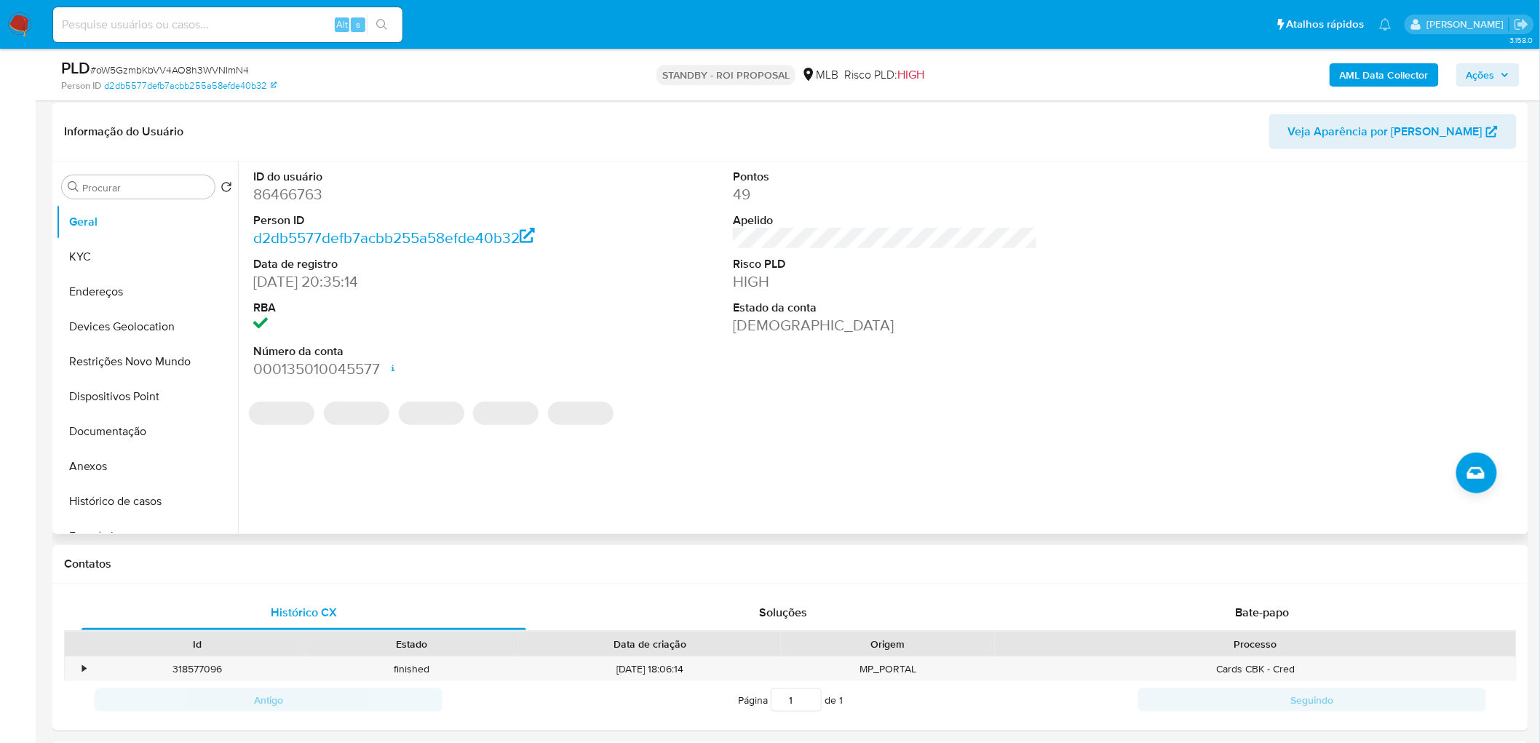
scroll to position [242, 0]
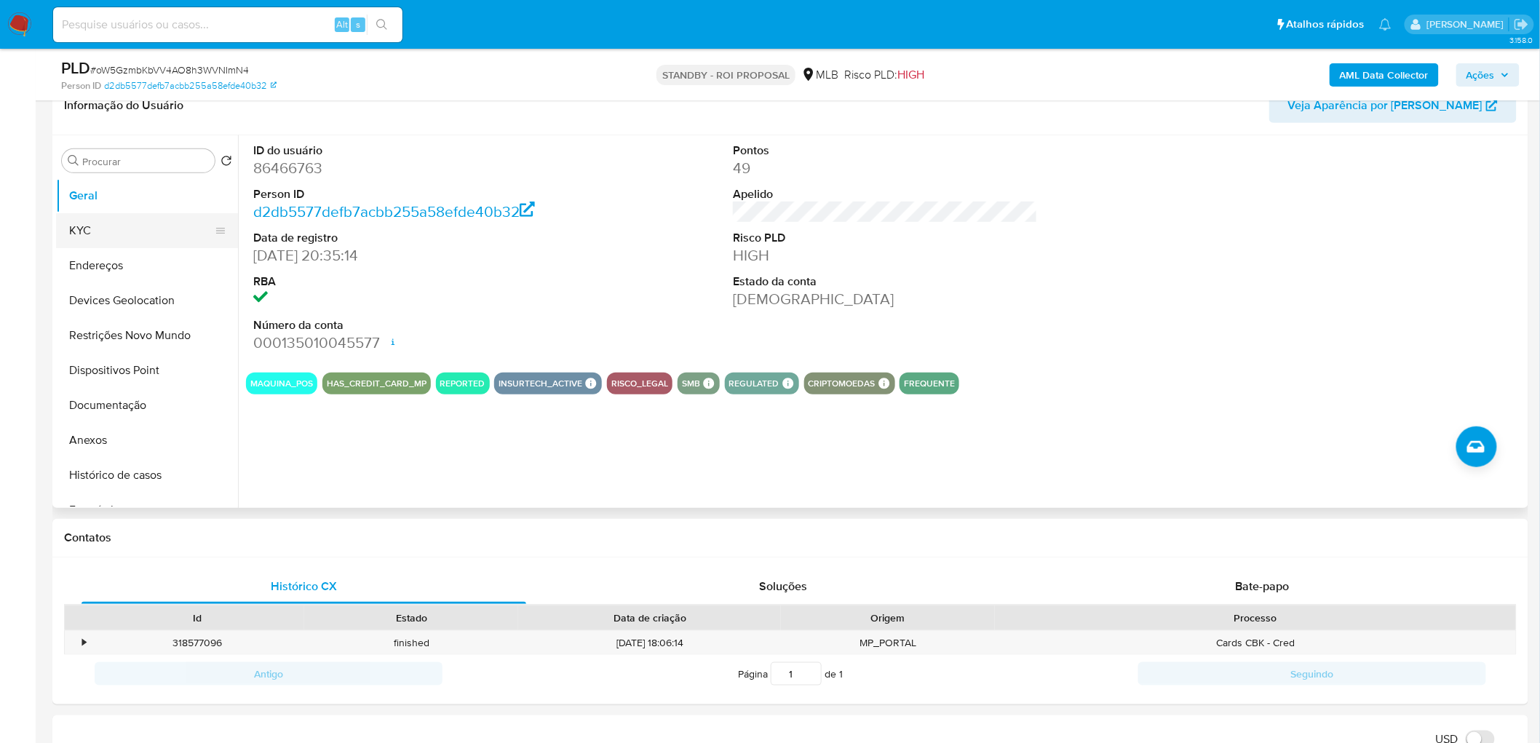
click at [82, 231] on button "KYC" at bounding box center [141, 230] width 170 height 35
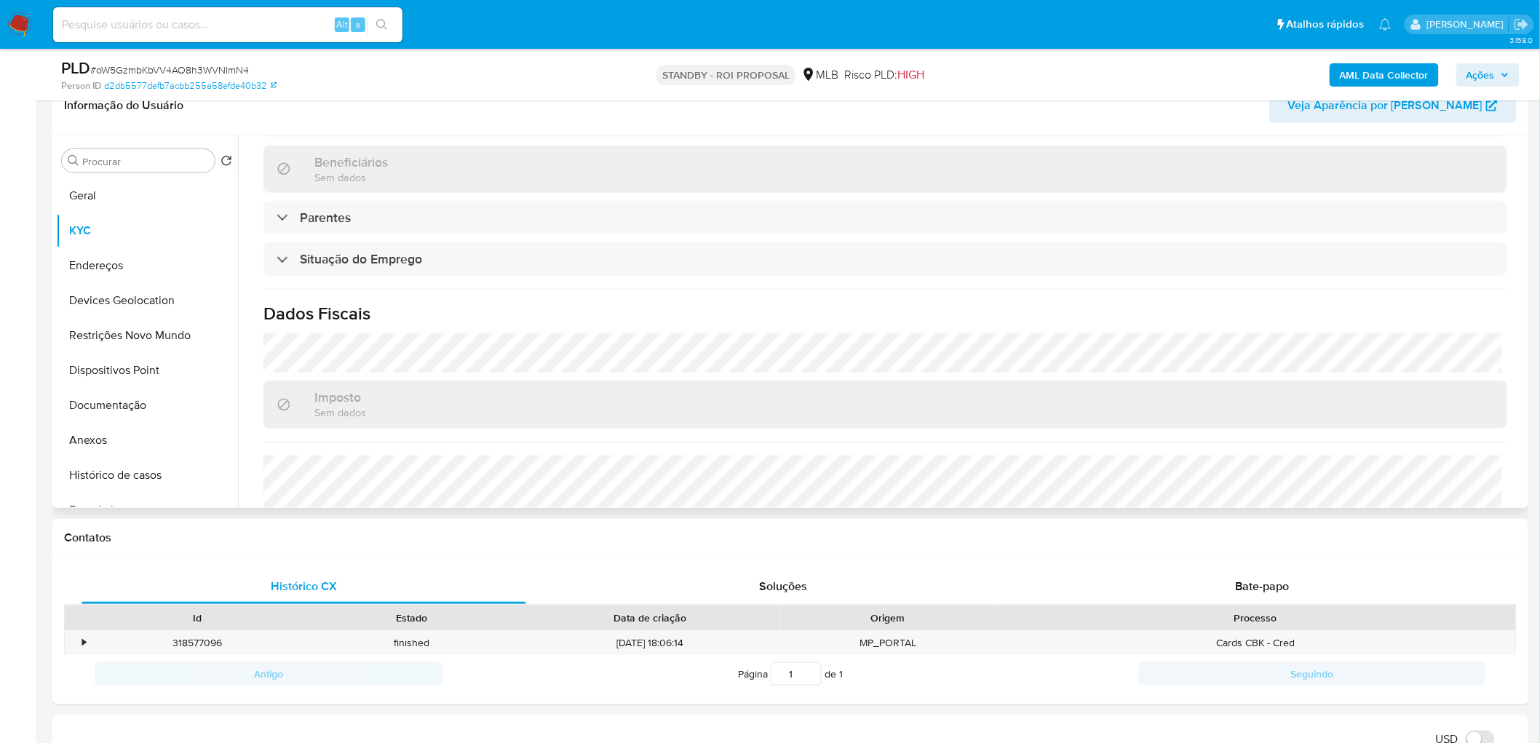
scroll to position [565, 0]
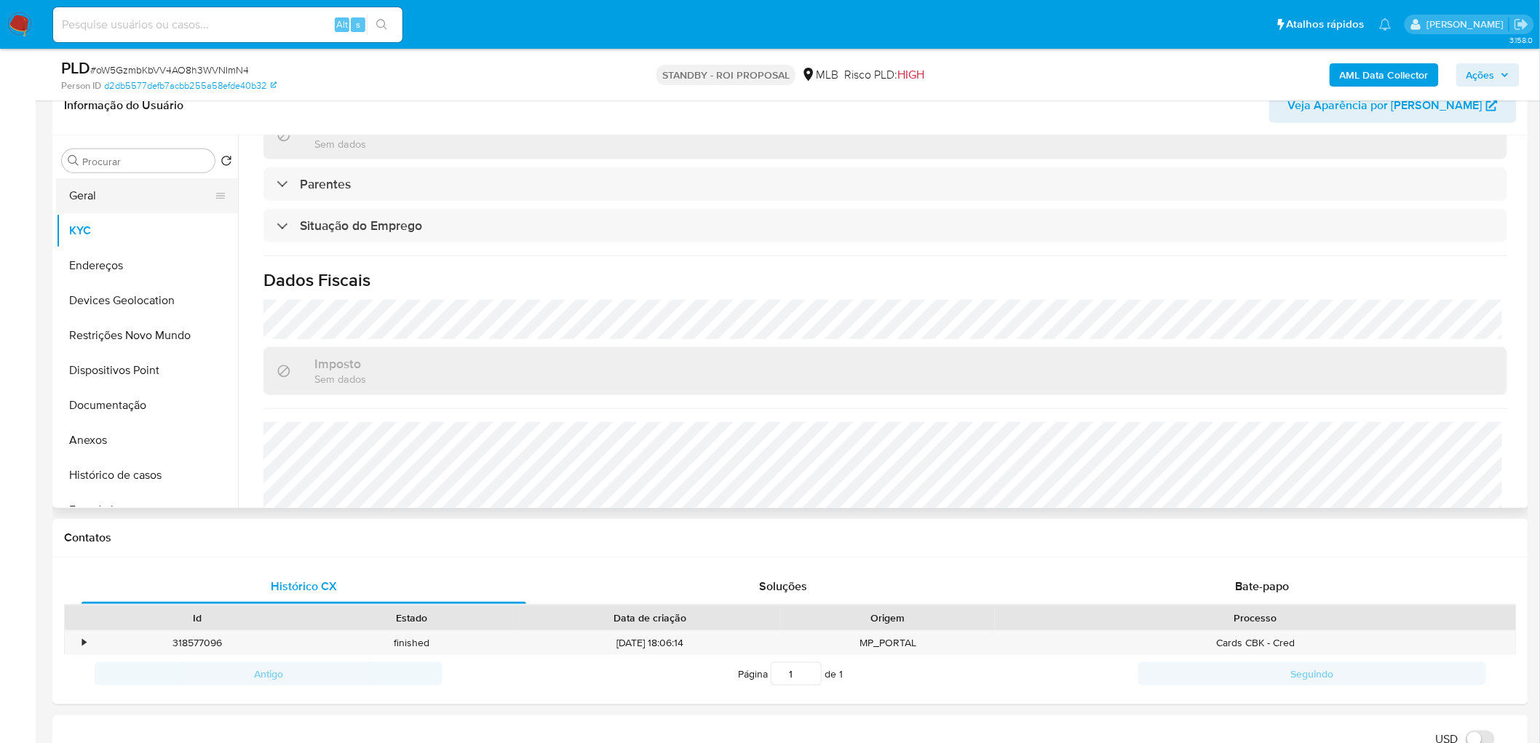
click at [111, 192] on button "Geral" at bounding box center [141, 195] width 170 height 35
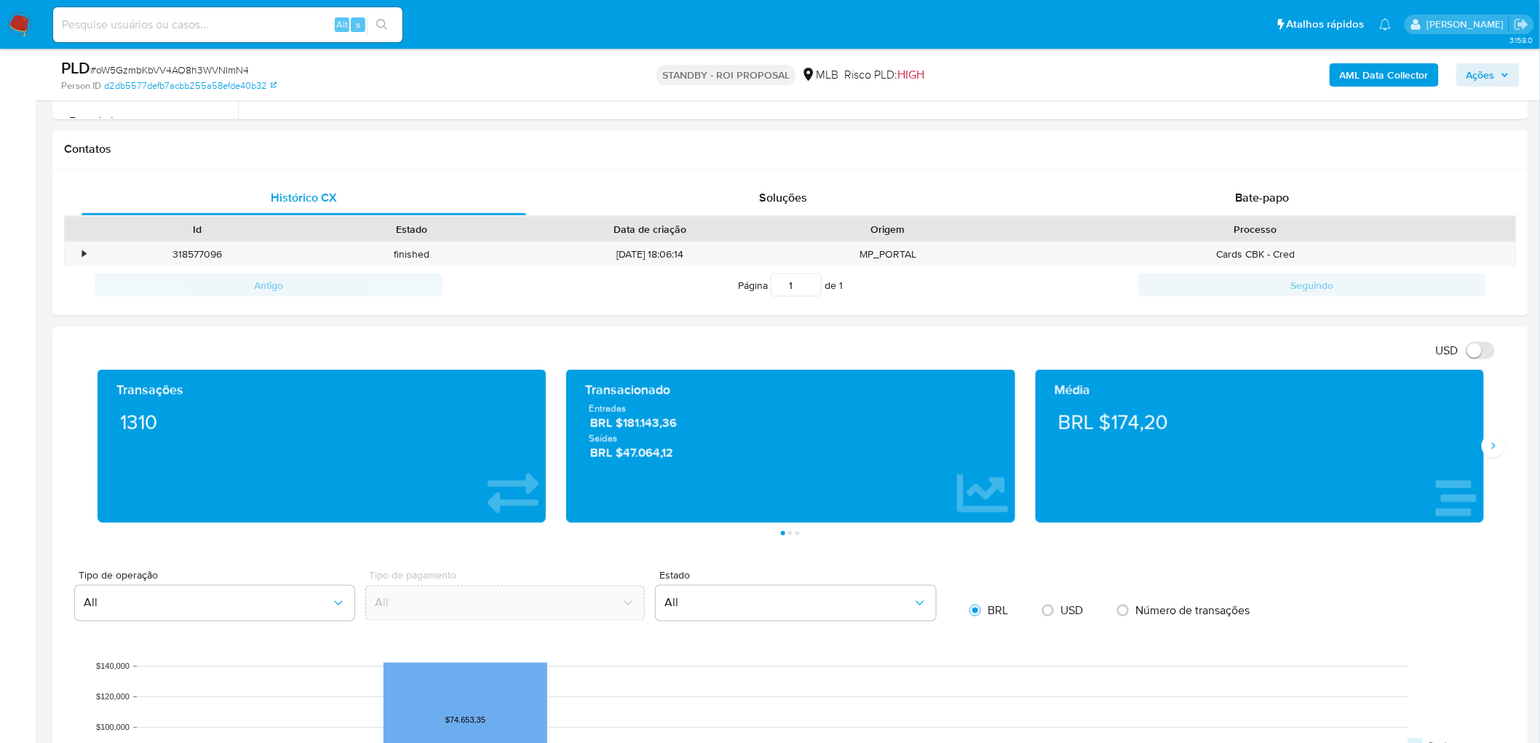
scroll to position [646, 0]
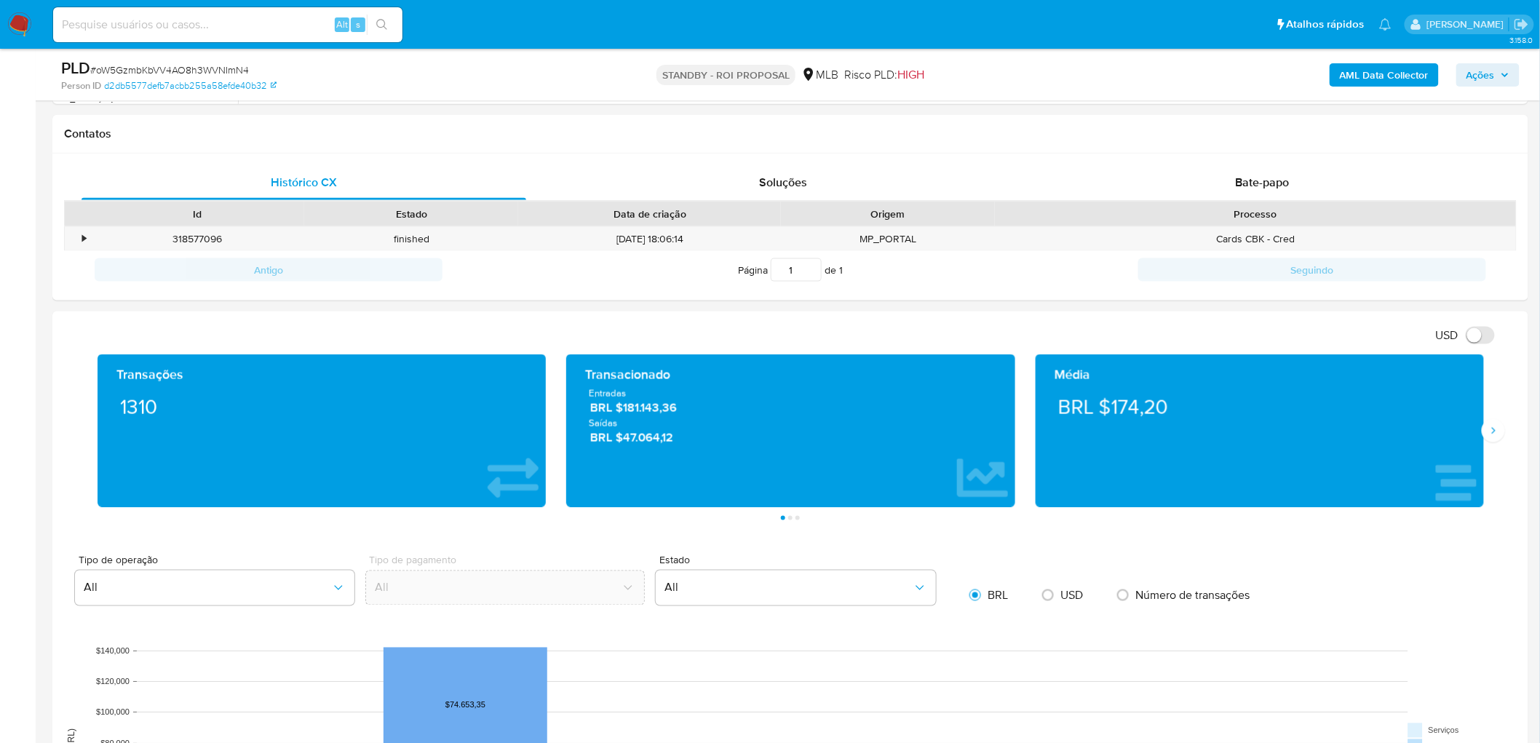
click at [1485, 441] on div "Média BRL $174,20" at bounding box center [1259, 430] width 469 height 153
click at [1493, 434] on icon "Siguiente" at bounding box center [1493, 431] width 12 height 12
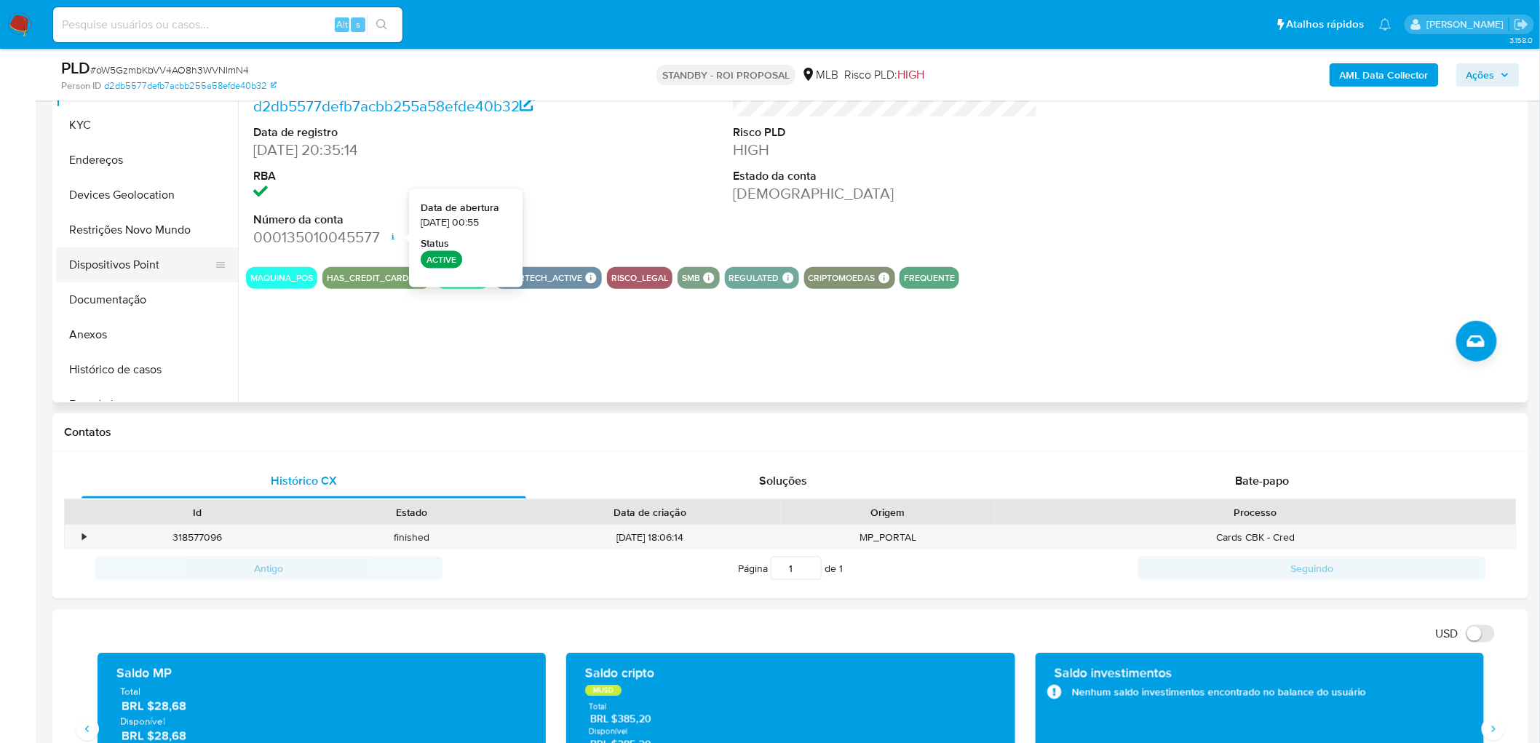
scroll to position [323, 0]
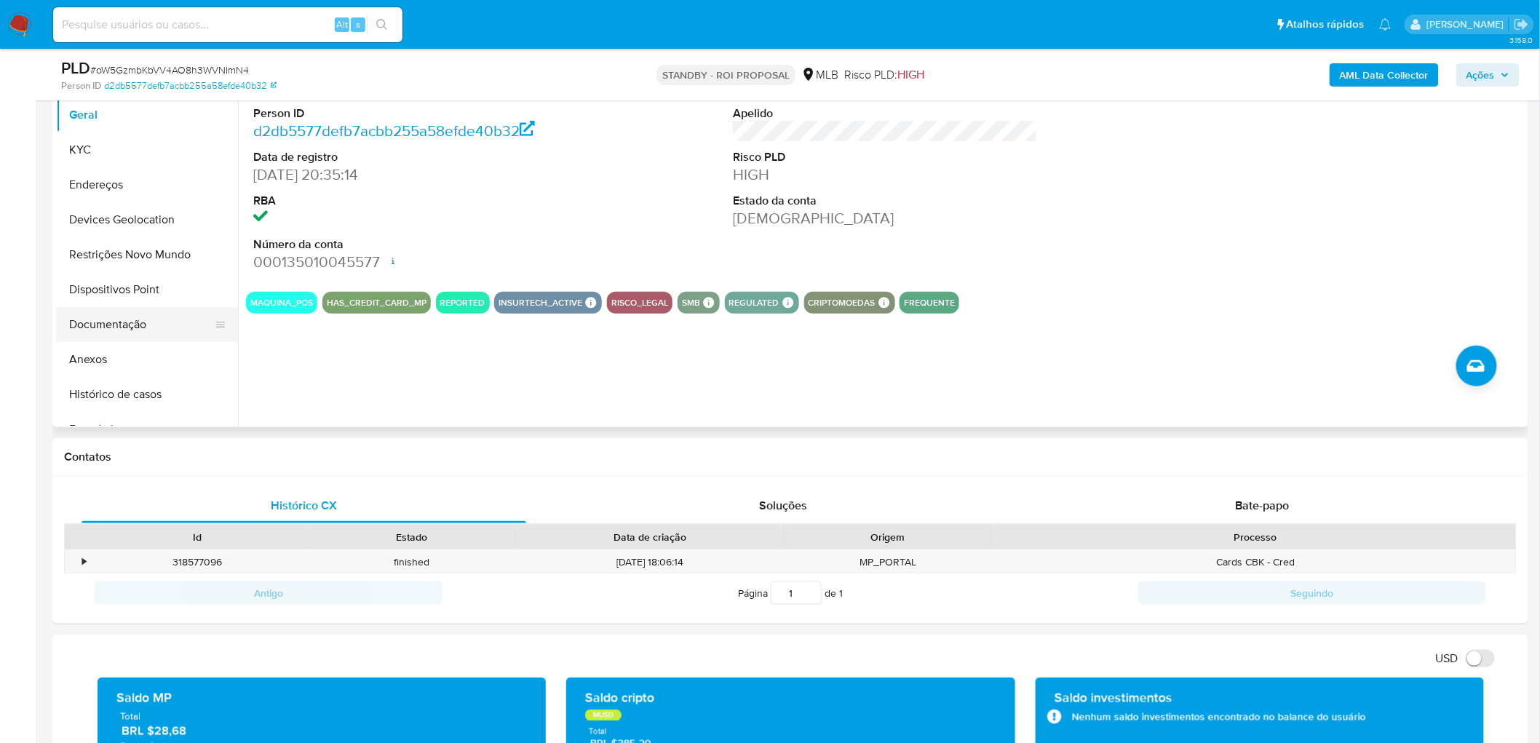
click at [122, 330] on button "Documentação" at bounding box center [141, 324] width 170 height 35
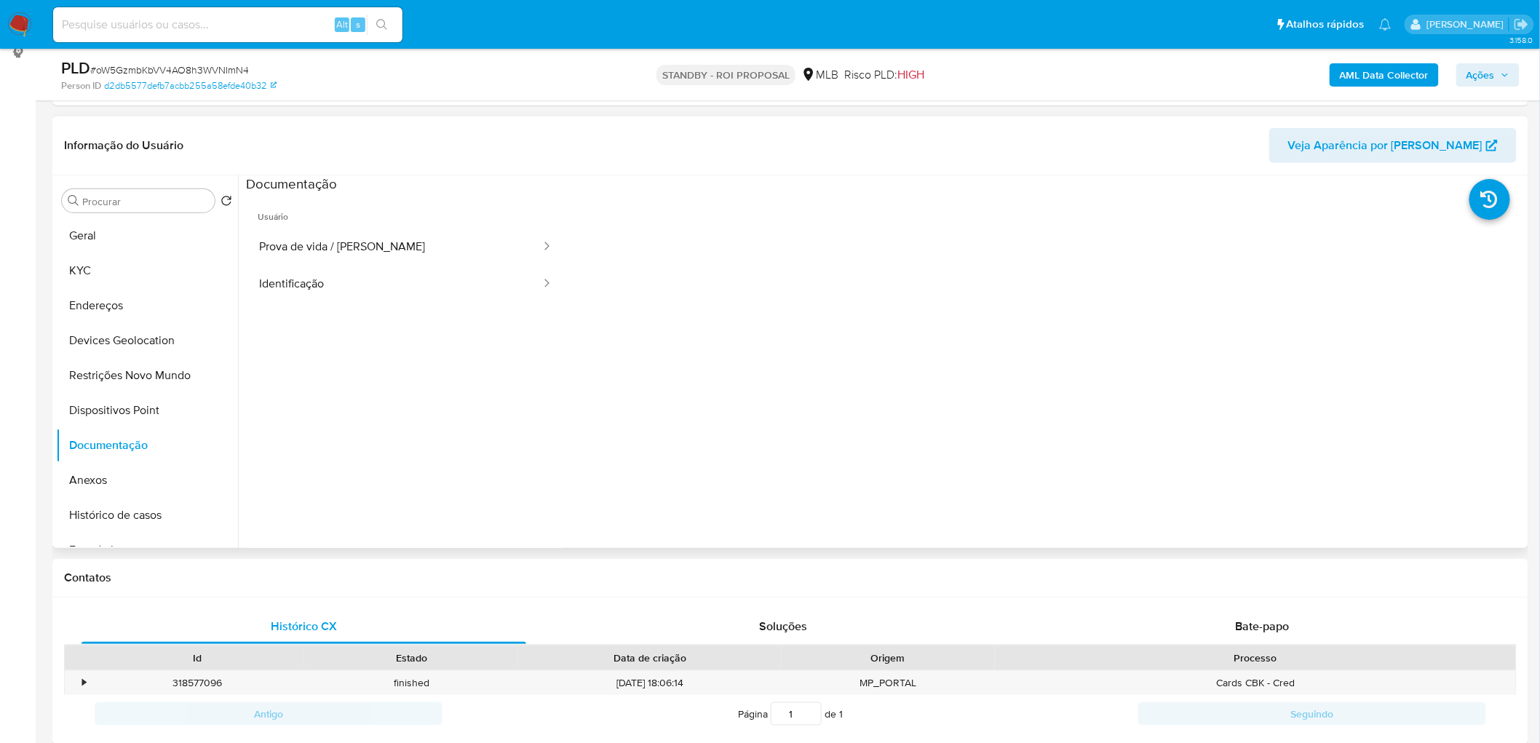
scroll to position [162, 0]
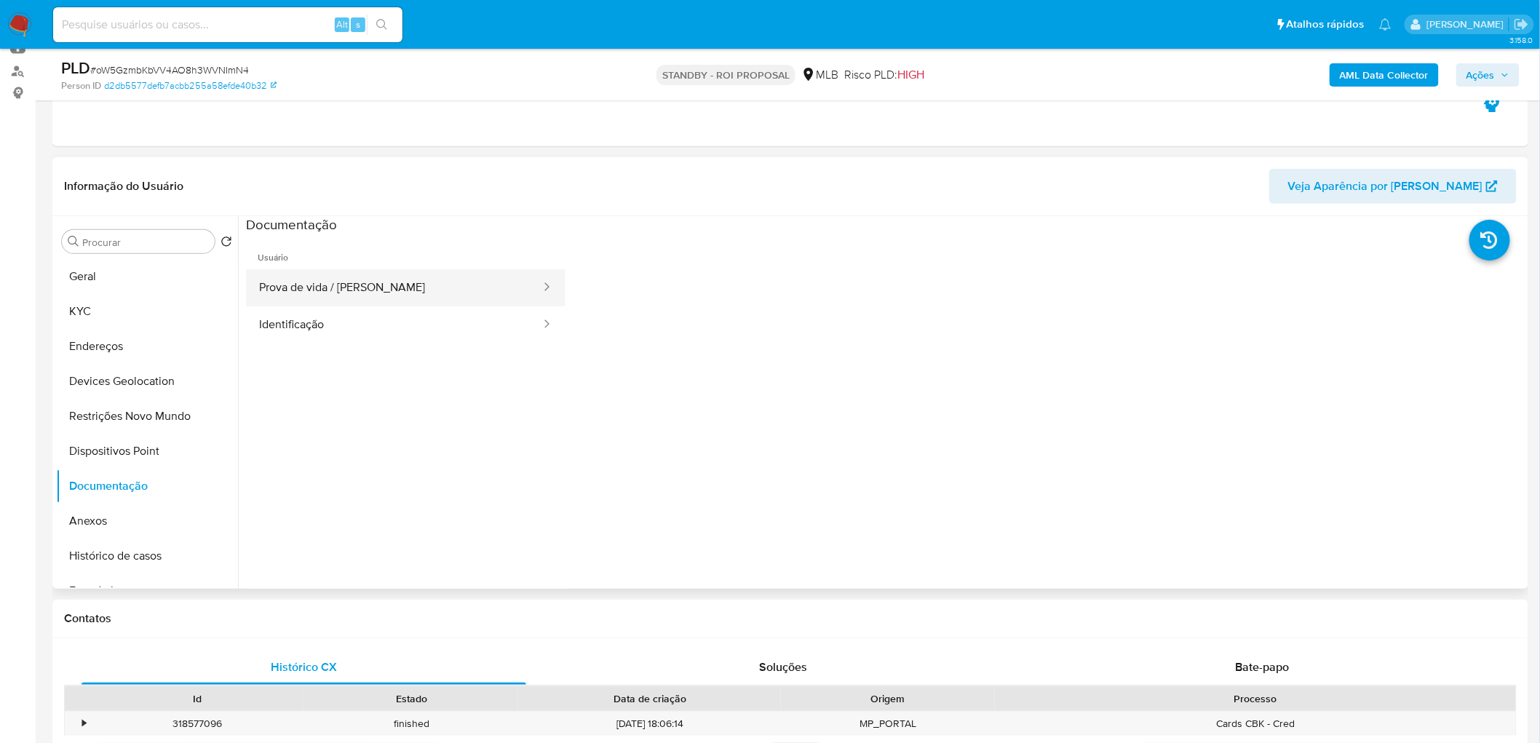
click at [301, 292] on button "Prova de vida / [PERSON_NAME]" at bounding box center [394, 287] width 296 height 37
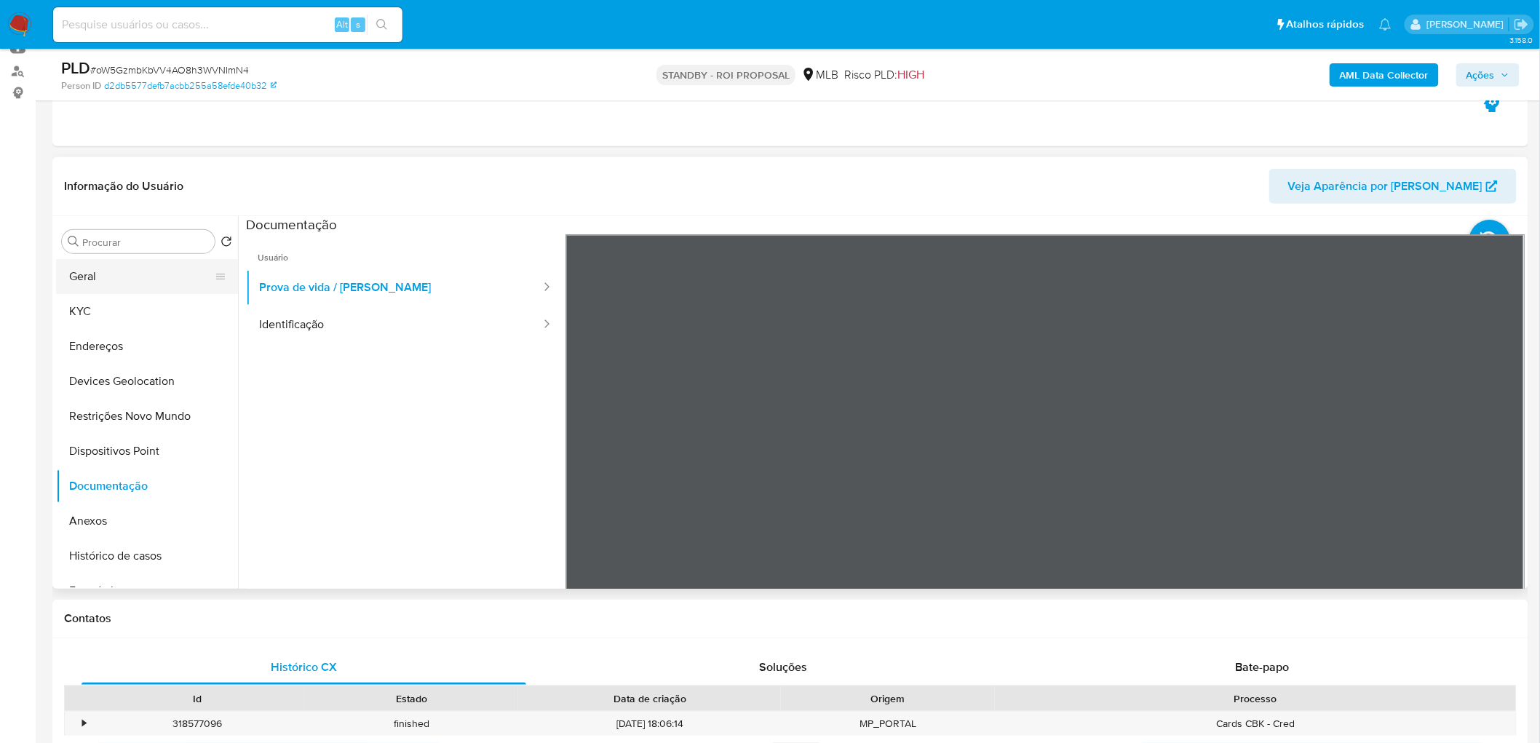
click at [124, 277] on button "Geral" at bounding box center [141, 276] width 170 height 35
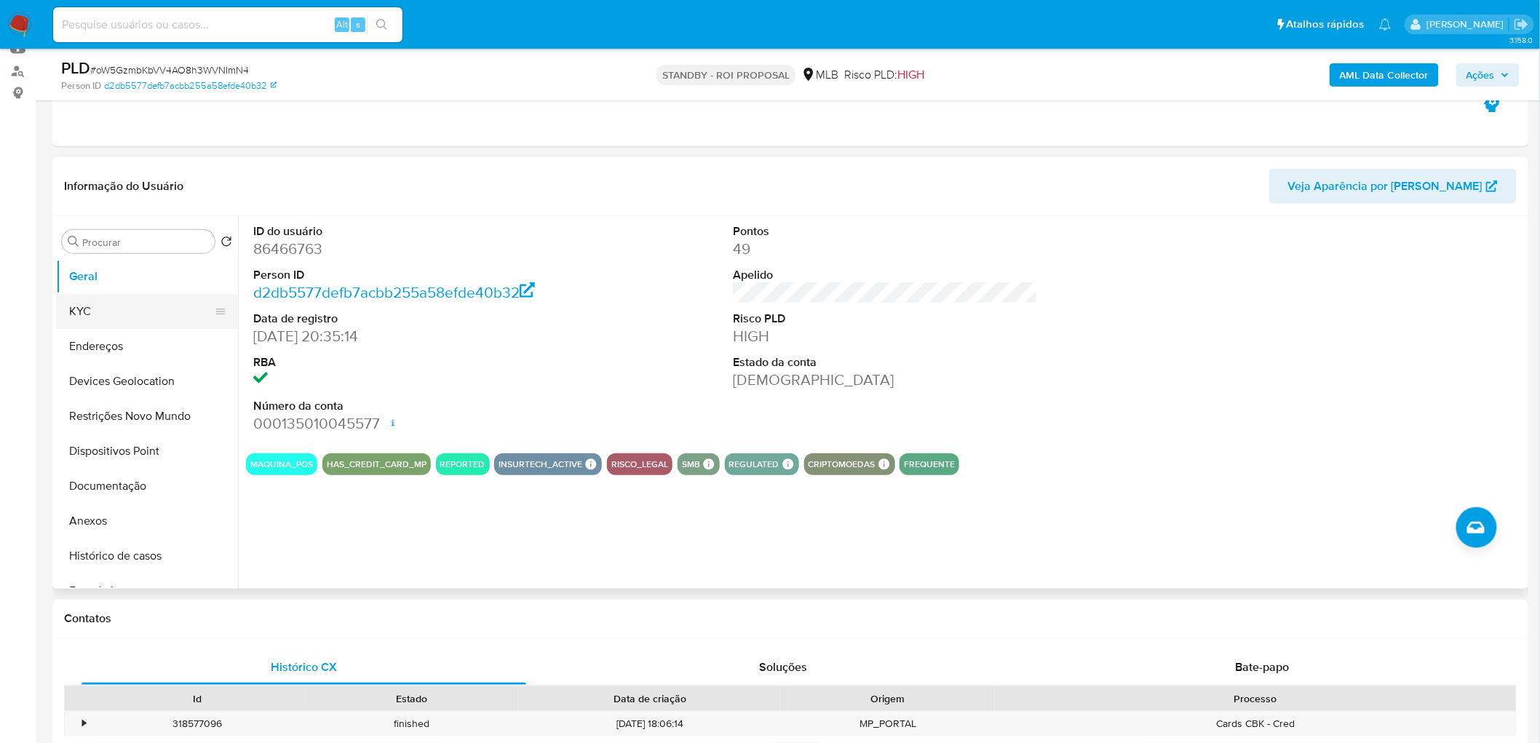
click at [139, 318] on button "KYC" at bounding box center [141, 311] width 170 height 35
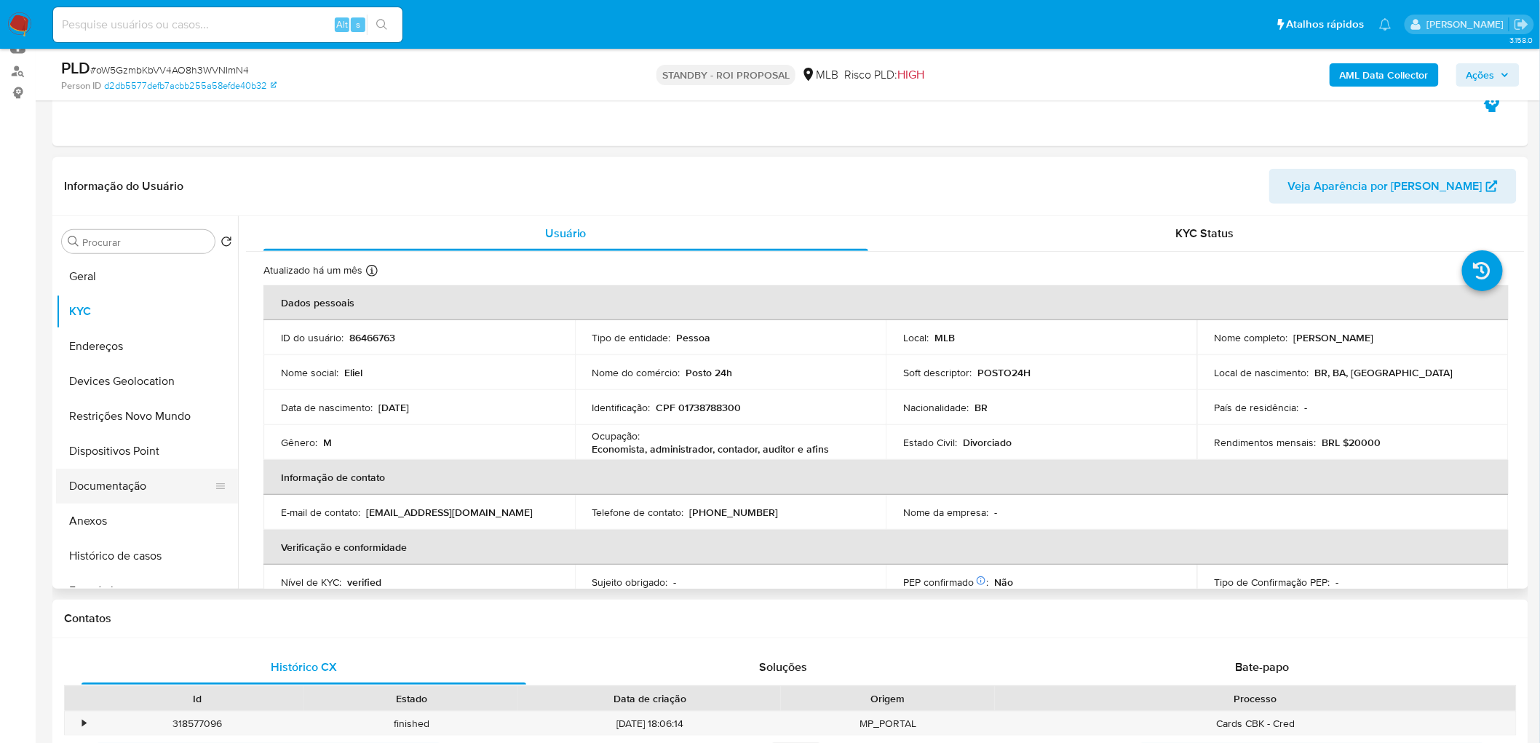
click at [111, 480] on button "Documentação" at bounding box center [141, 486] width 170 height 35
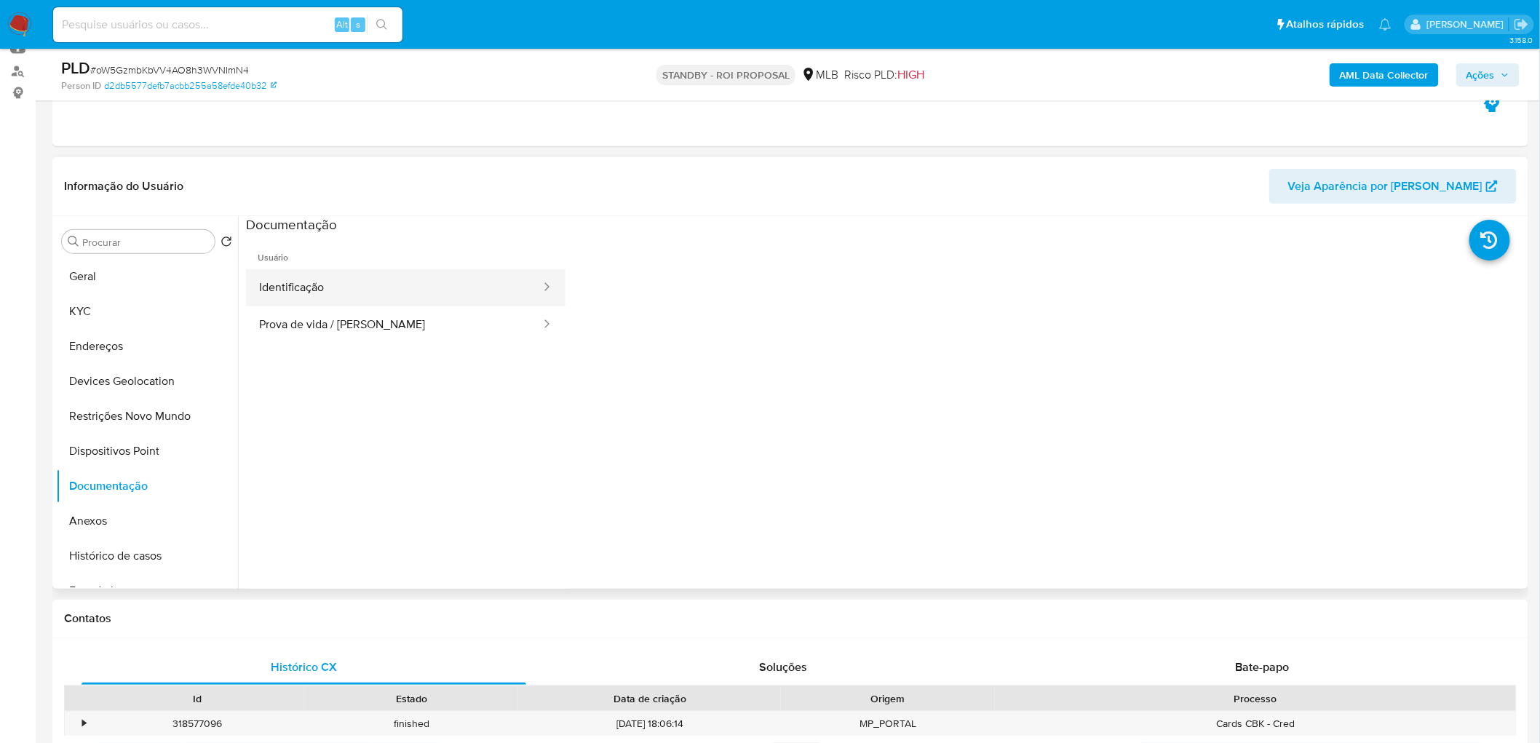
click at [493, 287] on button "Identificação" at bounding box center [394, 287] width 296 height 37
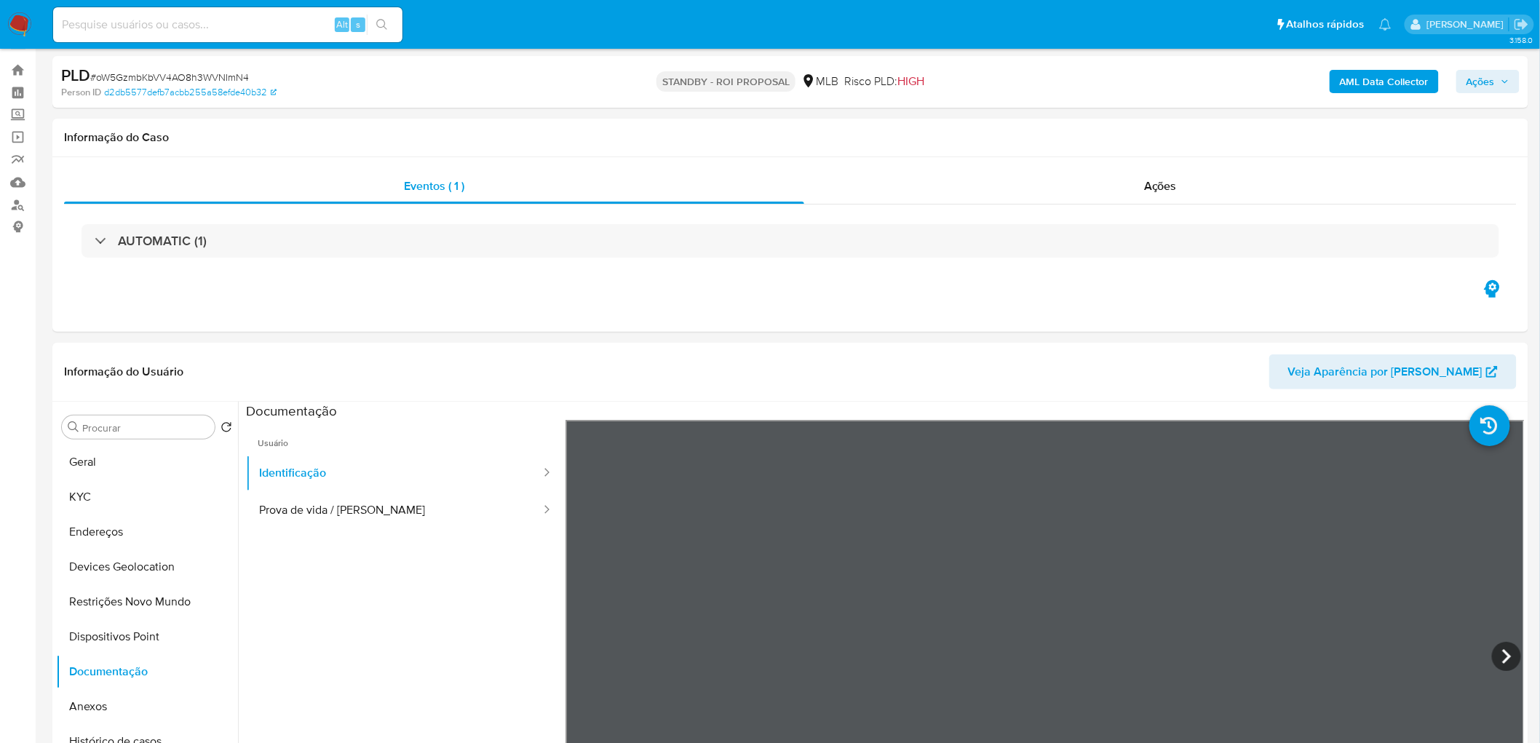
scroll to position [0, 0]
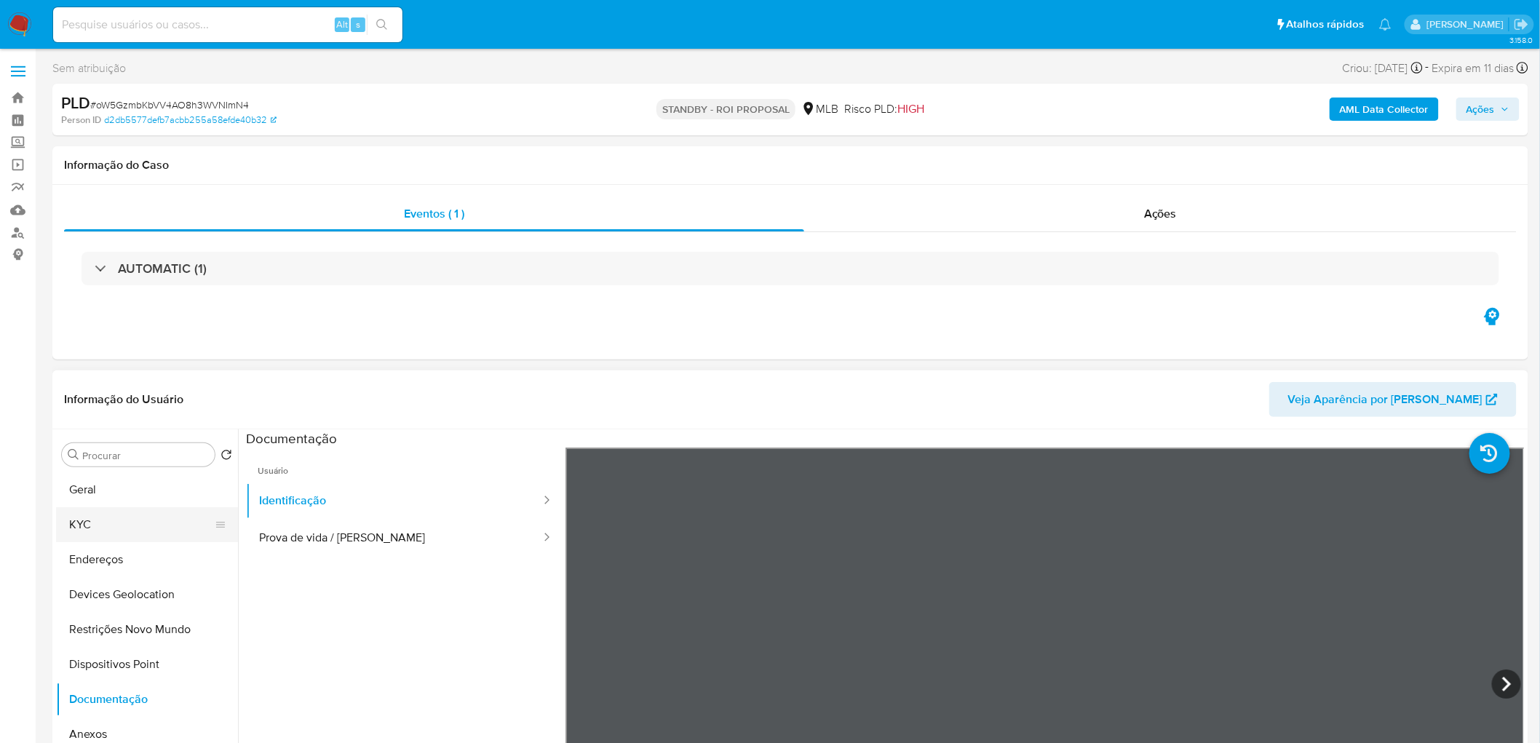
click at [119, 524] on button "KYC" at bounding box center [141, 524] width 170 height 35
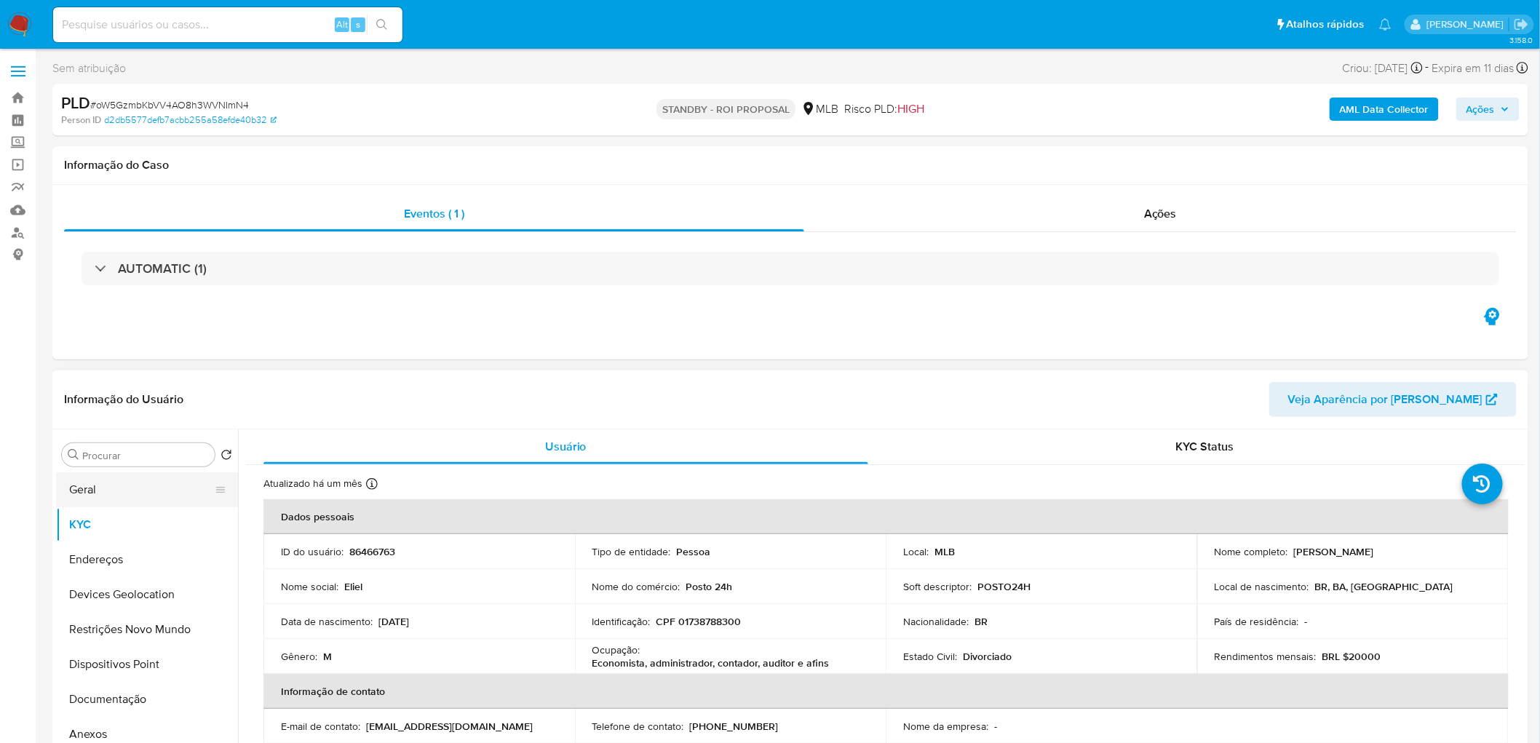
click at [89, 495] on button "Geral" at bounding box center [141, 489] width 170 height 35
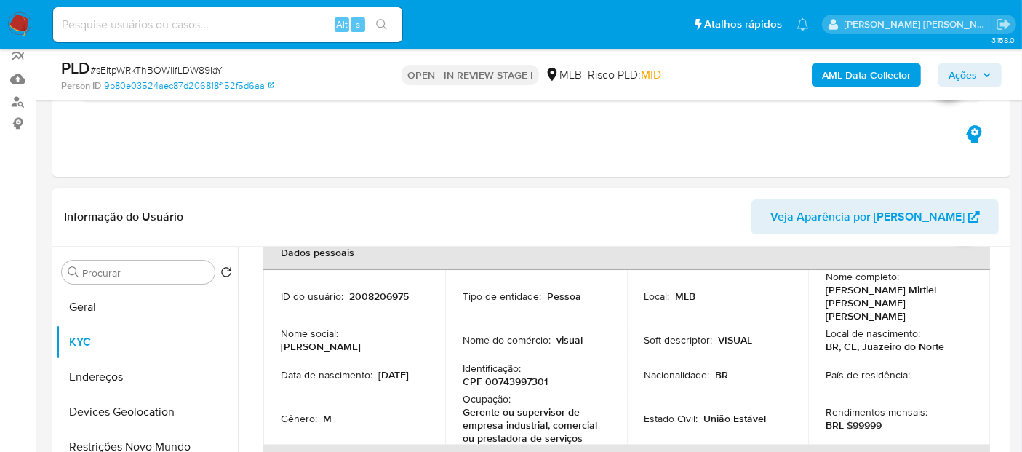
scroll to position [86, 0]
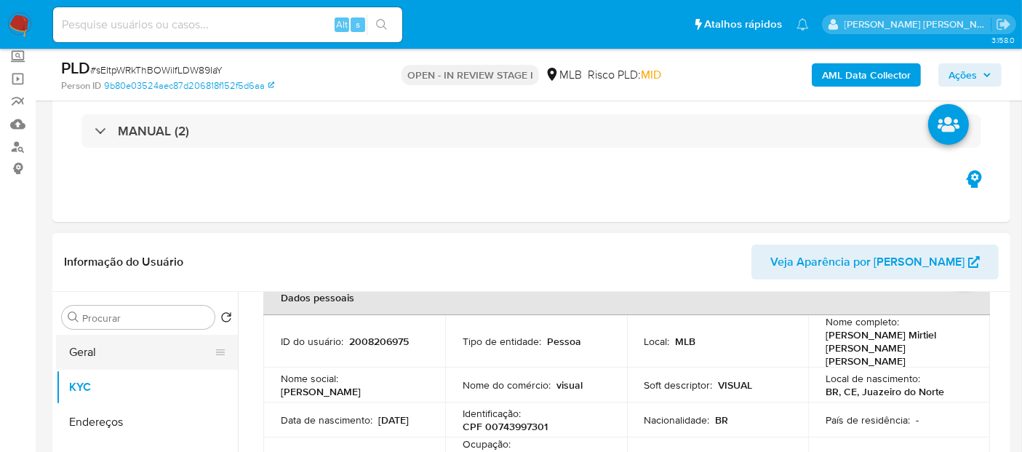
click at [97, 350] on button "Geral" at bounding box center [141, 352] width 170 height 35
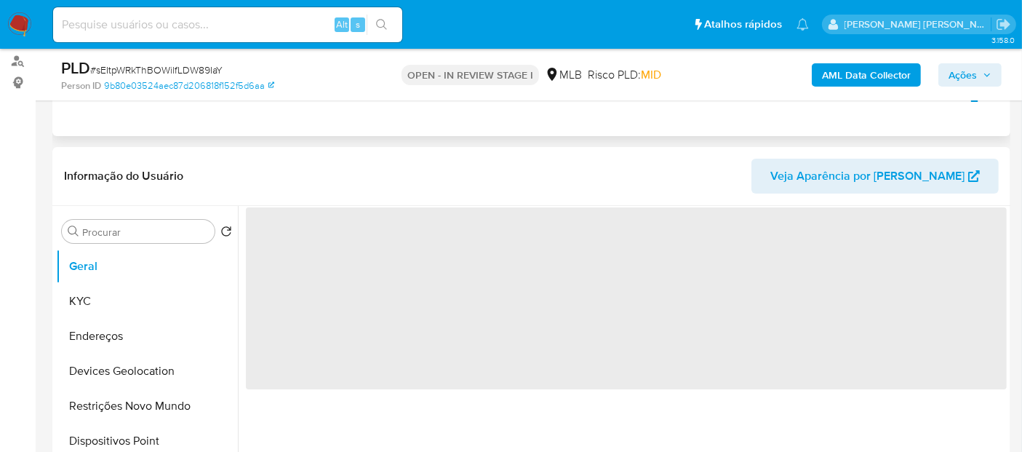
scroll to position [247, 0]
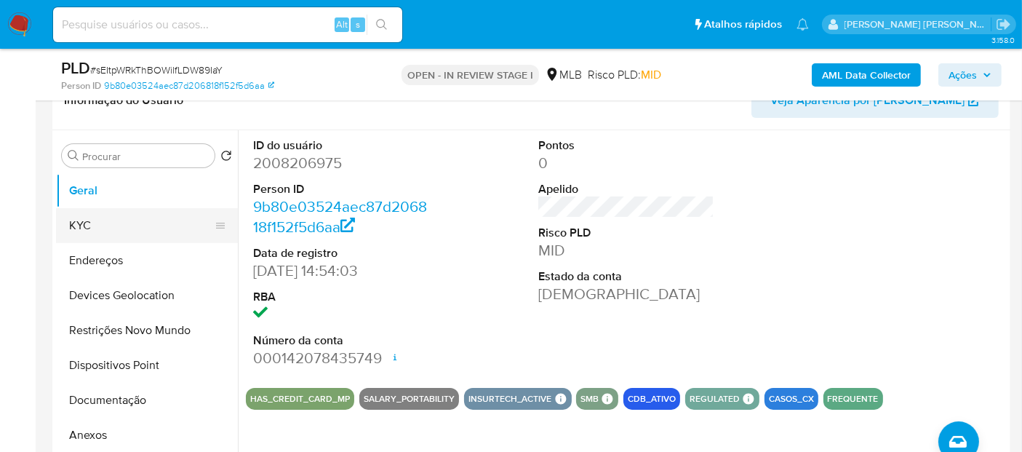
click at [117, 230] on button "KYC" at bounding box center [141, 225] width 170 height 35
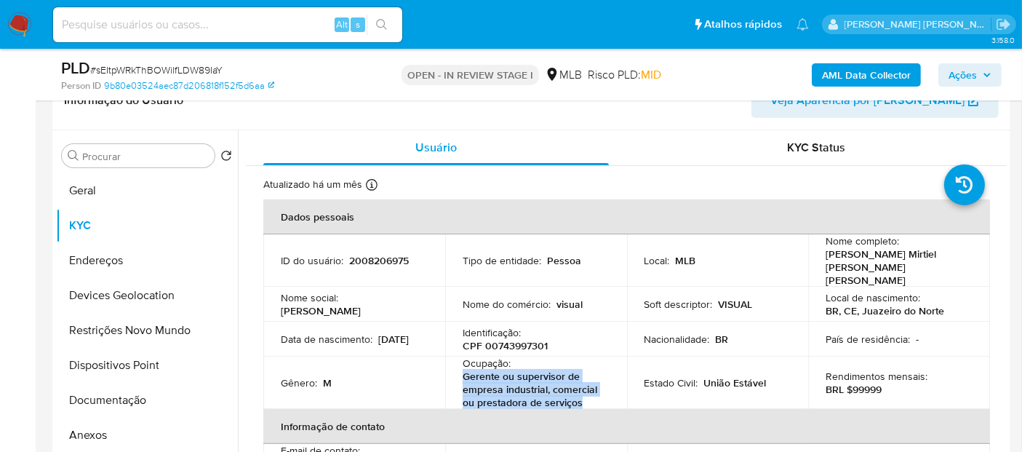
drag, startPoint x: 591, startPoint y: 387, endPoint x: 462, endPoint y: 361, distance: 131.4
click at [463, 370] on p "Gerente ou supervisor de empresa industrial, comercial ou prestadora de serviços" at bounding box center [533, 389] width 141 height 39
copy p "Gerente ou supervisor de empresa industrial, comercial ou prestadora de serviços"
click at [114, 402] on button "Documentação" at bounding box center [141, 400] width 170 height 35
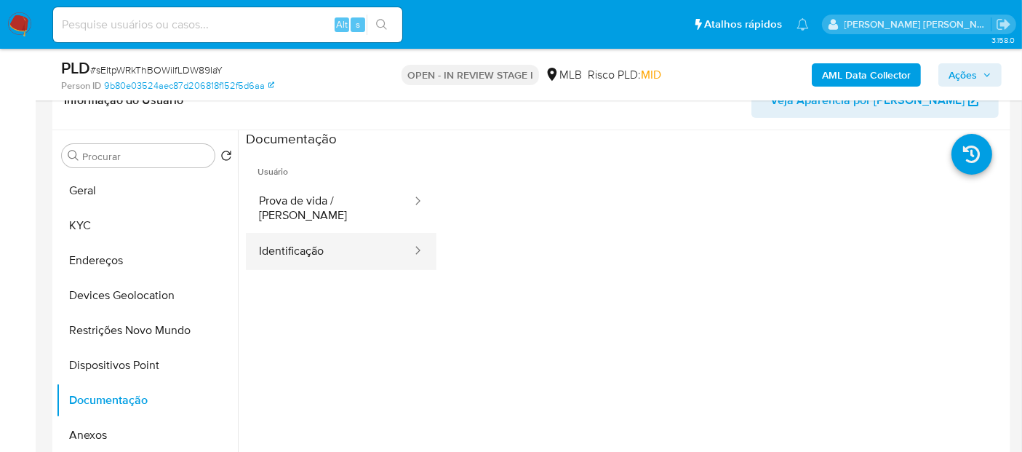
drag, startPoint x: 327, startPoint y: 246, endPoint x: 326, endPoint y: 231, distance: 15.3
click at [326, 241] on button "Identificação" at bounding box center [329, 251] width 167 height 37
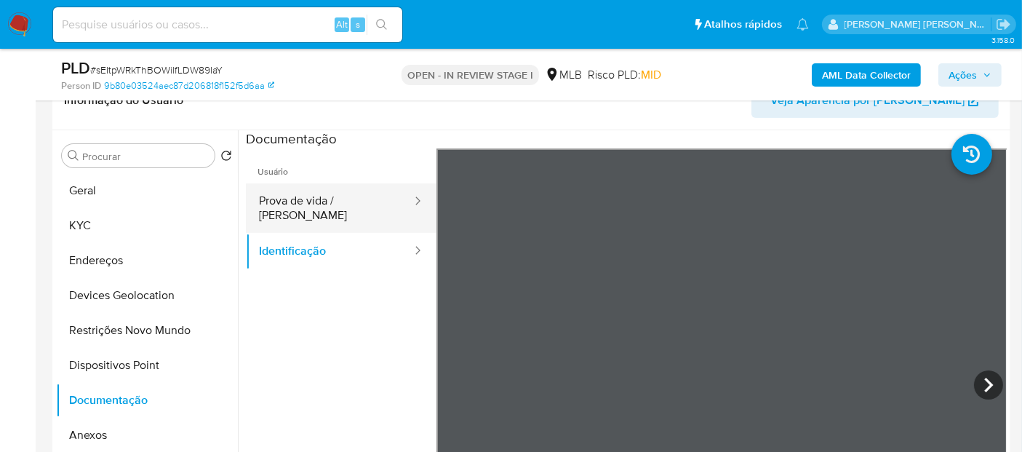
click at [362, 207] on button "Prova de vida / [PERSON_NAME]" at bounding box center [329, 207] width 167 height 49
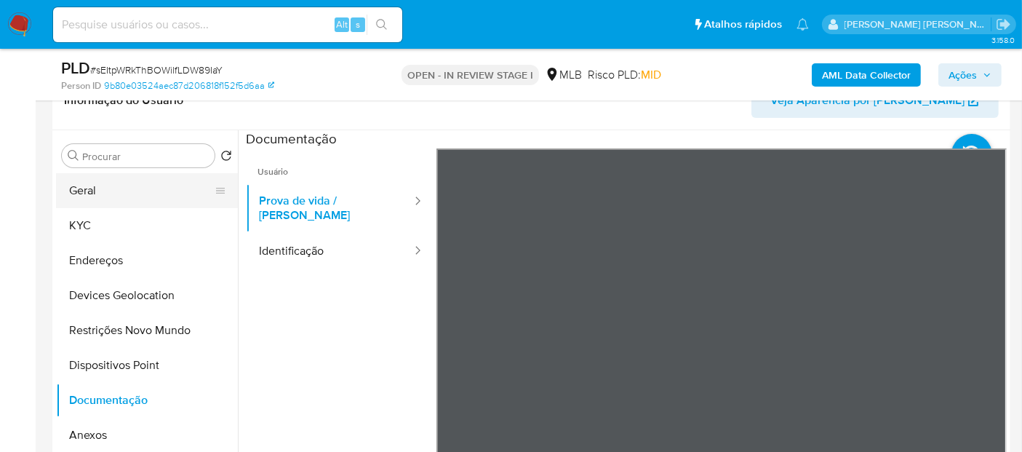
click at [122, 200] on button "Geral" at bounding box center [141, 190] width 170 height 35
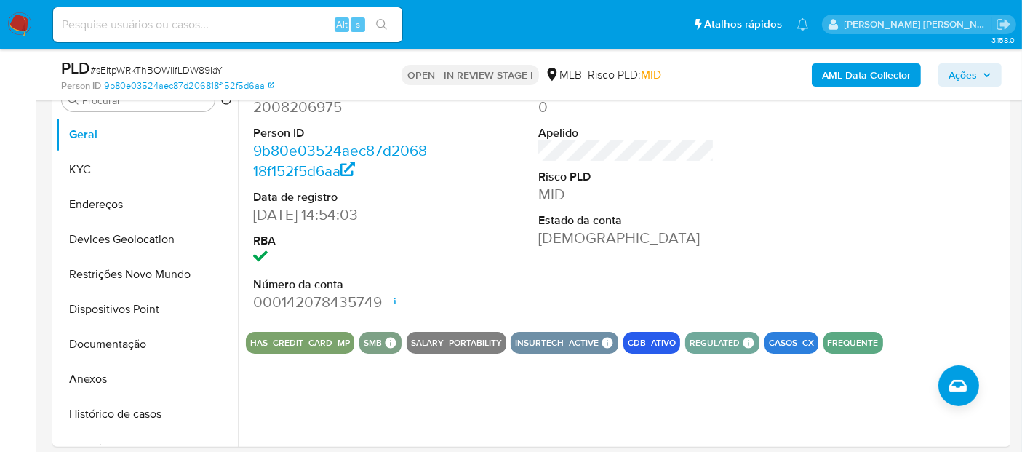
scroll to position [328, 0]
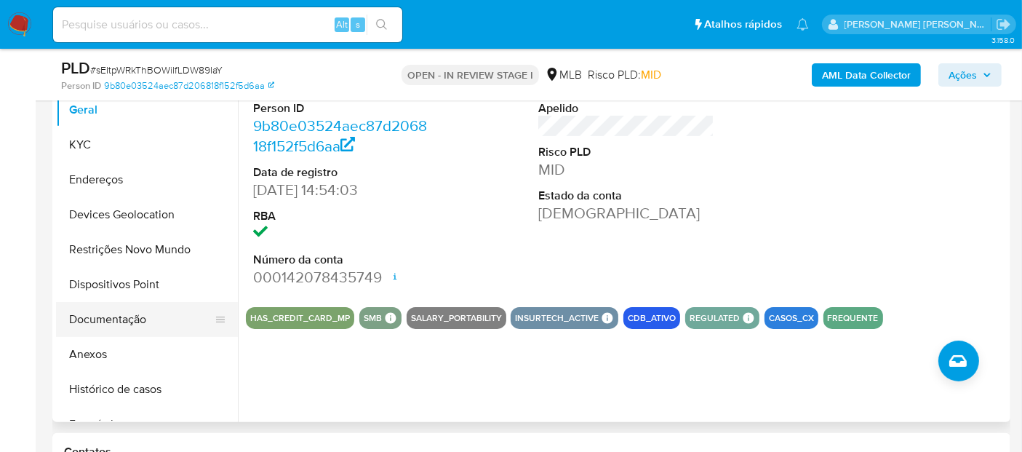
drag, startPoint x: 122, startPoint y: 381, endPoint x: 123, endPoint y: 312, distance: 69.1
click at [120, 381] on button "Histórico de casos" at bounding box center [147, 389] width 182 height 35
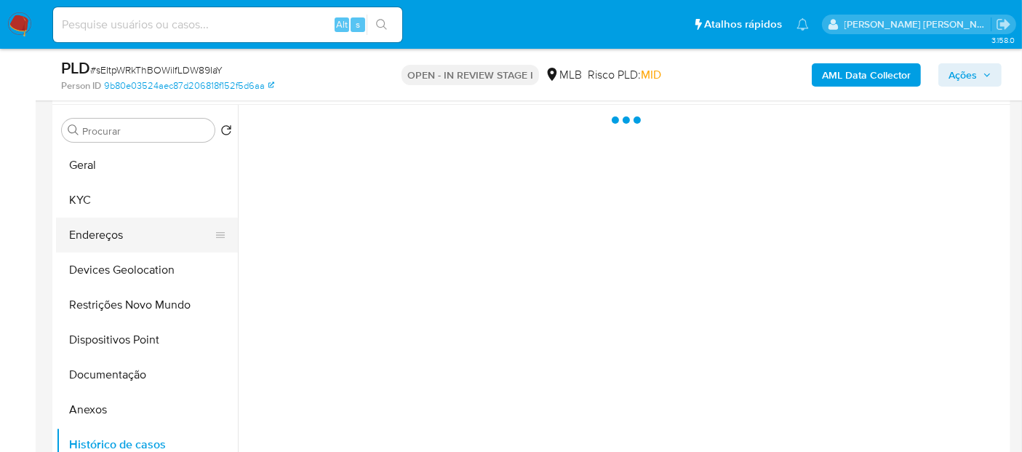
scroll to position [247, 0]
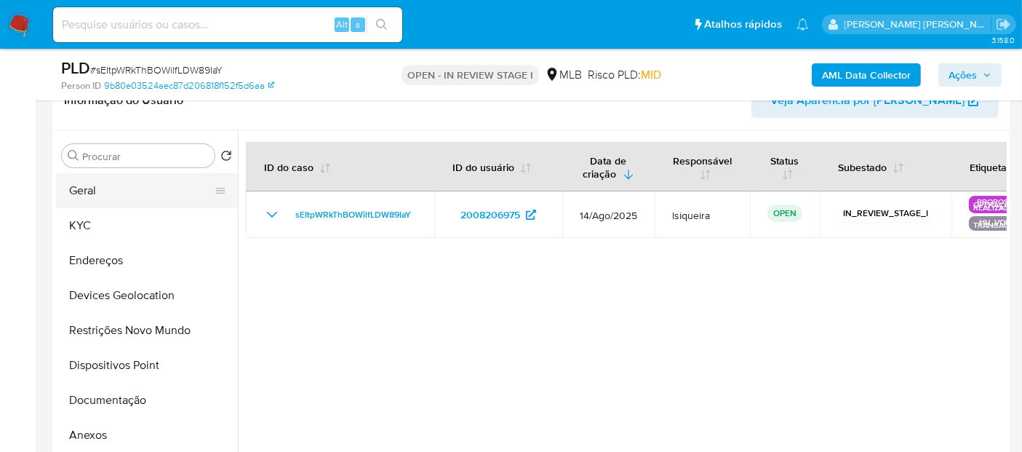
click at [124, 182] on button "Geral" at bounding box center [141, 190] width 170 height 35
